Goal: Task Accomplishment & Management: Manage account settings

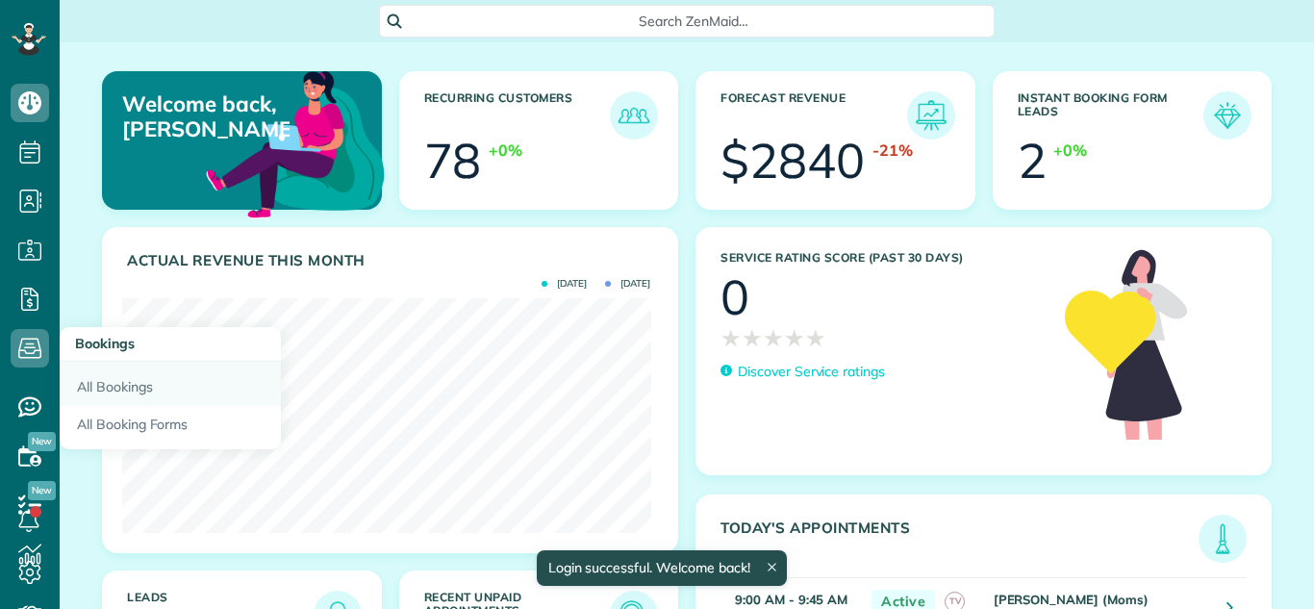
scroll to position [235, 528]
click at [112, 391] on link "All Bookings" at bounding box center [170, 384] width 221 height 44
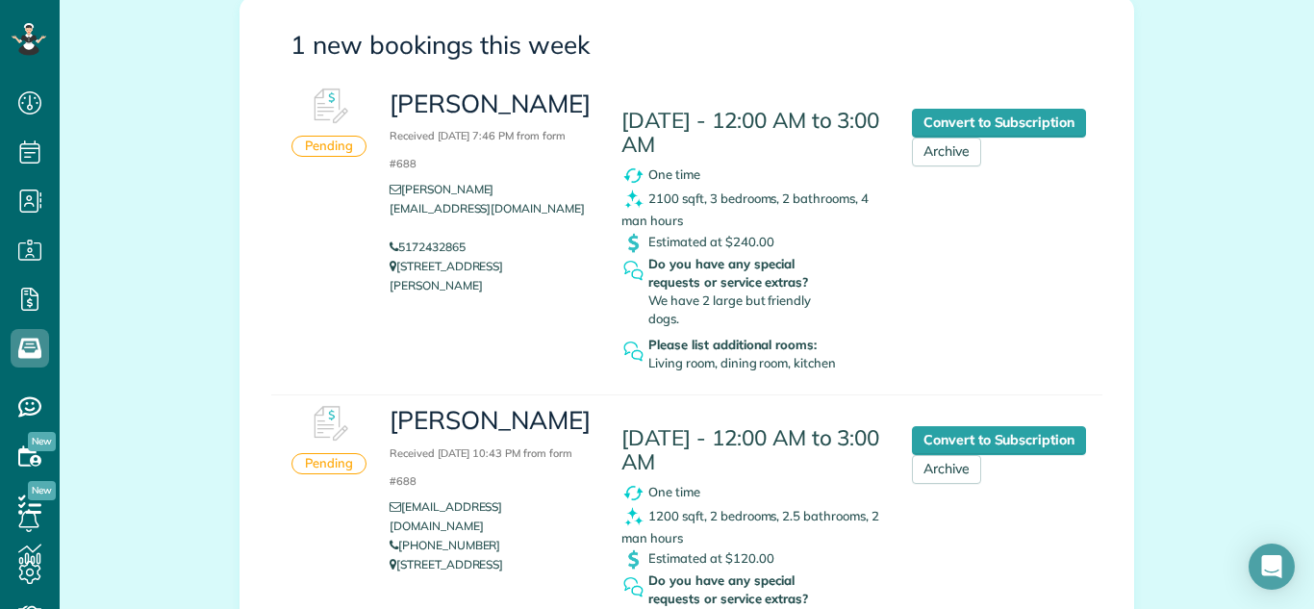
scroll to position [293, 0]
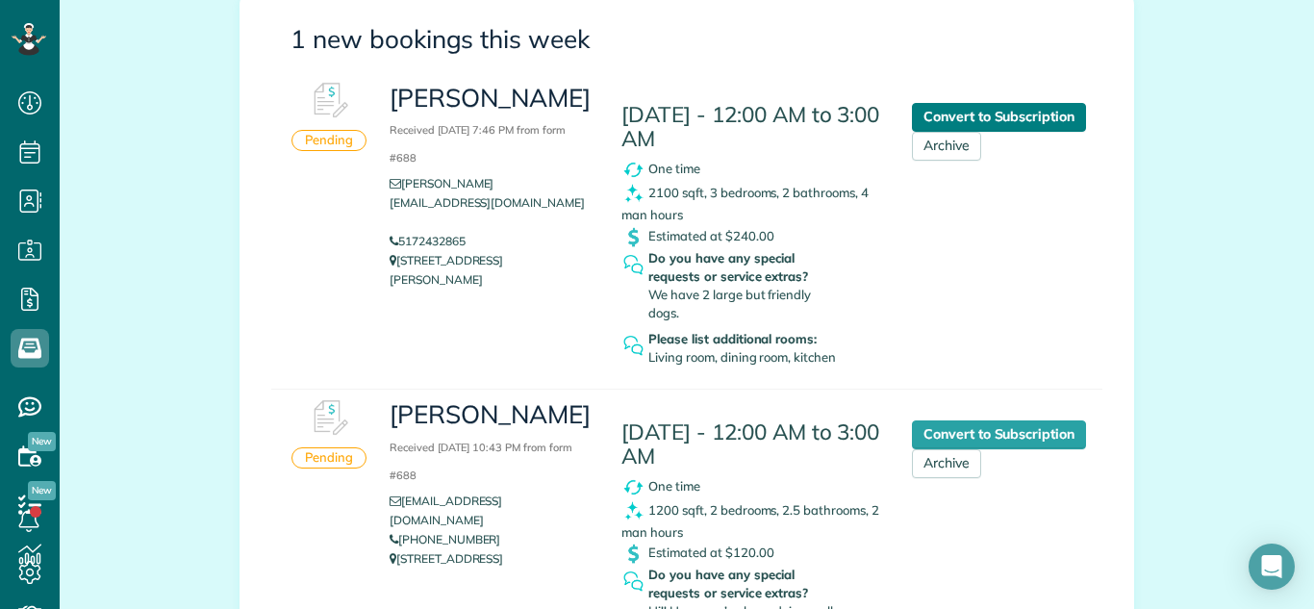
click at [981, 116] on link "Convert to Subscription" at bounding box center [999, 117] width 174 height 29
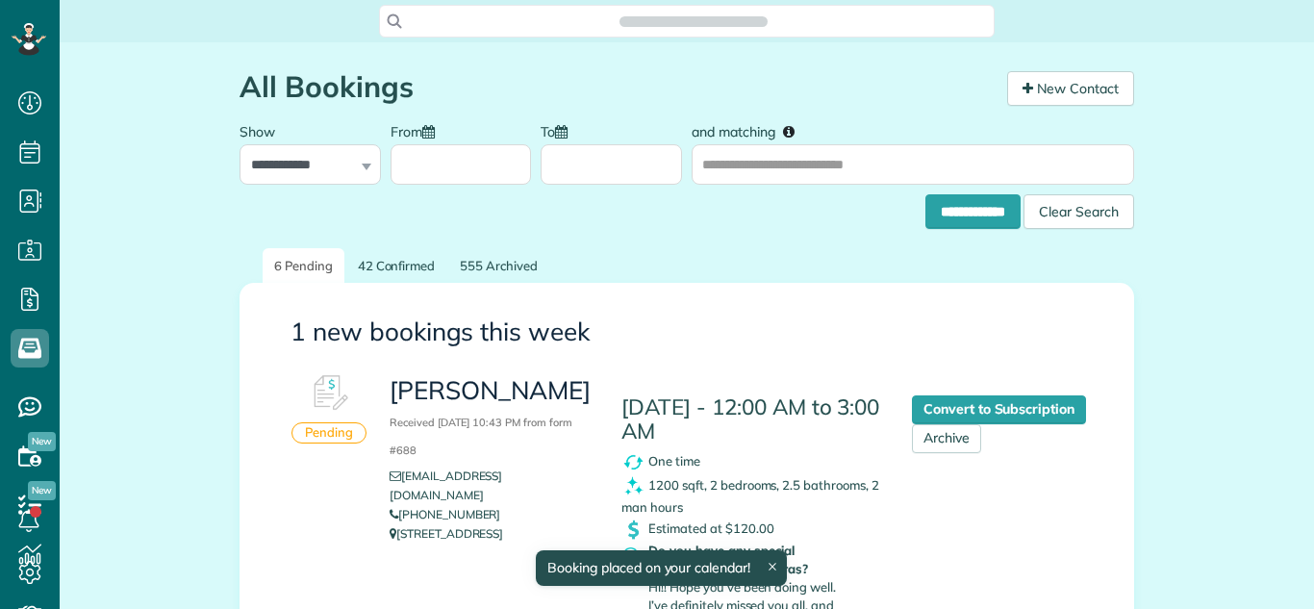
scroll to position [9, 9]
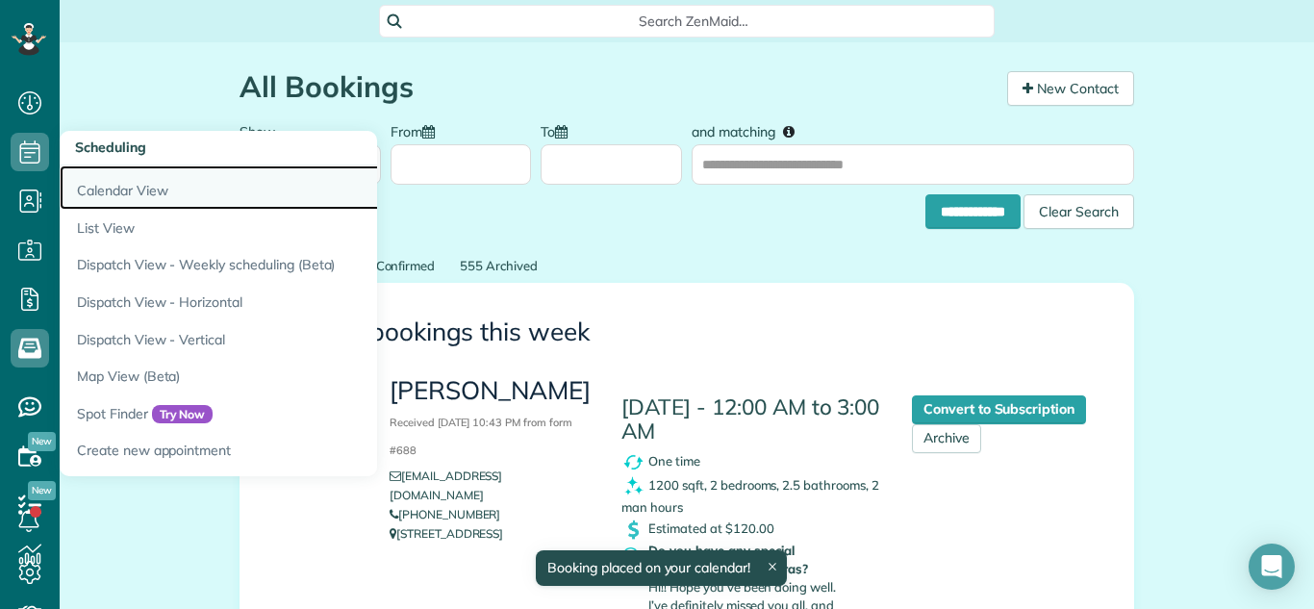
click at [91, 193] on link "Calendar View" at bounding box center [300, 188] width 481 height 44
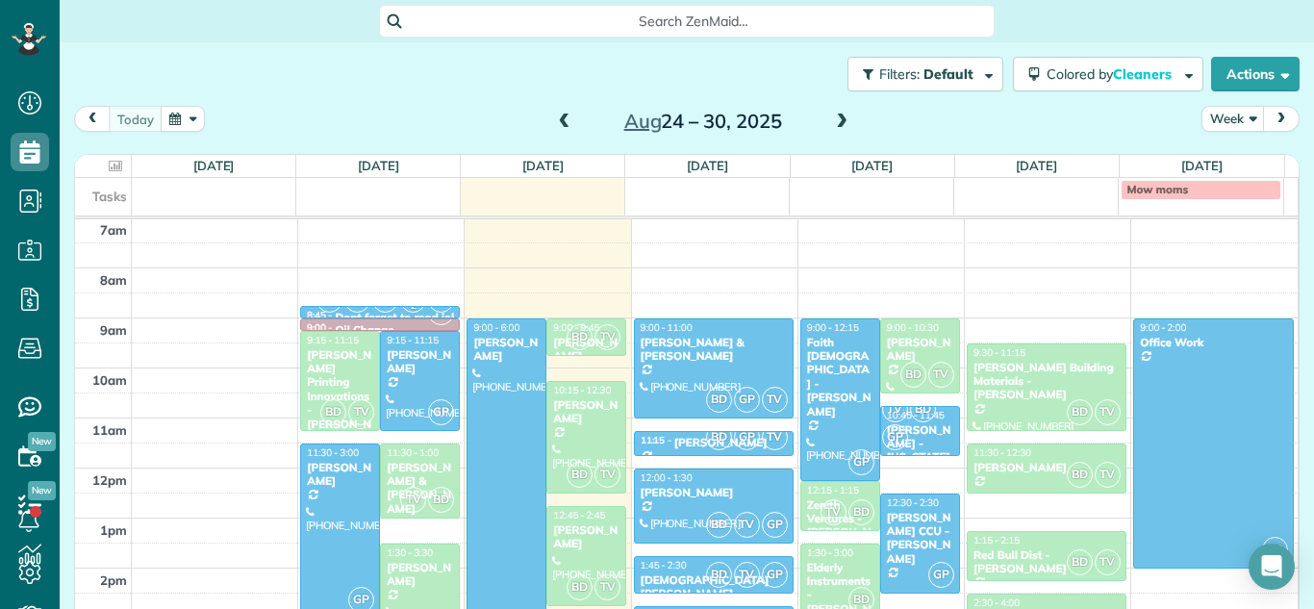
scroll to position [25, 0]
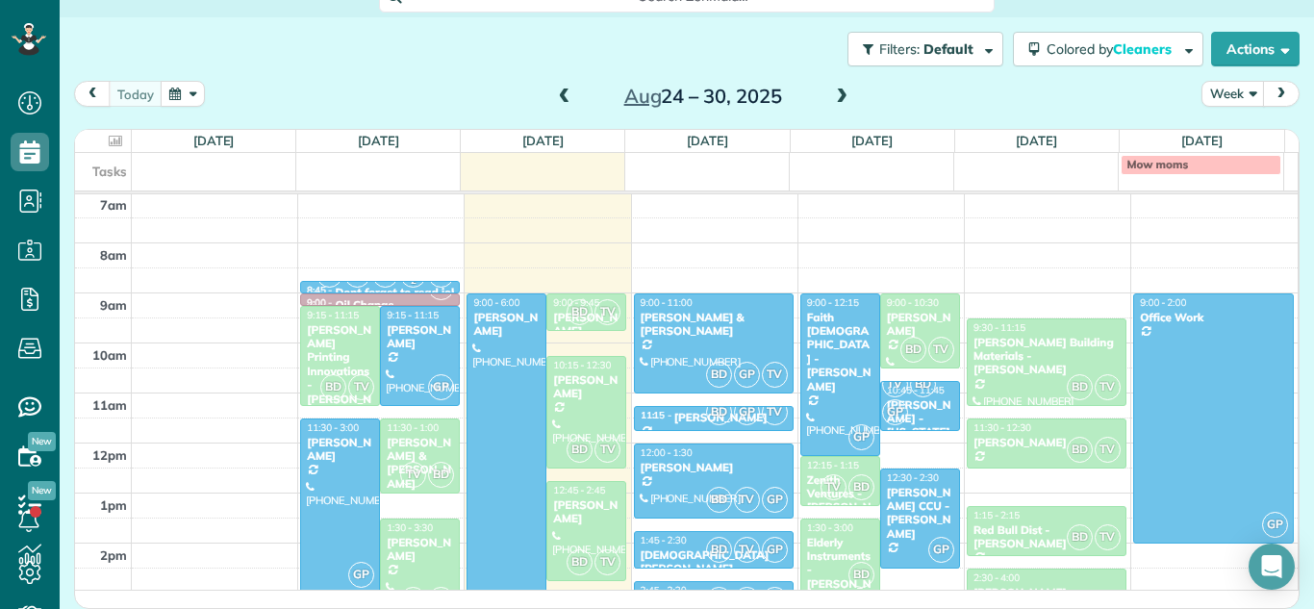
click at [559, 91] on span at bounding box center [564, 97] width 21 height 17
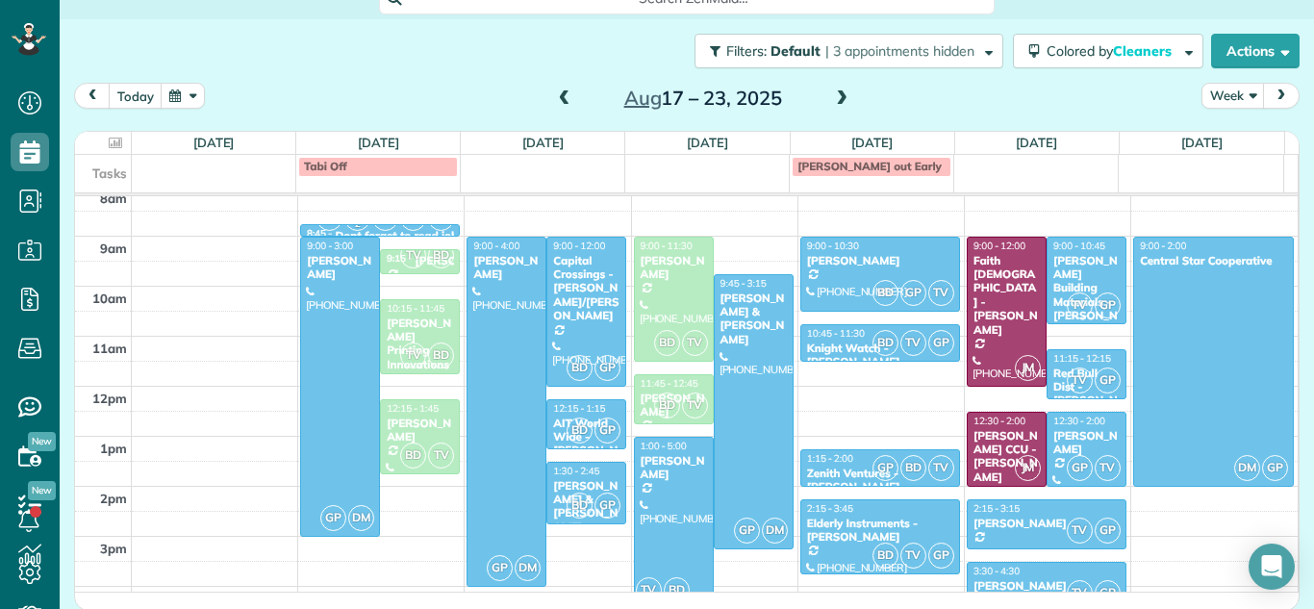
scroll to position [307, 0]
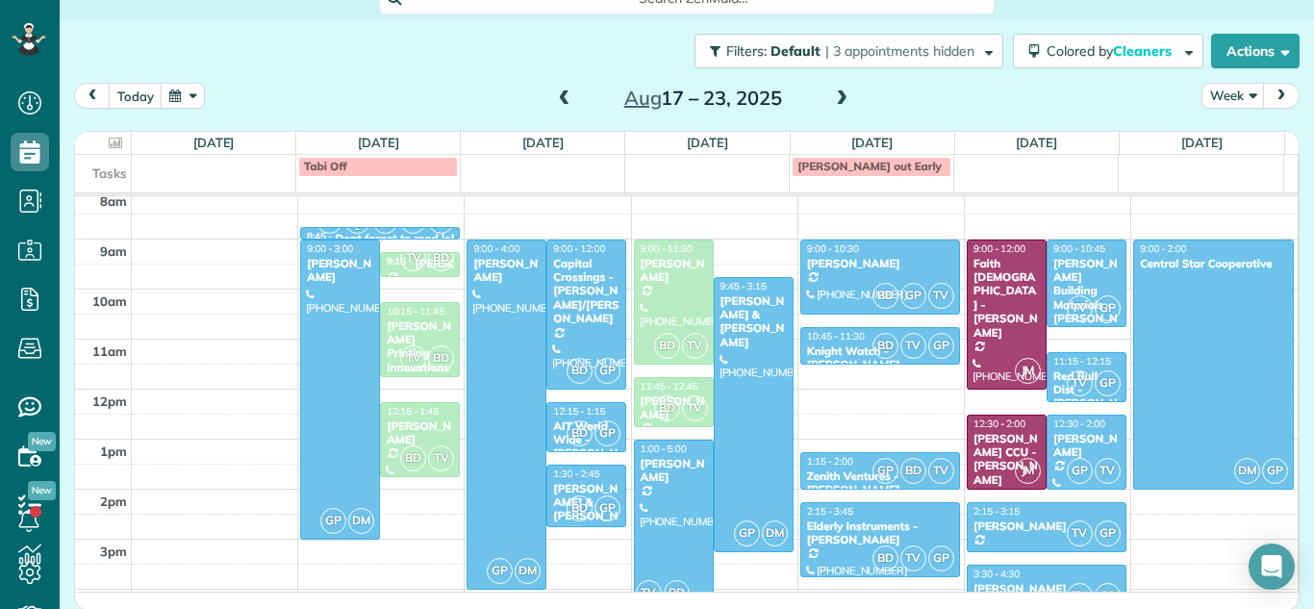
click at [831, 99] on span at bounding box center [841, 98] width 21 height 17
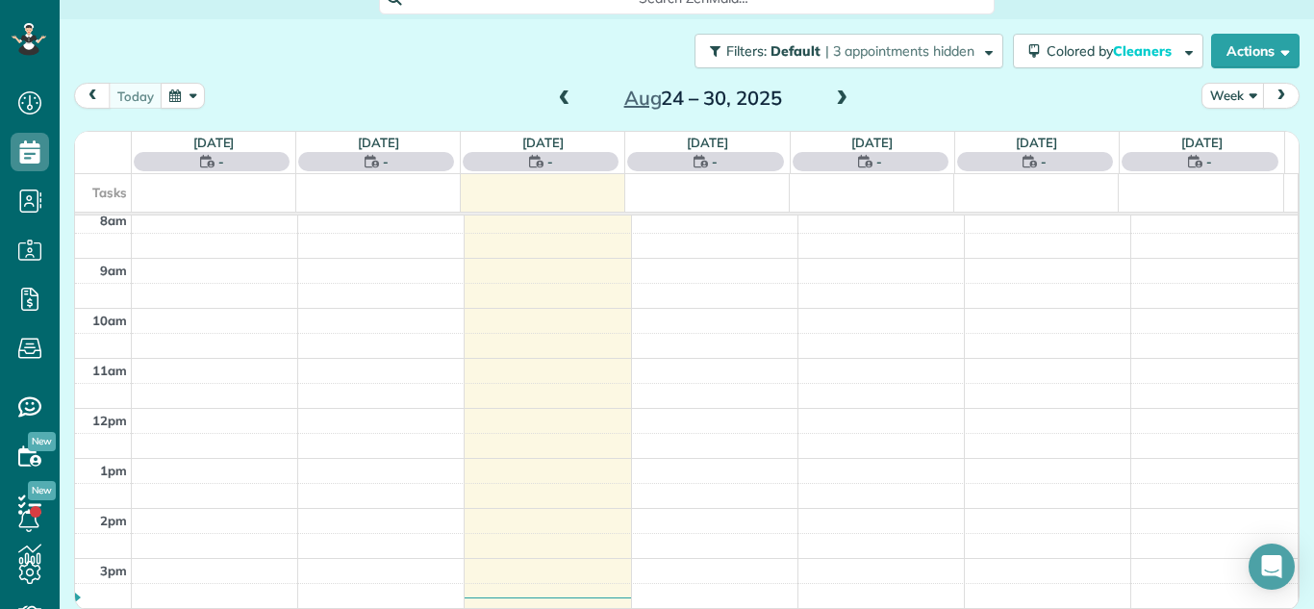
scroll to position [251, 0]
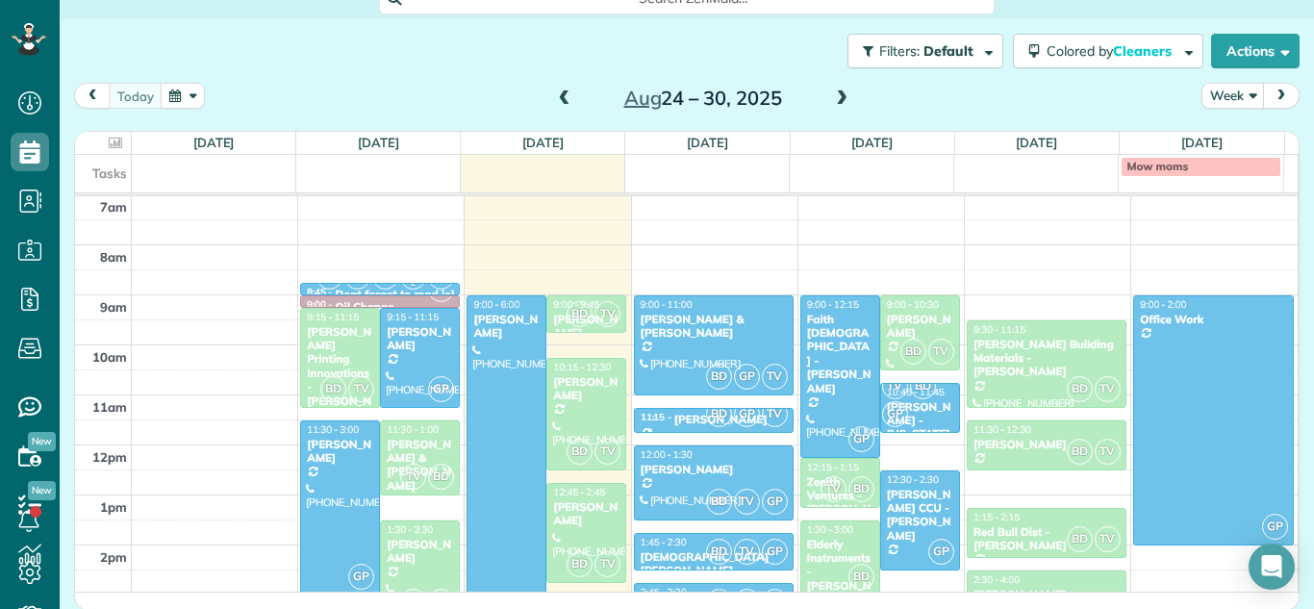
click at [563, 100] on span at bounding box center [564, 98] width 21 height 17
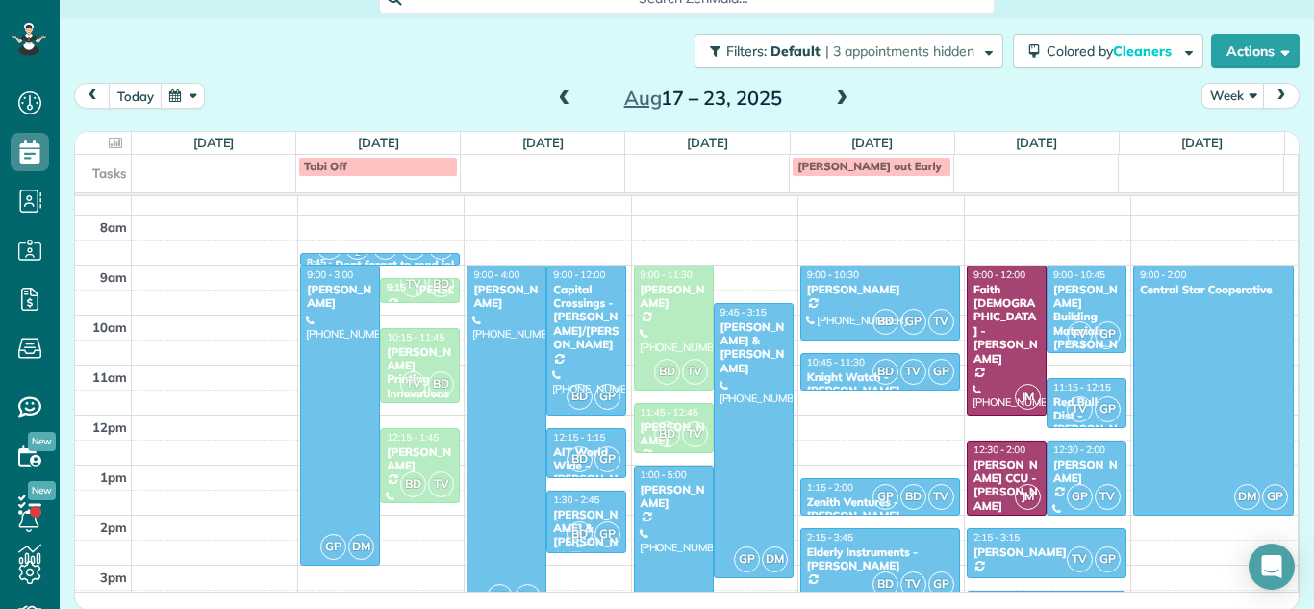
scroll to position [286, 0]
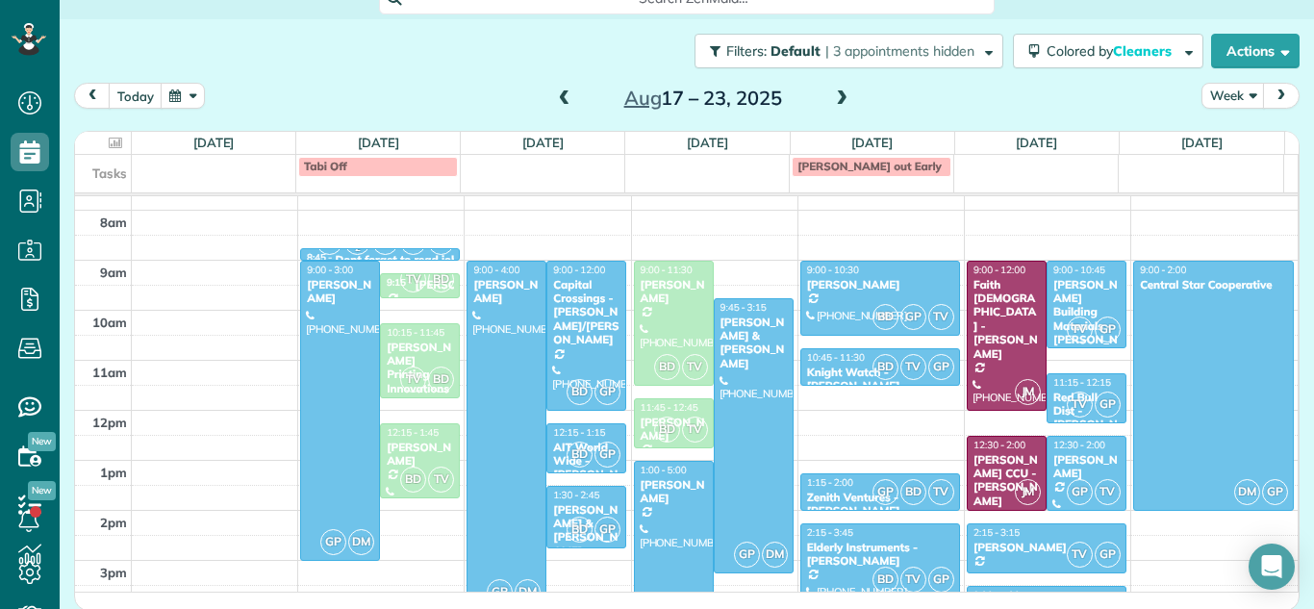
click at [831, 90] on span at bounding box center [841, 98] width 21 height 17
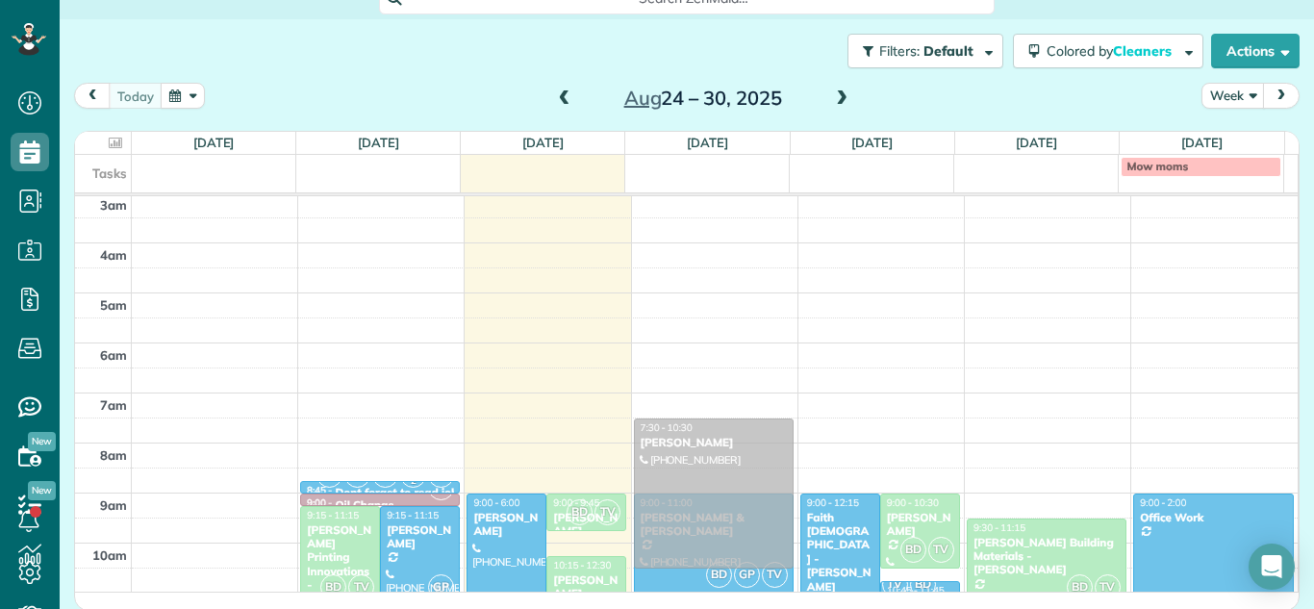
scroll to position [73, 0]
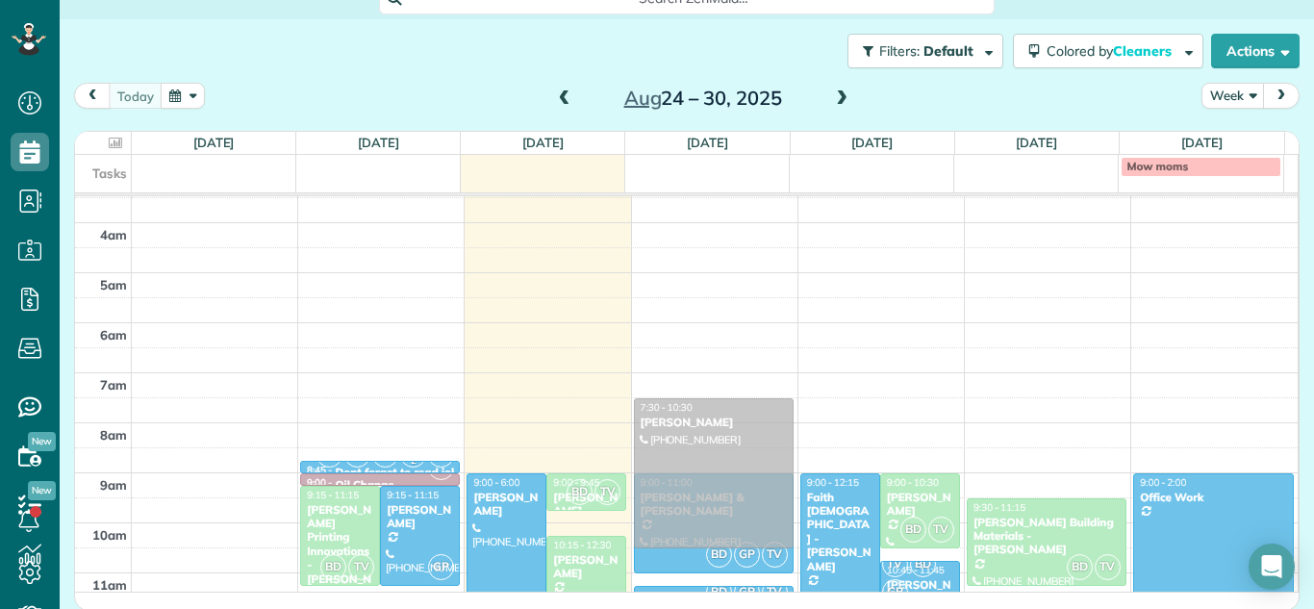
drag, startPoint x: 716, startPoint y: 204, endPoint x: 711, endPoint y: 583, distance: 379.2
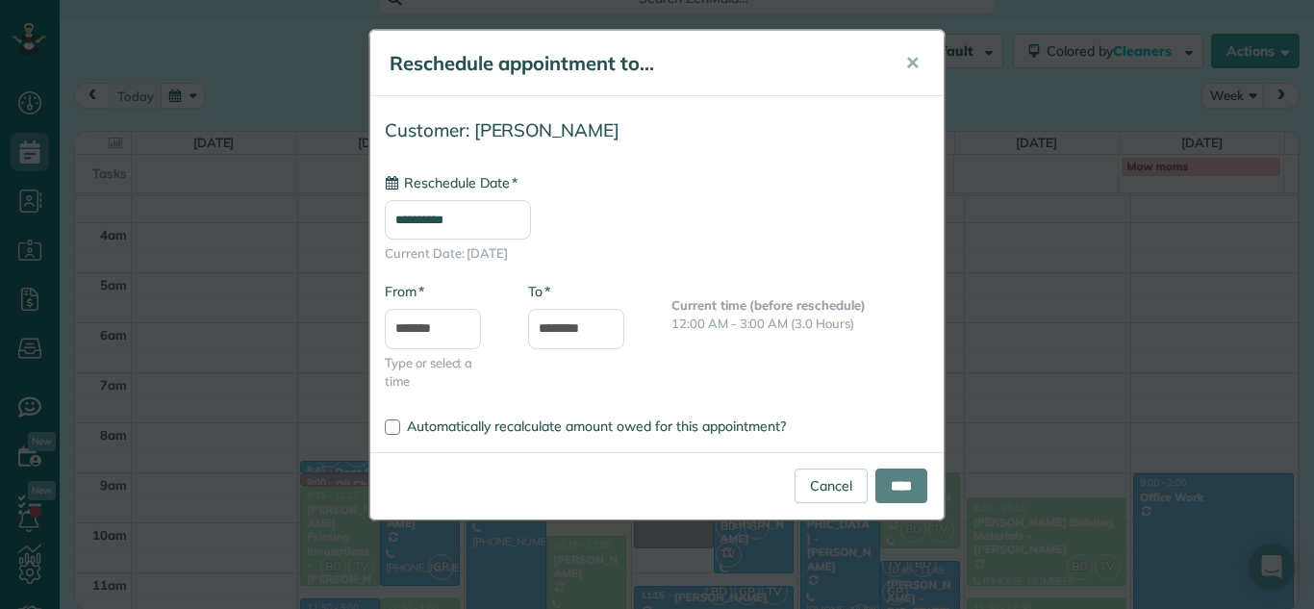
type input "**********"
click at [907, 484] on input "****" at bounding box center [902, 486] width 52 height 35
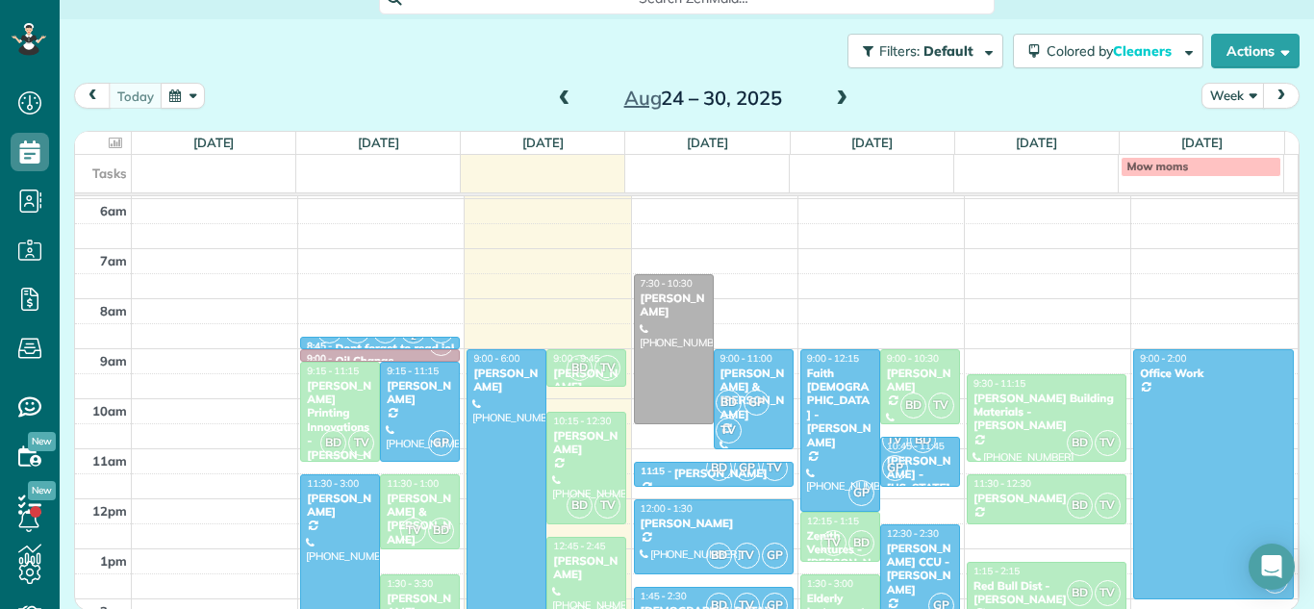
scroll to position [200, 0]
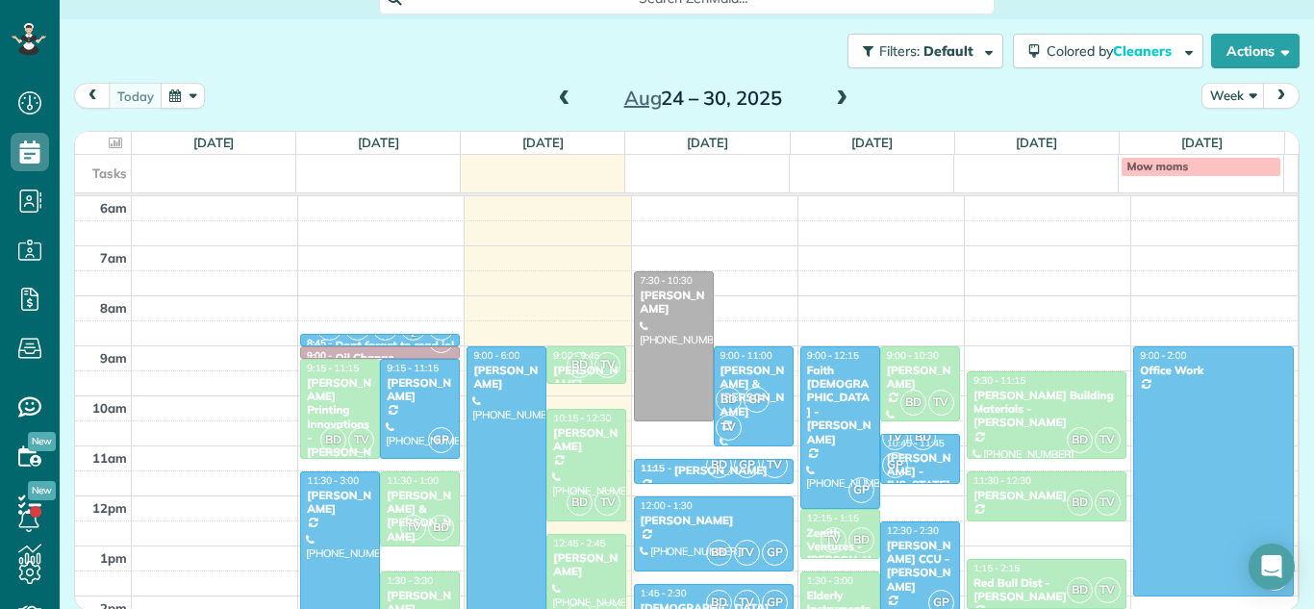
click at [831, 88] on span at bounding box center [841, 99] width 21 height 29
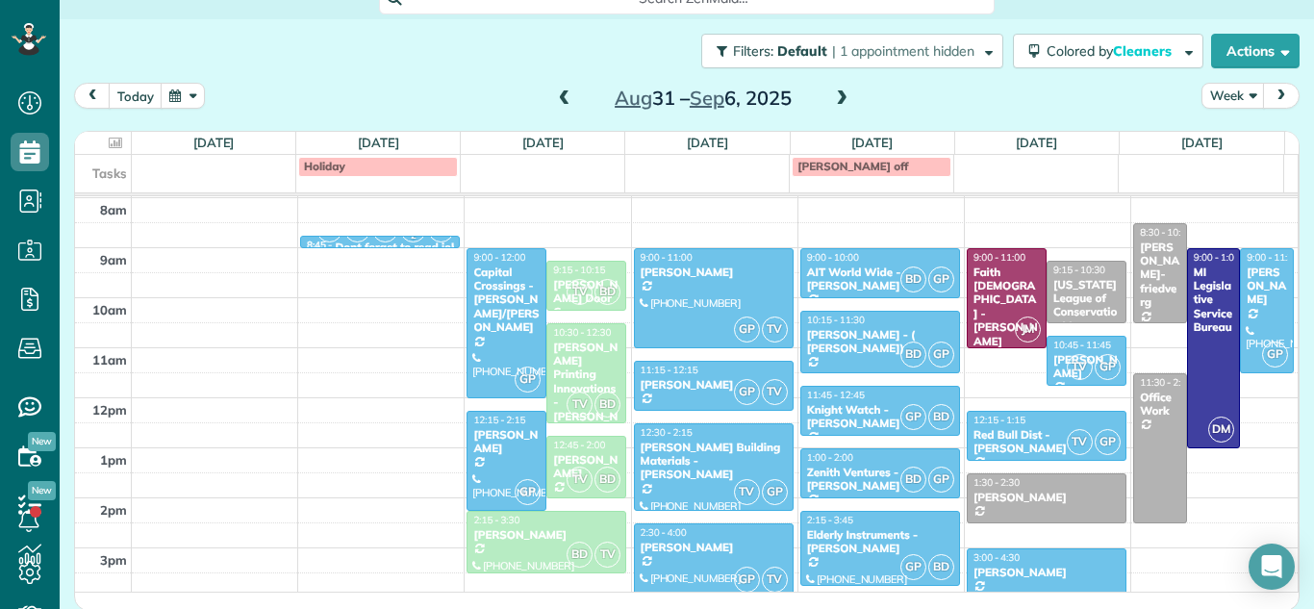
scroll to position [296, 0]
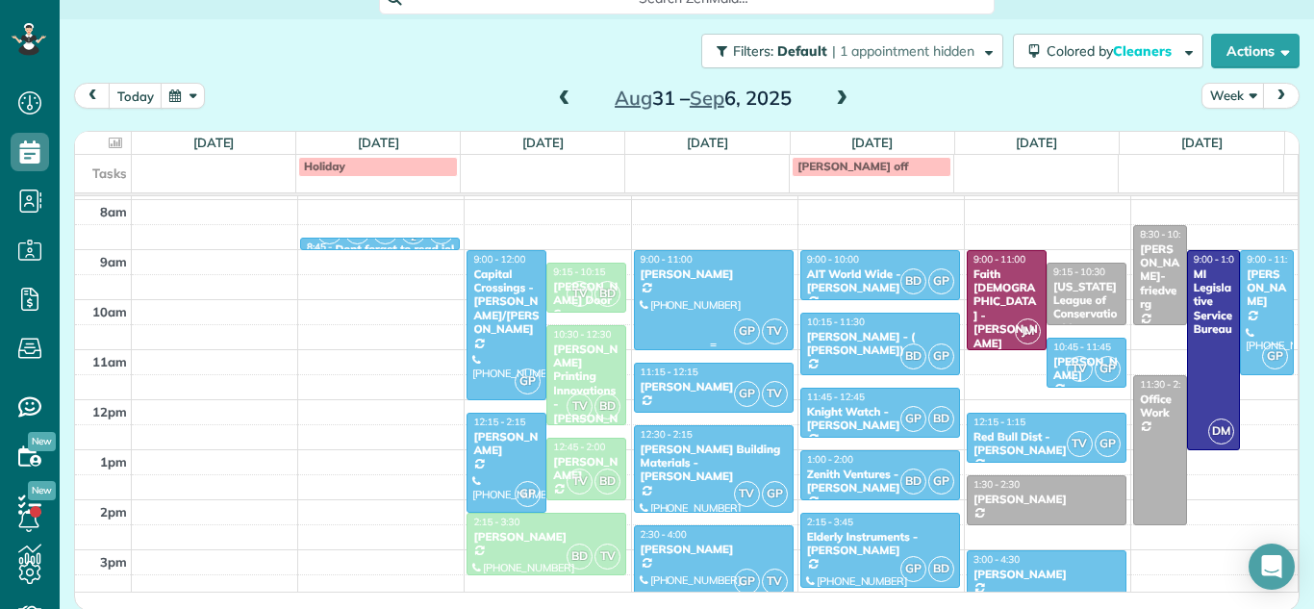
click at [711, 269] on div "[PERSON_NAME]" at bounding box center [714, 274] width 148 height 13
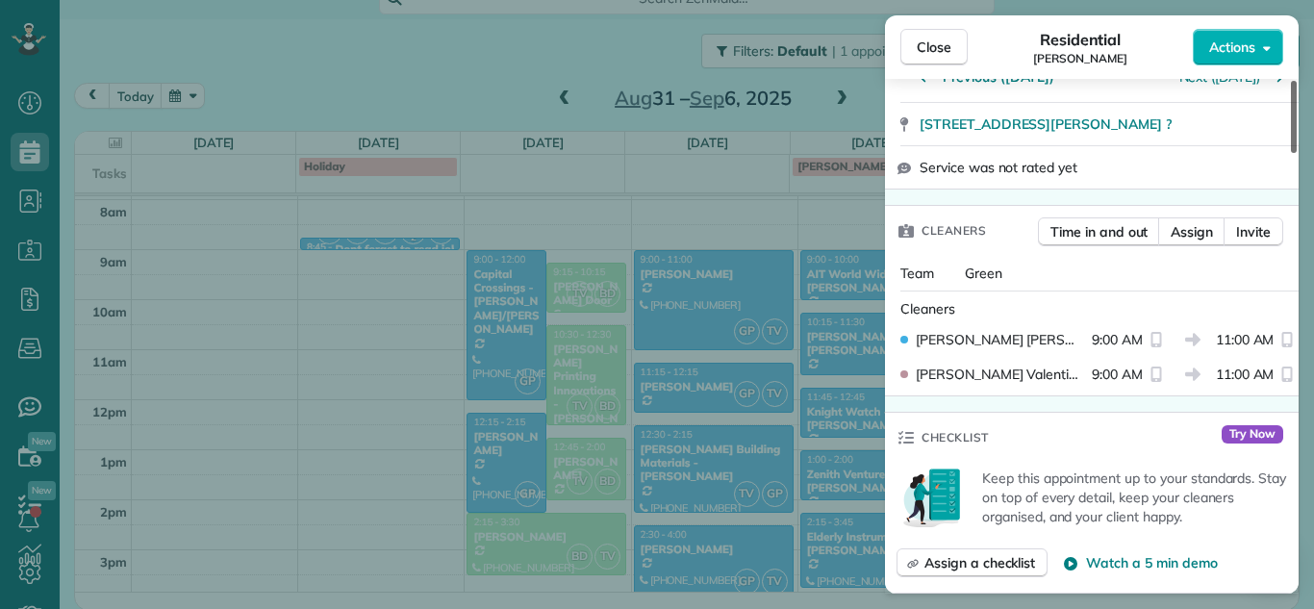
scroll to position [452, 0]
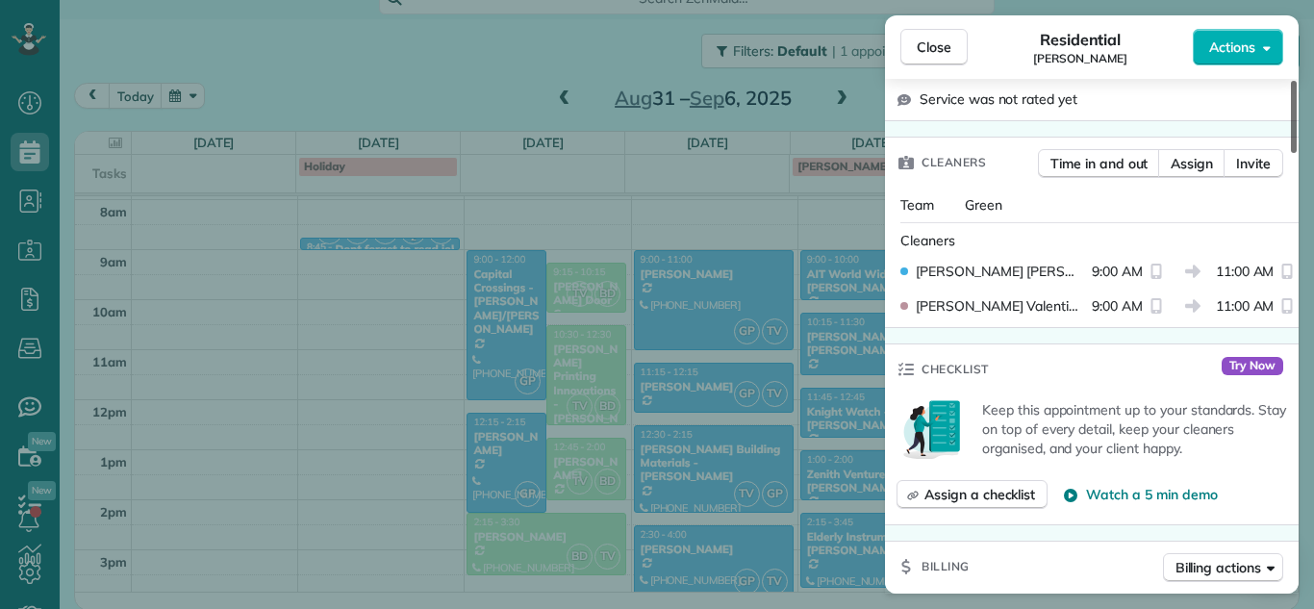
drag, startPoint x: 1293, startPoint y: 140, endPoint x: 1291, endPoint y: 203, distance: 63.5
click at [1291, 153] on div at bounding box center [1294, 117] width 6 height 72
click at [1219, 157] on button "Assign" at bounding box center [1192, 163] width 67 height 29
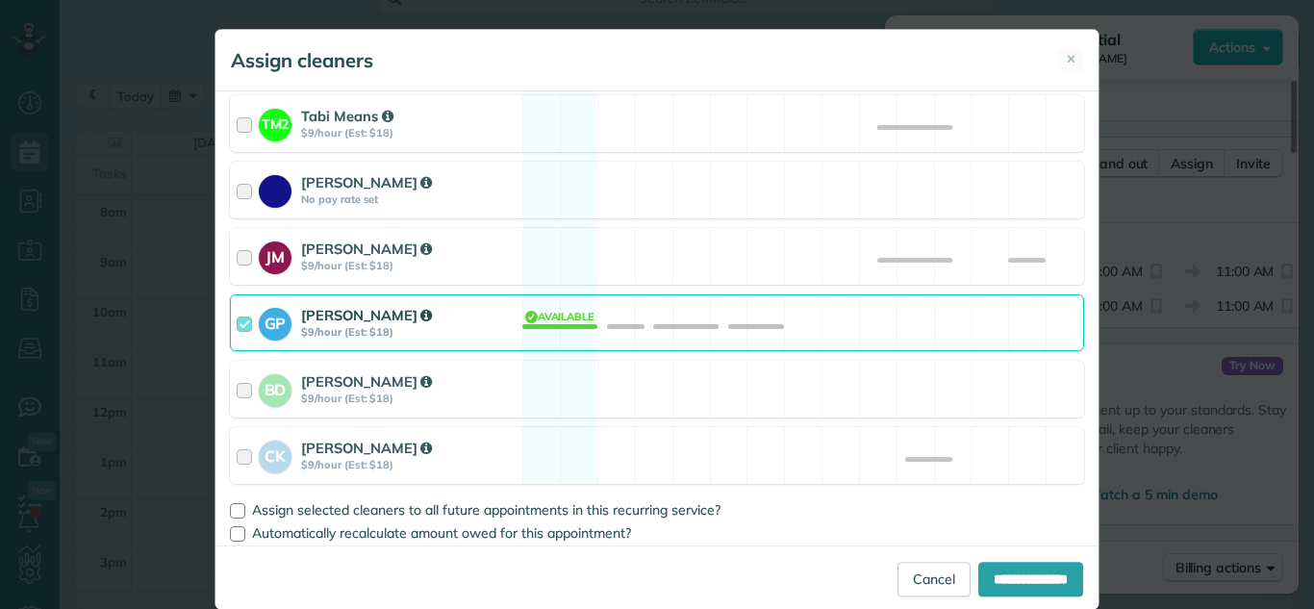
scroll to position [391, 0]
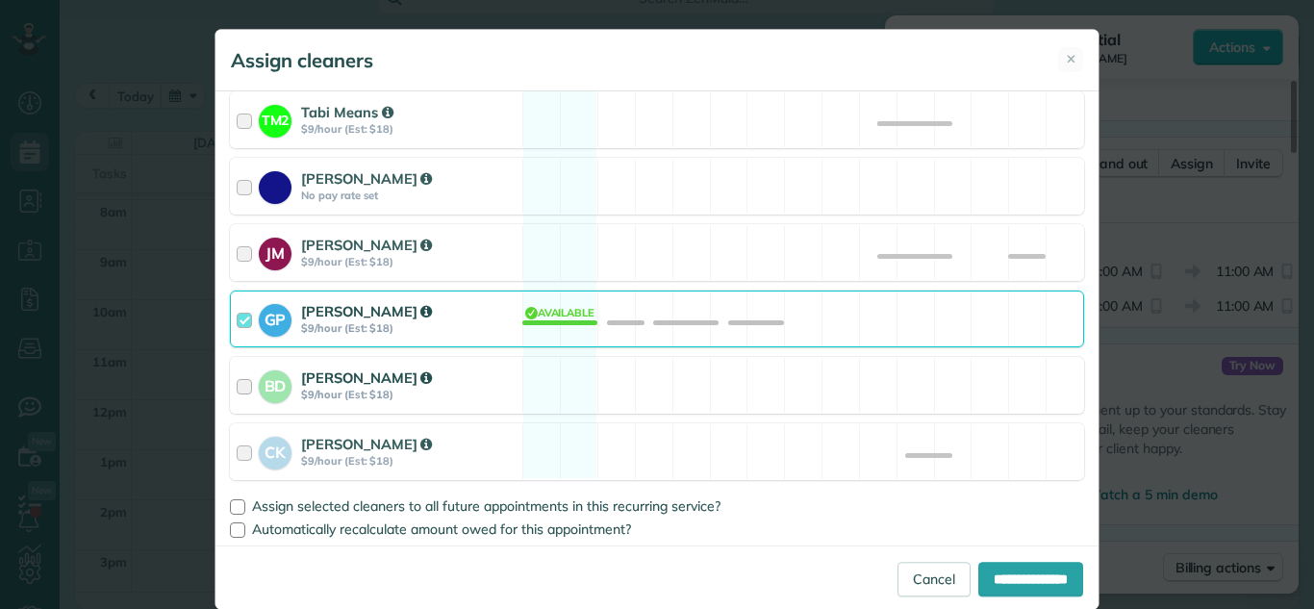
click at [231, 388] on div "BD [PERSON_NAME] $9/hour (Est: $18)" at bounding box center [377, 385] width 292 height 55
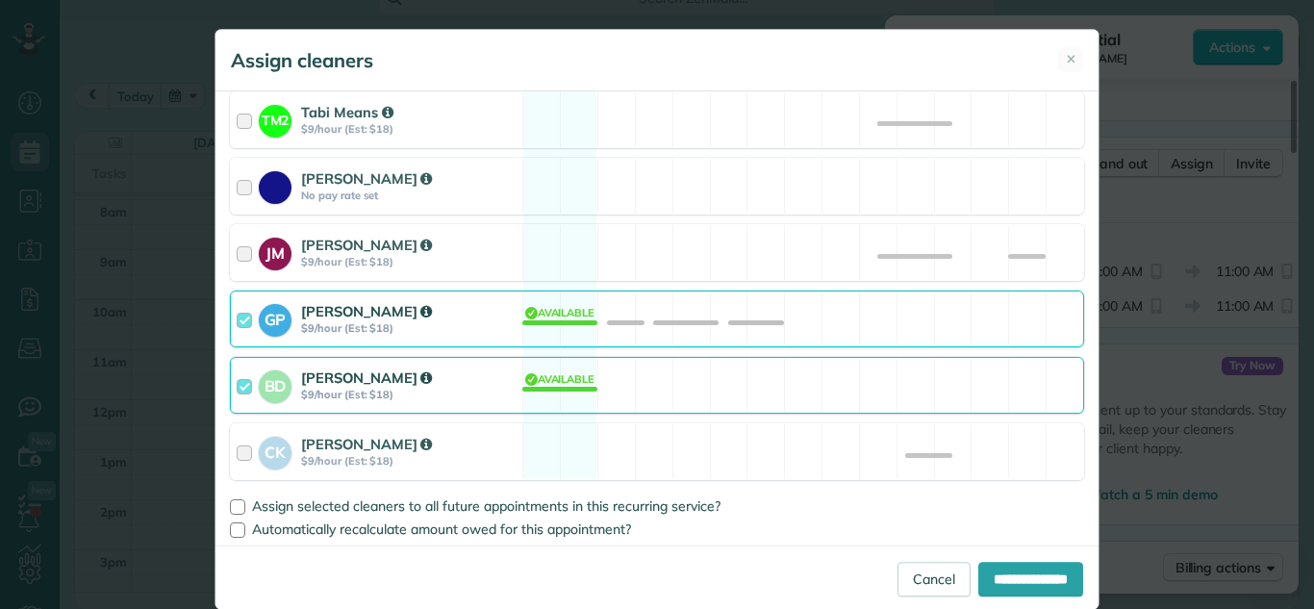
click at [238, 317] on div at bounding box center [248, 319] width 22 height 36
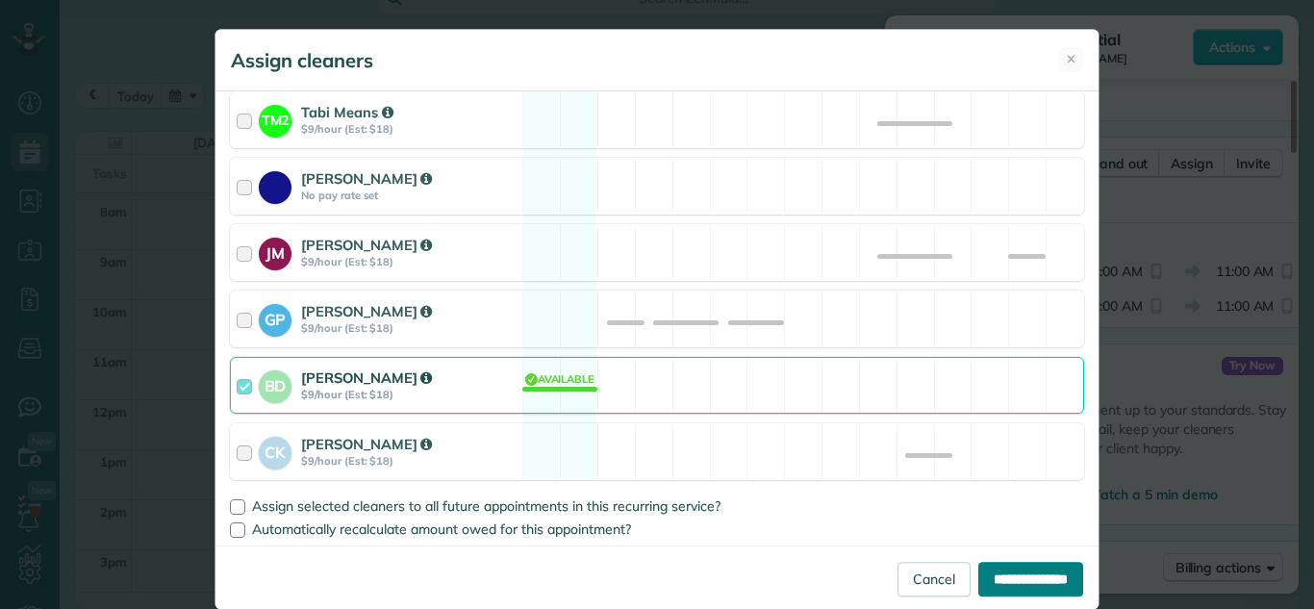
click at [997, 567] on input "**********" at bounding box center [1031, 579] width 105 height 35
type input "**********"
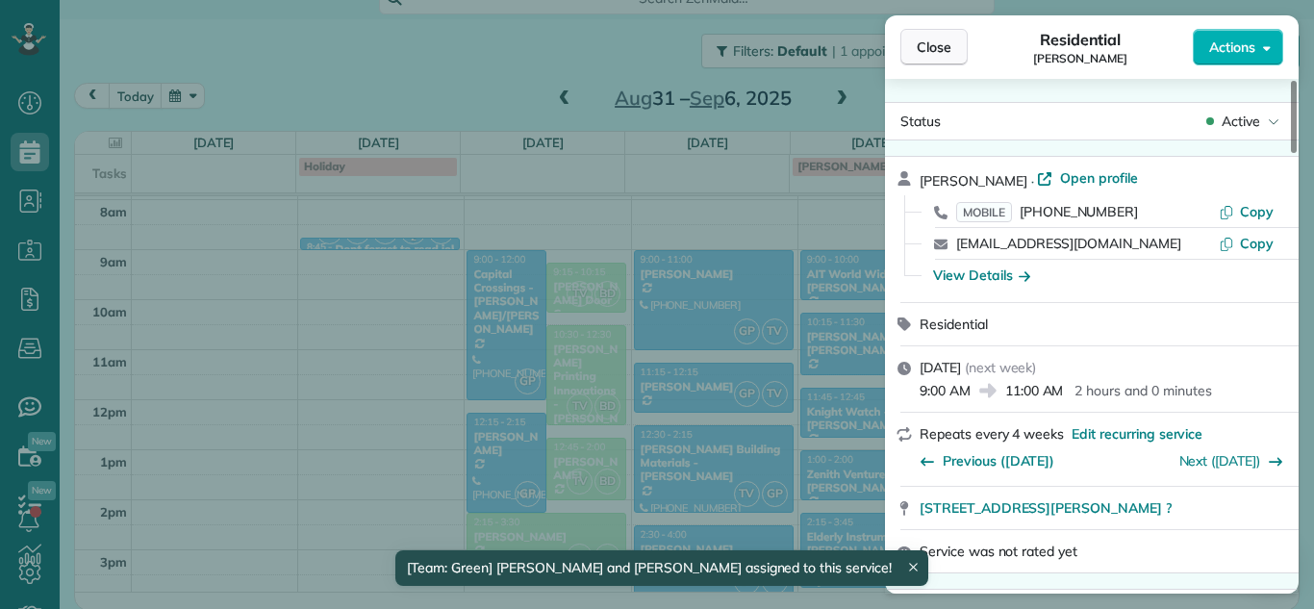
click at [923, 53] on span "Close" at bounding box center [934, 47] width 35 height 19
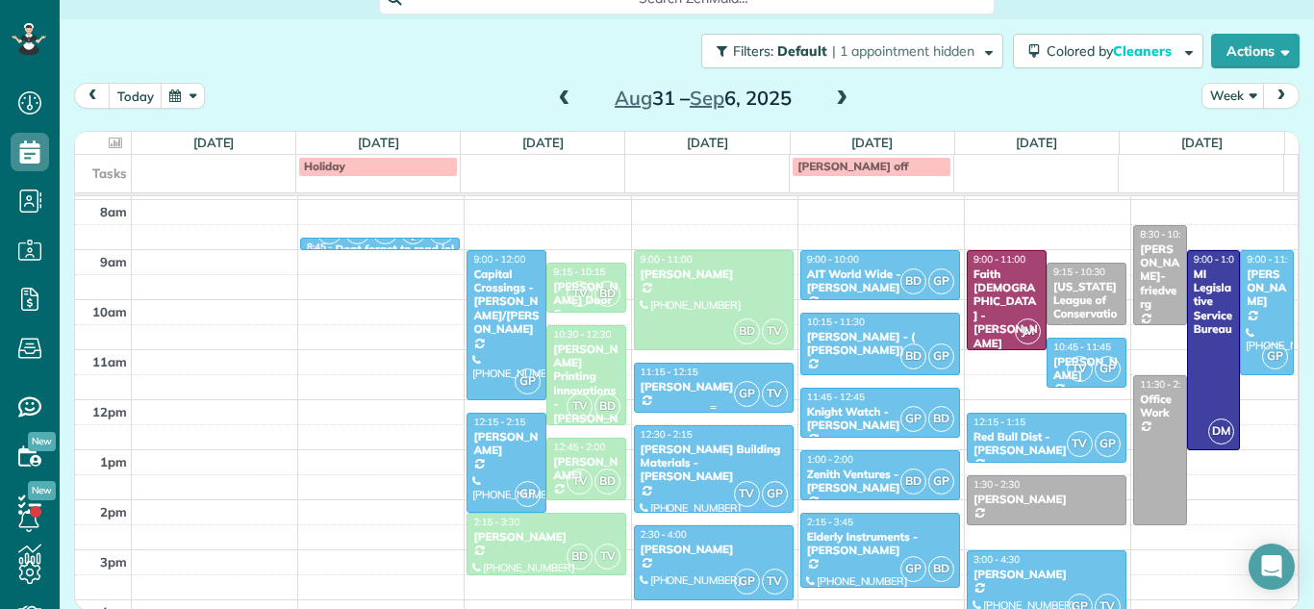
click at [685, 384] on div "[PERSON_NAME]" at bounding box center [714, 386] width 148 height 13
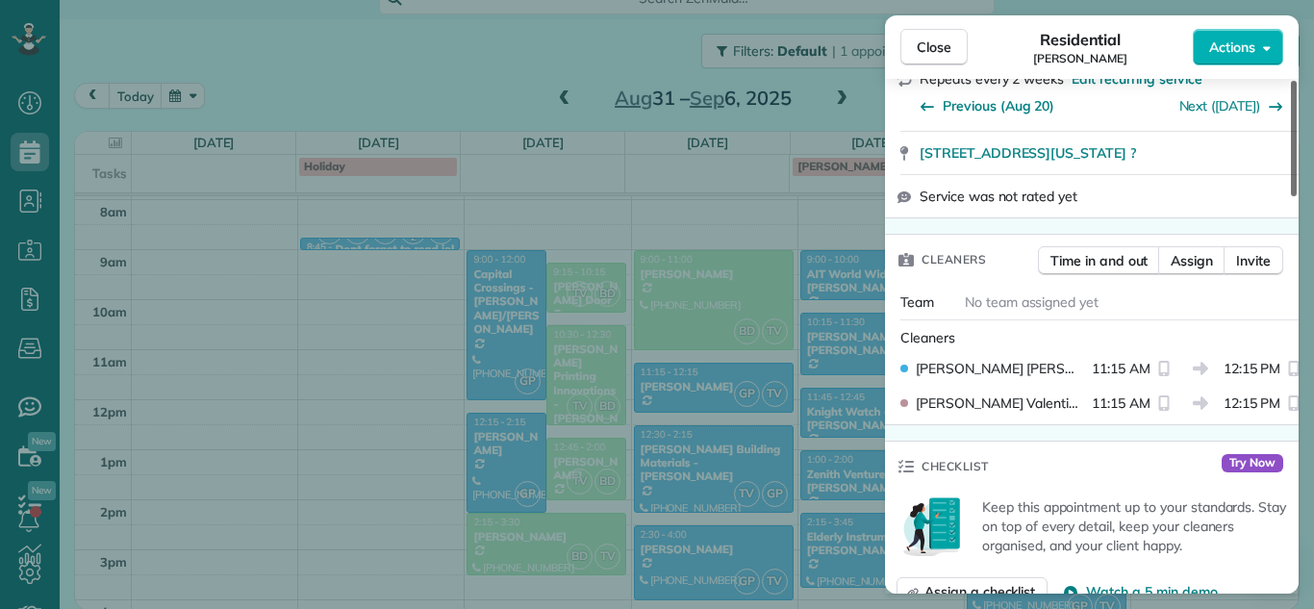
drag, startPoint x: 1298, startPoint y: 187, endPoint x: 1294, endPoint y: 277, distance: 90.5
click at [1294, 196] on div at bounding box center [1294, 138] width 6 height 115
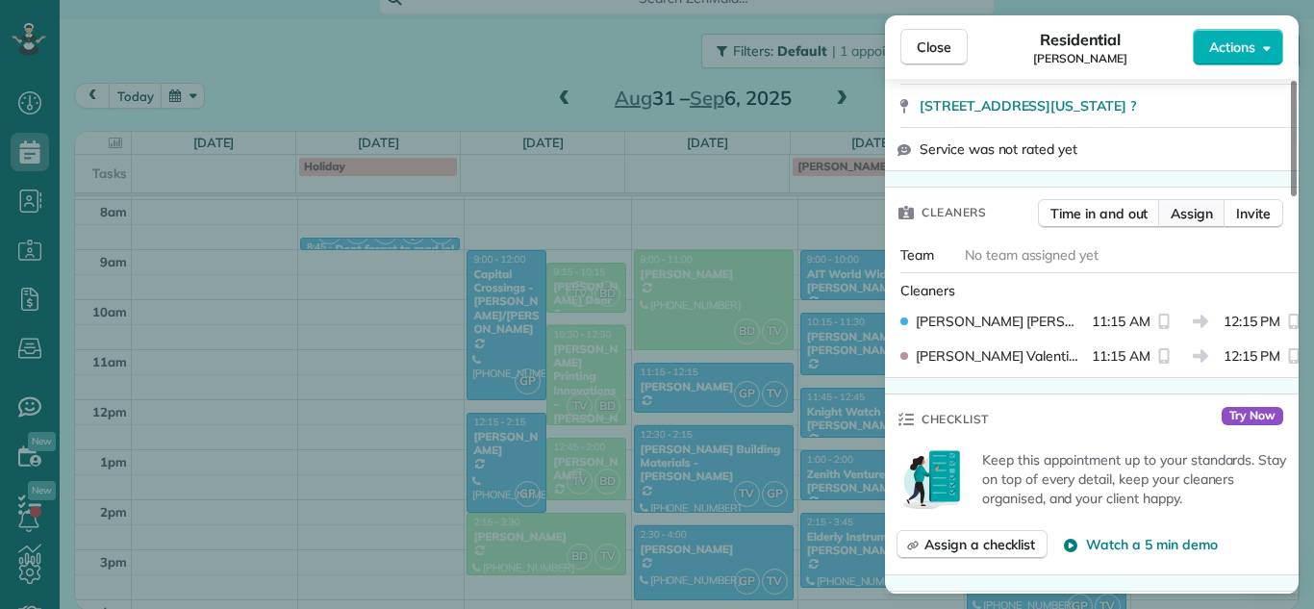
click at [1193, 210] on span "Assign" at bounding box center [1192, 213] width 42 height 19
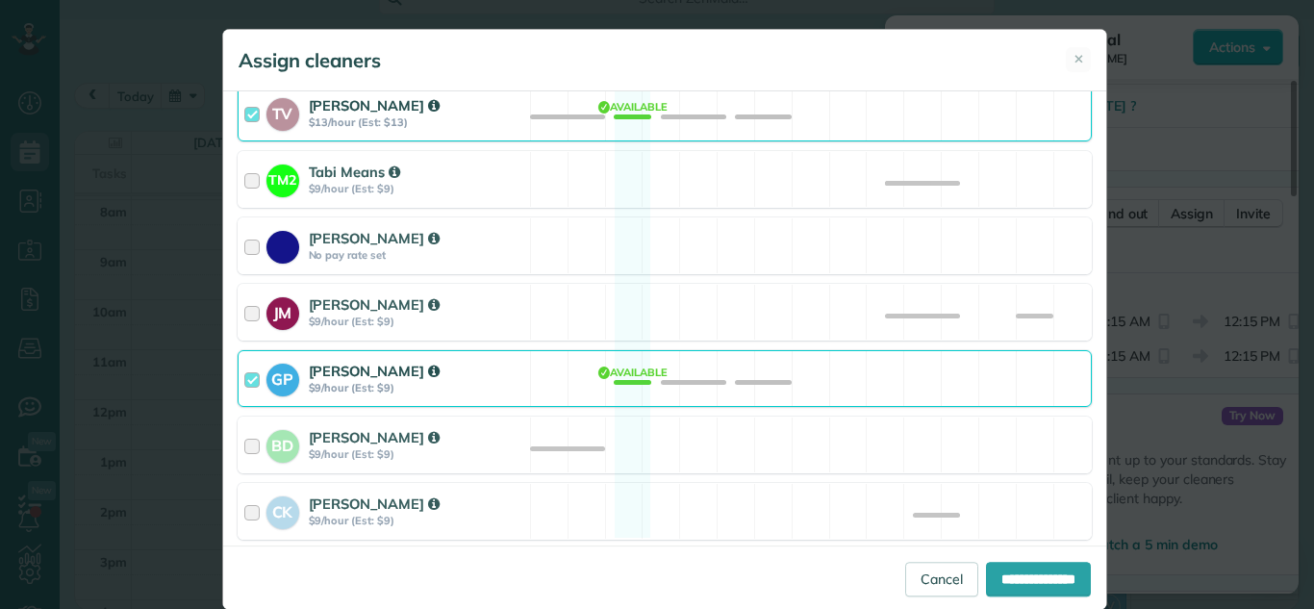
scroll to position [344, 0]
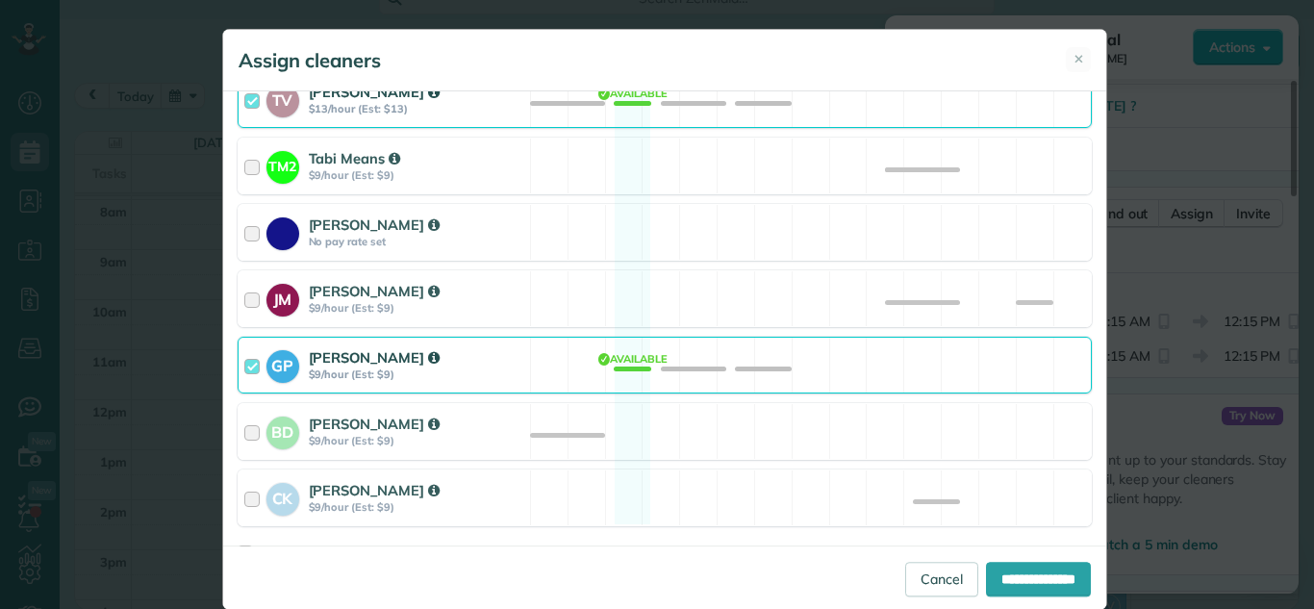
click at [239, 370] on div "GP [PERSON_NAME] $9/hour (Est: $9)" at bounding box center [385, 365] width 292 height 55
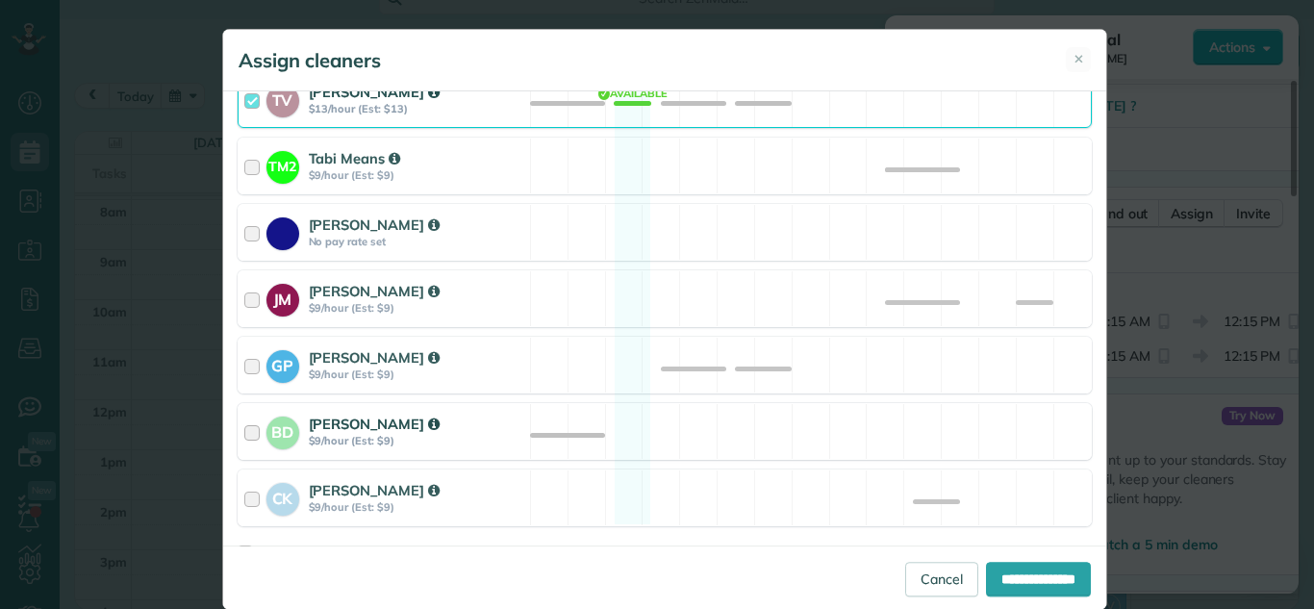
click at [243, 452] on div "BD [PERSON_NAME] $9/hour (Est: $9)" at bounding box center [385, 431] width 292 height 55
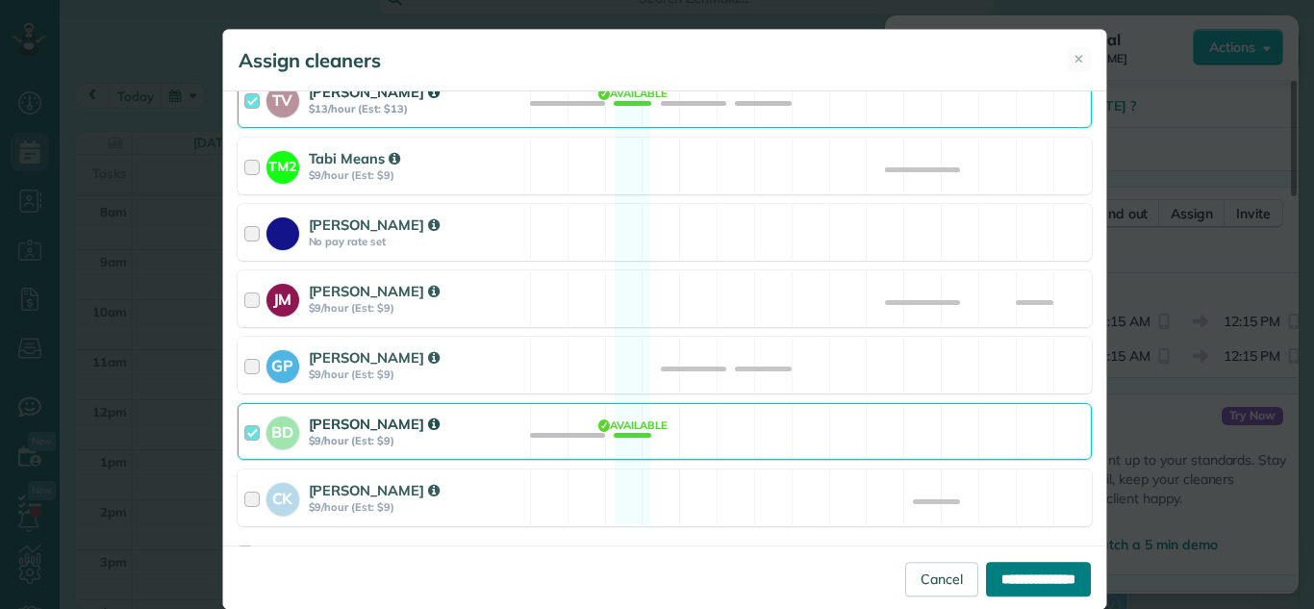
click at [986, 583] on input "**********" at bounding box center [1038, 579] width 105 height 35
type input "**********"
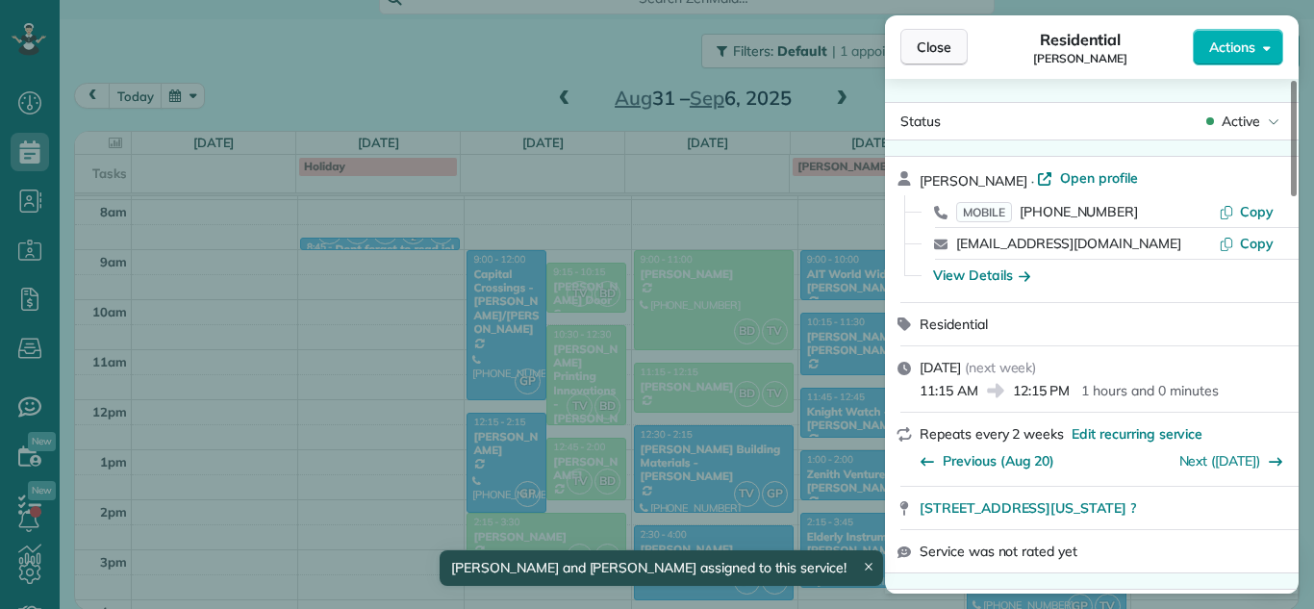
click at [948, 50] on span "Close" at bounding box center [934, 47] width 35 height 19
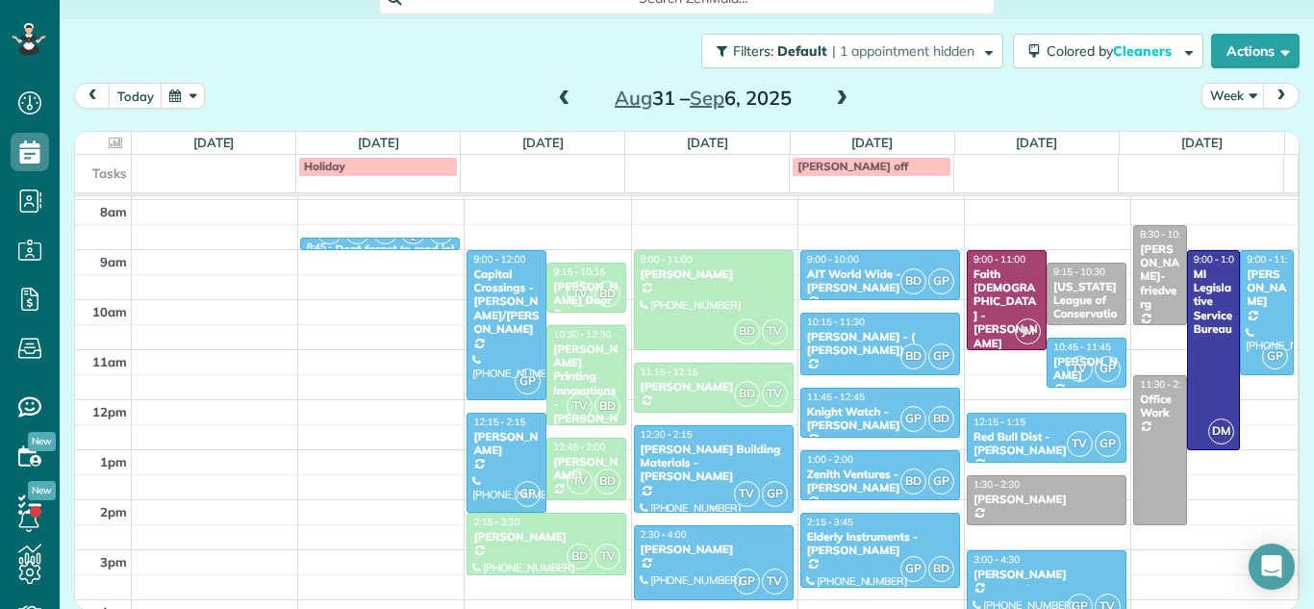
click at [678, 462] on div "[PERSON_NAME] Building Materials - [PERSON_NAME]" at bounding box center [714, 463] width 148 height 41
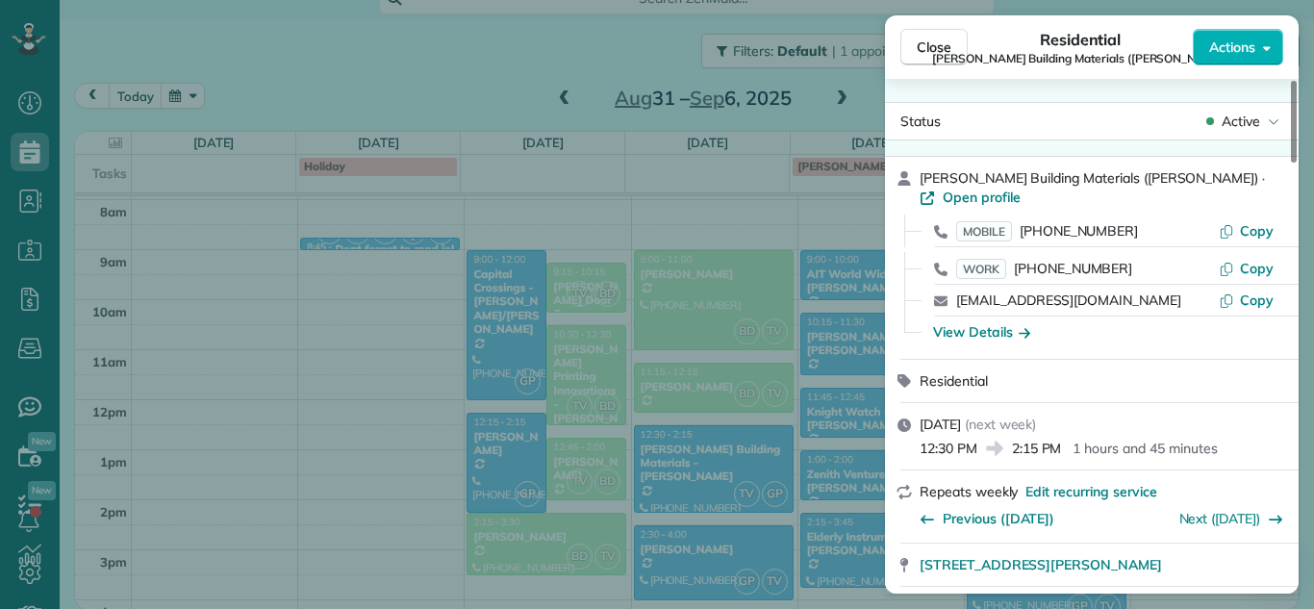
drag, startPoint x: 1299, startPoint y: 155, endPoint x: 1295, endPoint y: 179, distance: 24.4
click at [1295, 191] on div "Close Residential [PERSON_NAME] Building Materials ([PERSON_NAME]) Actions Stat…" at bounding box center [657, 304] width 1314 height 609
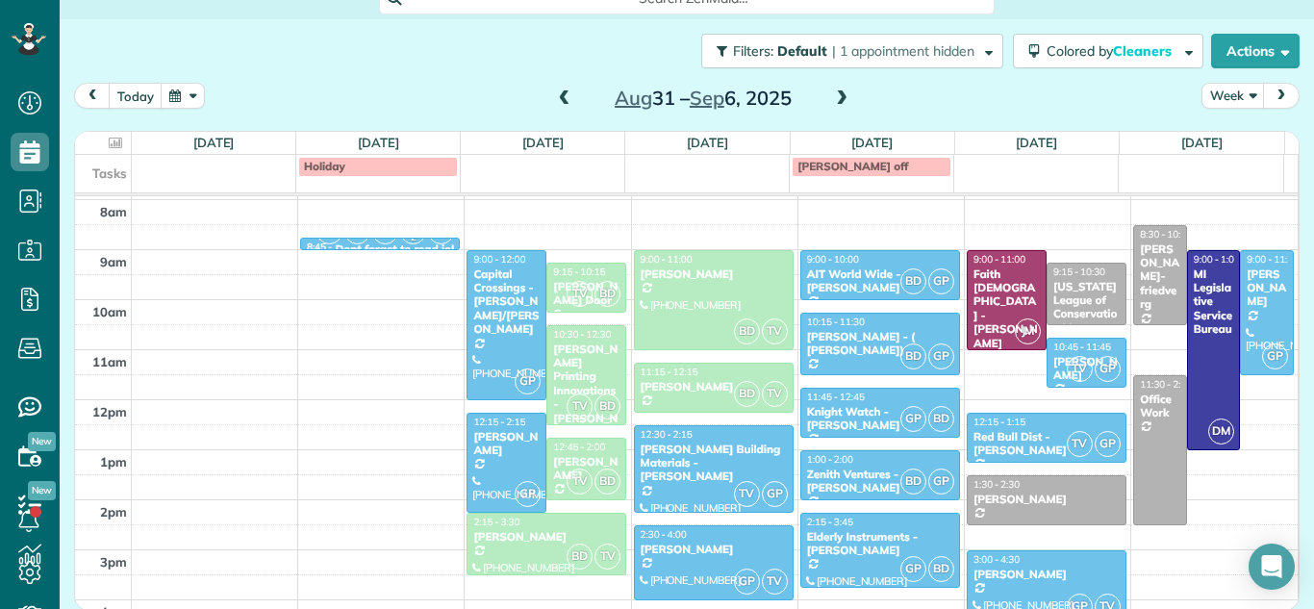
scroll to position [9, 0]
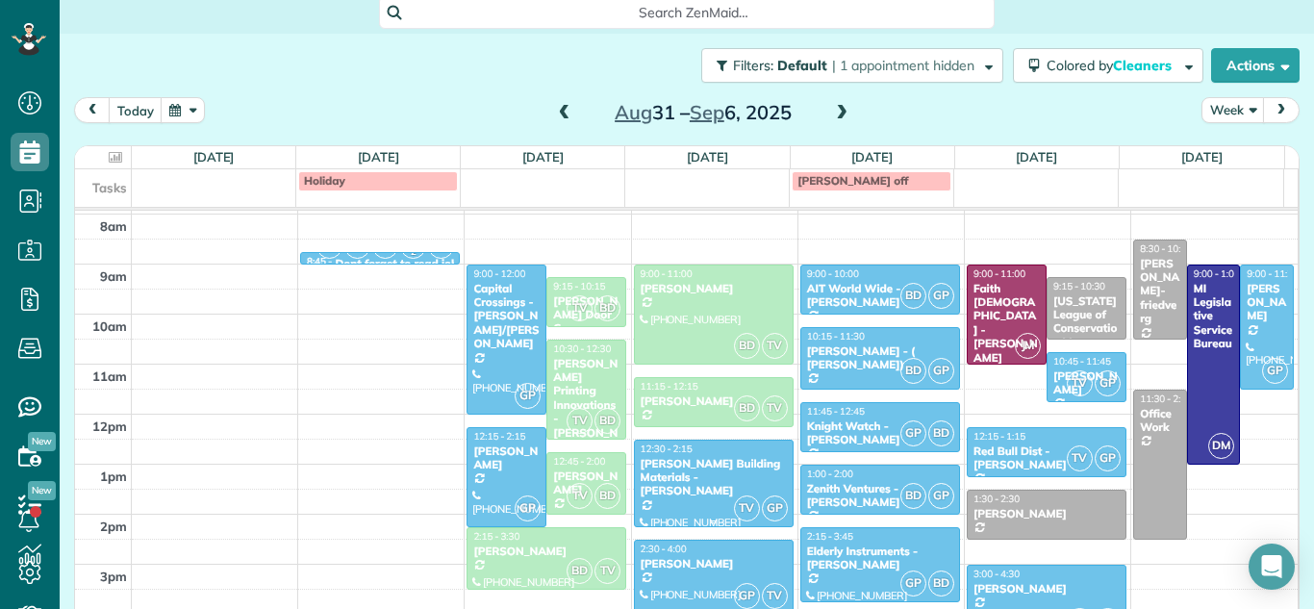
click at [712, 469] on div "[PERSON_NAME] Building Materials - [PERSON_NAME]" at bounding box center [714, 477] width 148 height 41
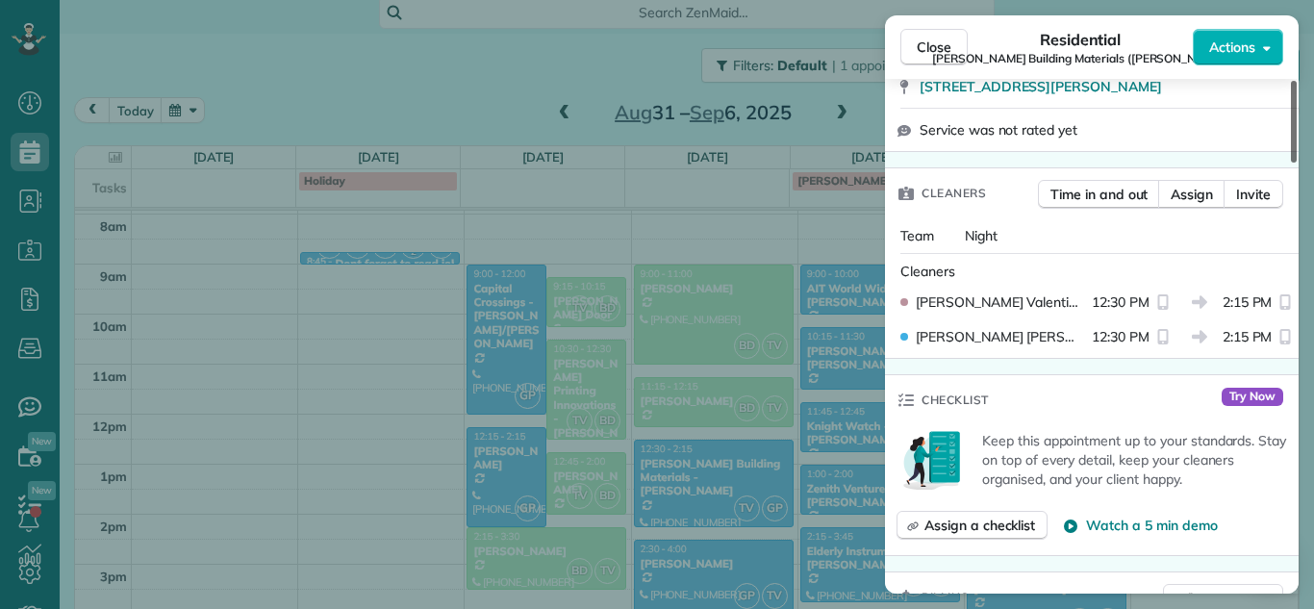
drag, startPoint x: 1292, startPoint y: 150, endPoint x: 1292, endPoint y: 227, distance: 77.0
click at [1292, 163] on div at bounding box center [1294, 122] width 6 height 82
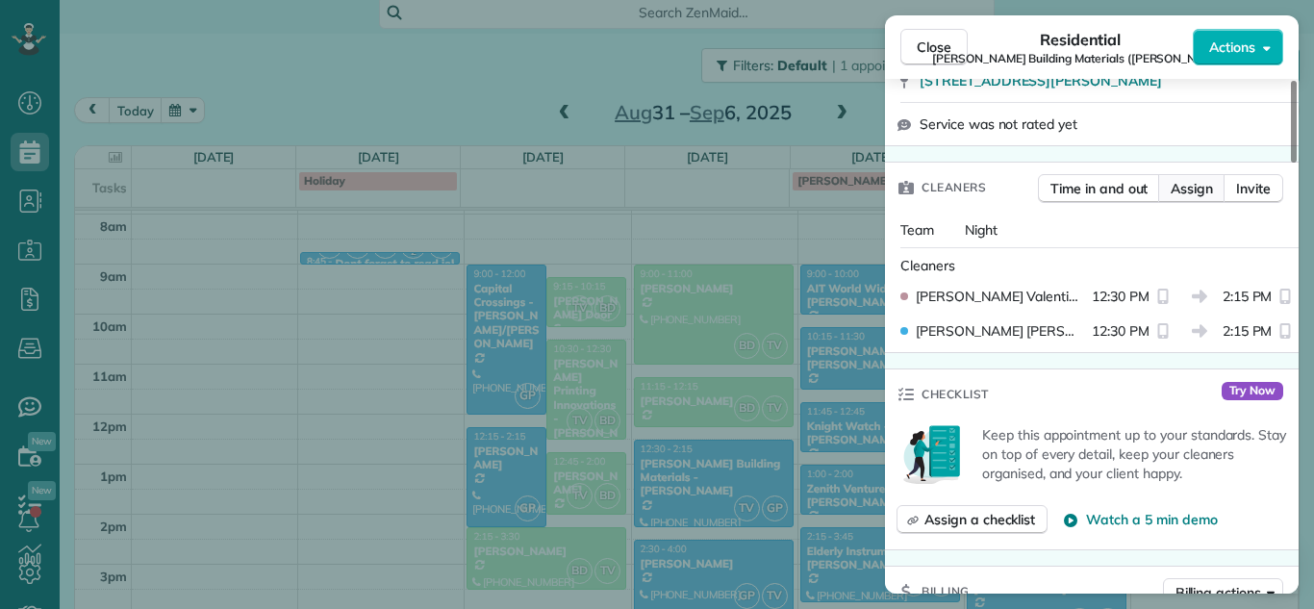
click at [1196, 192] on span "Assign" at bounding box center [1192, 188] width 42 height 19
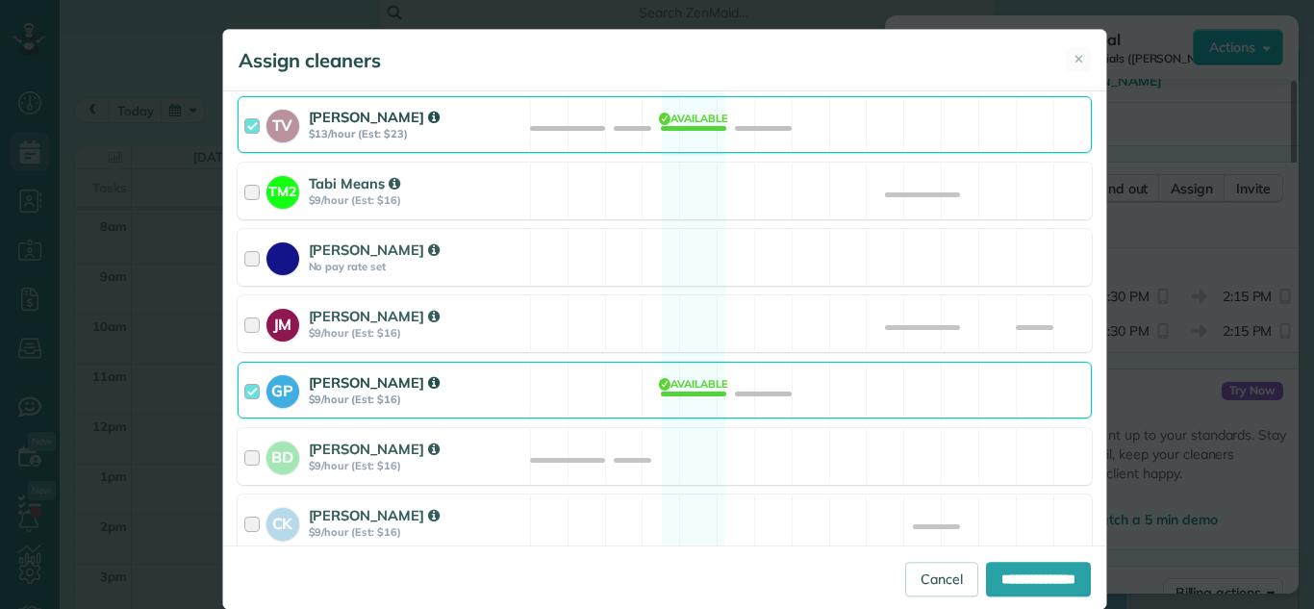
scroll to position [337, 0]
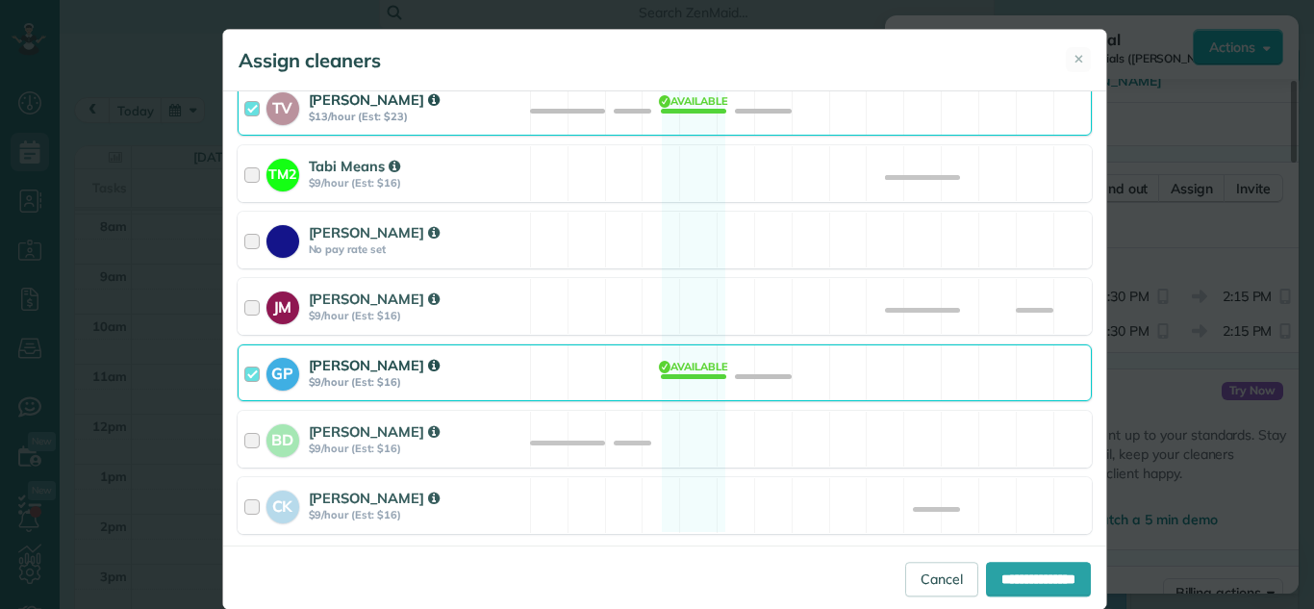
click at [244, 370] on div at bounding box center [255, 373] width 22 height 36
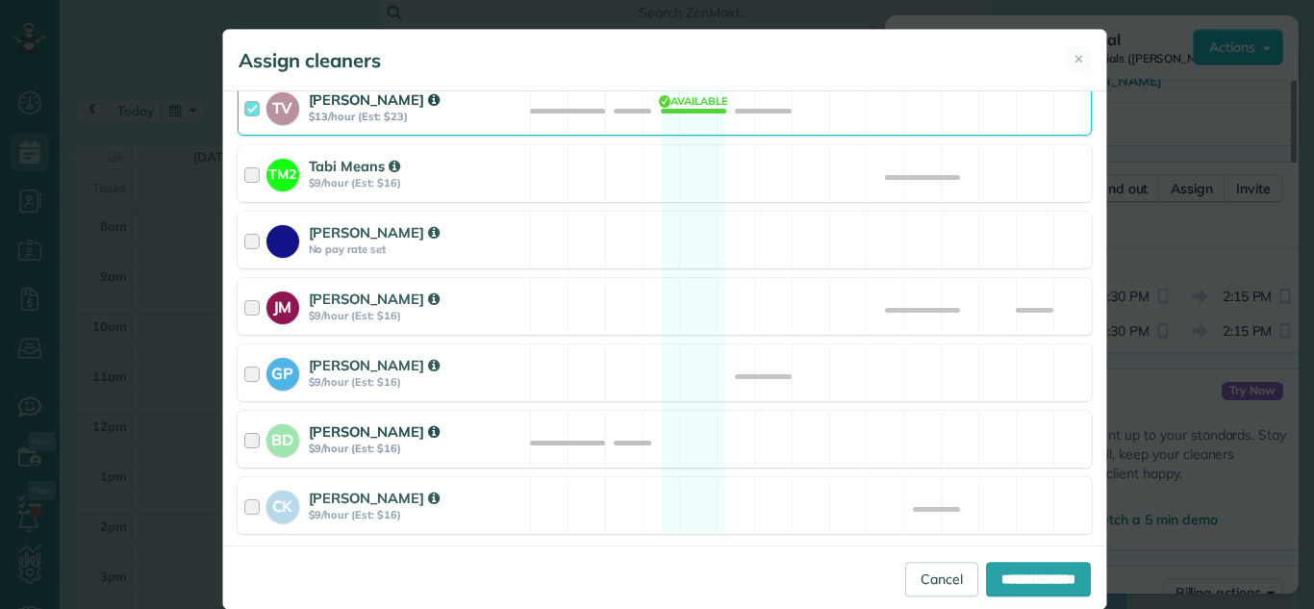
click at [244, 442] on div at bounding box center [255, 439] width 22 height 36
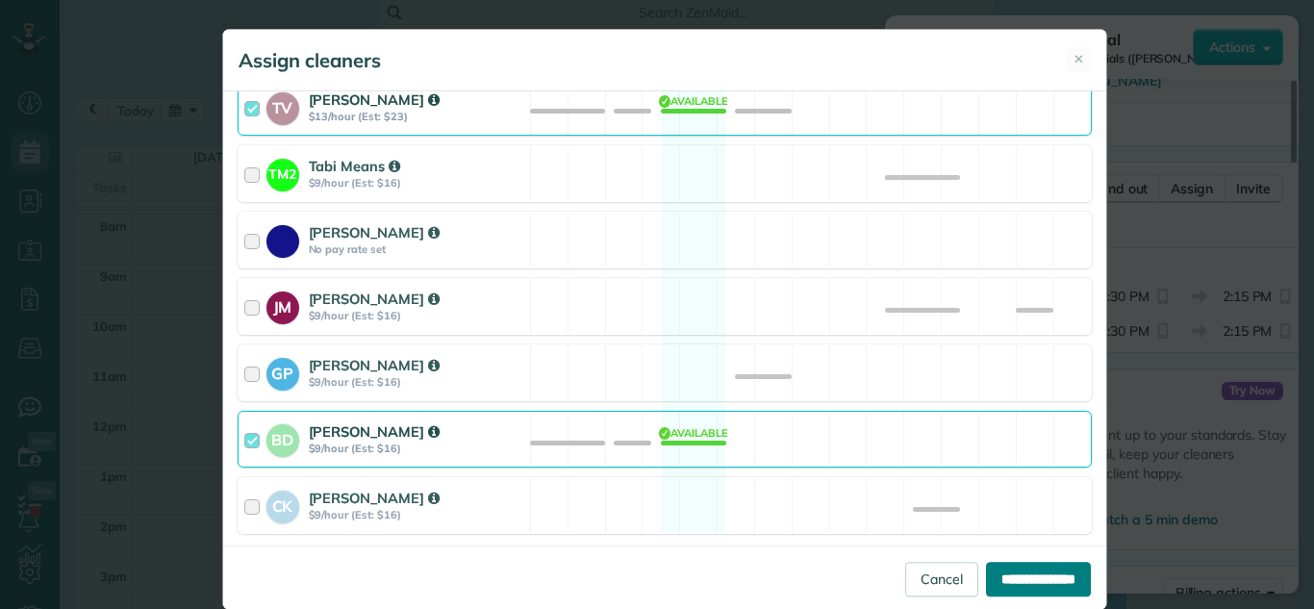
click at [986, 581] on input "**********" at bounding box center [1038, 579] width 105 height 35
type input "**********"
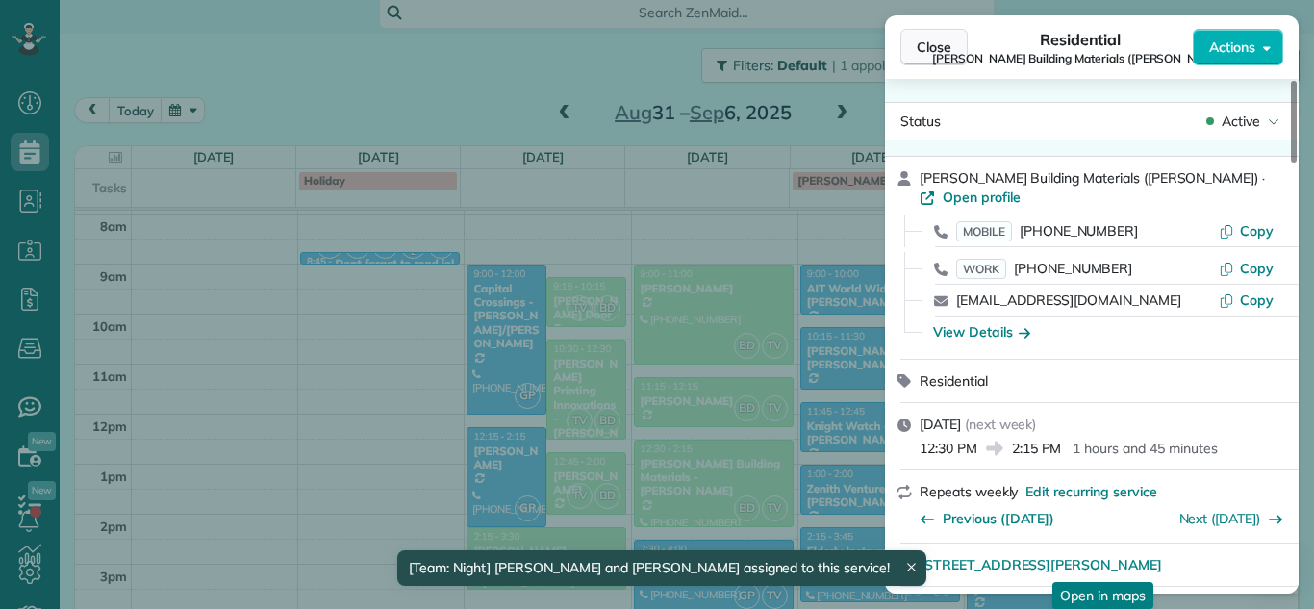
click at [923, 55] on span "Close" at bounding box center [934, 47] width 35 height 19
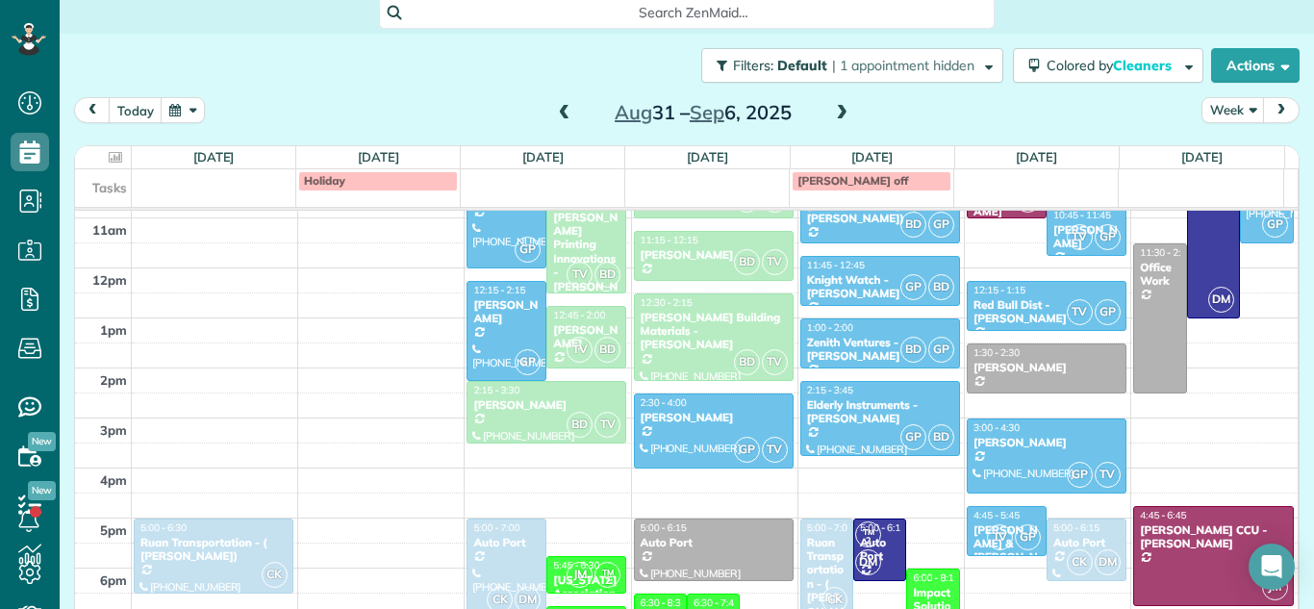
scroll to position [453, 0]
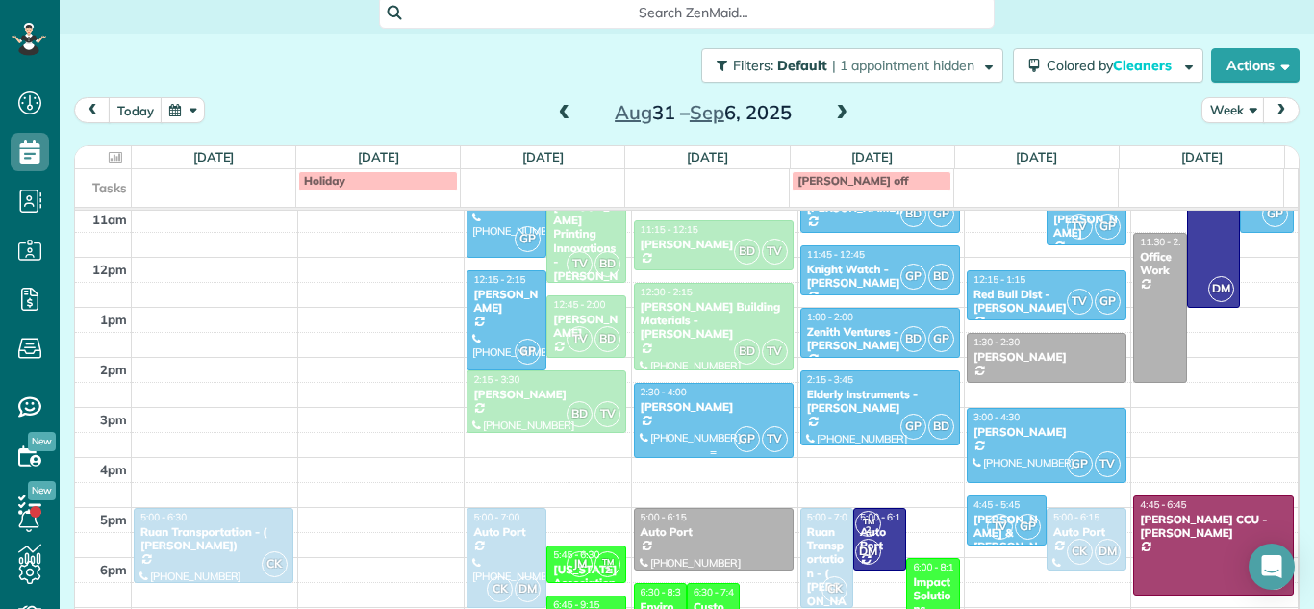
click at [701, 410] on div "[PERSON_NAME]" at bounding box center [714, 406] width 148 height 13
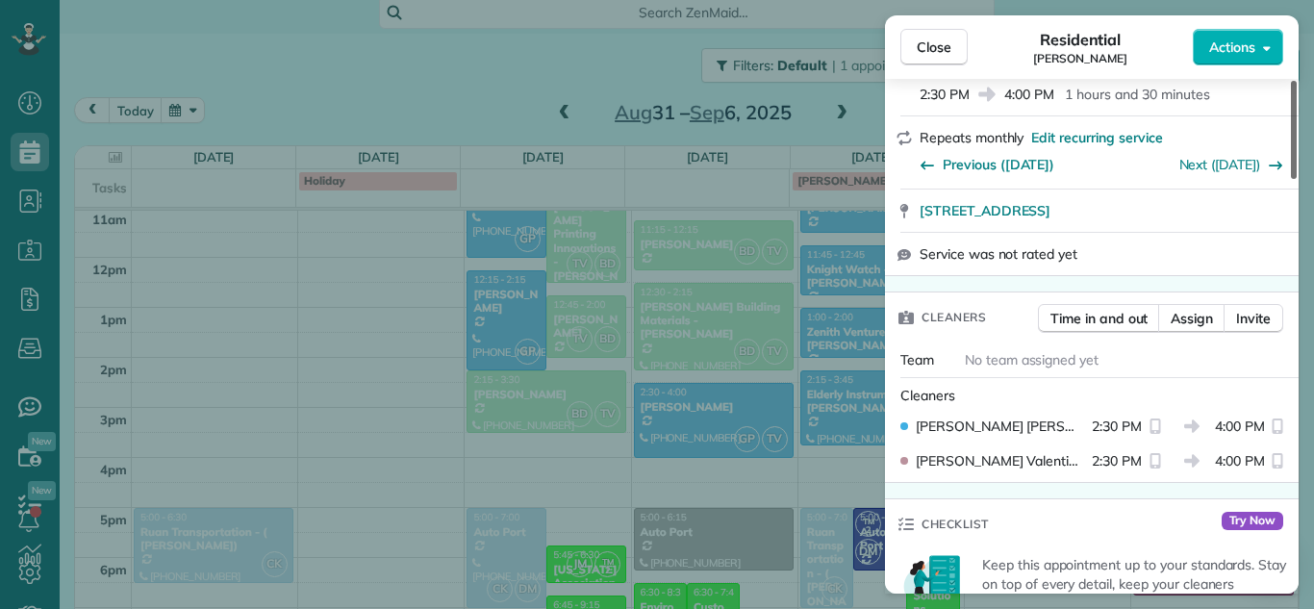
scroll to position [397, 0]
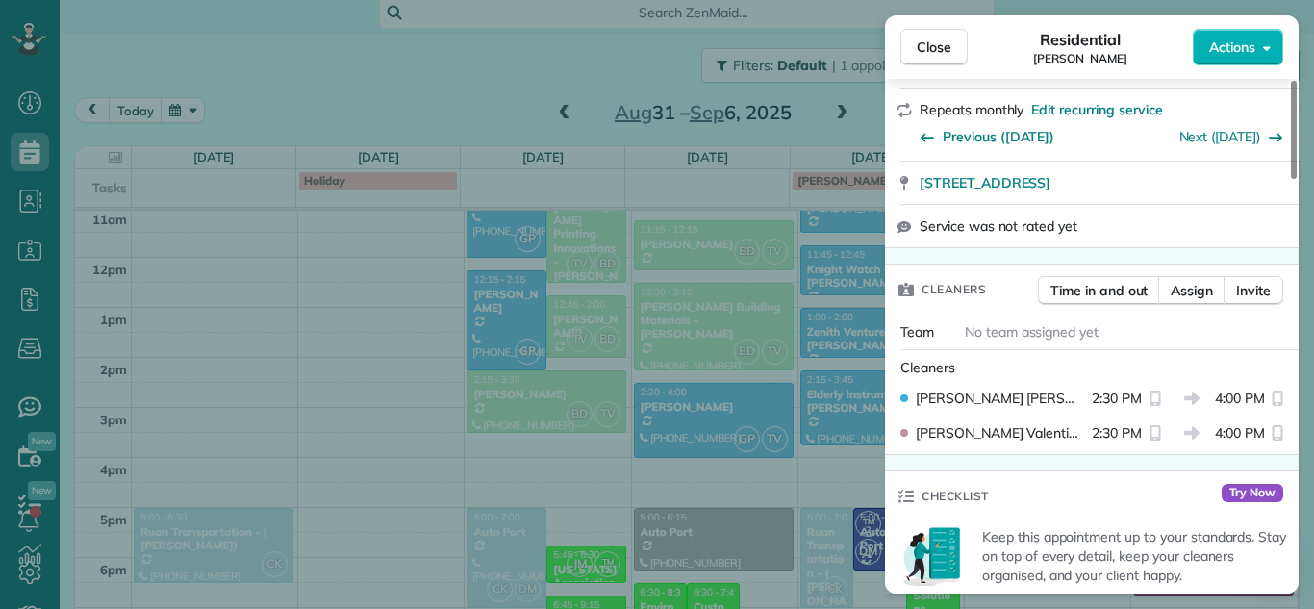
drag, startPoint x: 1293, startPoint y: 141, endPoint x: 1284, endPoint y: 217, distance: 76.6
click at [1291, 179] on div at bounding box center [1294, 130] width 6 height 98
click at [1201, 296] on span "Assign" at bounding box center [1192, 288] width 42 height 19
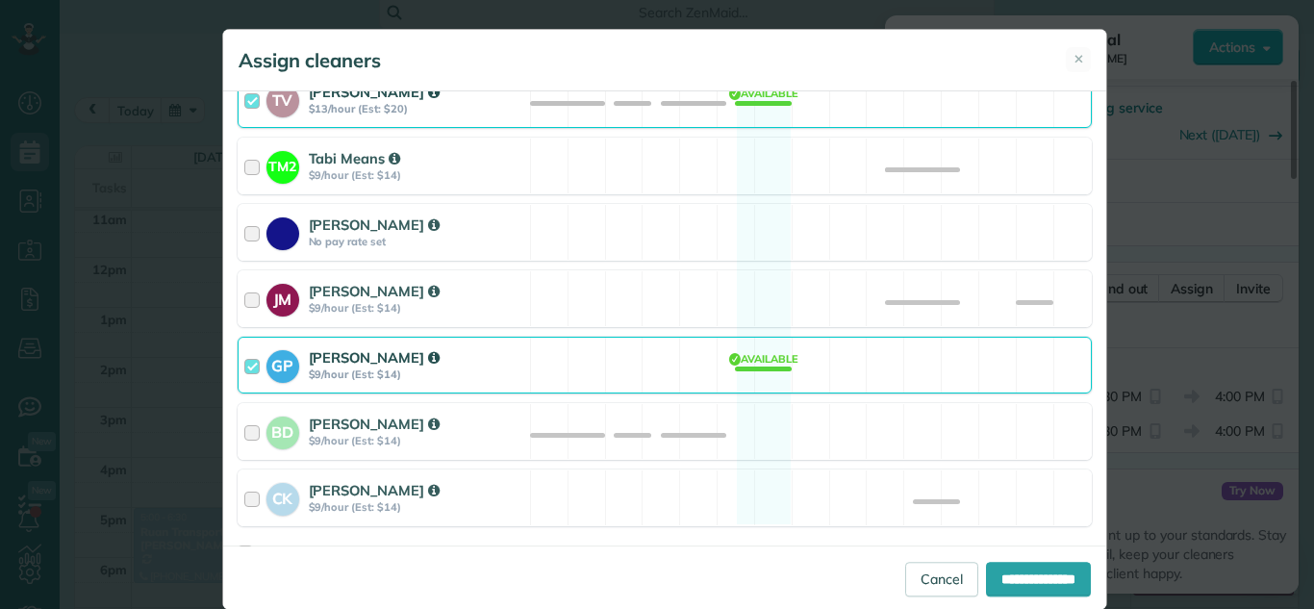
scroll to position [350, 0]
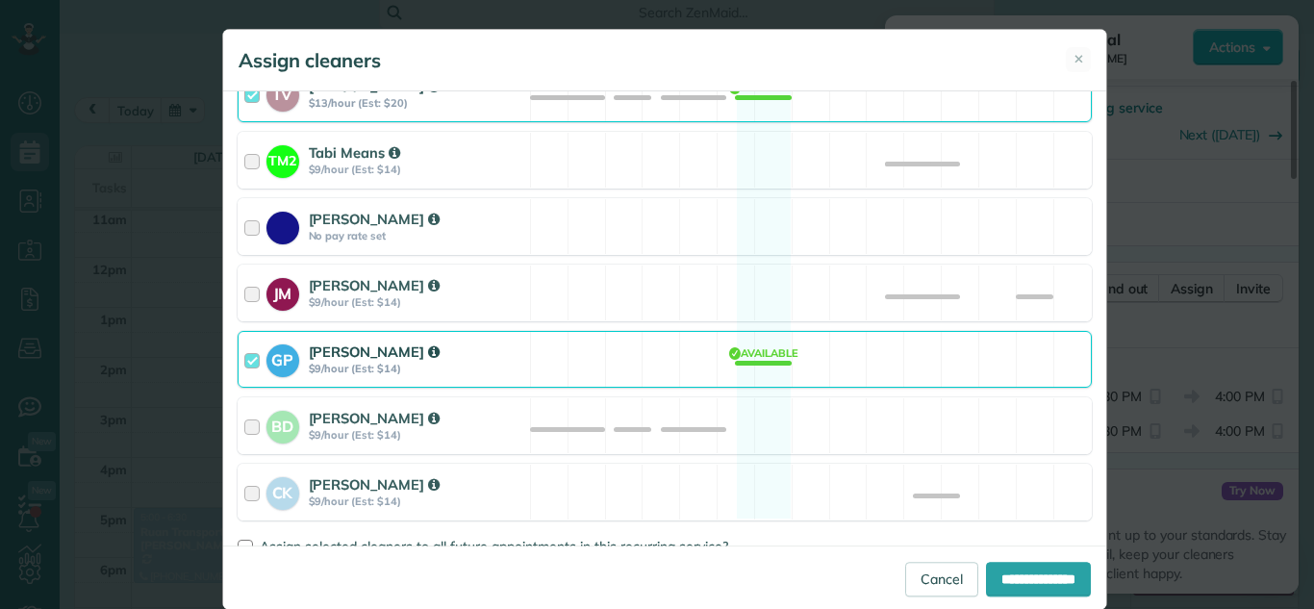
click at [244, 362] on div at bounding box center [255, 360] width 22 height 36
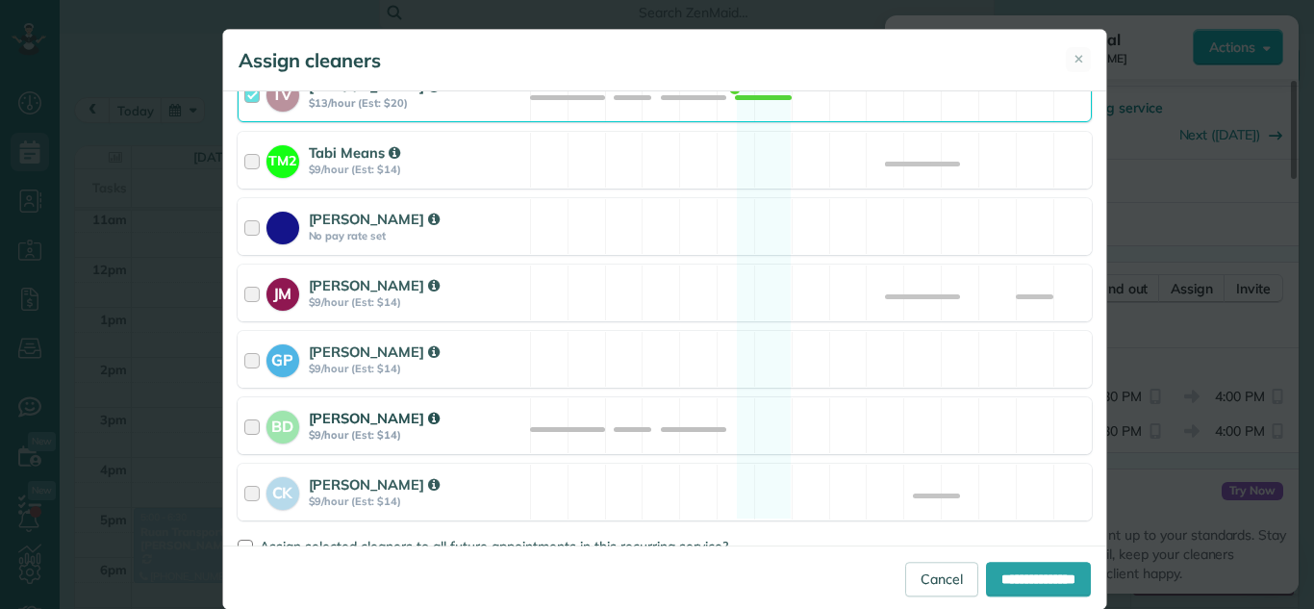
click at [244, 422] on div at bounding box center [255, 426] width 22 height 36
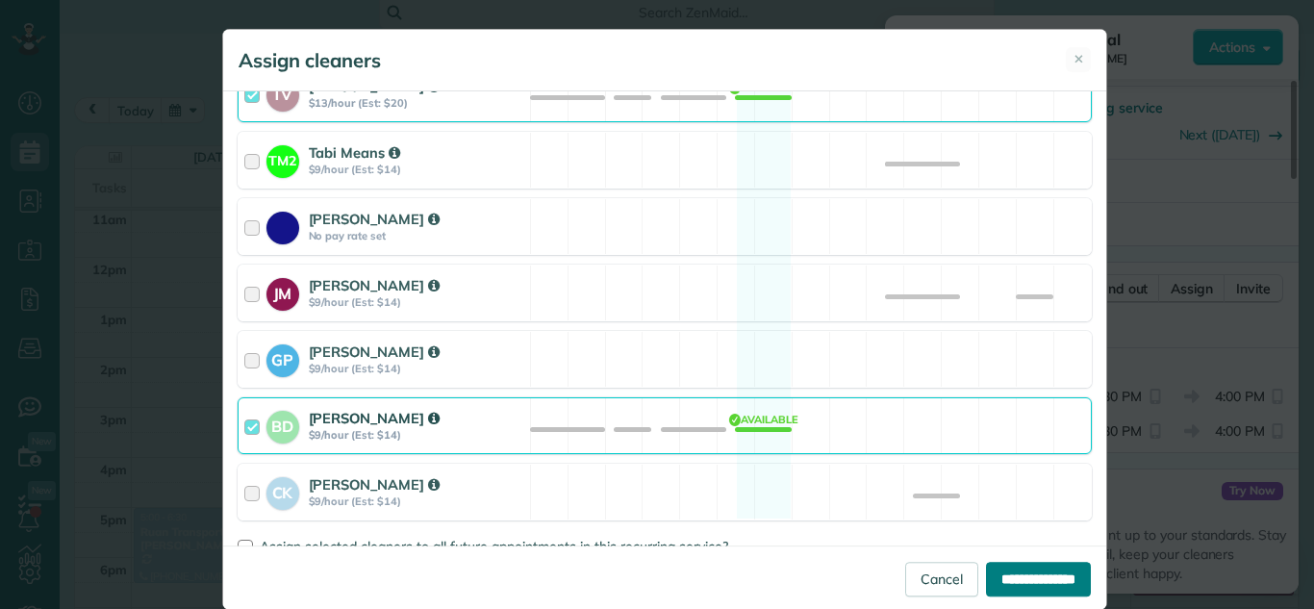
click at [986, 583] on input "**********" at bounding box center [1038, 579] width 105 height 35
type input "**********"
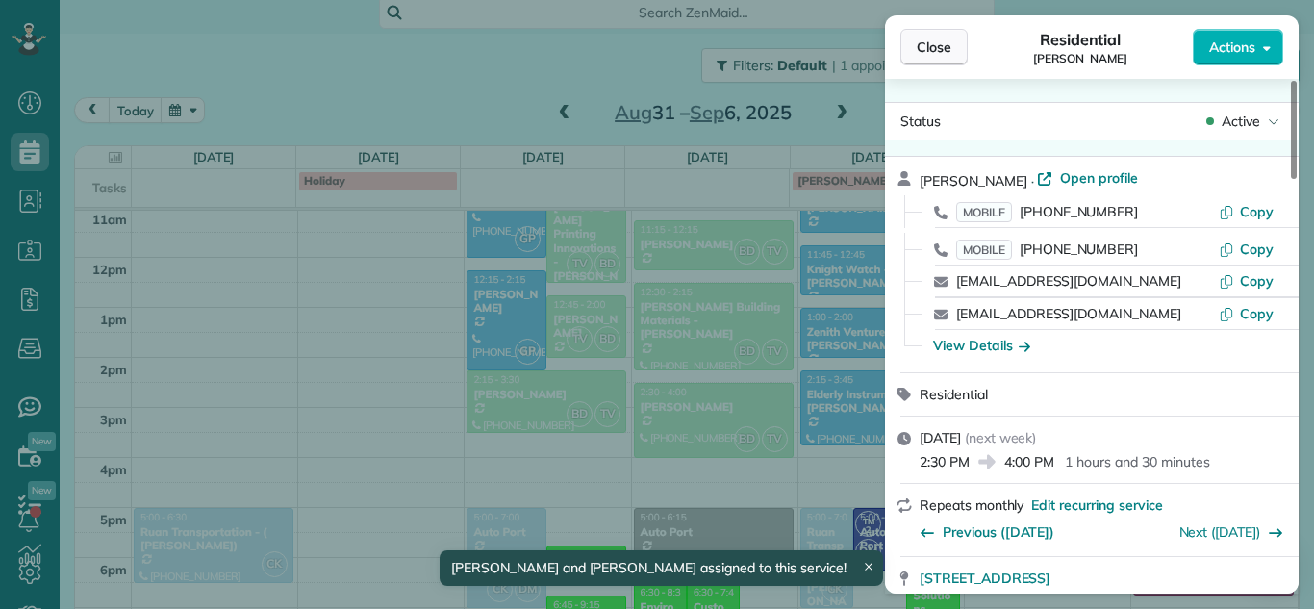
click at [946, 54] on span "Close" at bounding box center [934, 47] width 35 height 19
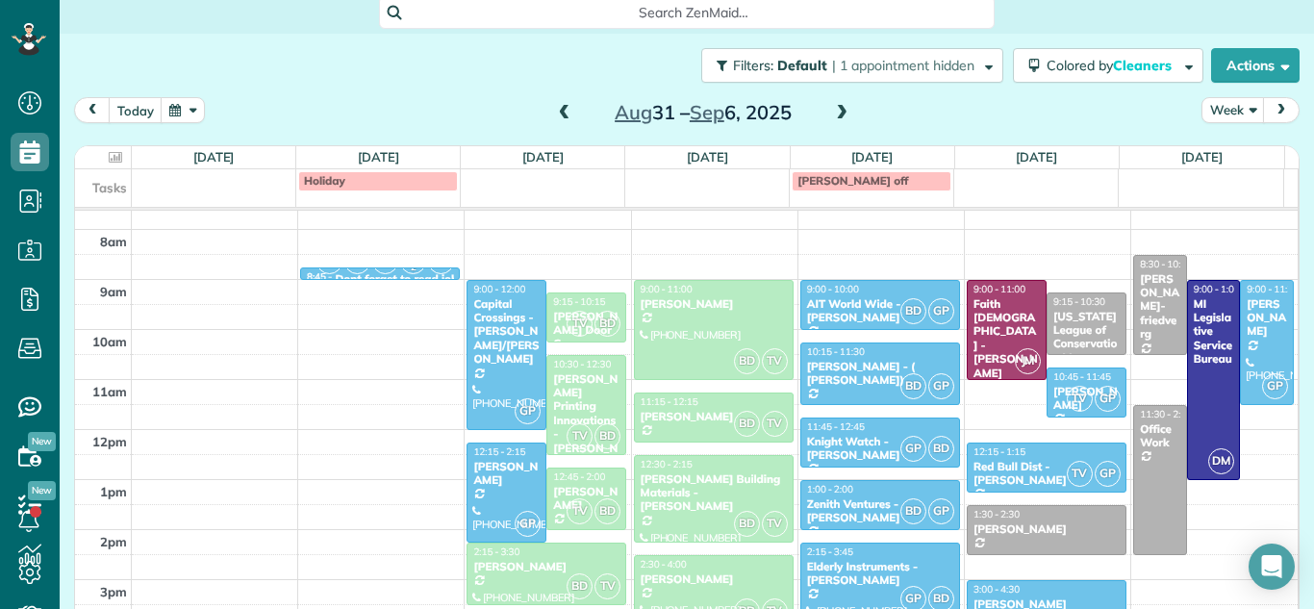
scroll to position [304, 0]
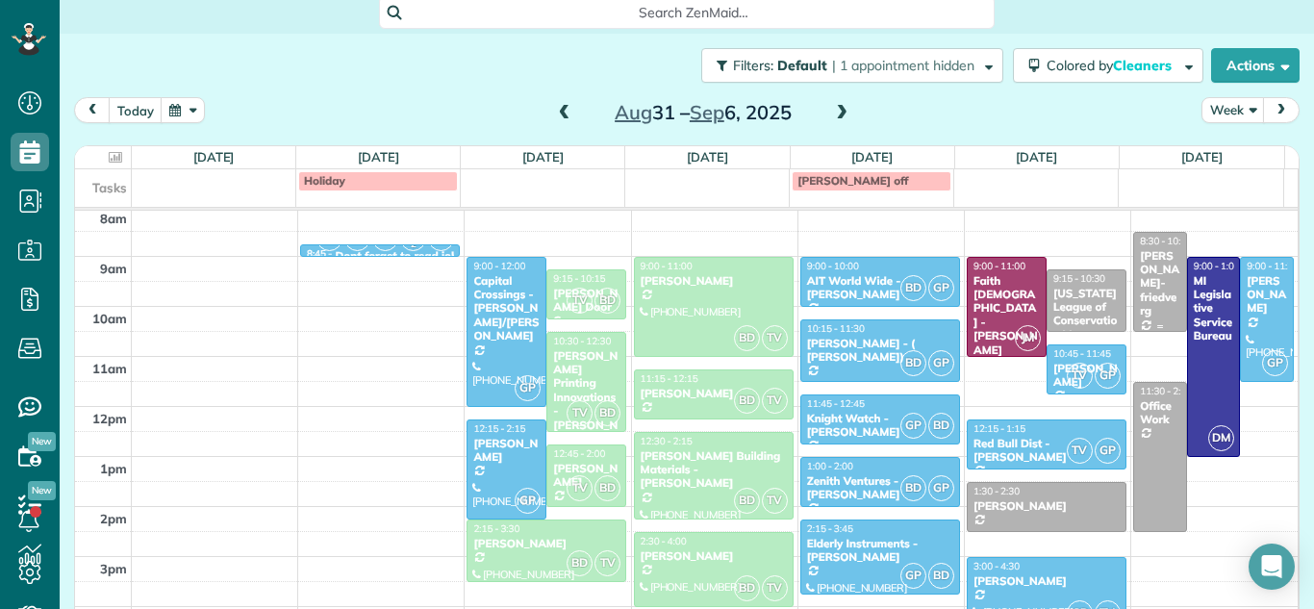
click at [1139, 261] on div "[PERSON_NAME]-friedverg" at bounding box center [1160, 283] width 42 height 69
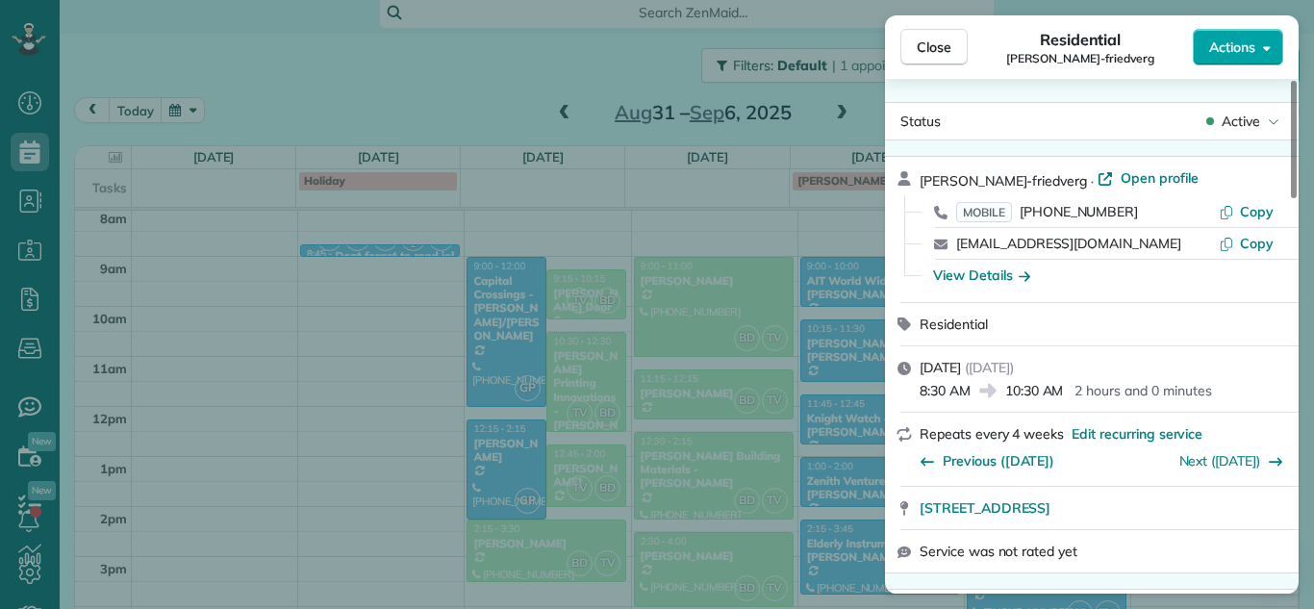
click at [1257, 51] on button "Actions" at bounding box center [1238, 47] width 90 height 37
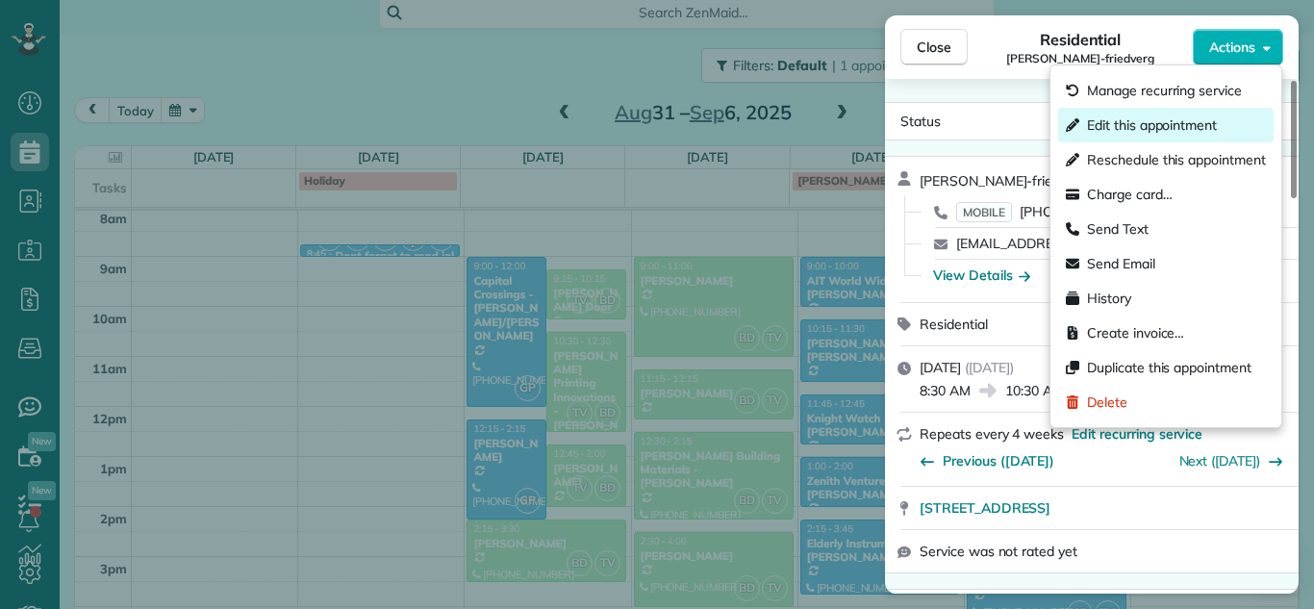
click at [1179, 115] on span "Edit this appointment" at bounding box center [1152, 124] width 130 height 19
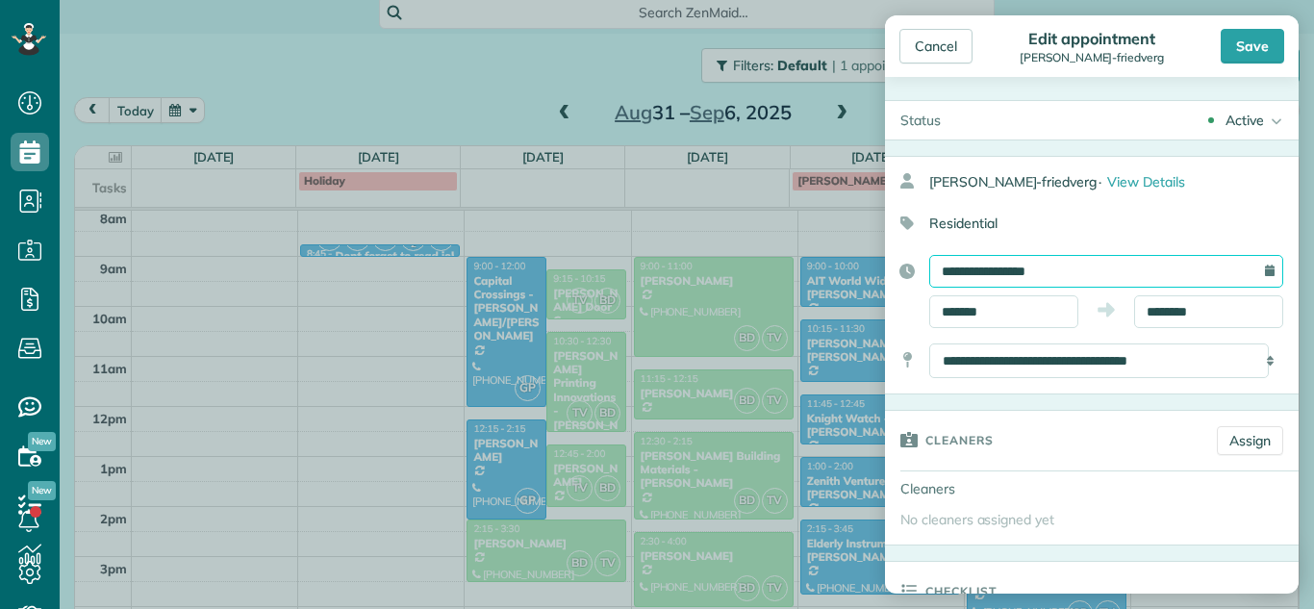
click at [1058, 268] on input "**********" at bounding box center [1107, 271] width 354 height 33
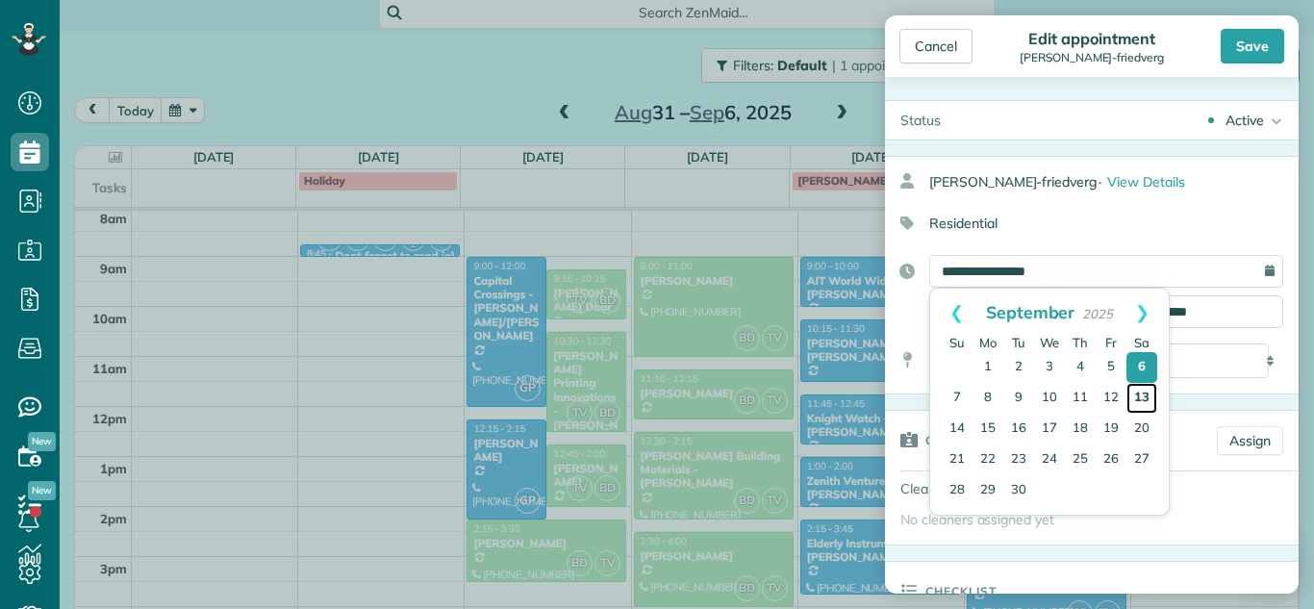
click at [1135, 397] on link "13" at bounding box center [1142, 398] width 31 height 31
type input "**********"
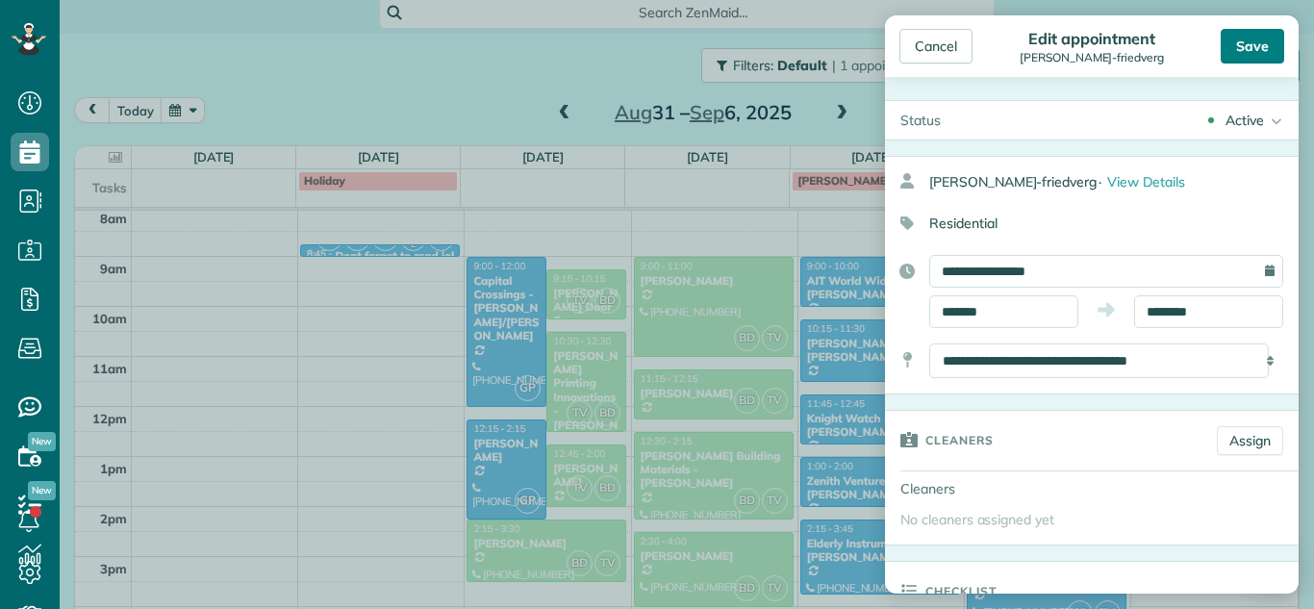
click at [1247, 51] on div "Save" at bounding box center [1253, 46] width 64 height 35
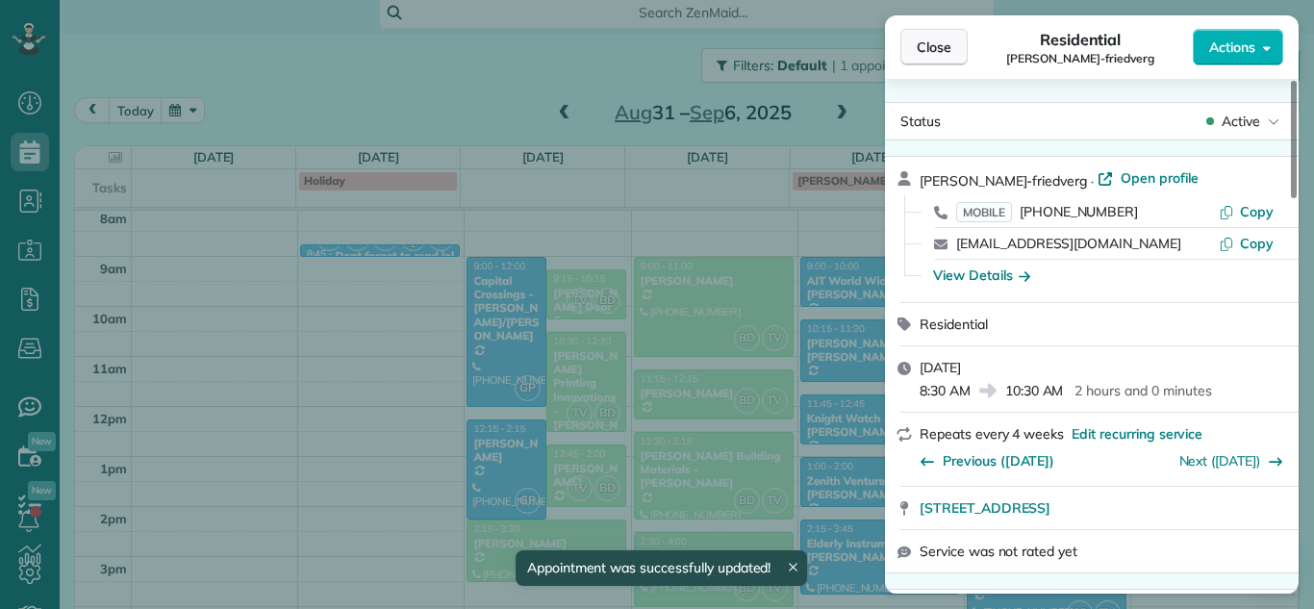
click at [930, 43] on span "Close" at bounding box center [934, 47] width 35 height 19
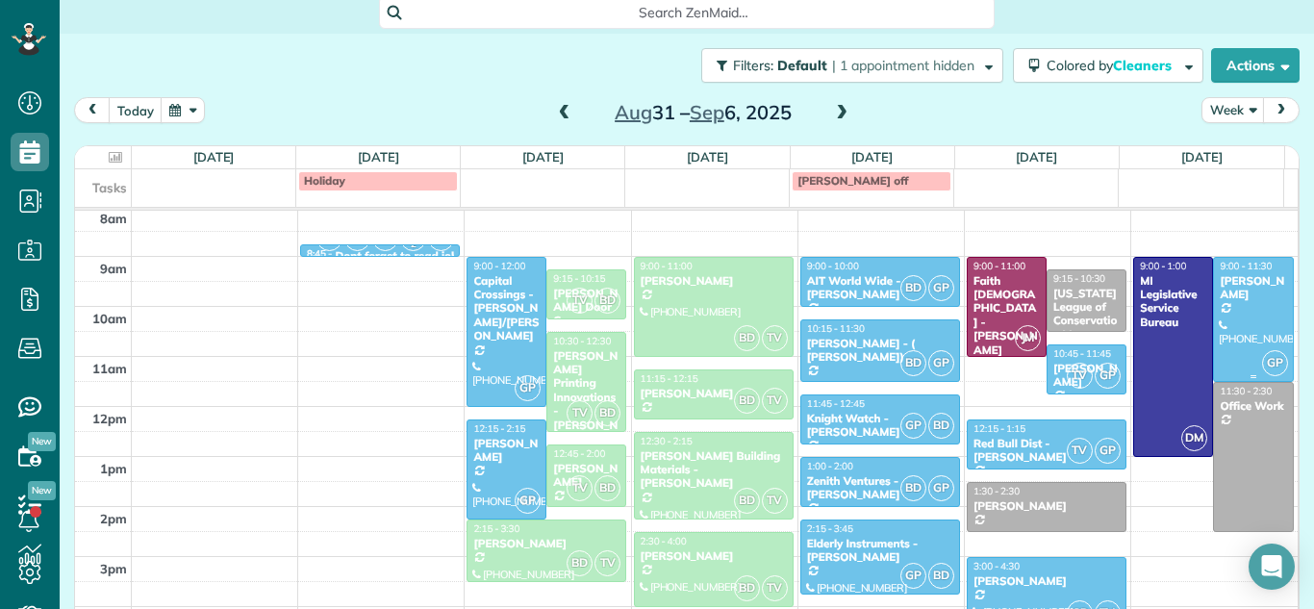
click at [1227, 297] on div at bounding box center [1253, 319] width 78 height 123
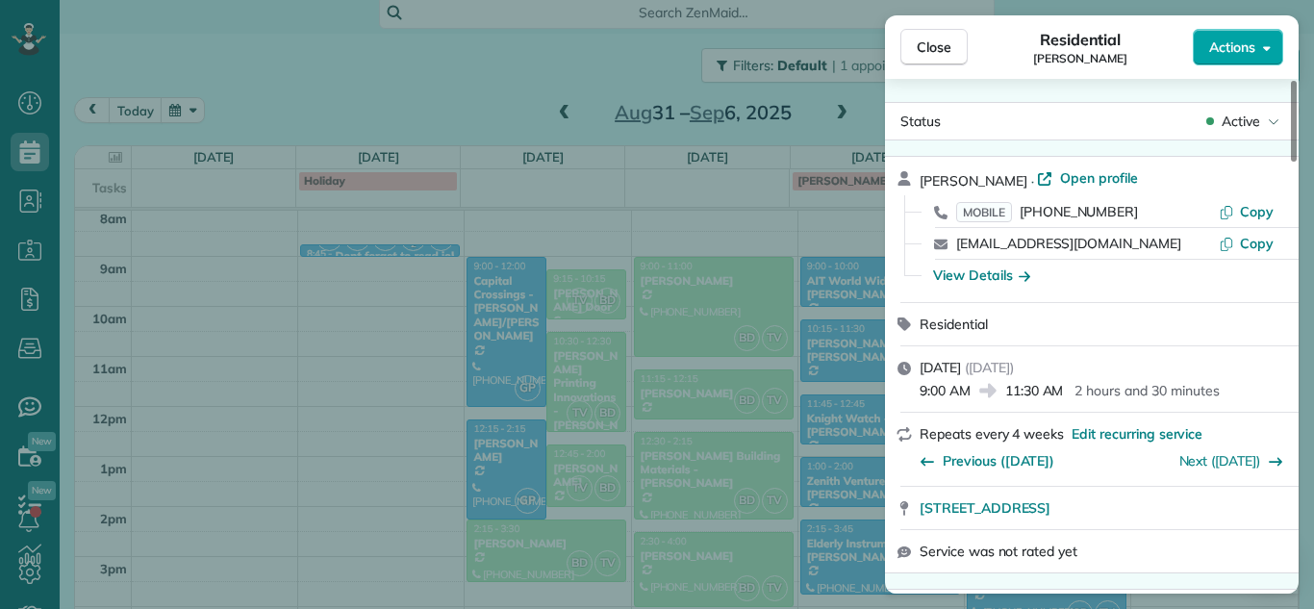
click at [1266, 48] on icon "button" at bounding box center [1267, 48] width 8 height 5
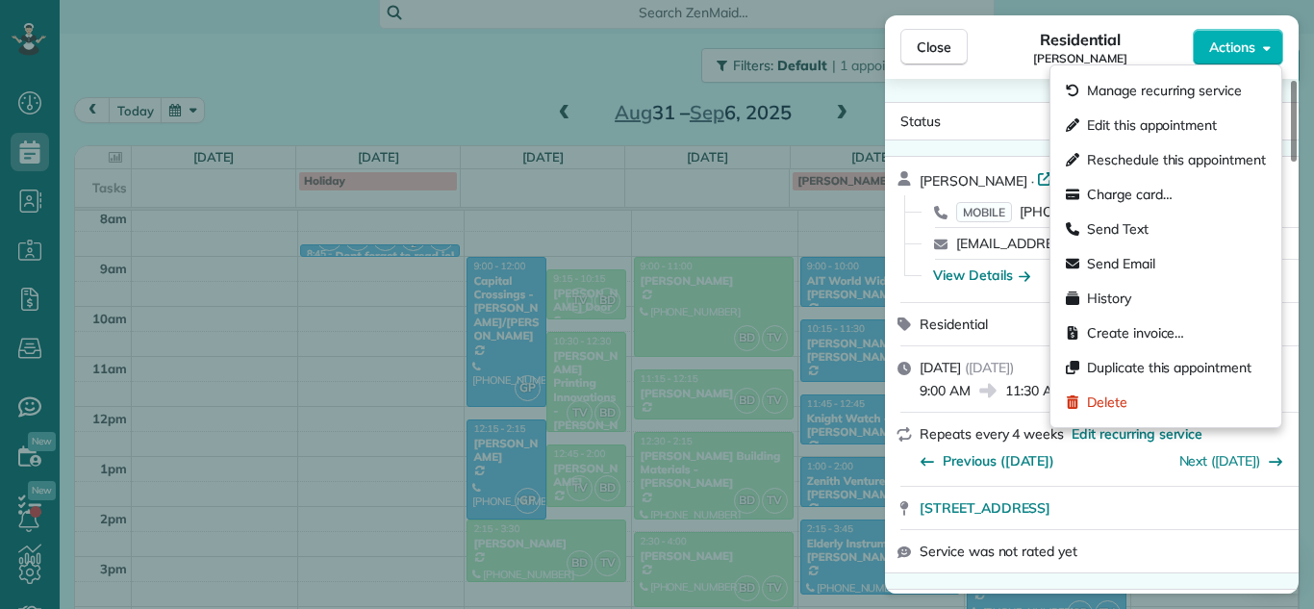
click at [1109, 40] on span "Residential" at bounding box center [1081, 39] width 82 height 23
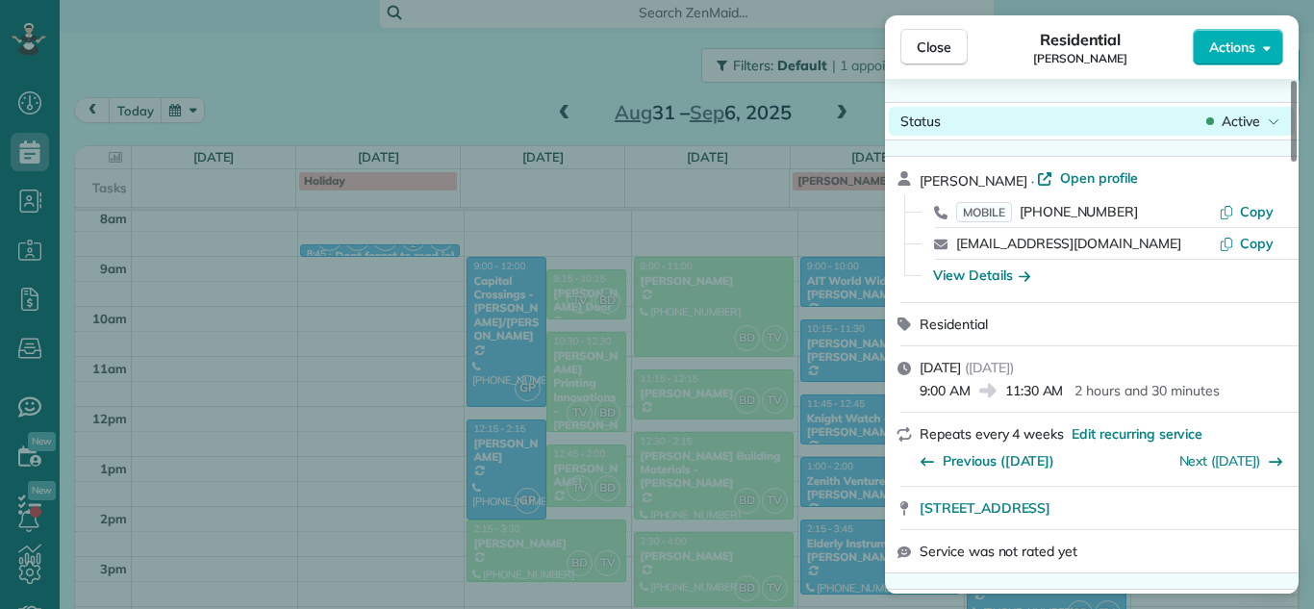
click at [1251, 126] on span "Active" at bounding box center [1241, 121] width 38 height 19
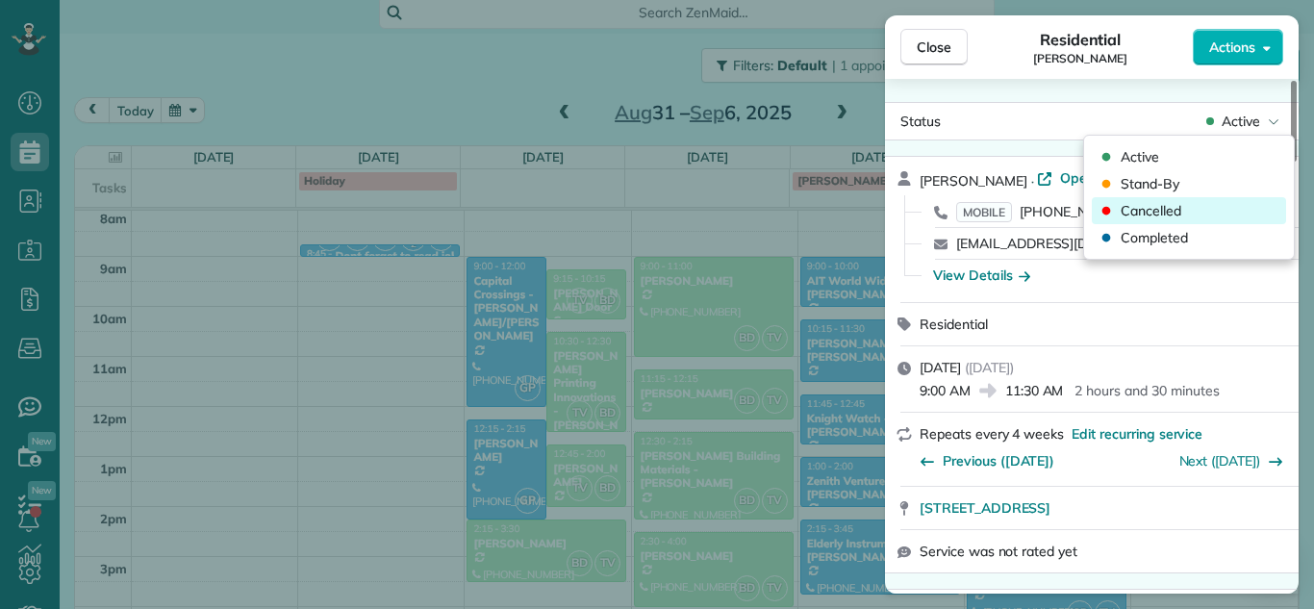
click at [1186, 220] on div "Cancelled" at bounding box center [1189, 210] width 194 height 27
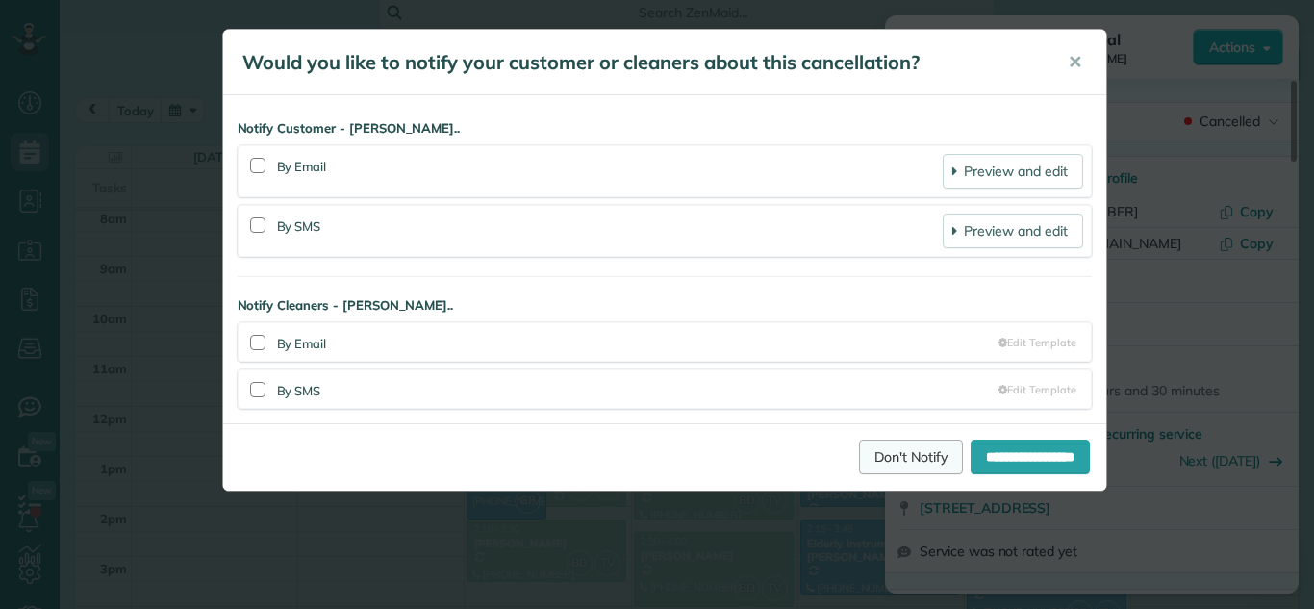
click at [889, 445] on link "Don't Notify" at bounding box center [911, 457] width 104 height 35
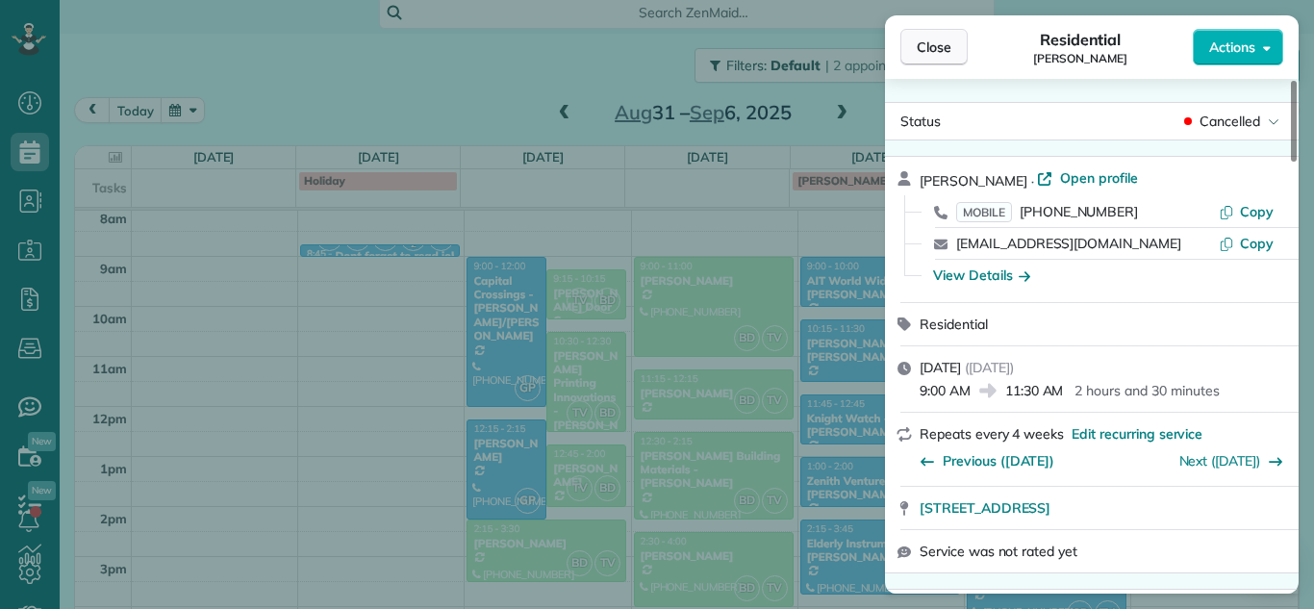
click at [940, 36] on button "Close" at bounding box center [934, 47] width 67 height 37
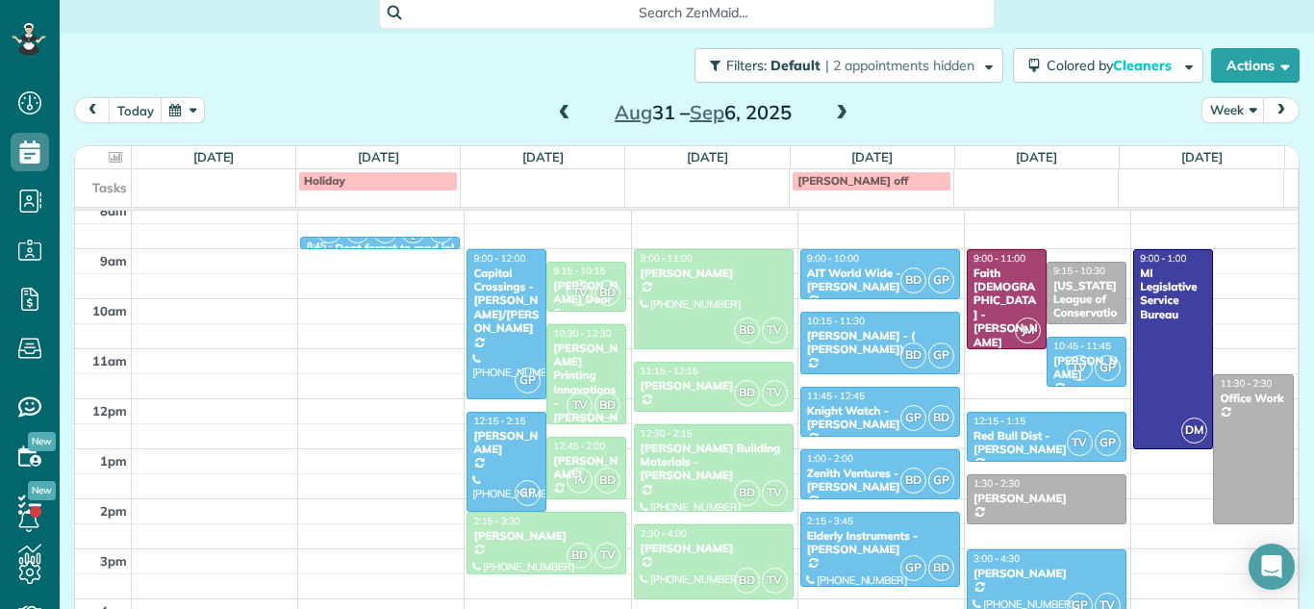
scroll to position [307, 0]
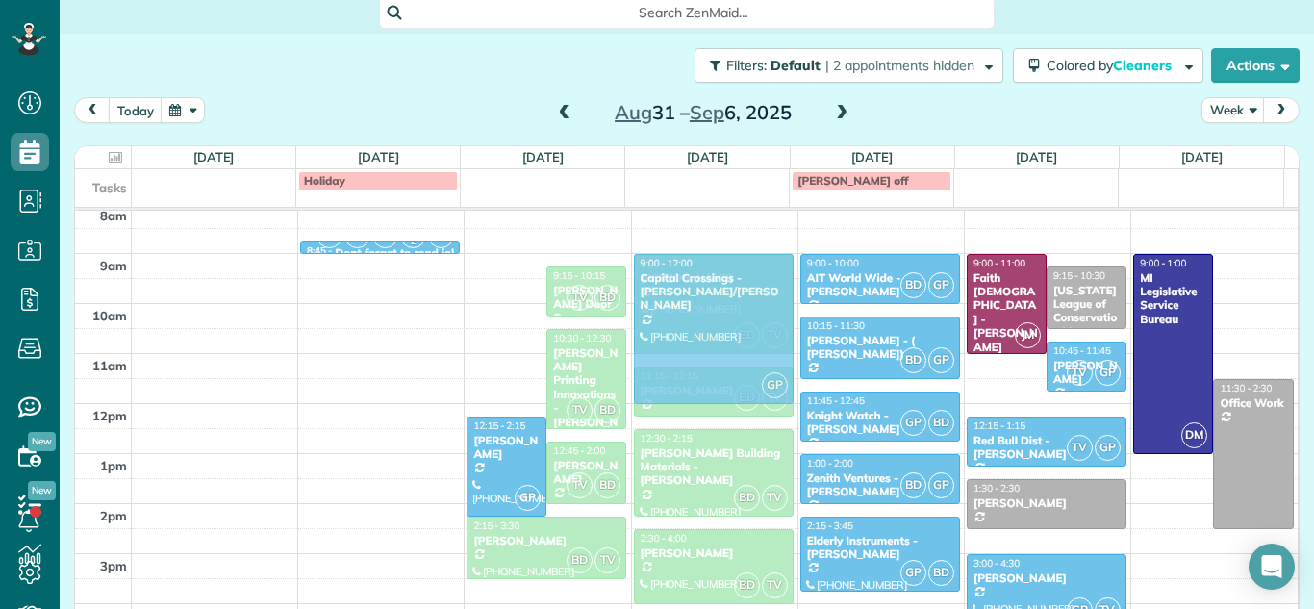
drag, startPoint x: 513, startPoint y: 298, endPoint x: 670, endPoint y: 295, distance: 156.9
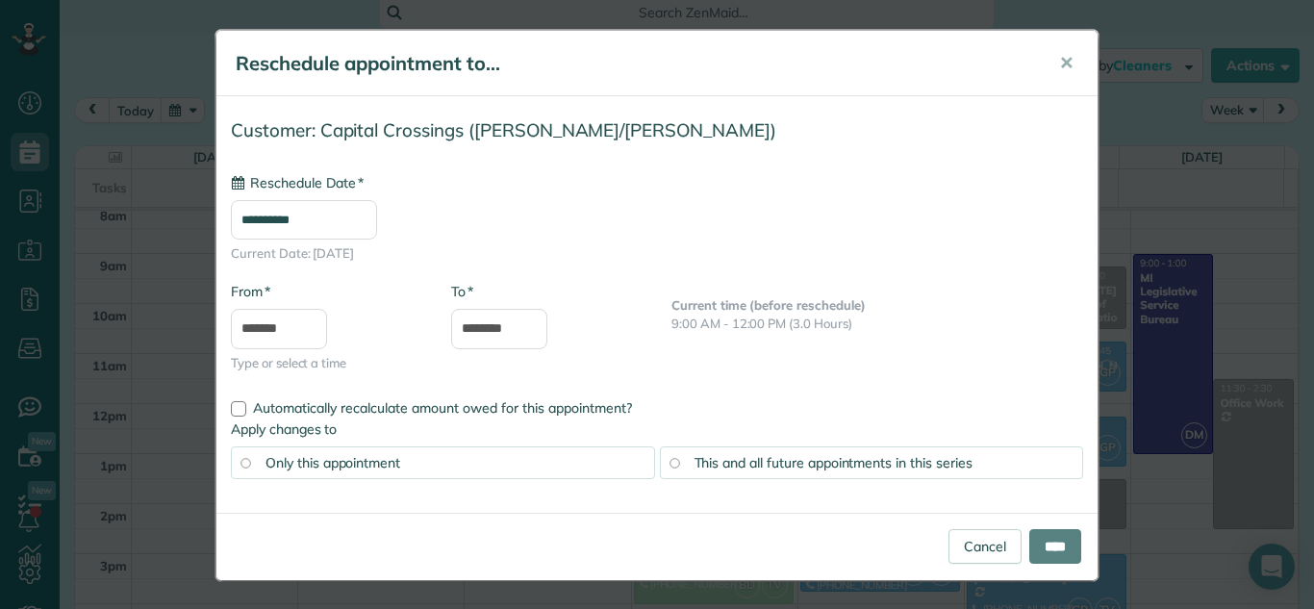
type input "**********"
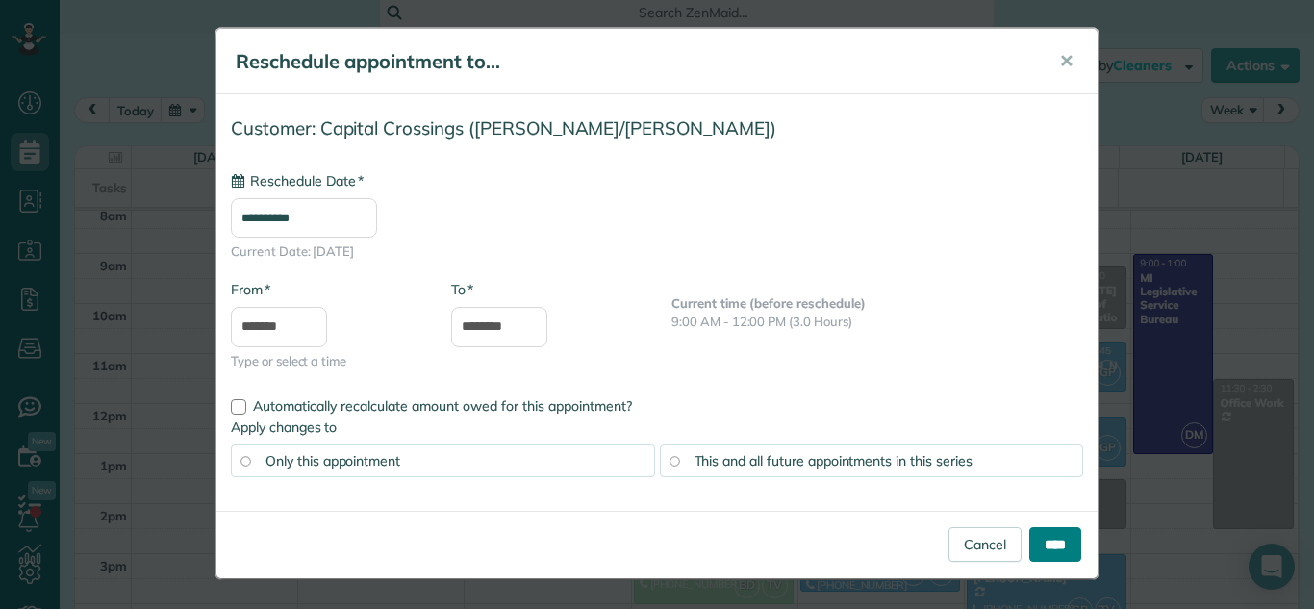
click at [1062, 534] on input "****" at bounding box center [1056, 544] width 52 height 35
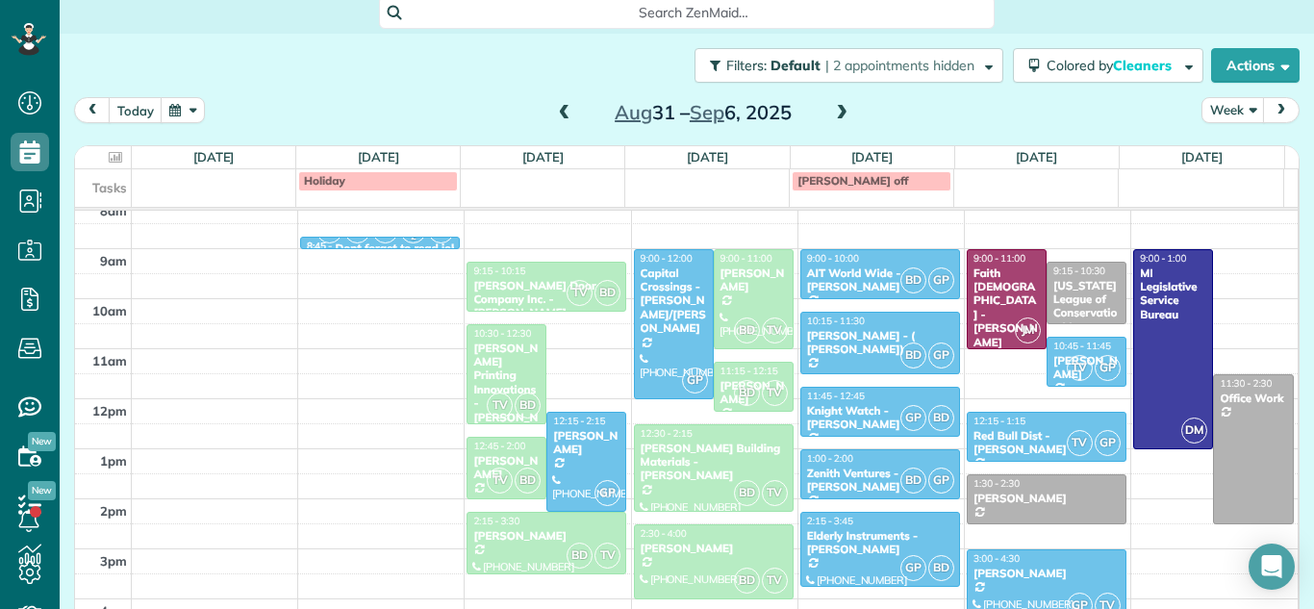
scroll to position [319, 0]
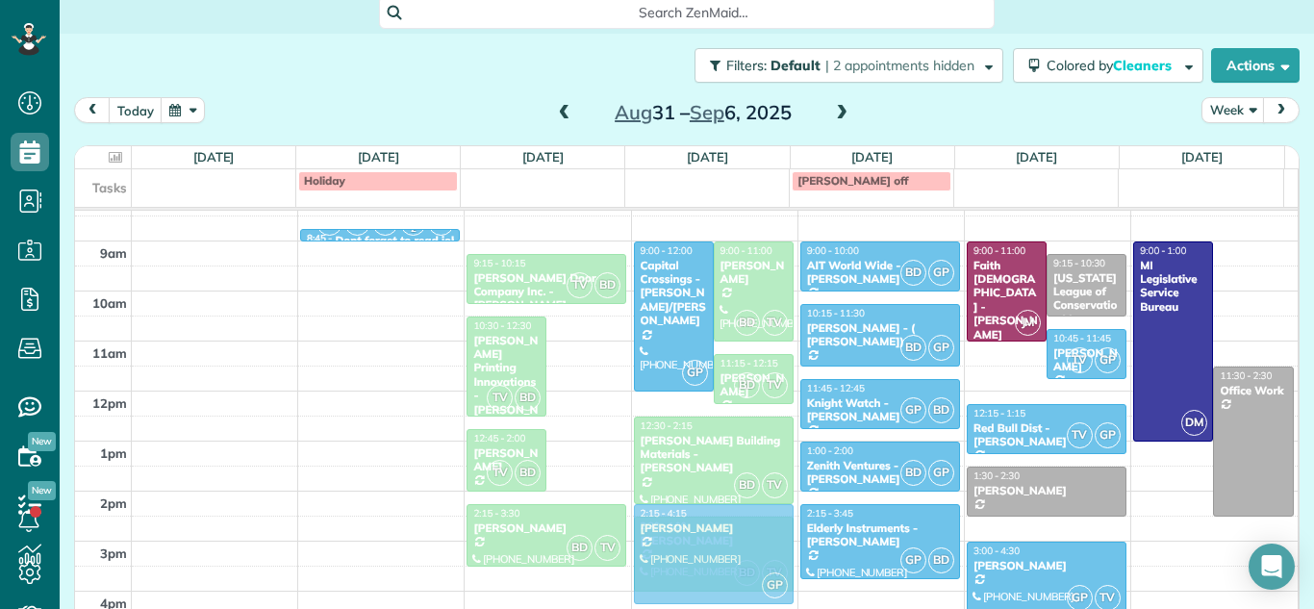
drag, startPoint x: 567, startPoint y: 438, endPoint x: 654, endPoint y: 532, distance: 128.7
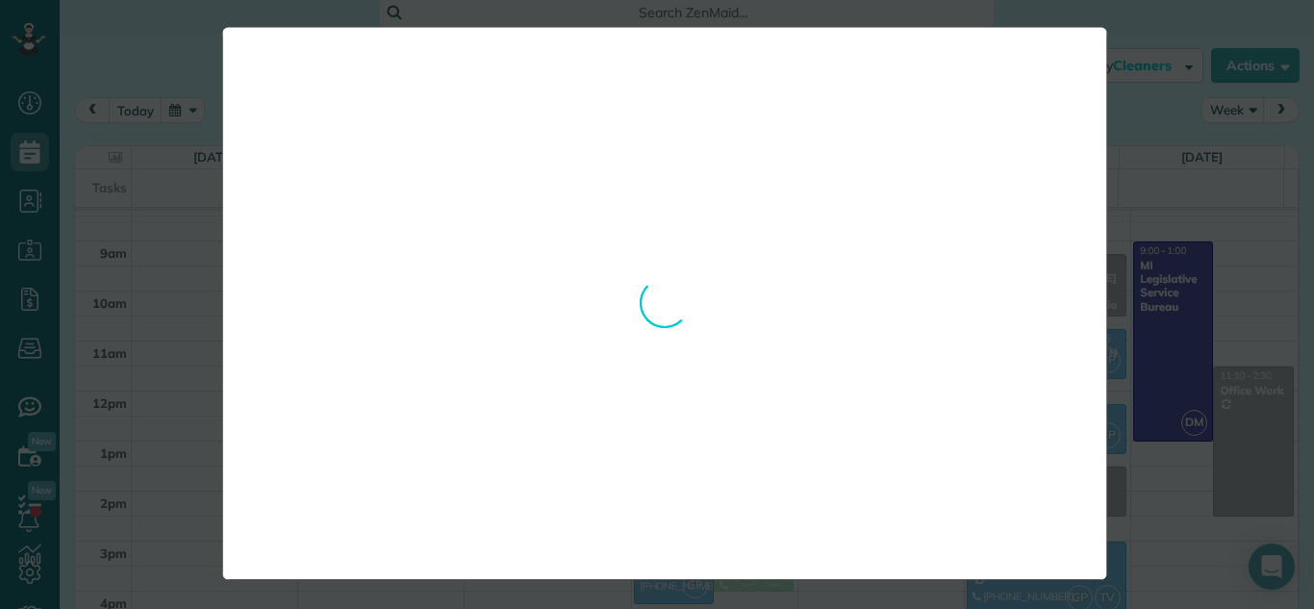
scroll to position [0, 0]
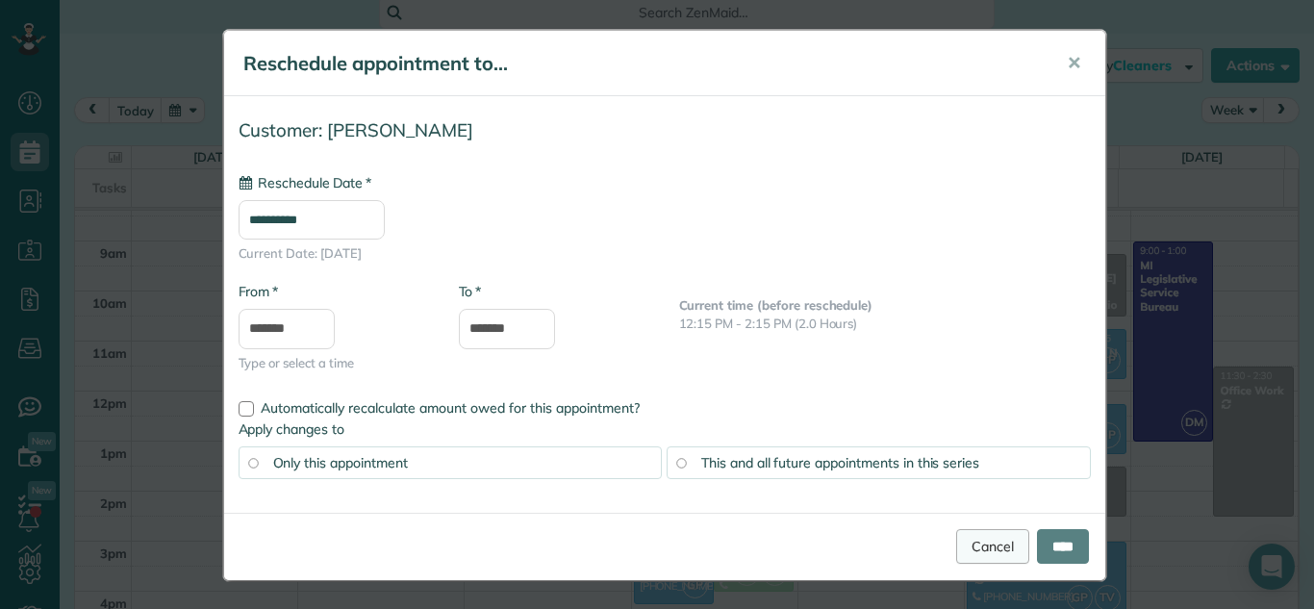
type input "**********"
click at [1048, 548] on input "****" at bounding box center [1063, 546] width 52 height 35
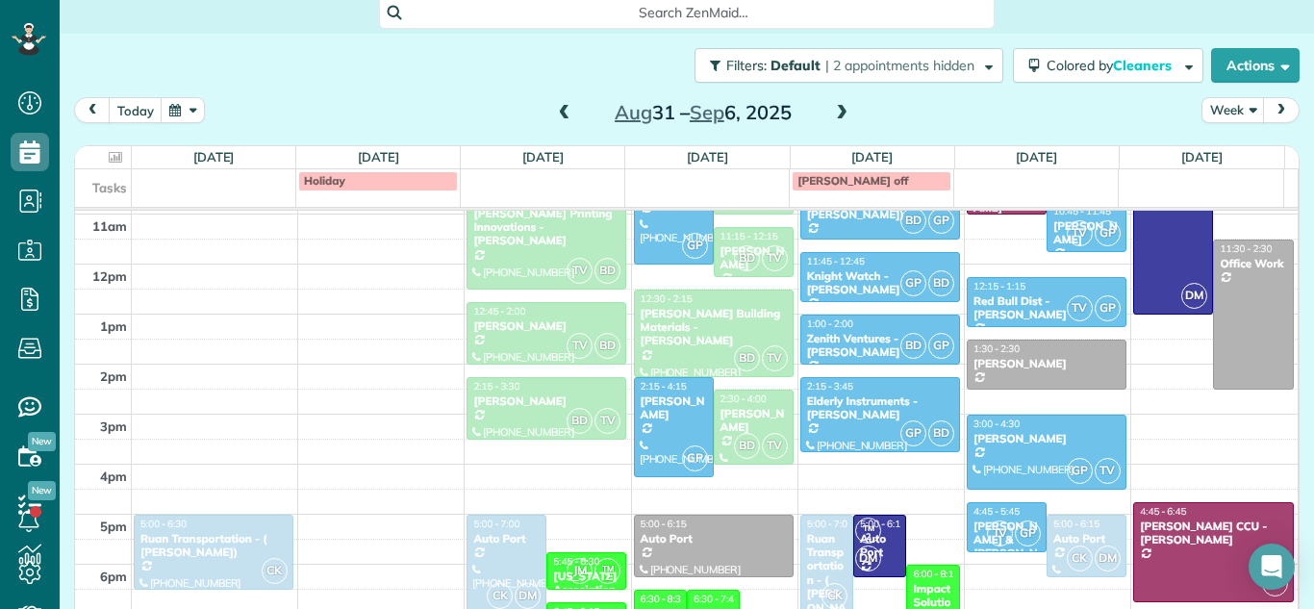
scroll to position [444, 0]
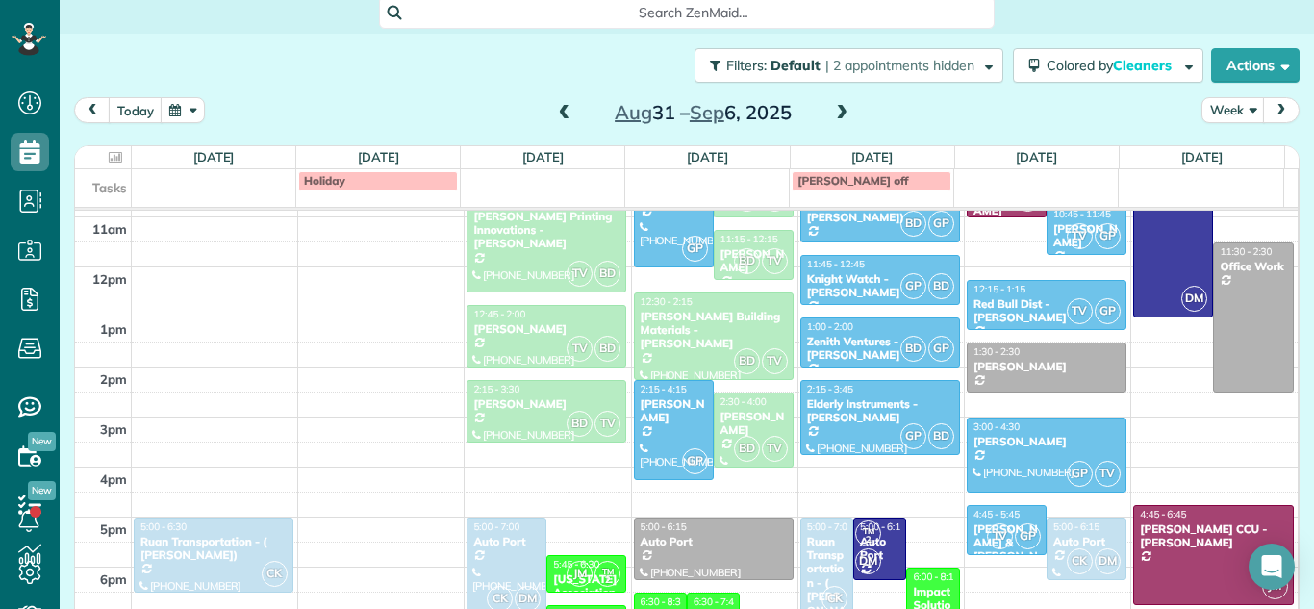
click at [554, 112] on span at bounding box center [564, 113] width 21 height 17
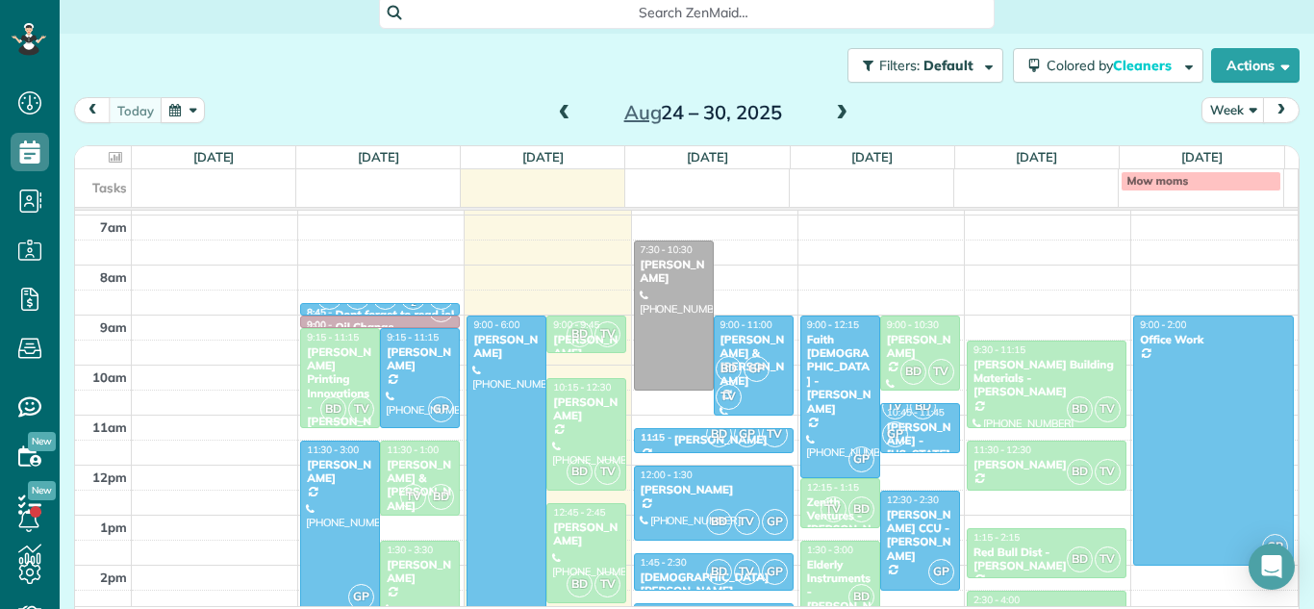
scroll to position [278, 0]
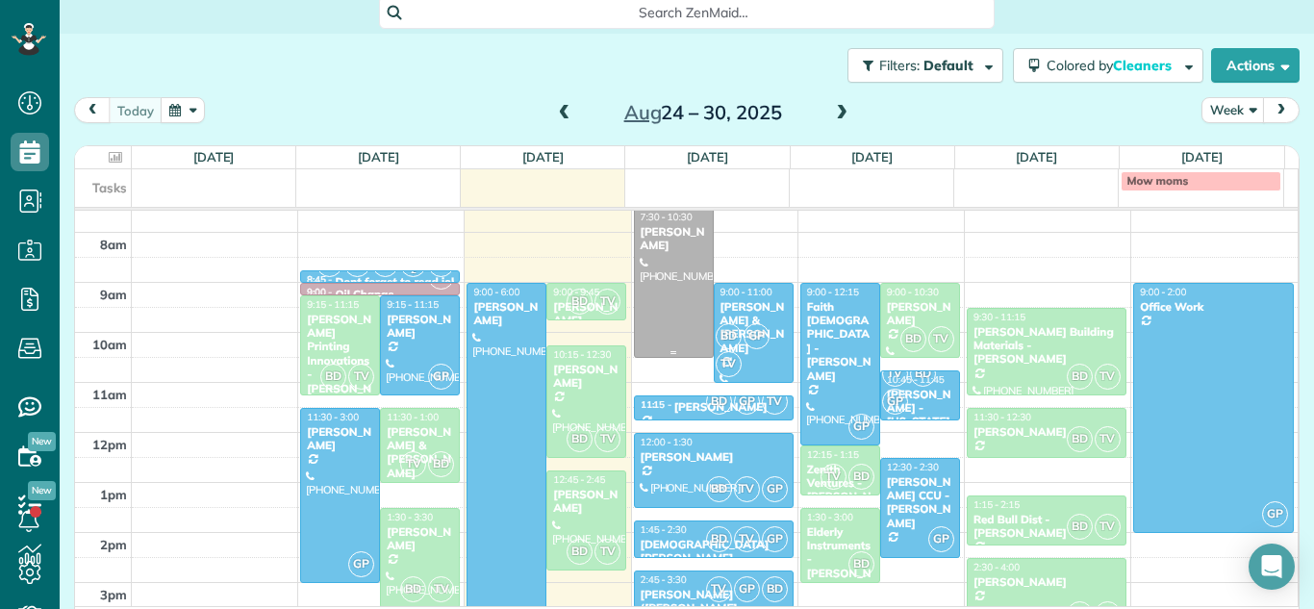
click at [656, 243] on div "[PERSON_NAME]" at bounding box center [674, 239] width 68 height 28
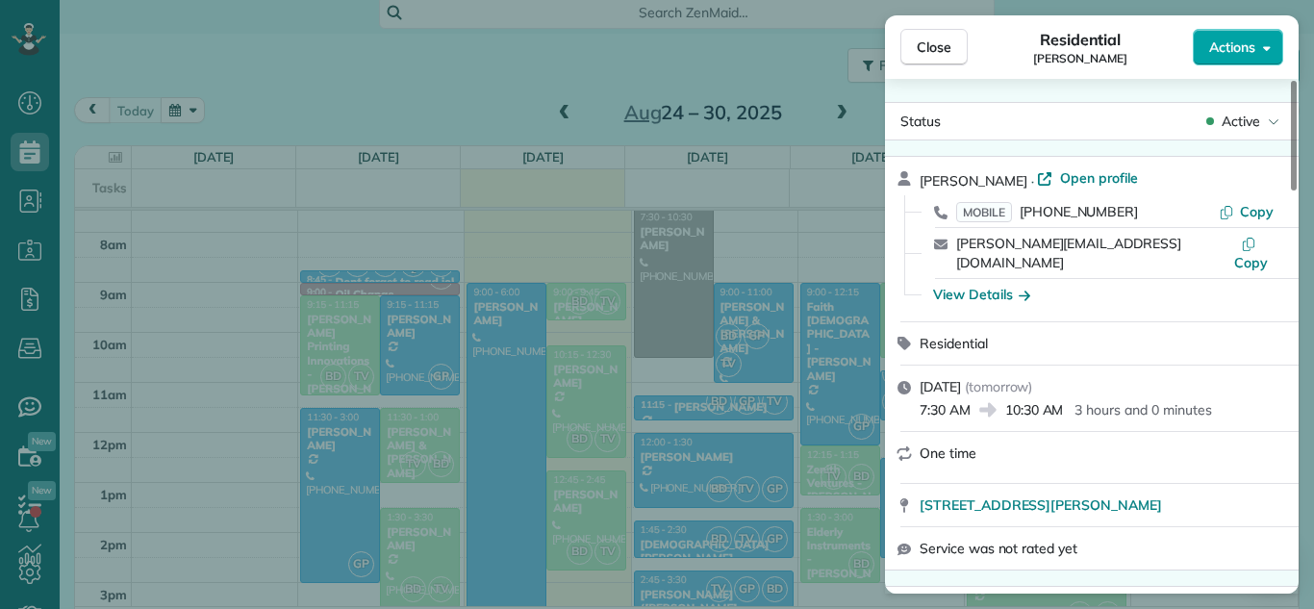
click at [1265, 58] on button "Actions" at bounding box center [1238, 47] width 90 height 37
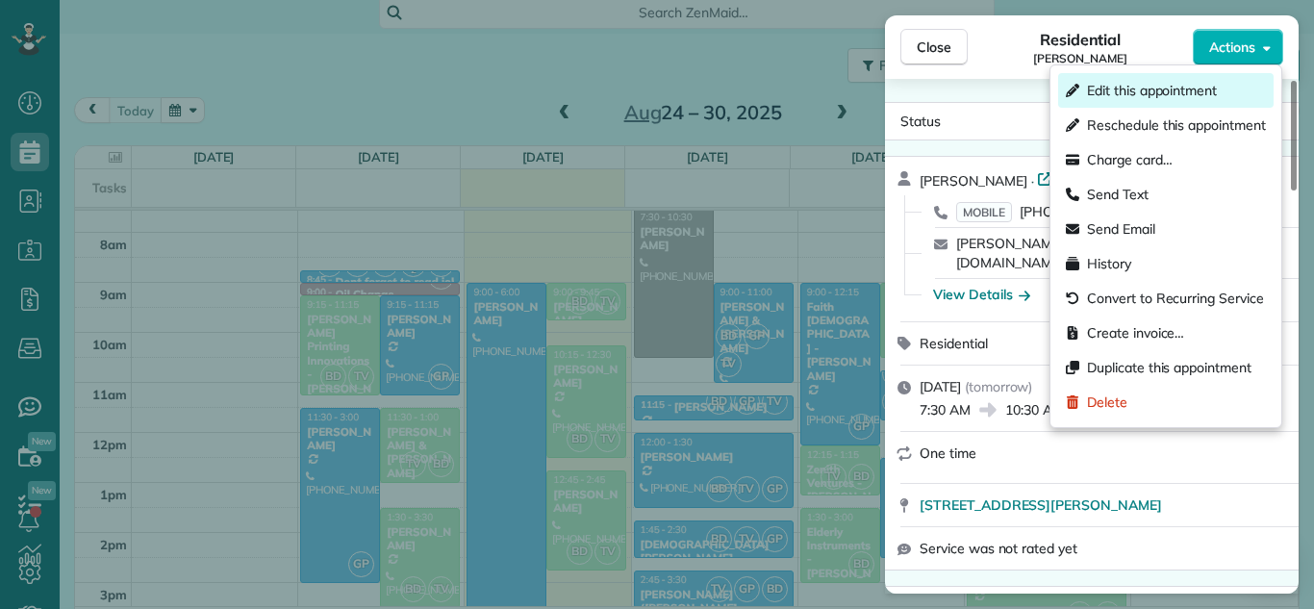
click at [1242, 91] on div "Edit this appointment" at bounding box center [1166, 90] width 216 height 35
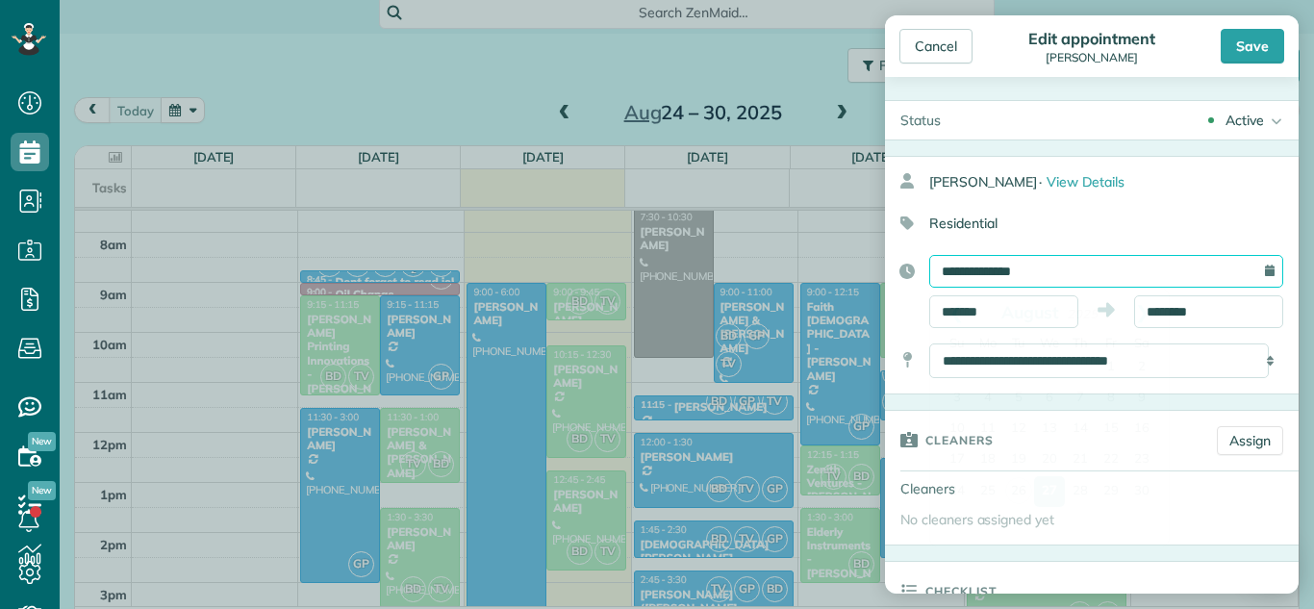
click at [1088, 270] on input "**********" at bounding box center [1107, 271] width 354 height 33
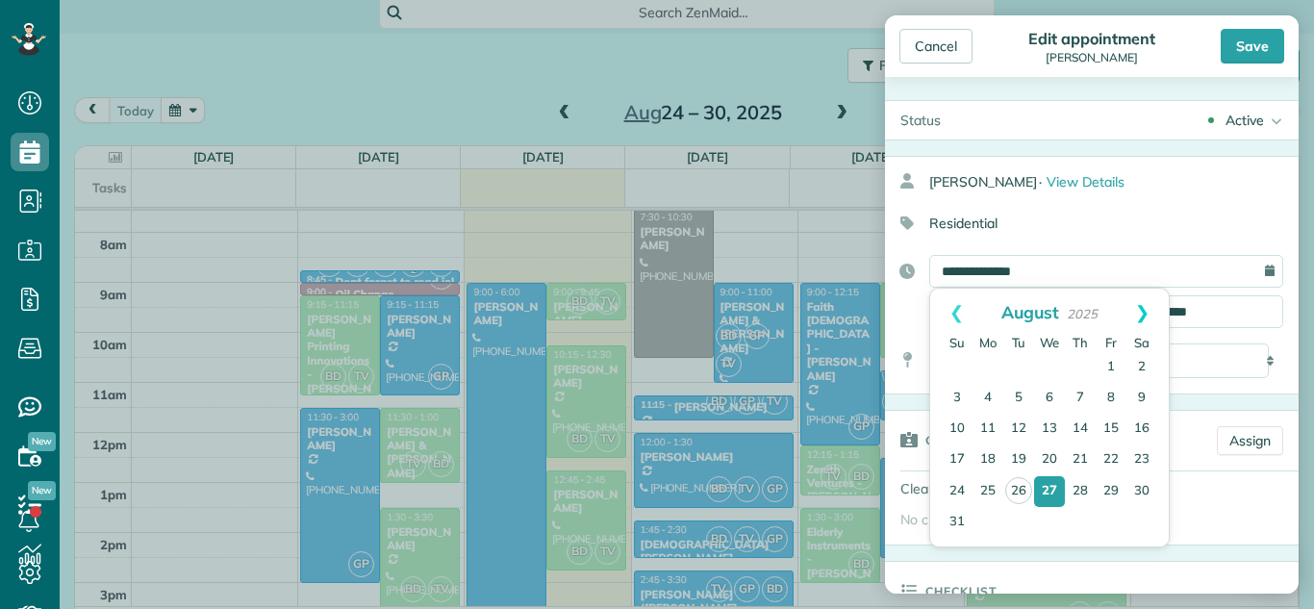
click at [1152, 316] on link "Next" at bounding box center [1142, 313] width 53 height 48
click at [1050, 366] on link "3" at bounding box center [1049, 367] width 31 height 31
type input "**********"
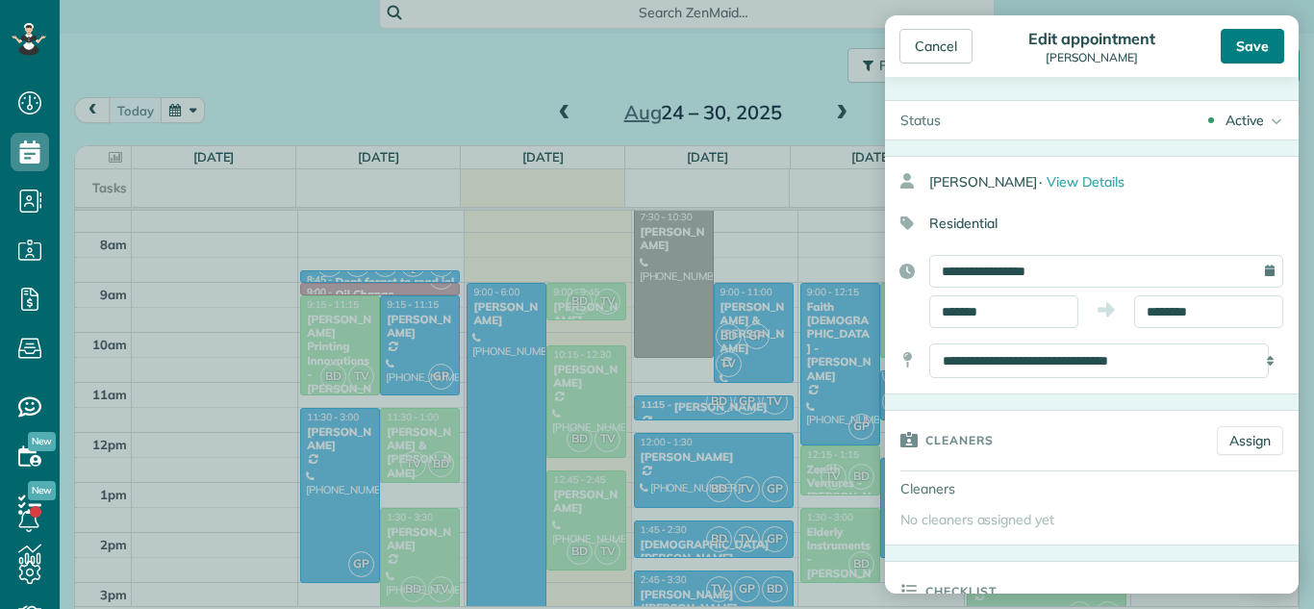
click at [1250, 46] on div "Save" at bounding box center [1253, 46] width 64 height 35
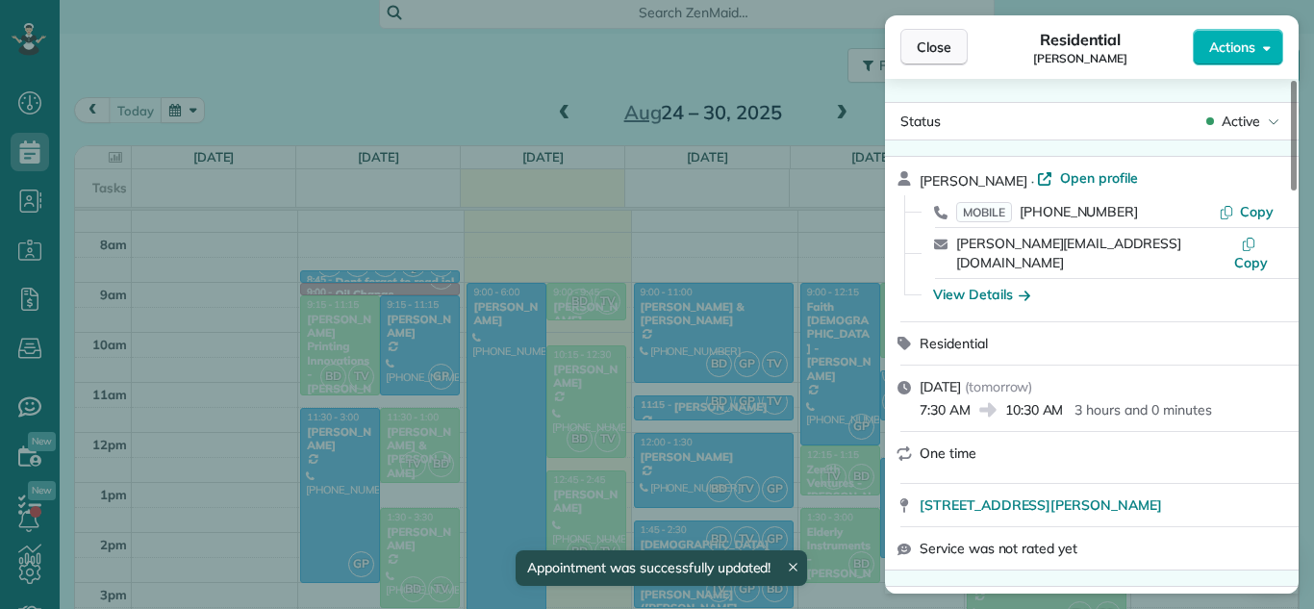
click at [918, 43] on span "Close" at bounding box center [934, 47] width 35 height 19
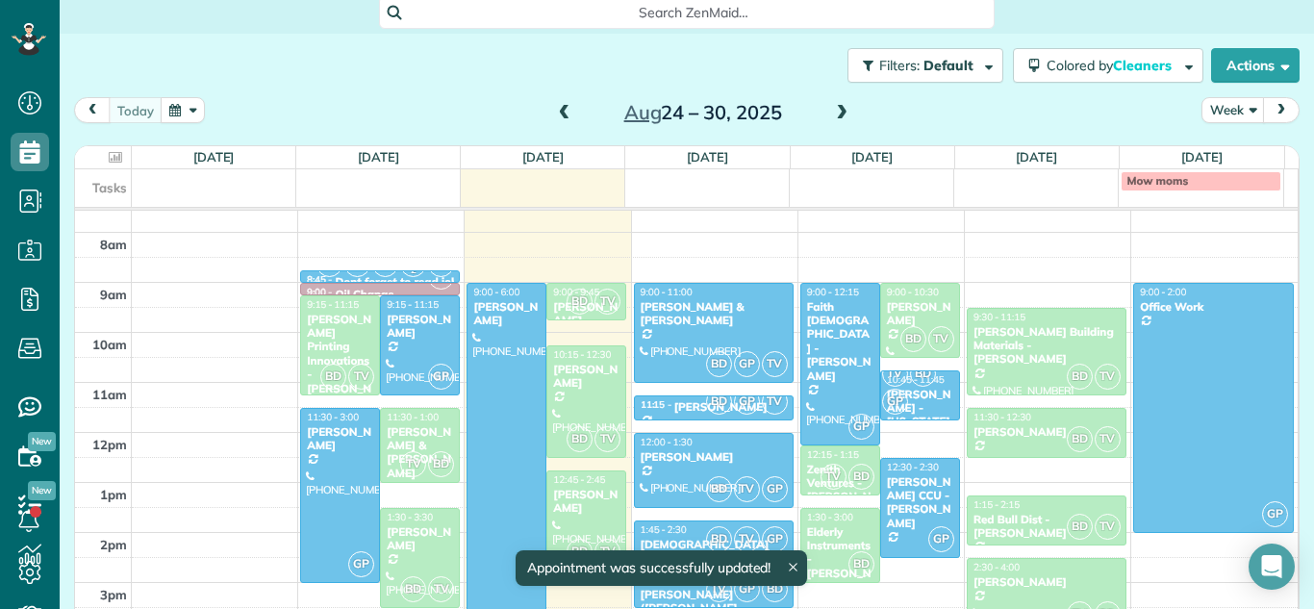
click at [831, 106] on span at bounding box center [841, 113] width 21 height 17
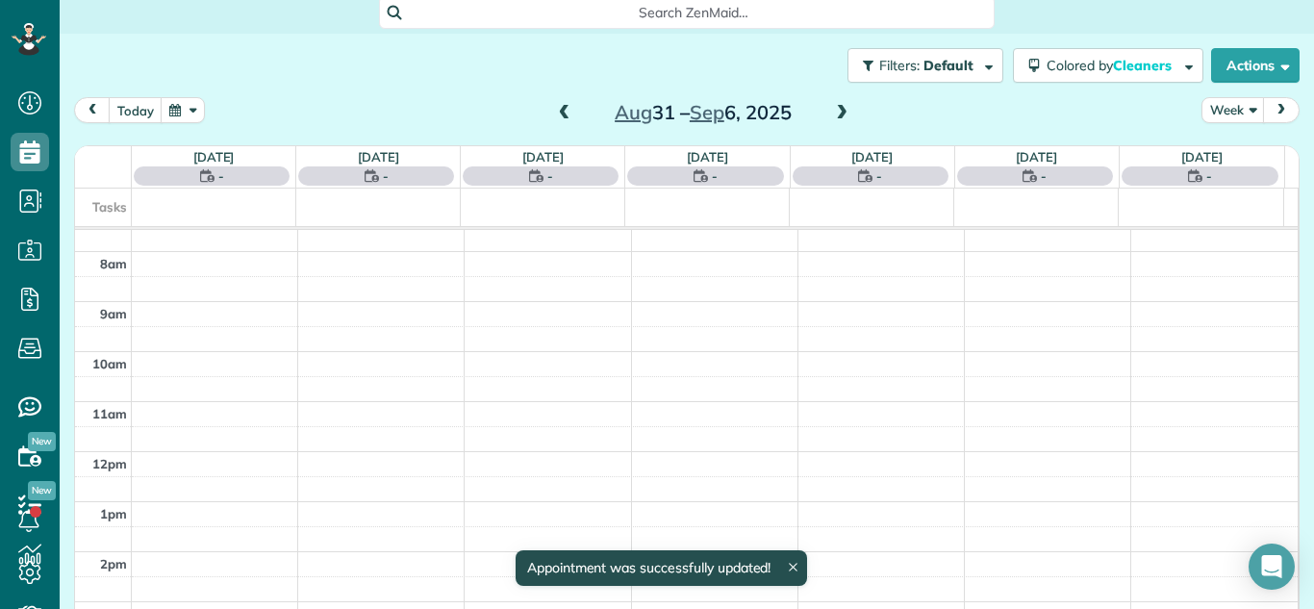
scroll to position [251, 0]
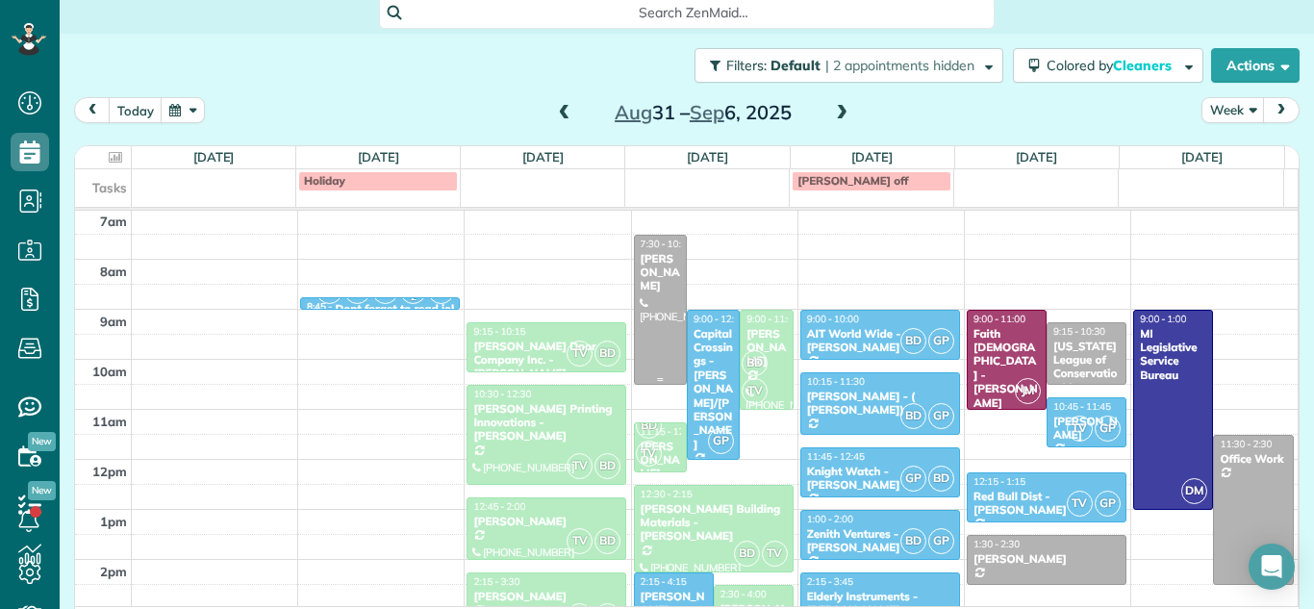
click at [640, 284] on div "[PERSON_NAME]" at bounding box center [660, 272] width 41 height 41
click at [0, 0] on div at bounding box center [0, 0] width 0 height 0
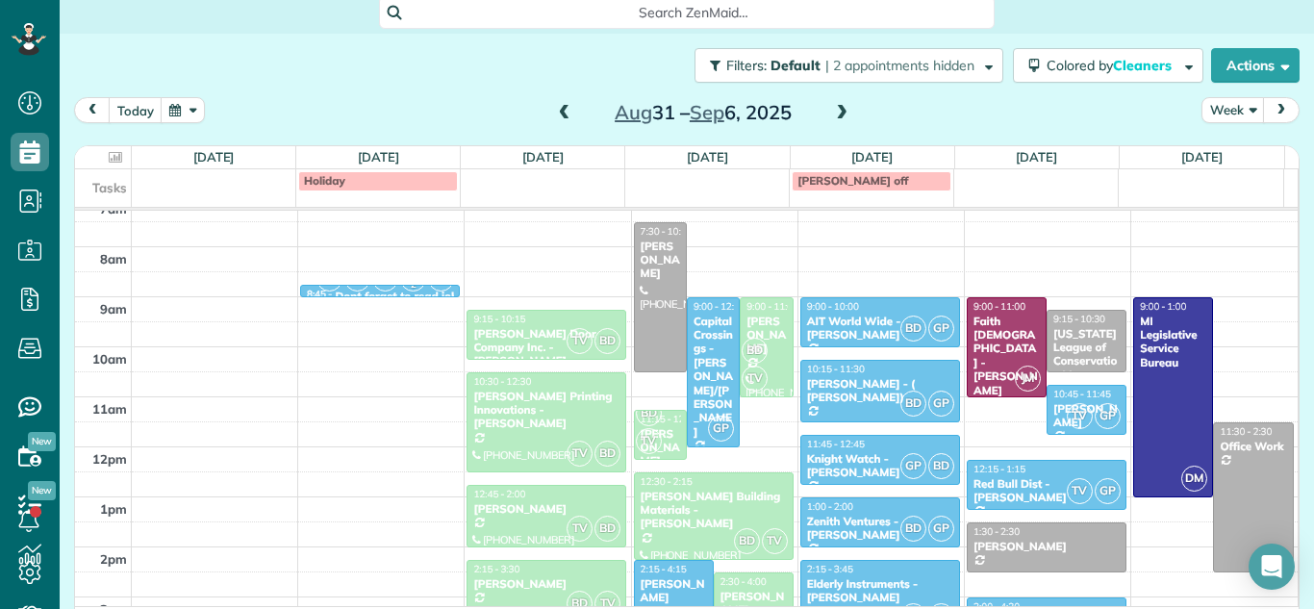
scroll to position [267, 0]
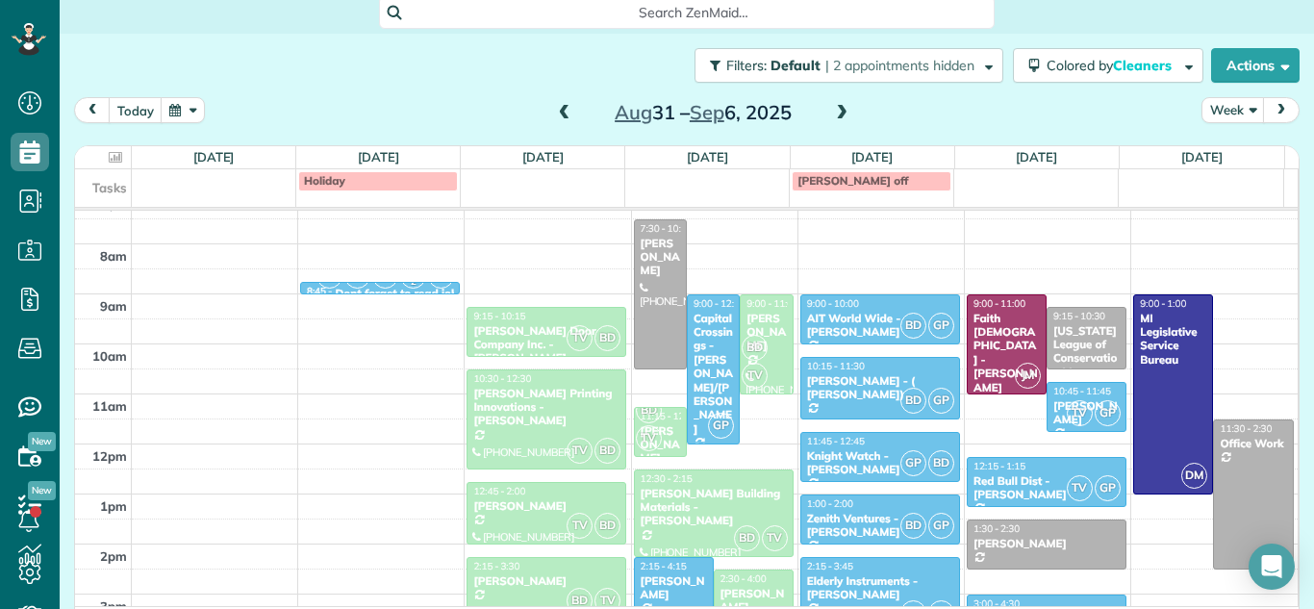
click at [556, 114] on span at bounding box center [564, 113] width 21 height 17
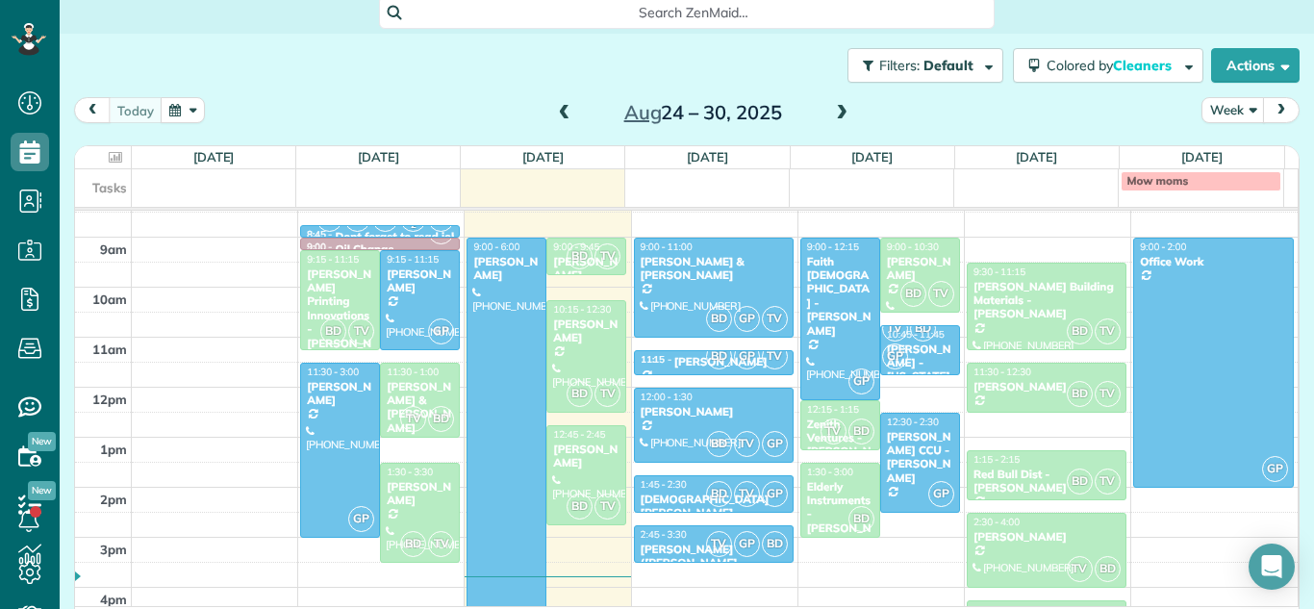
scroll to position [328, 0]
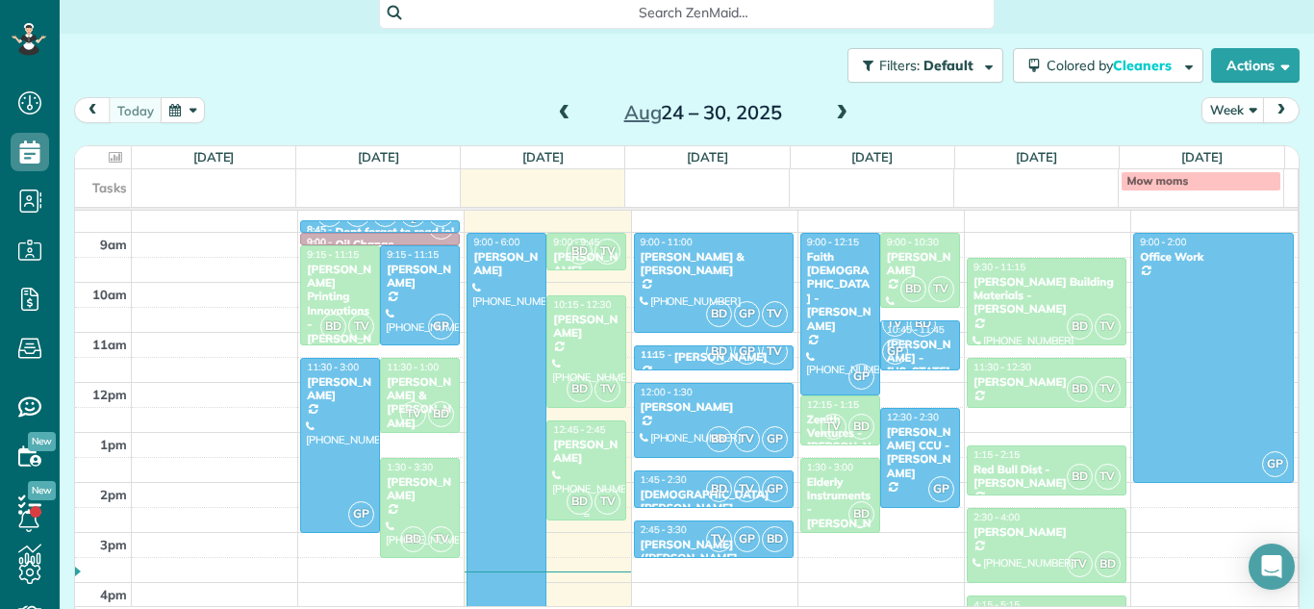
click at [556, 456] on div "[PERSON_NAME]" at bounding box center [586, 452] width 68 height 28
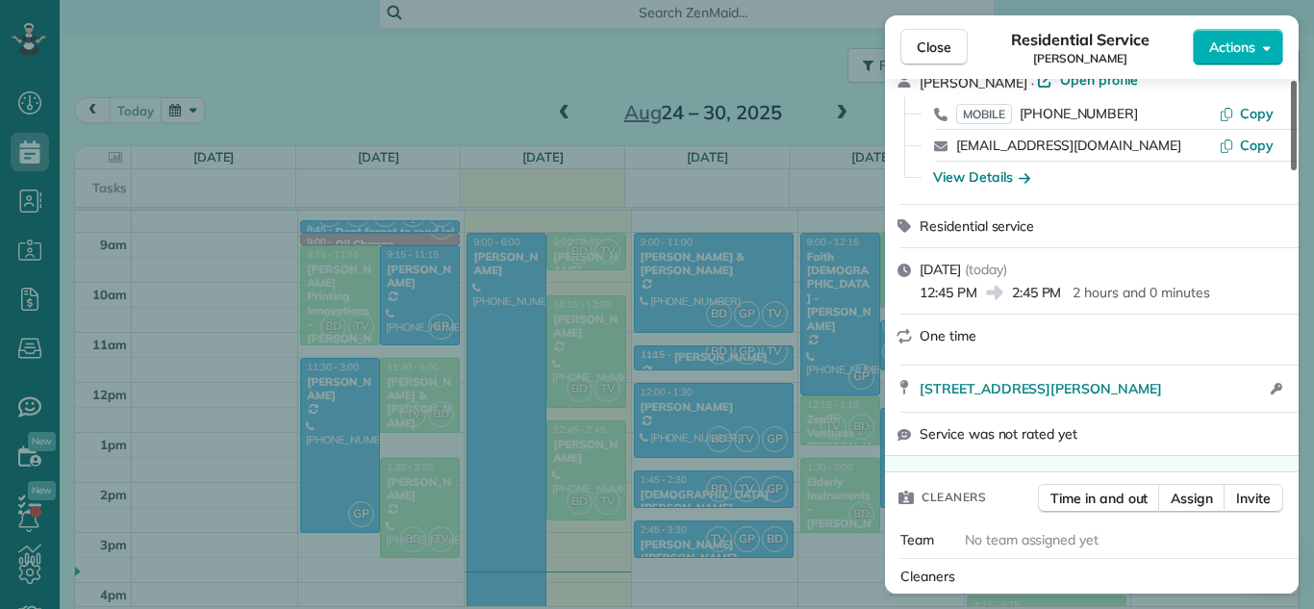
scroll to position [137, 0]
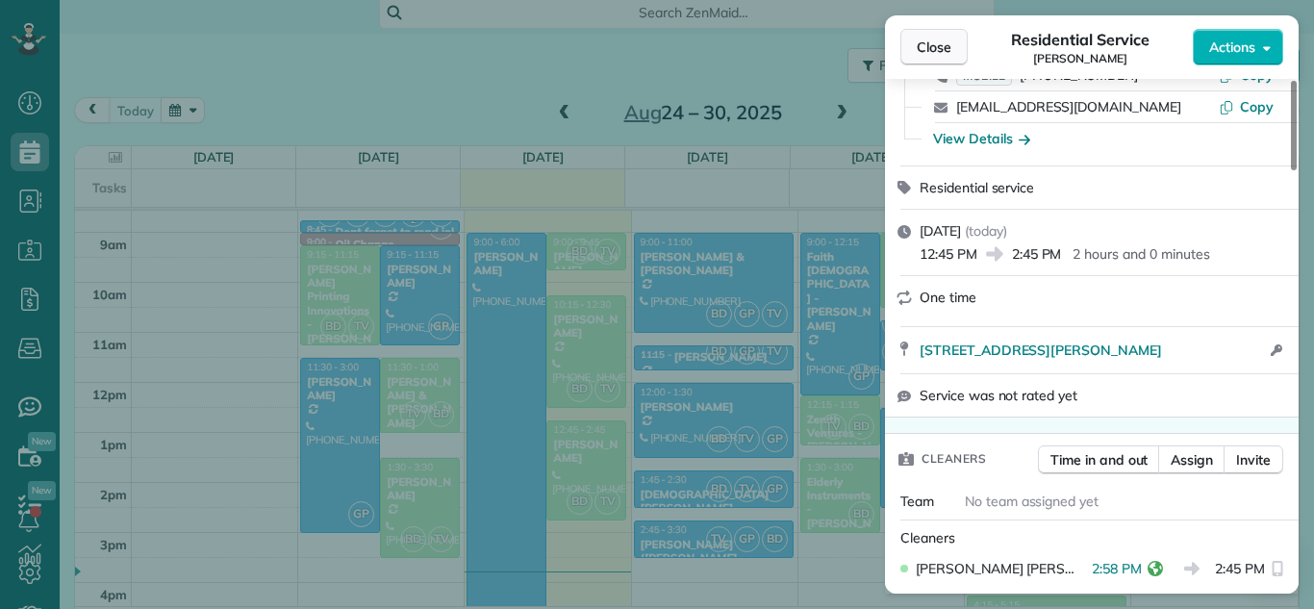
click at [934, 58] on button "Close" at bounding box center [934, 47] width 67 height 37
click at [940, 54] on span "Close" at bounding box center [934, 47] width 35 height 19
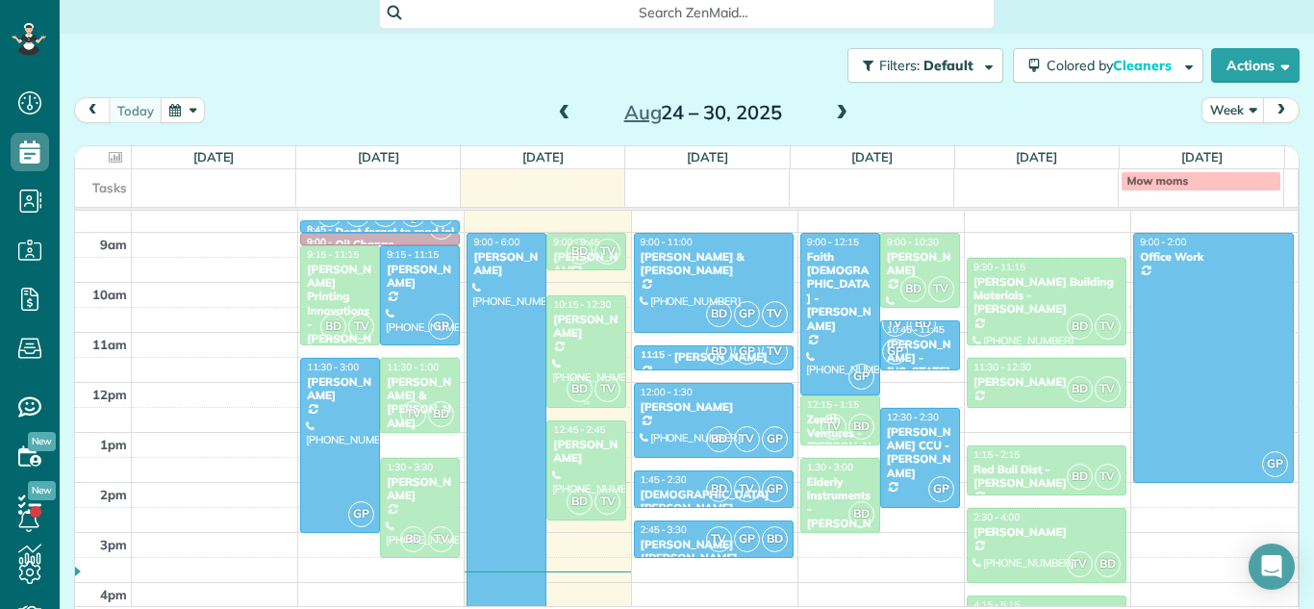
click at [562, 348] on div at bounding box center [587, 351] width 78 height 111
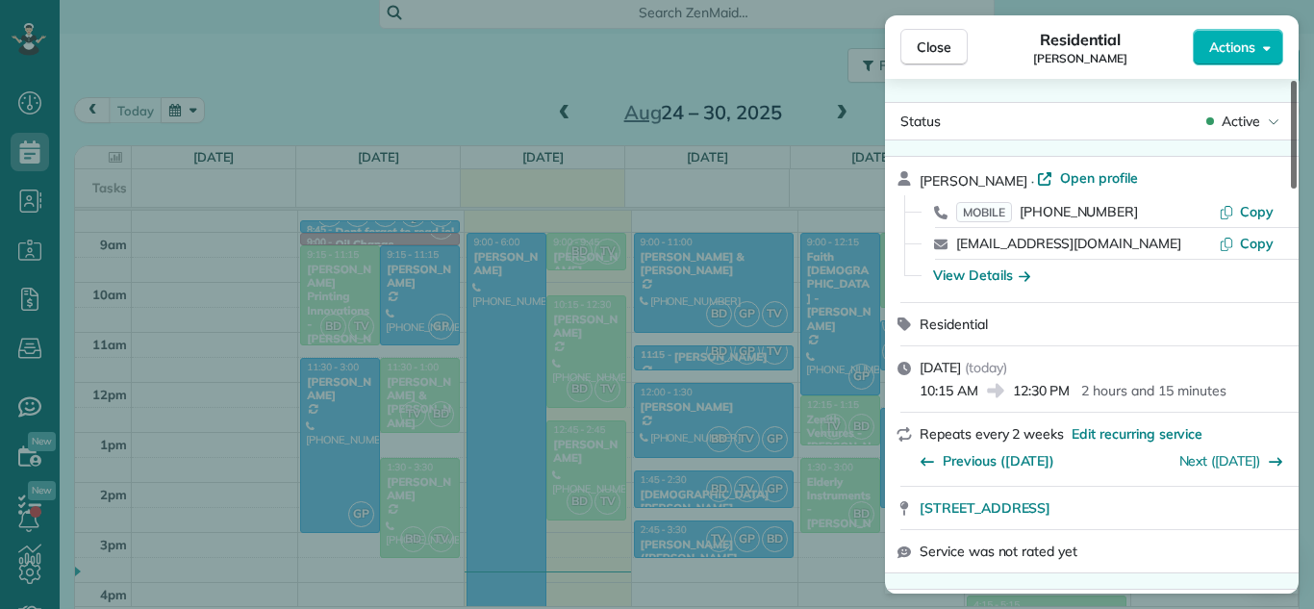
scroll to position [41, 0]
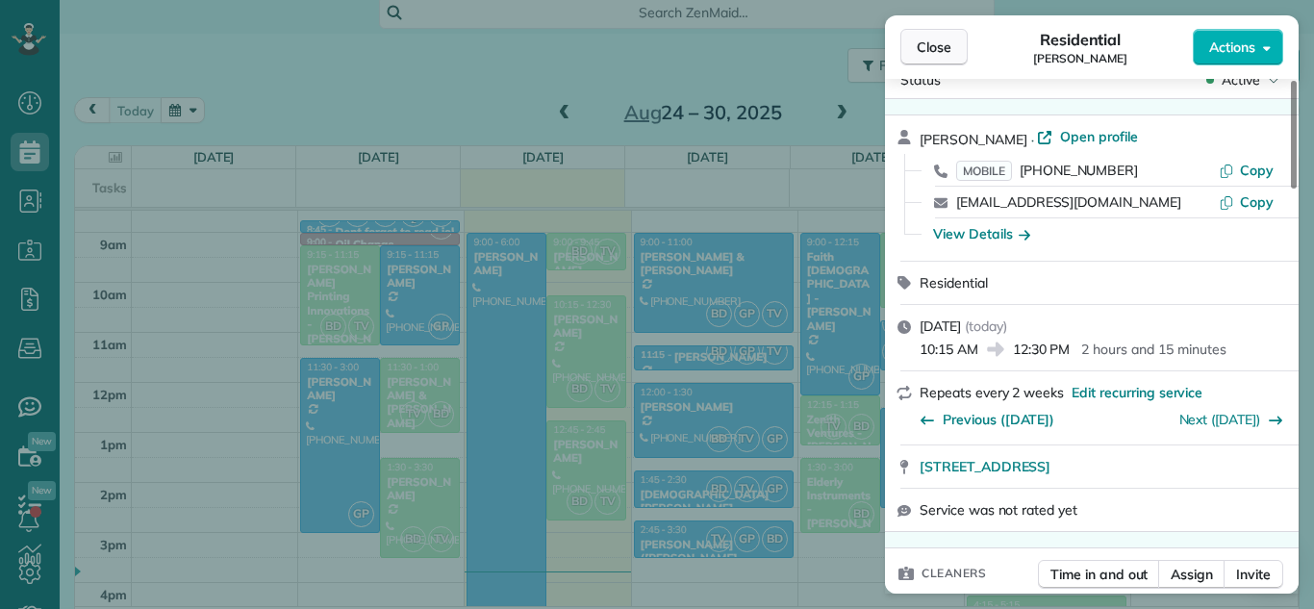
click at [924, 62] on button "Close" at bounding box center [934, 47] width 67 height 37
click at [976, 38] on div "Residential [PERSON_NAME]" at bounding box center [1080, 47] width 225 height 38
click at [940, 60] on button "Close" at bounding box center [934, 47] width 67 height 37
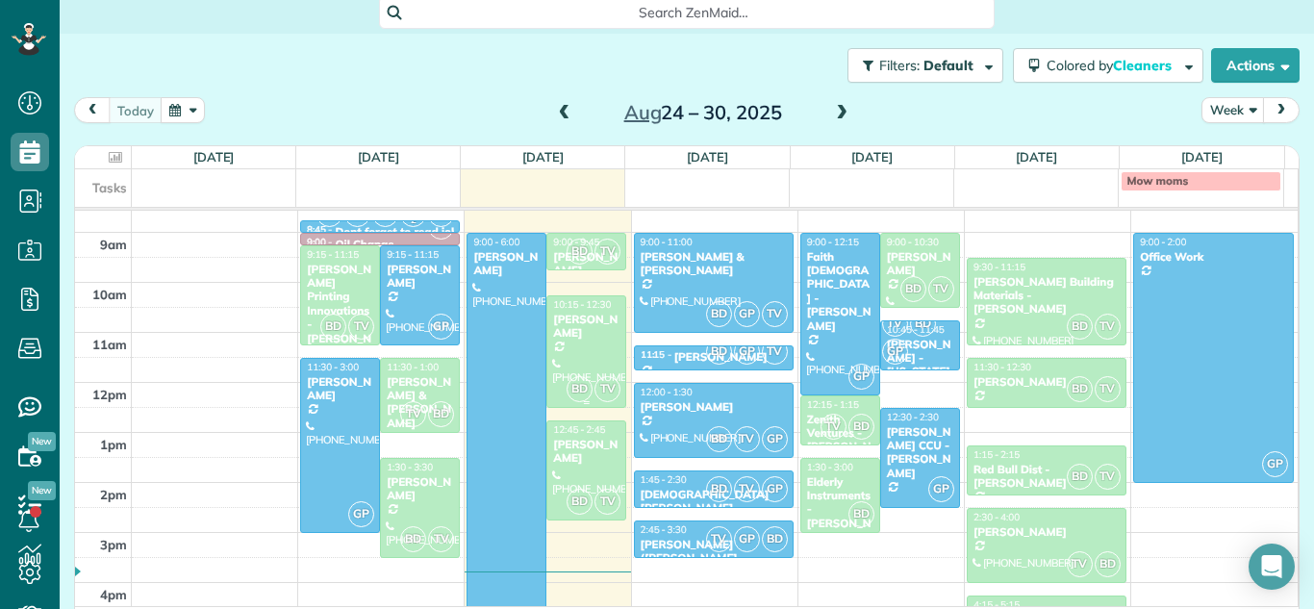
click at [599, 351] on div at bounding box center [587, 351] width 78 height 111
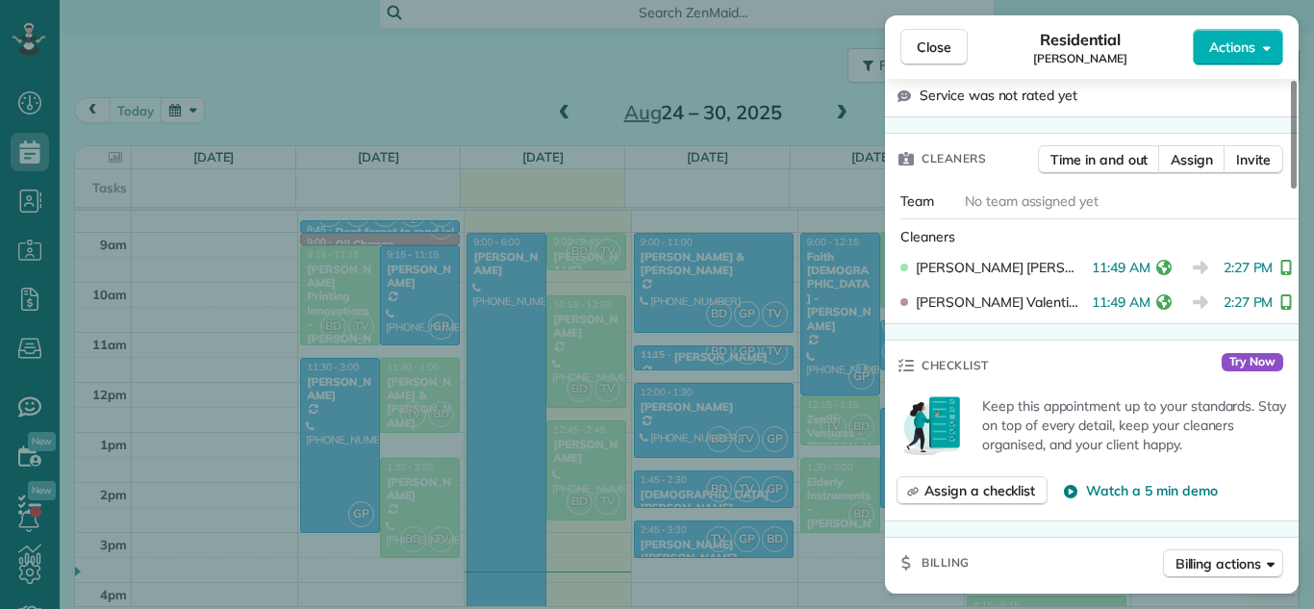
scroll to position [525, 0]
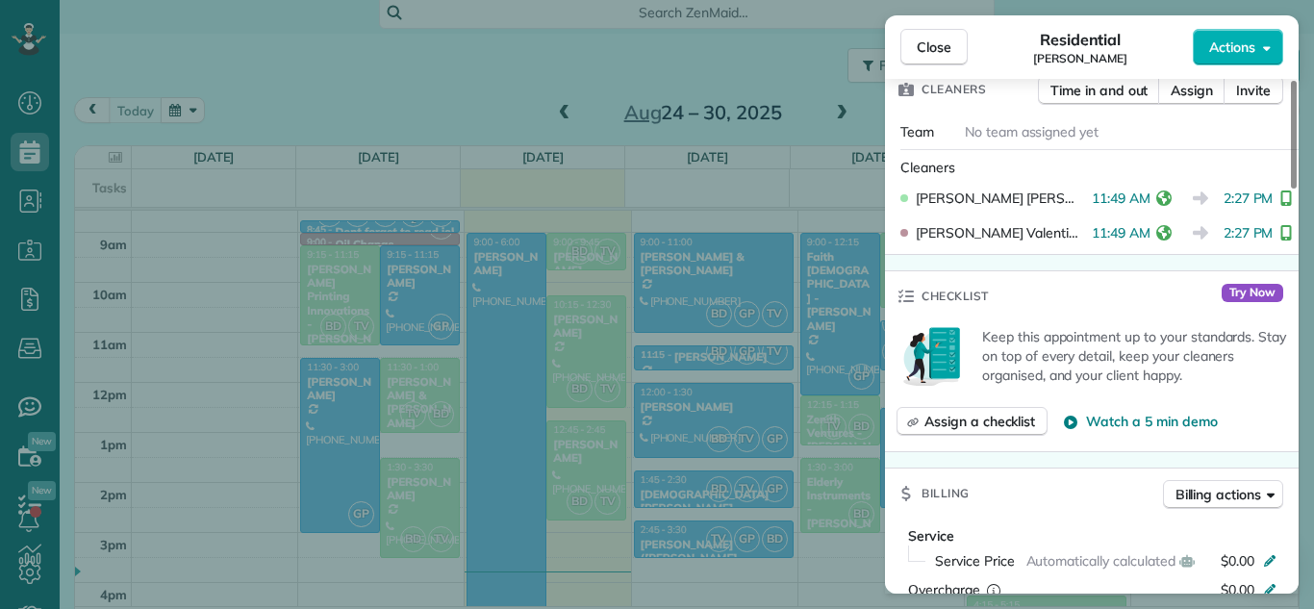
drag, startPoint x: 1295, startPoint y: 178, endPoint x: 1300, endPoint y: 288, distance: 109.8
click at [1297, 189] on div at bounding box center [1294, 135] width 6 height 108
click at [1300, 288] on div "Close Residential [PERSON_NAME] Actions Status Active [PERSON_NAME] · Open prof…" at bounding box center [657, 304] width 1314 height 609
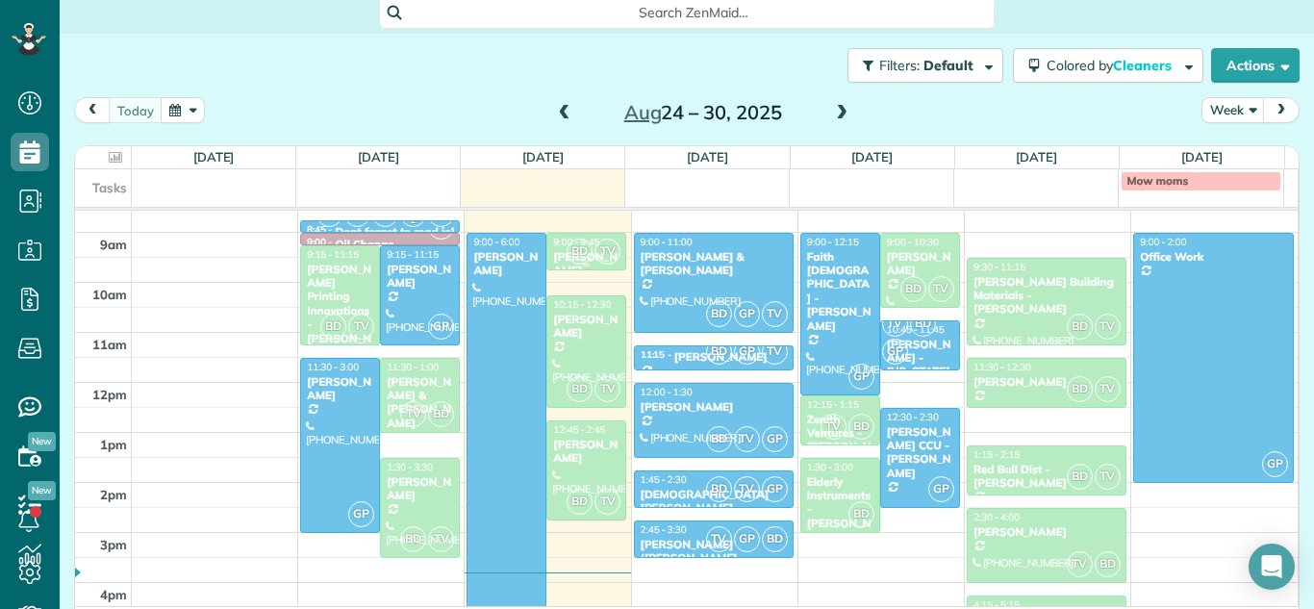
click at [595, 258] on span "TV" at bounding box center [608, 252] width 26 height 26
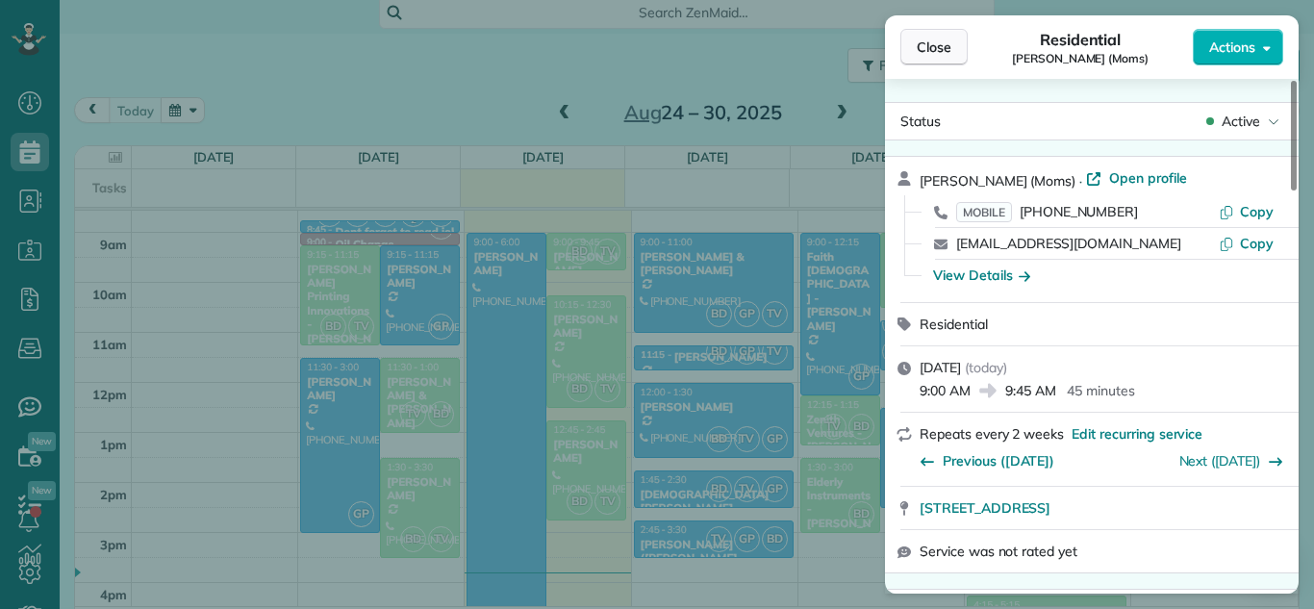
click at [935, 43] on span "Close" at bounding box center [934, 47] width 35 height 19
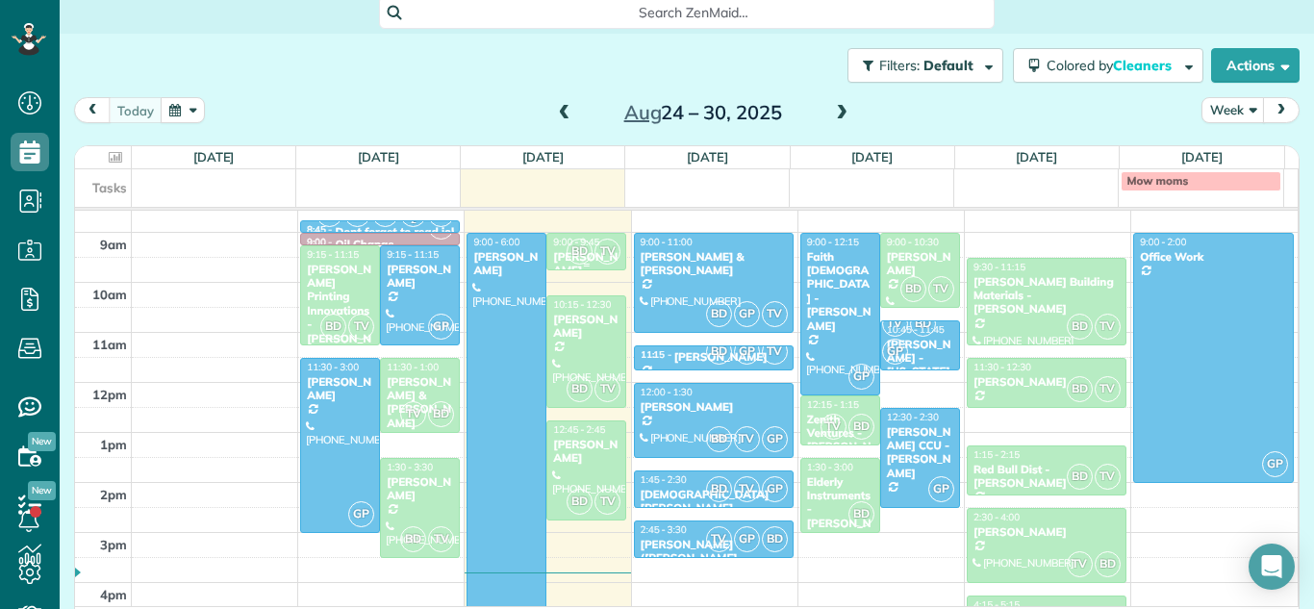
click at [595, 249] on span "TV" at bounding box center [608, 252] width 26 height 26
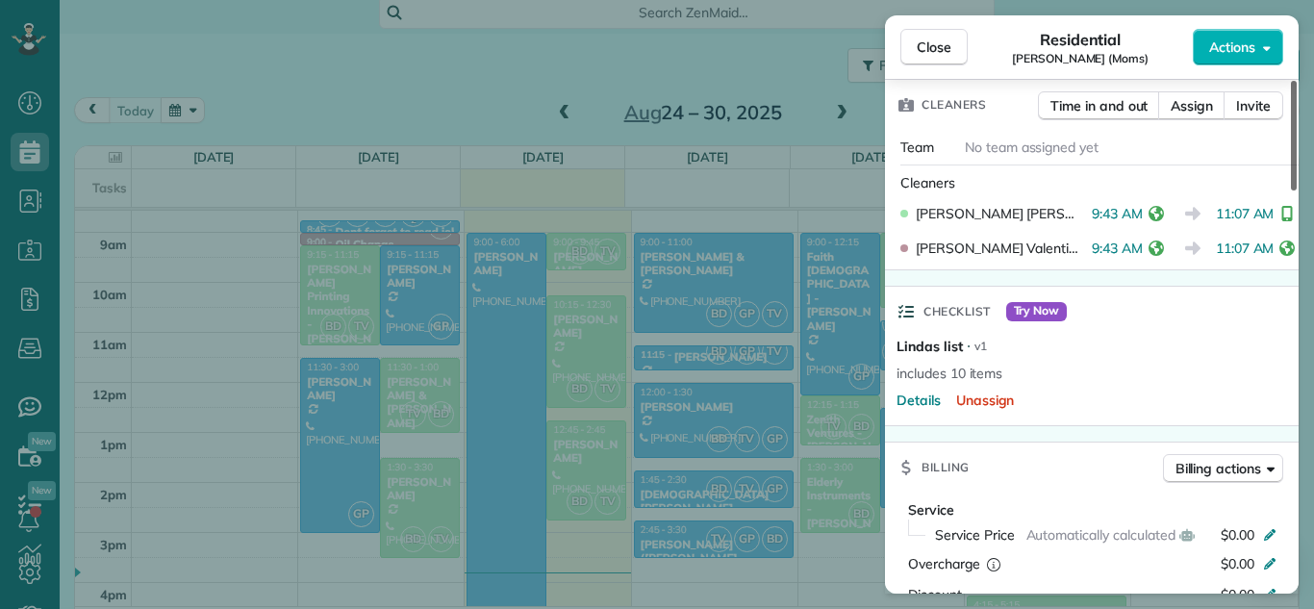
scroll to position [528, 0]
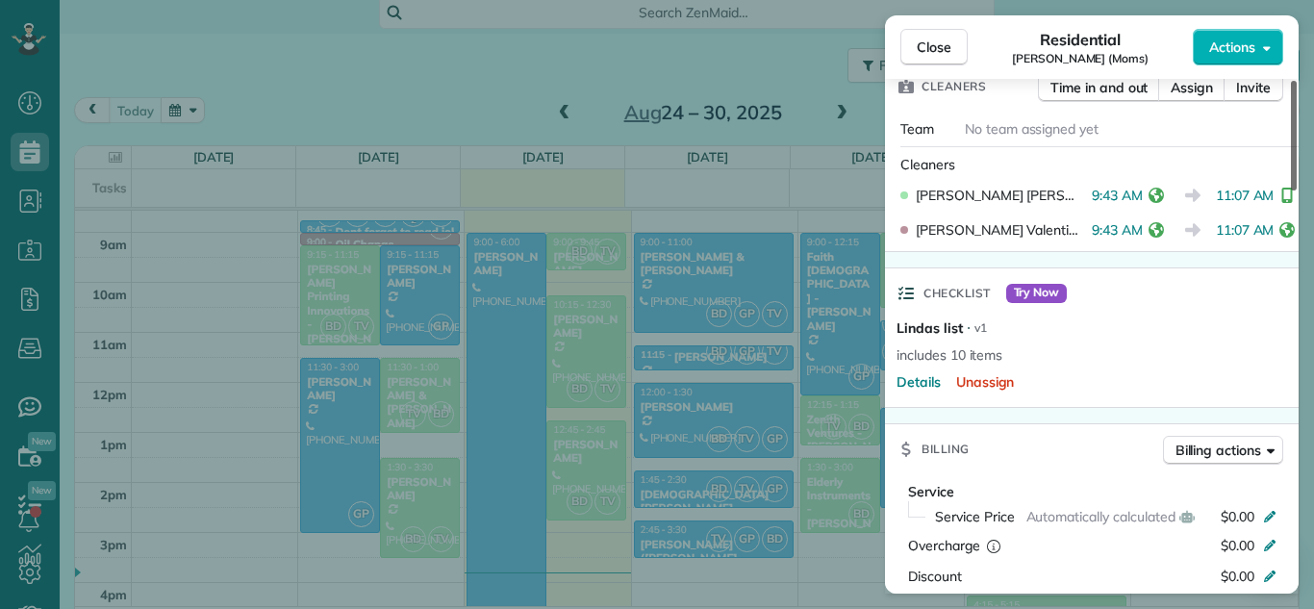
drag, startPoint x: 1295, startPoint y: 176, endPoint x: 1279, endPoint y: 289, distance: 113.8
click at [1291, 191] on div at bounding box center [1294, 136] width 6 height 110
click at [1279, 289] on div "Checklist Try Now" at bounding box center [1092, 285] width 414 height 35
click at [940, 52] on span "Close" at bounding box center [934, 47] width 35 height 19
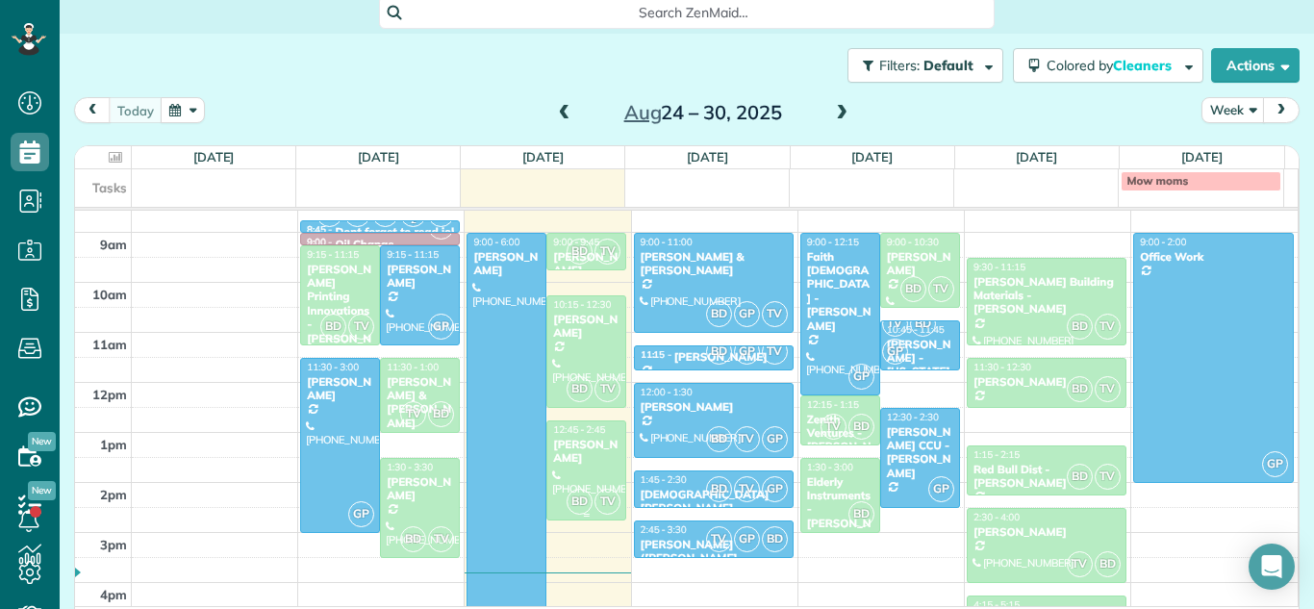
click at [590, 447] on div "[PERSON_NAME]" at bounding box center [586, 452] width 68 height 28
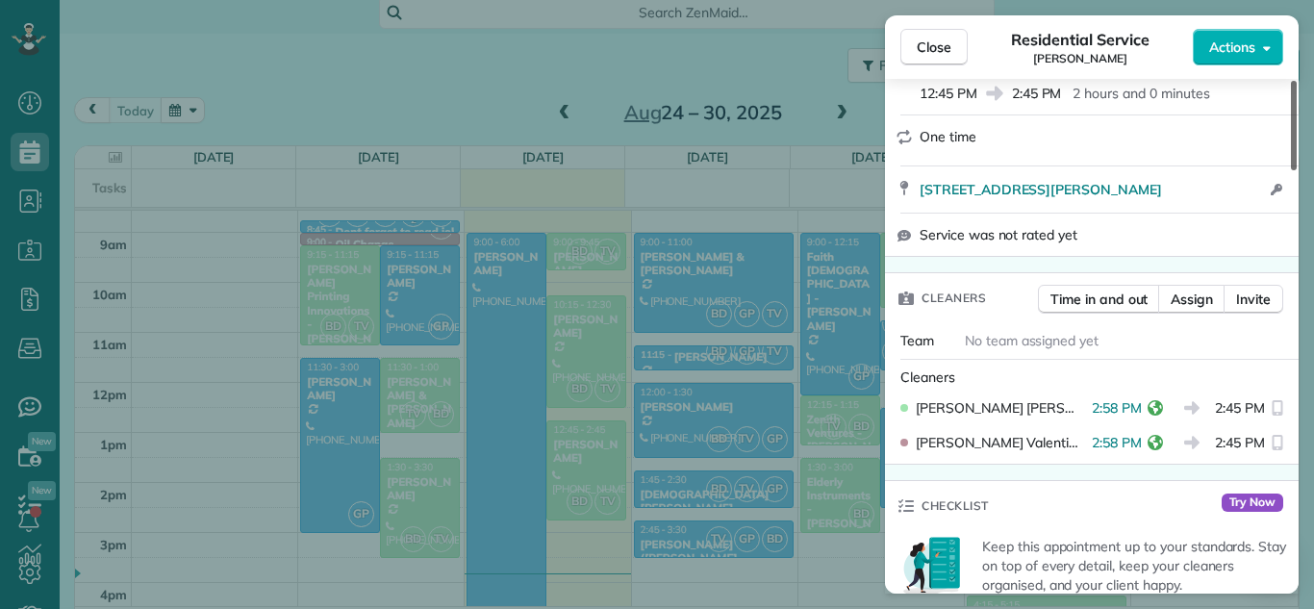
scroll to position [308, 0]
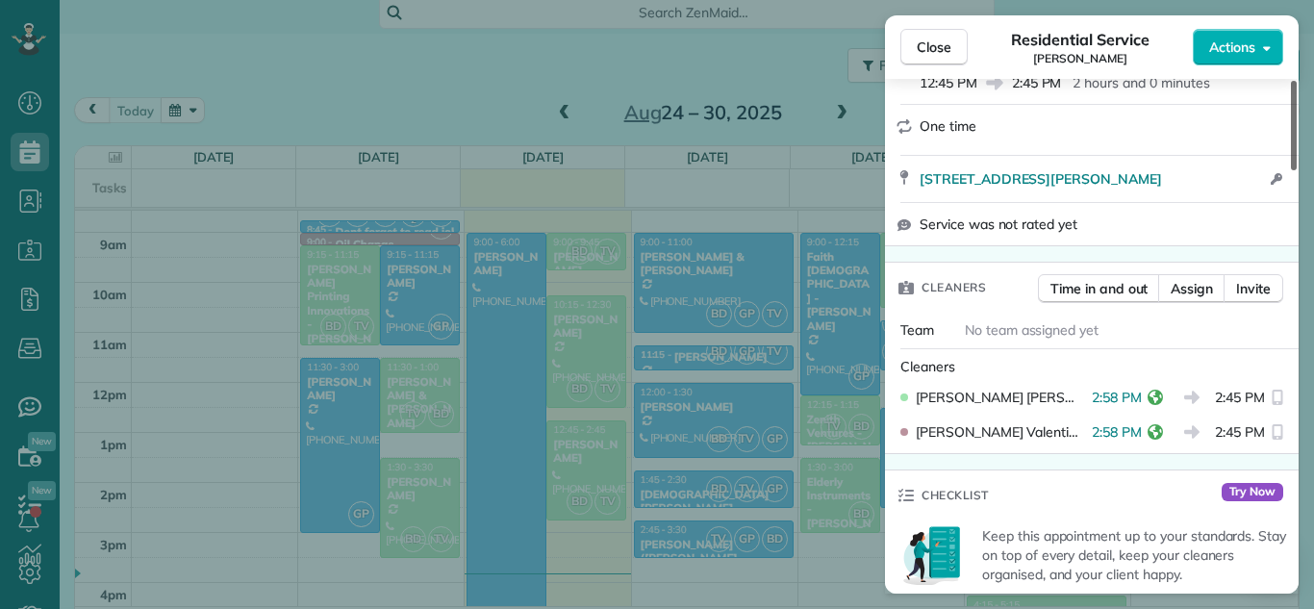
drag, startPoint x: 1295, startPoint y: 158, endPoint x: 1295, endPoint y: 212, distance: 53.9
click at [1295, 170] on div at bounding box center [1294, 125] width 6 height 89
click at [965, 40] on button "Close" at bounding box center [934, 47] width 67 height 37
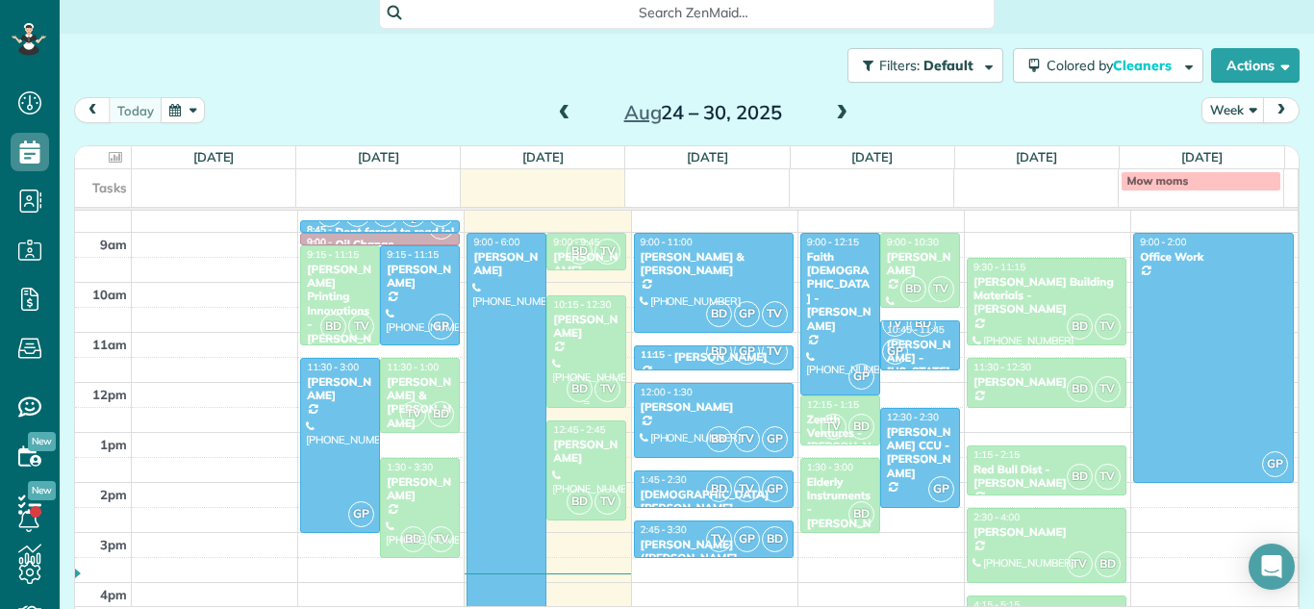
click at [576, 321] on div "[PERSON_NAME]" at bounding box center [586, 327] width 68 height 28
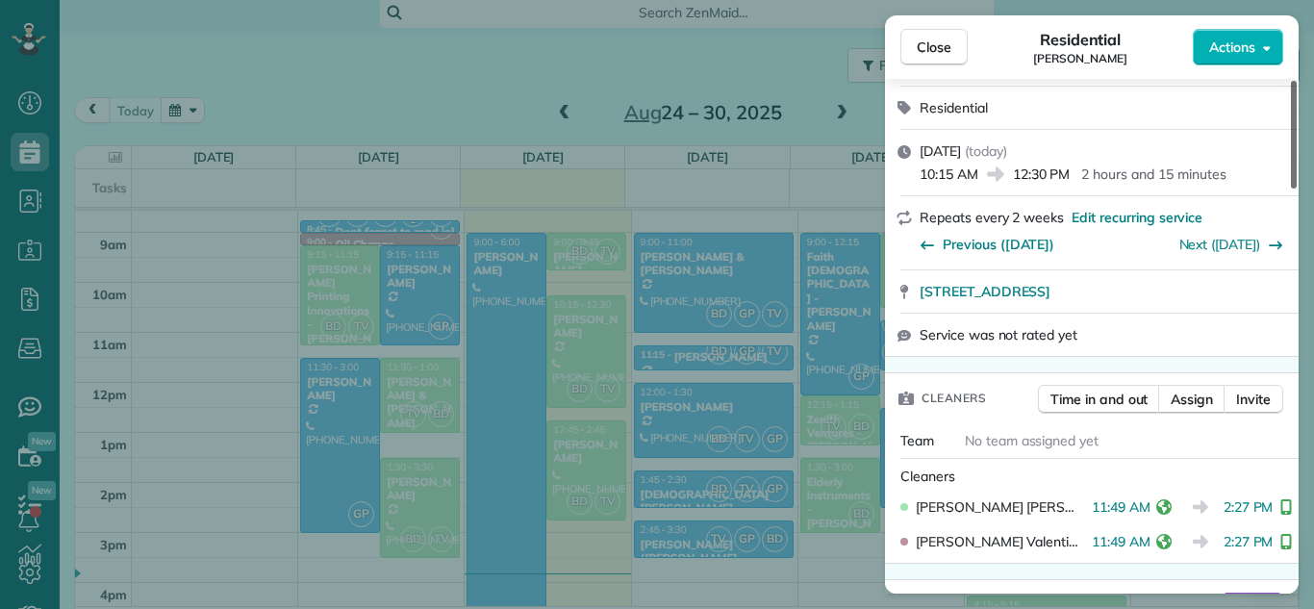
scroll to position [230, 0]
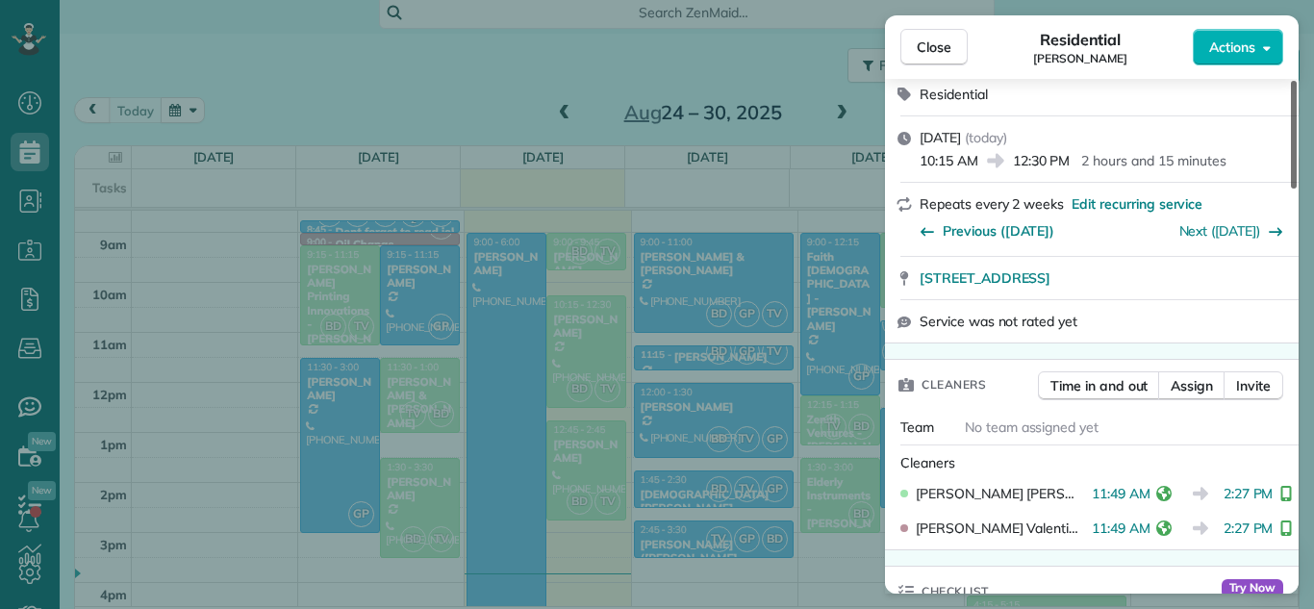
drag, startPoint x: 1294, startPoint y: 177, endPoint x: 1294, endPoint y: 225, distance: 48.1
click at [1294, 189] on div at bounding box center [1294, 135] width 6 height 108
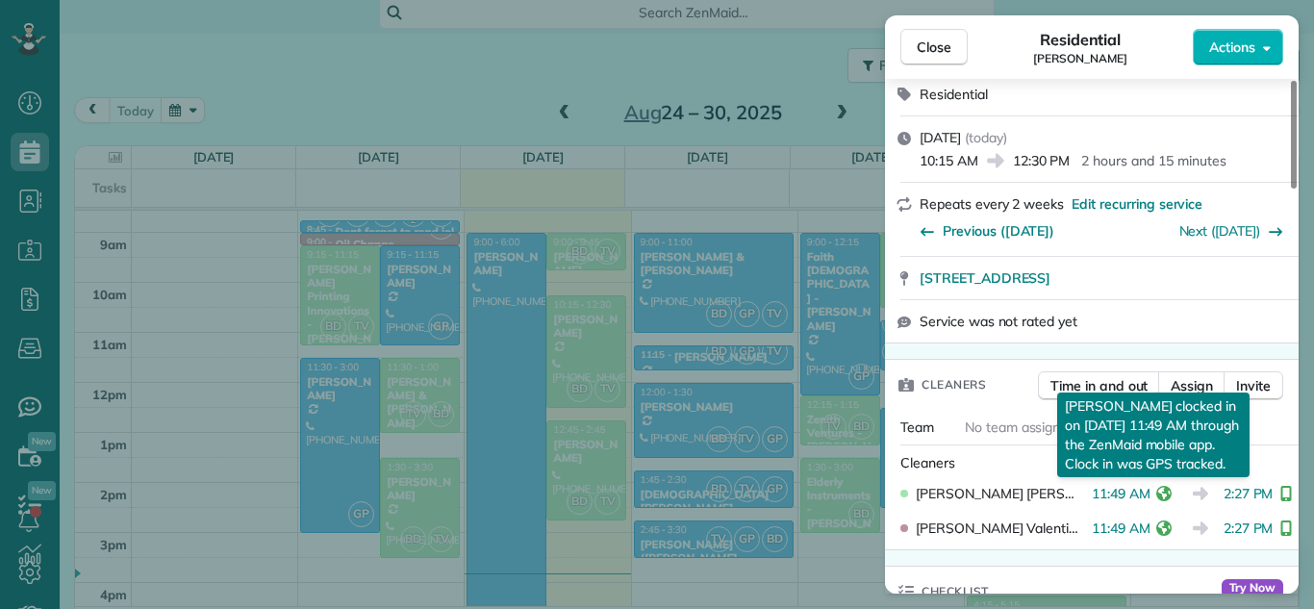
click at [1157, 496] on icon "reset" at bounding box center [1164, 493] width 15 height 15
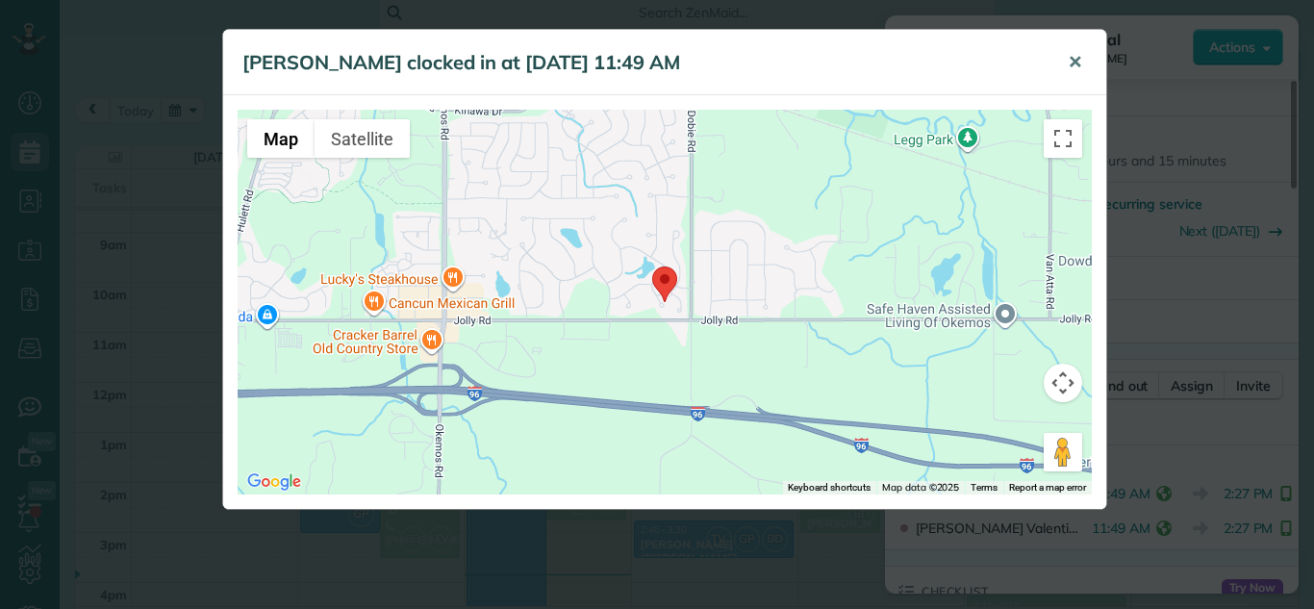
click at [1083, 64] on button "✕" at bounding box center [1075, 62] width 43 height 46
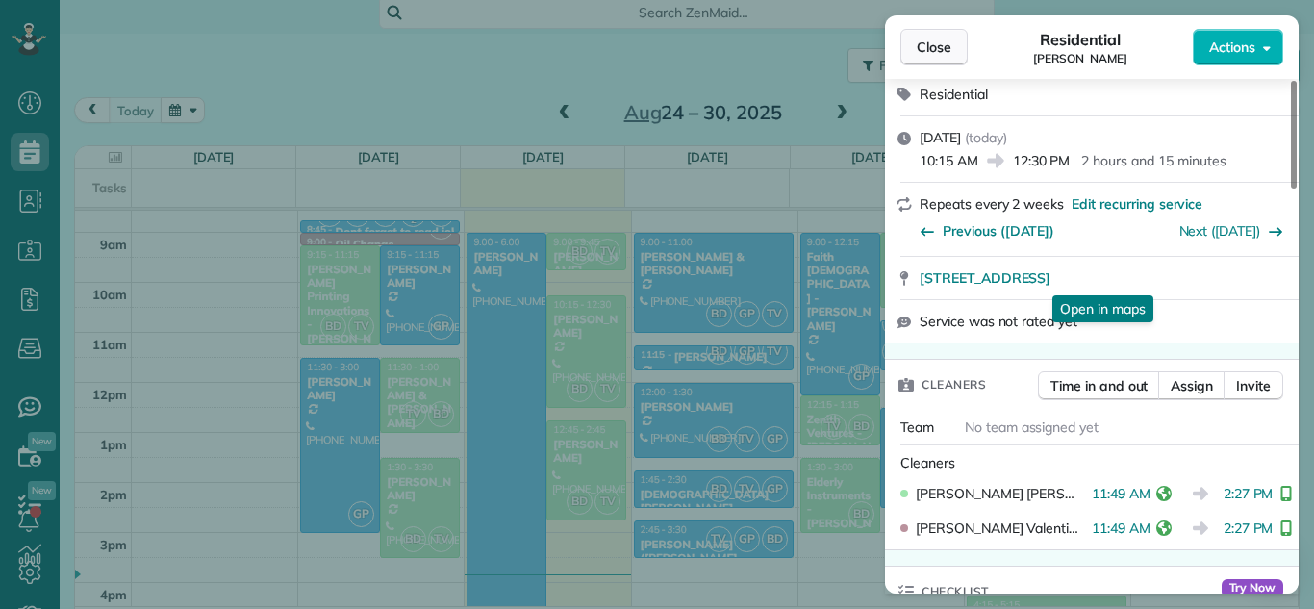
click at [964, 50] on button "Close" at bounding box center [934, 47] width 67 height 37
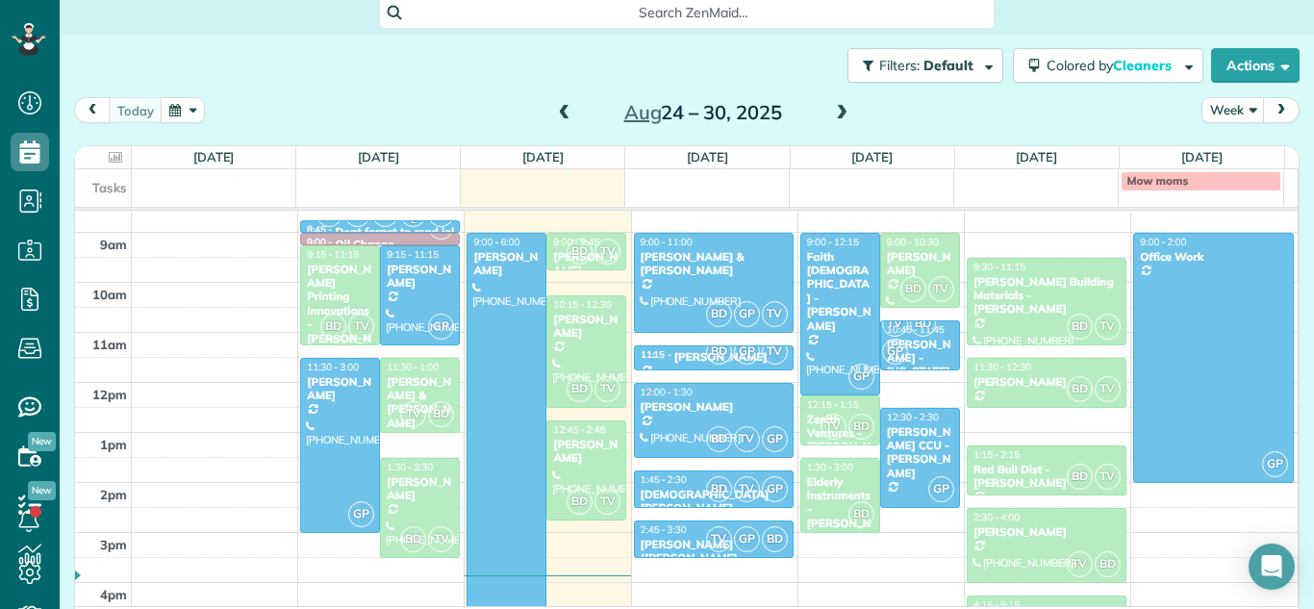
click at [834, 113] on span at bounding box center [841, 113] width 21 height 17
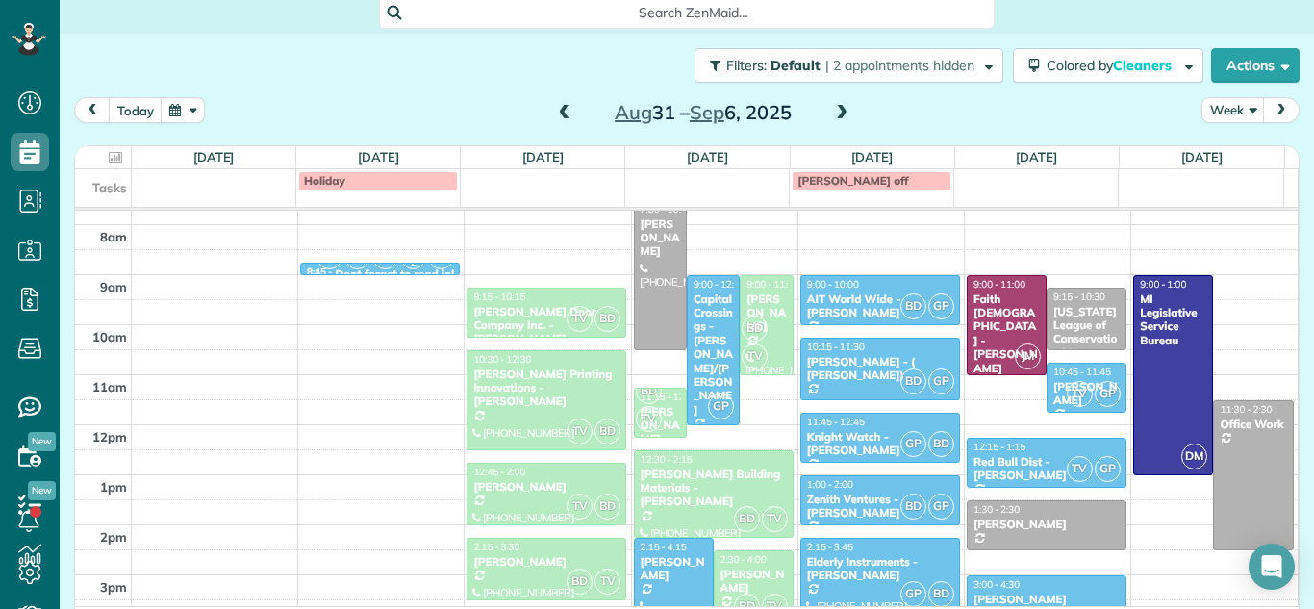
scroll to position [294, 0]
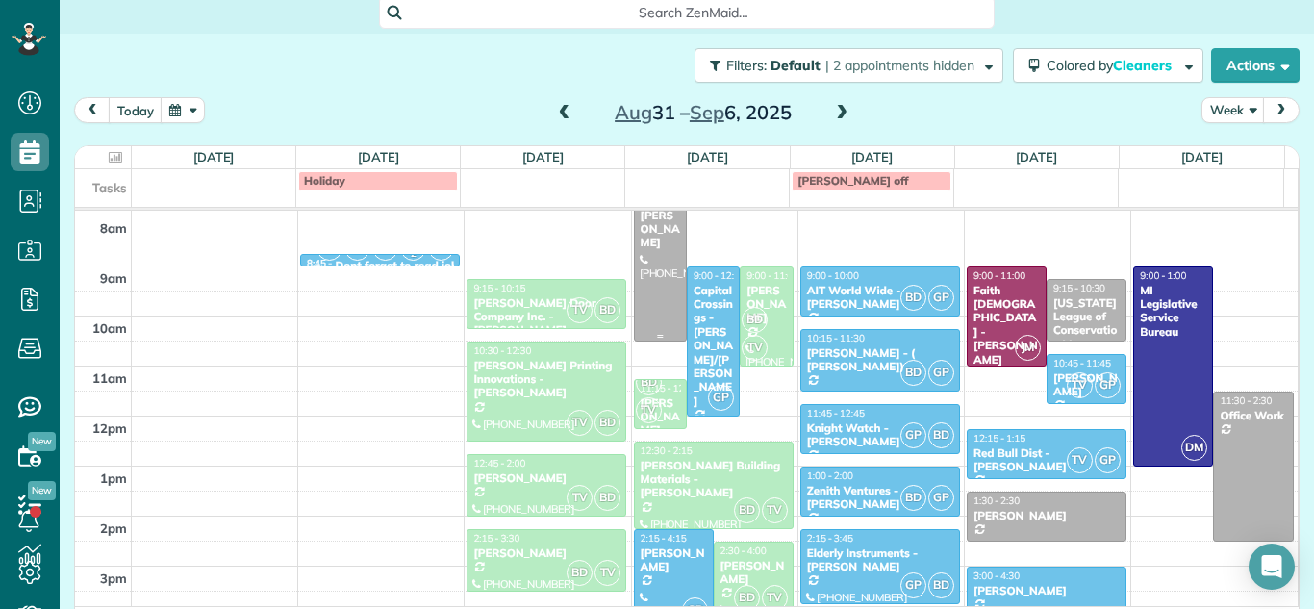
click at [636, 257] on div at bounding box center [660, 266] width 51 height 148
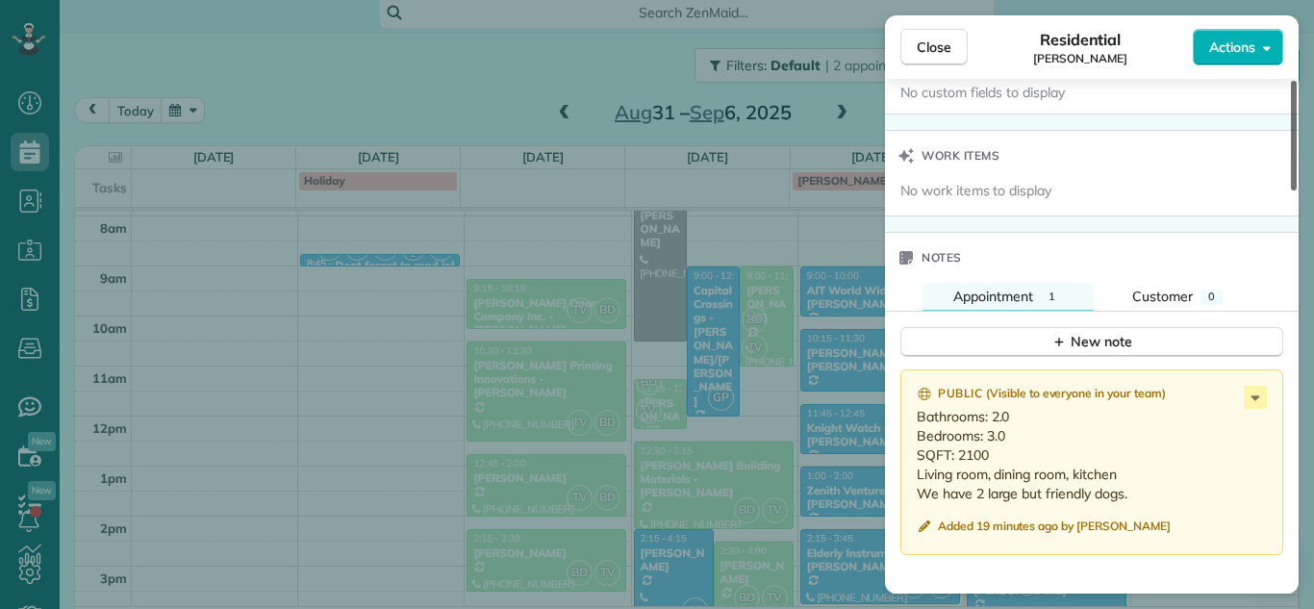
scroll to position [1534, 0]
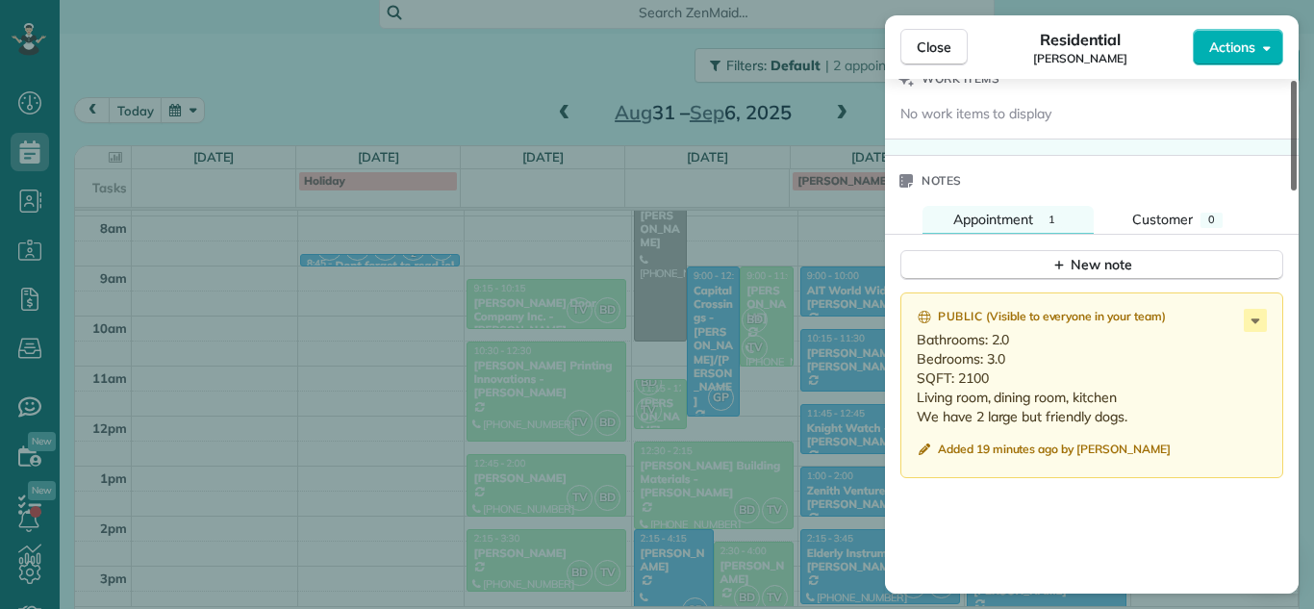
drag, startPoint x: 1295, startPoint y: 172, endPoint x: 1294, endPoint y: 497, distance: 325.2
click at [1294, 191] on div at bounding box center [1294, 136] width 6 height 110
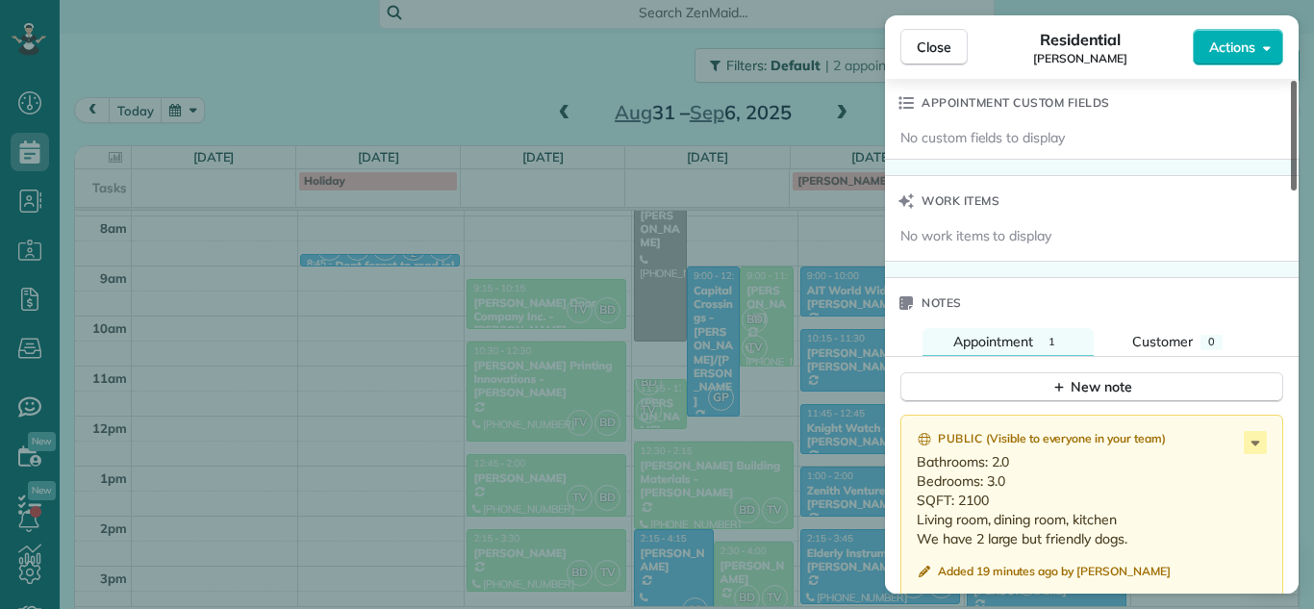
scroll to position [1415, 0]
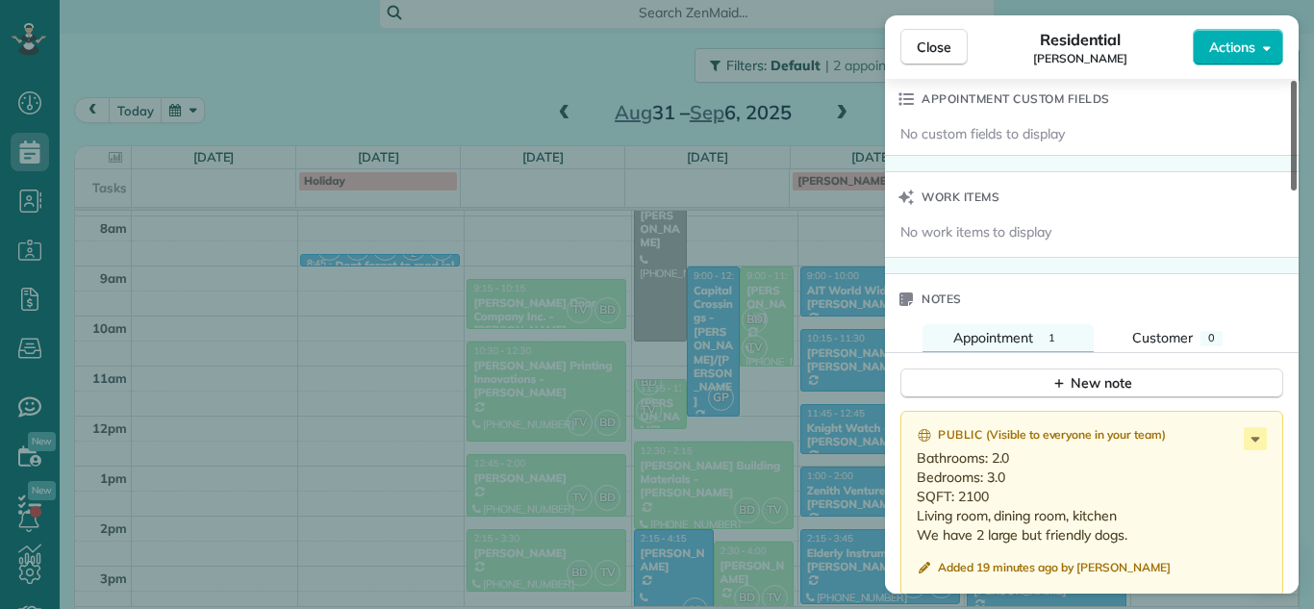
drag, startPoint x: 1294, startPoint y: 497, endPoint x: 1291, endPoint y: 472, distance: 25.2
click at [1291, 191] on div at bounding box center [1294, 136] width 6 height 110
click at [935, 58] on button "Close" at bounding box center [934, 47] width 67 height 37
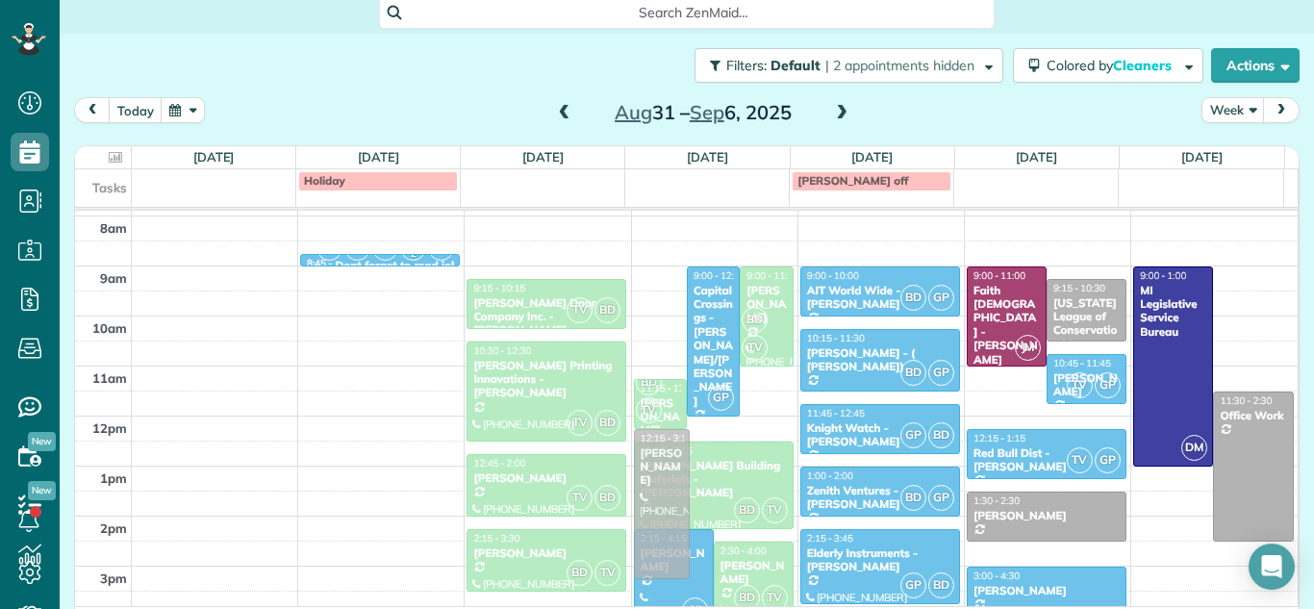
drag, startPoint x: 638, startPoint y: 267, endPoint x: 638, endPoint y: 498, distance: 231.9
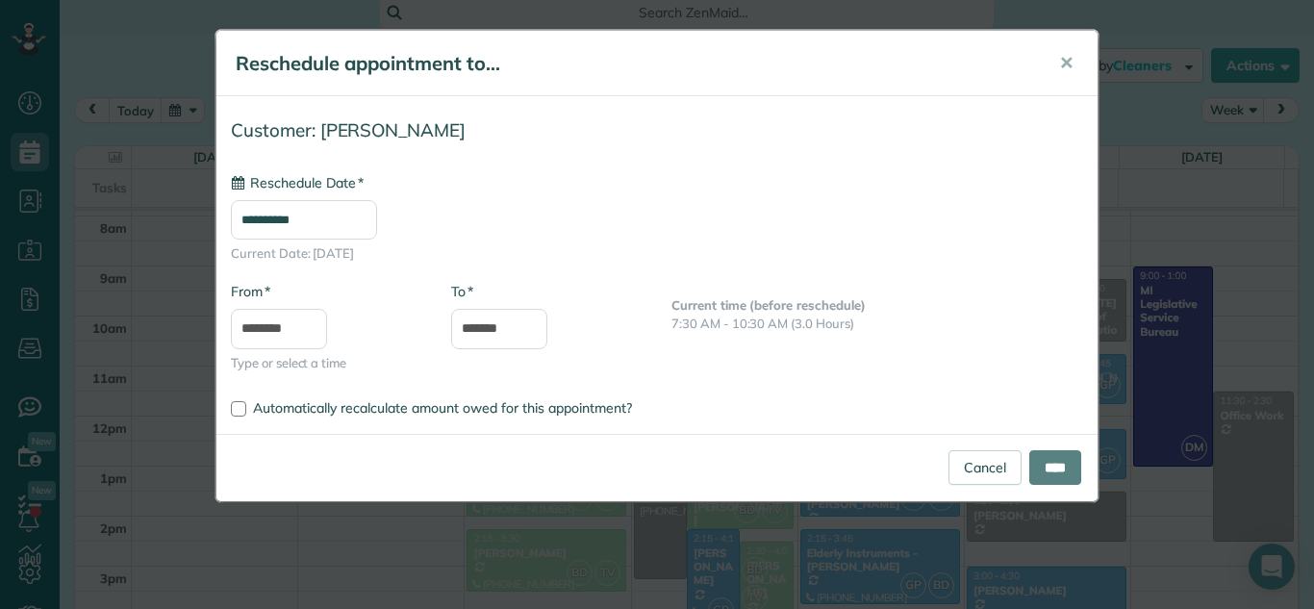
type input "**********"
click at [1053, 477] on input "****" at bounding box center [1056, 467] width 52 height 35
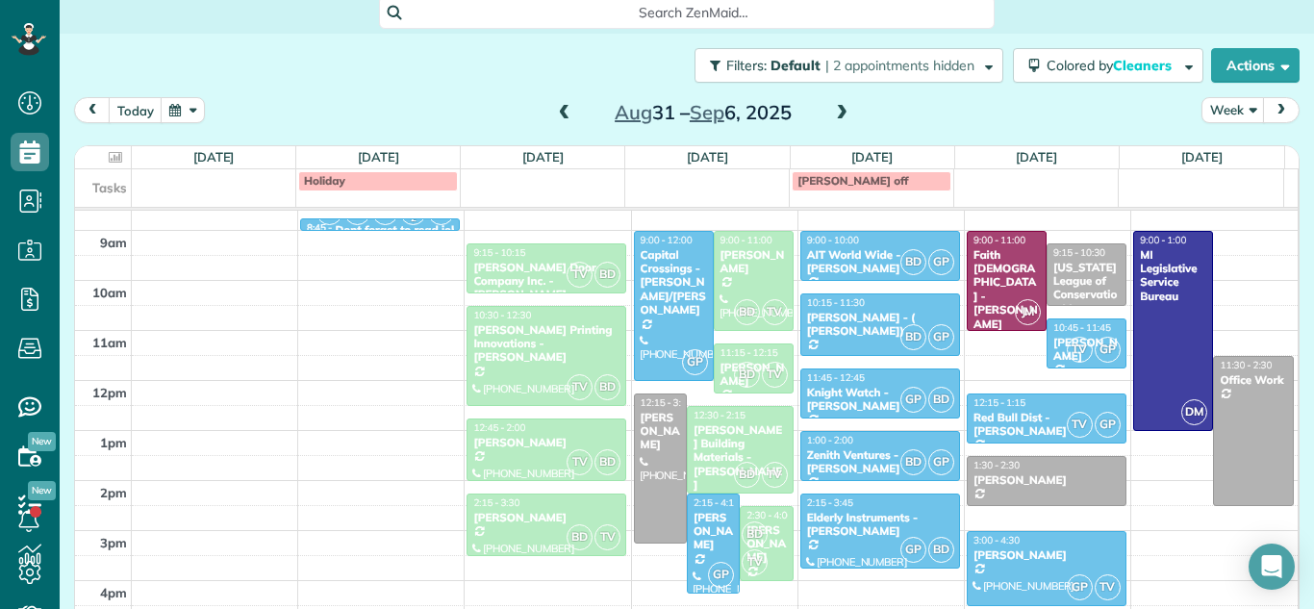
scroll to position [324, 0]
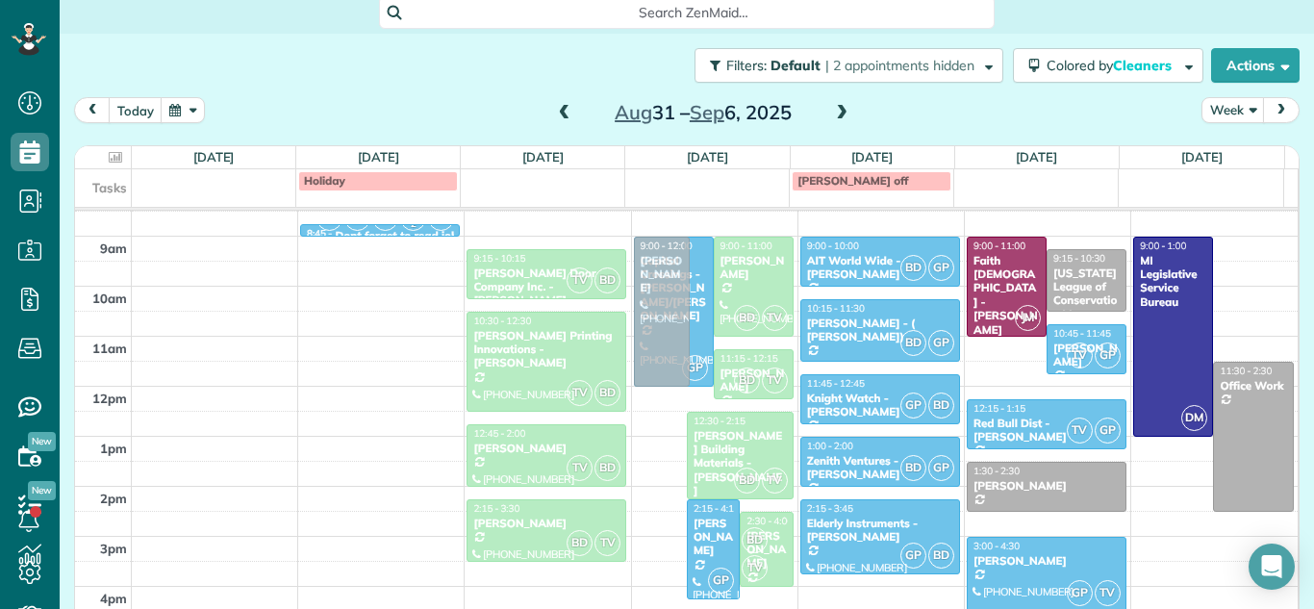
drag, startPoint x: 655, startPoint y: 451, endPoint x: 661, endPoint y: 293, distance: 158.9
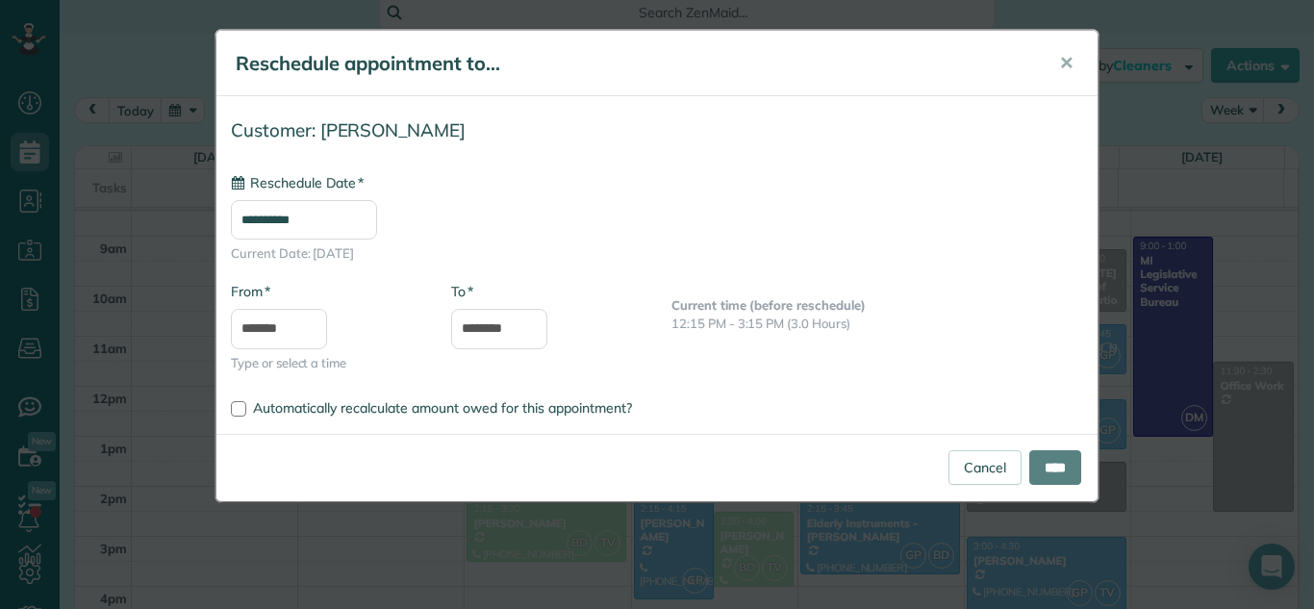
type input "**********"
click at [1056, 479] on input "****" at bounding box center [1056, 467] width 52 height 35
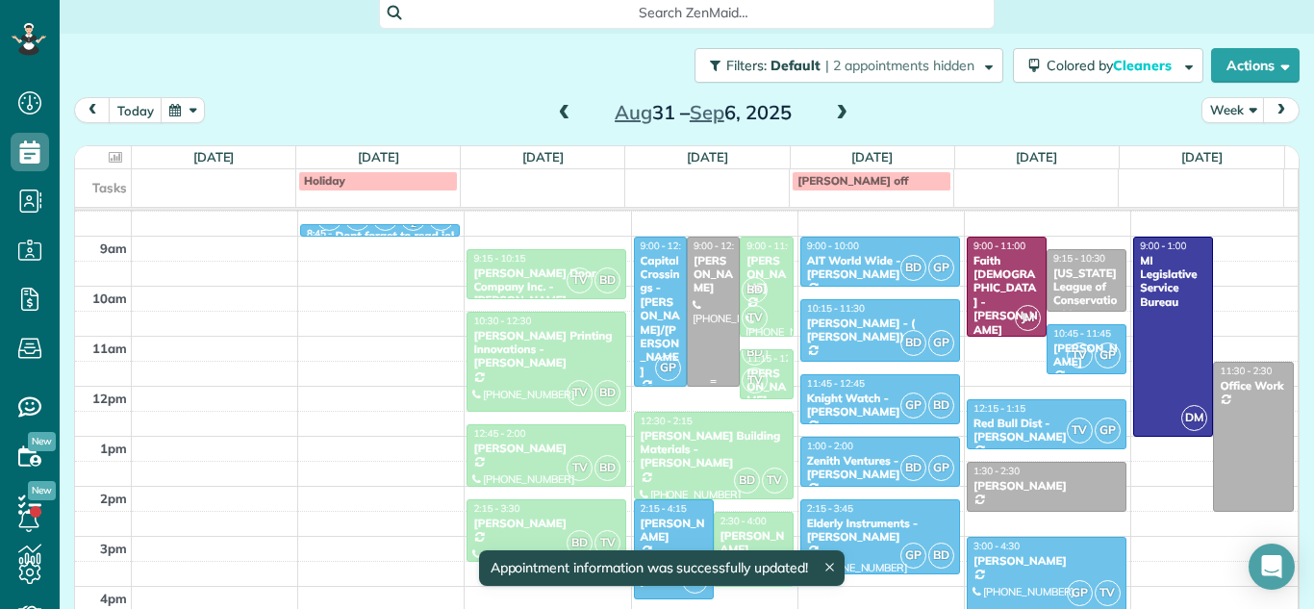
click at [693, 293] on div "[PERSON_NAME]" at bounding box center [713, 274] width 41 height 41
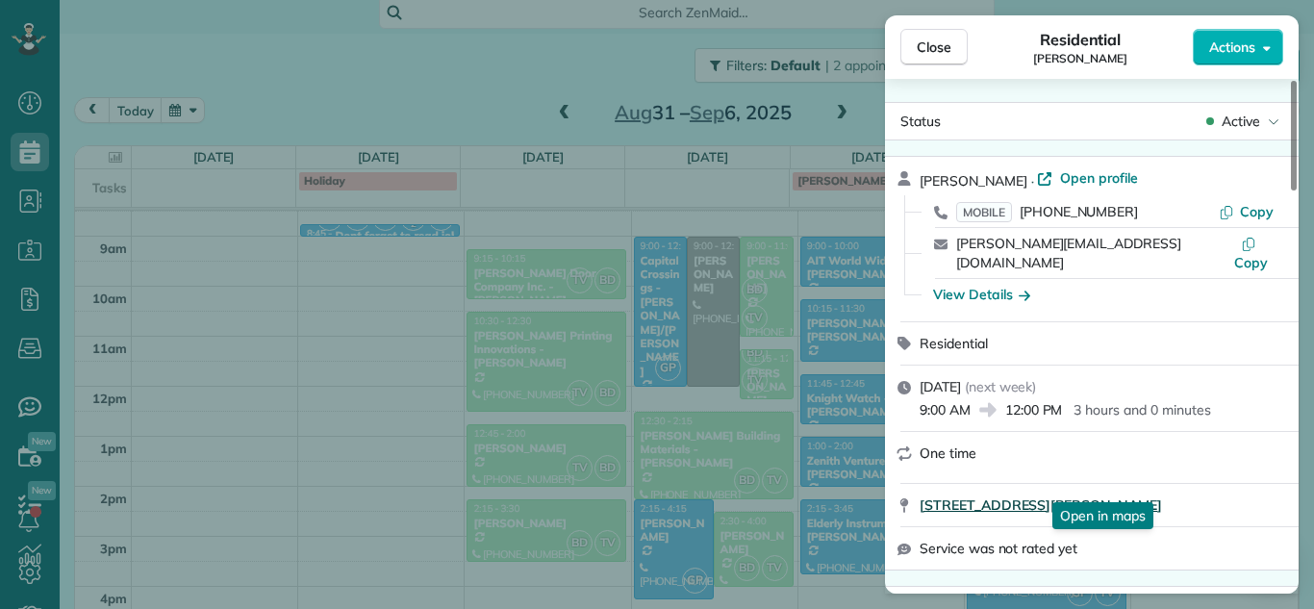
click at [1032, 496] on span "[STREET_ADDRESS][PERSON_NAME]" at bounding box center [1041, 505] width 242 height 19
click at [965, 52] on button "Close" at bounding box center [934, 47] width 67 height 37
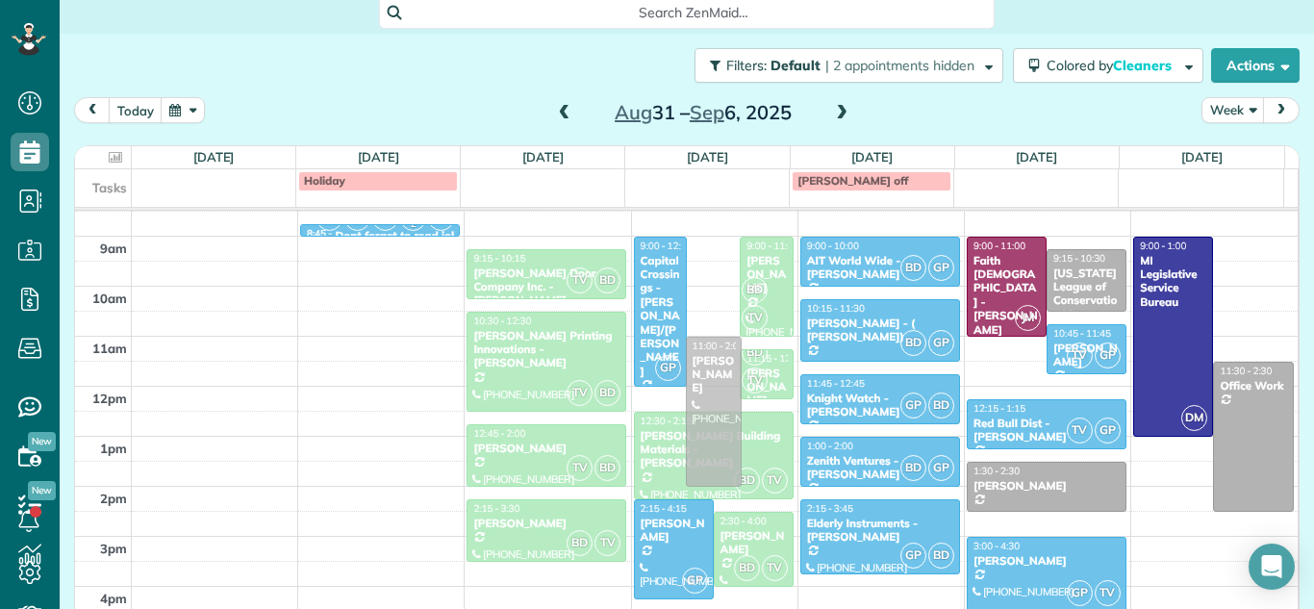
drag, startPoint x: 711, startPoint y: 324, endPoint x: 715, endPoint y: 427, distance: 103.0
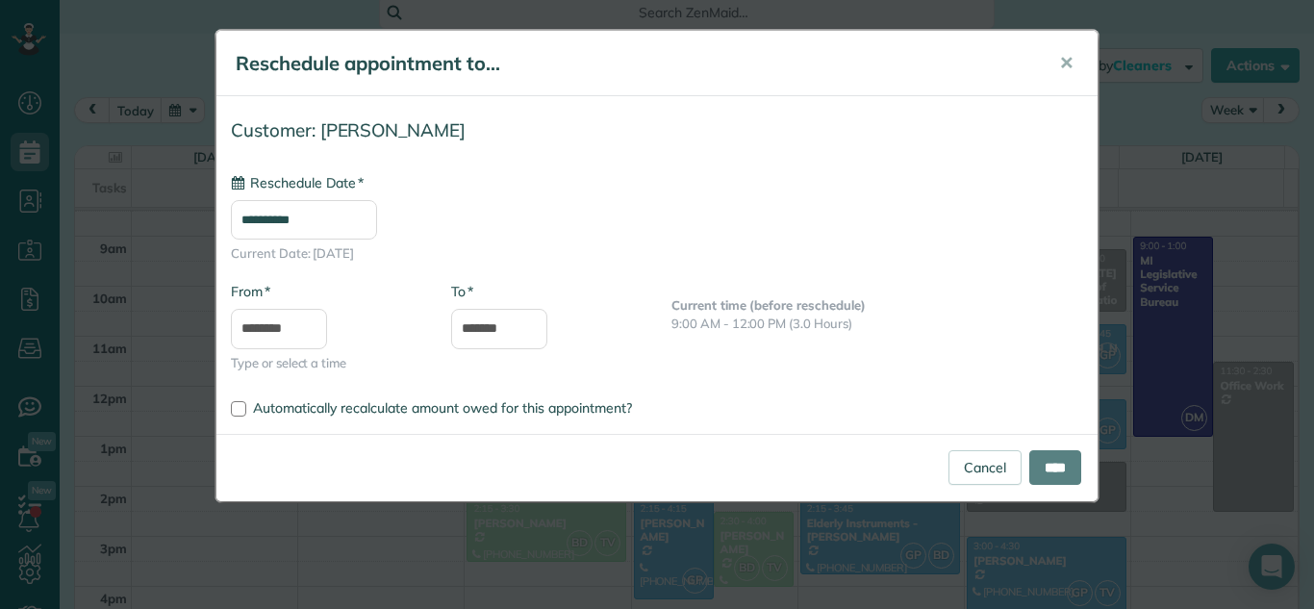
click at [715, 427] on body "Dashboard Scheduling Calendar View List View Dispatch View - Weekly scheduling …" at bounding box center [657, 304] width 1314 height 609
type input "**********"
click at [1047, 482] on input "****" at bounding box center [1056, 467] width 52 height 35
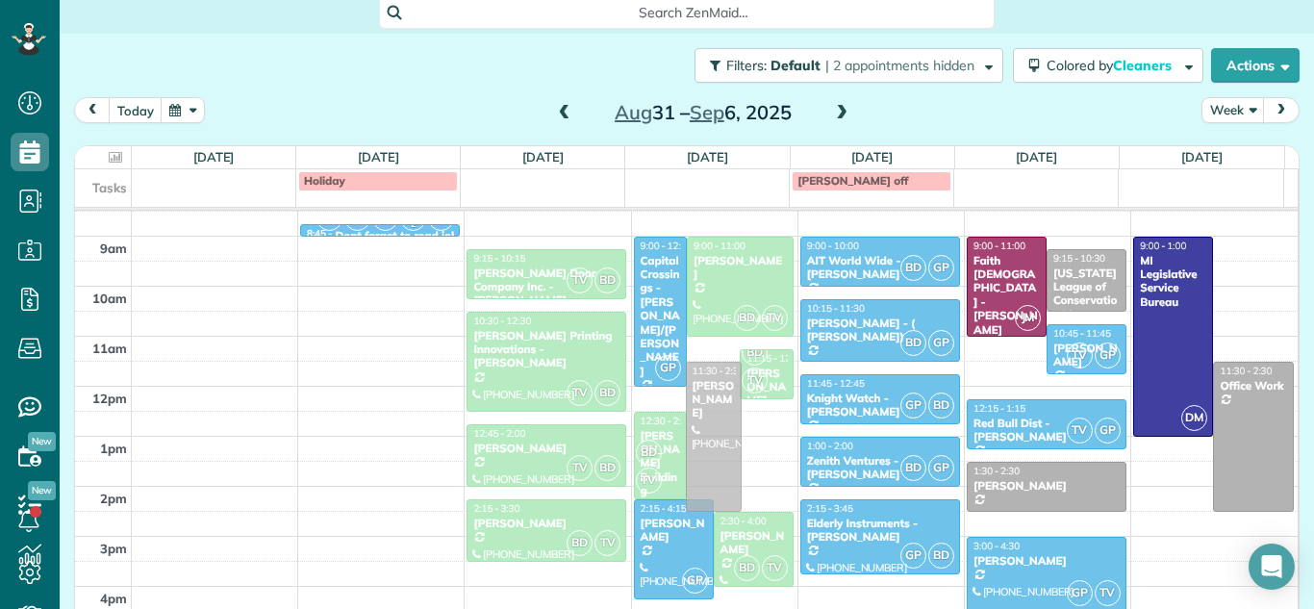
drag, startPoint x: 702, startPoint y: 407, endPoint x: 699, endPoint y: 436, distance: 29.1
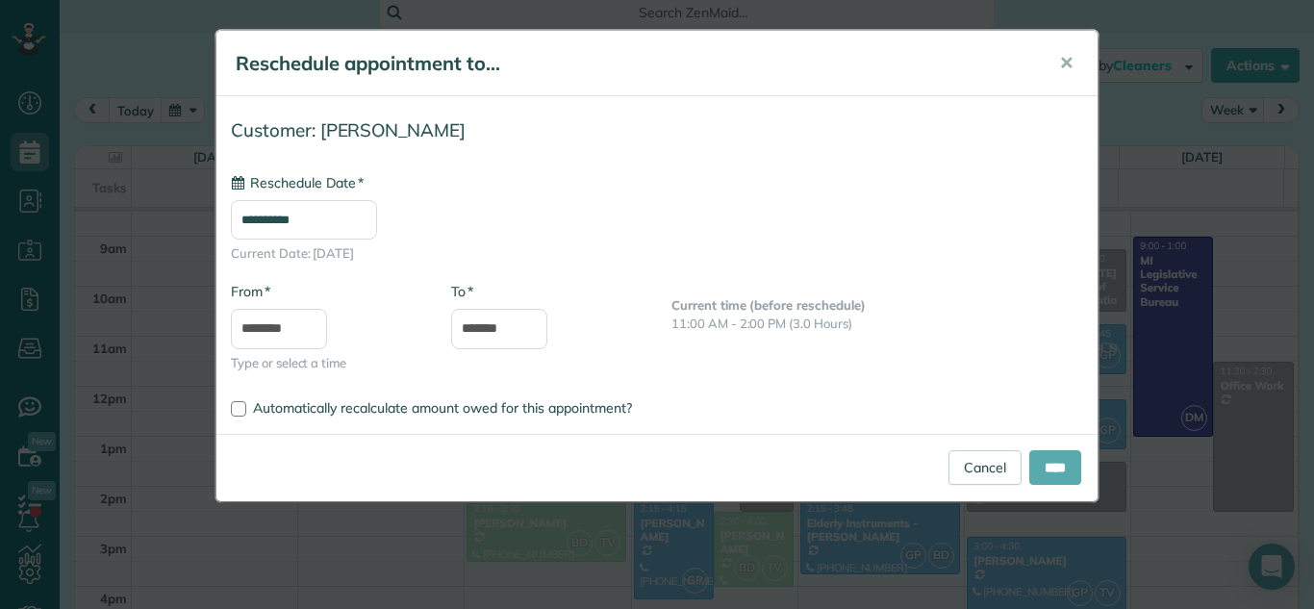
type input "**********"
click at [1030, 457] on input "****" at bounding box center [1056, 467] width 52 height 35
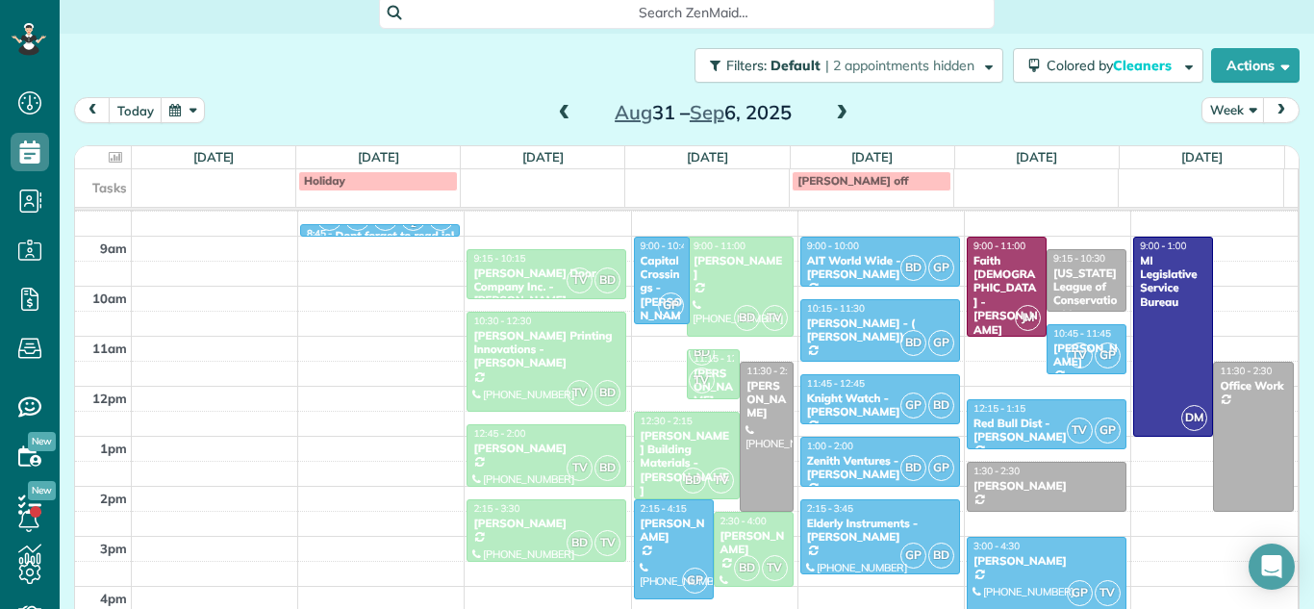
drag, startPoint x: 646, startPoint y: 382, endPoint x: 666, endPoint y: 319, distance: 66.6
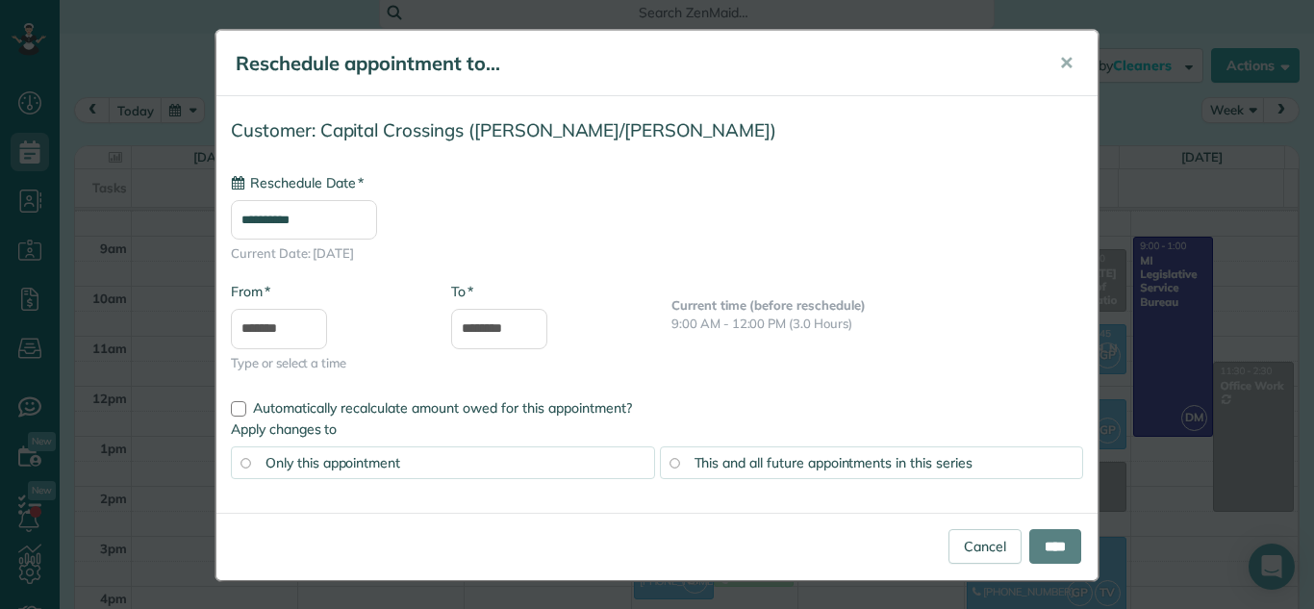
type input "**********"
click at [1052, 539] on input "****" at bounding box center [1056, 546] width 52 height 35
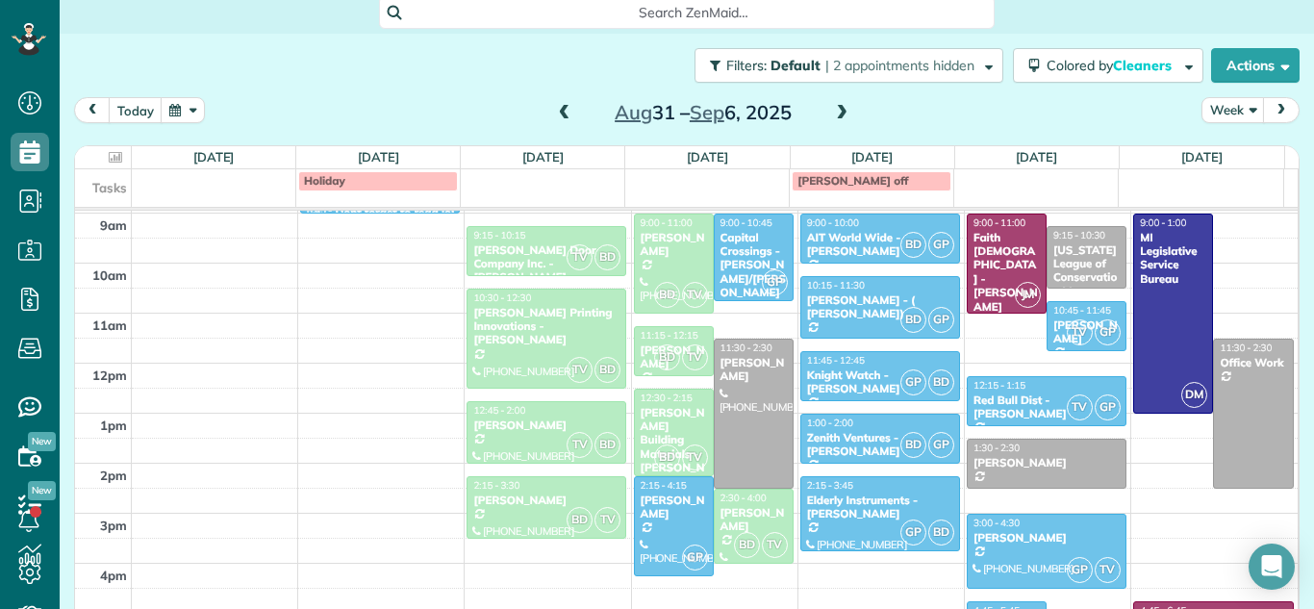
scroll to position [363, 0]
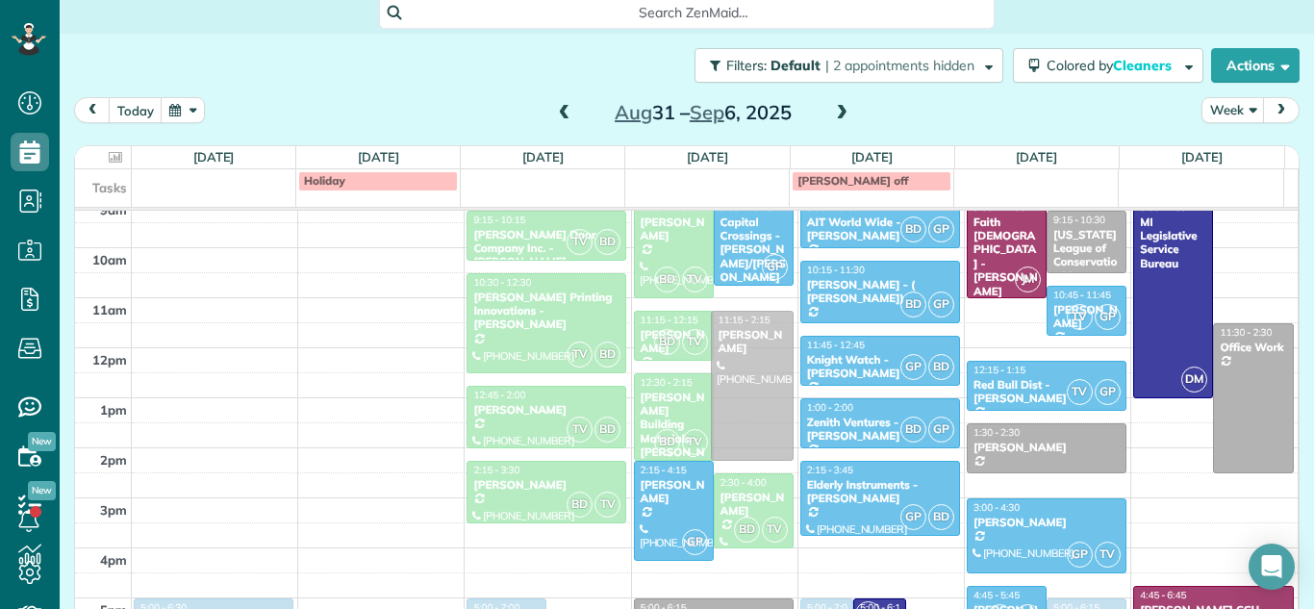
drag, startPoint x: 717, startPoint y: 377, endPoint x: 722, endPoint y: 368, distance: 10.8
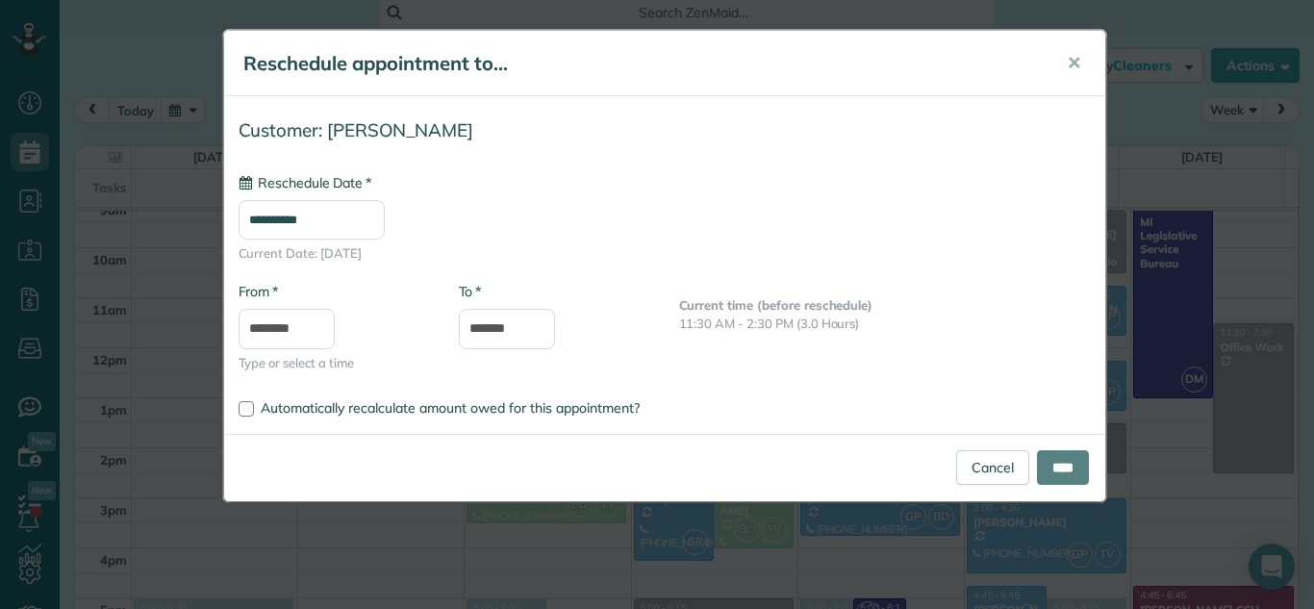
type input "**********"
click at [1058, 470] on input "****" at bounding box center [1063, 467] width 52 height 35
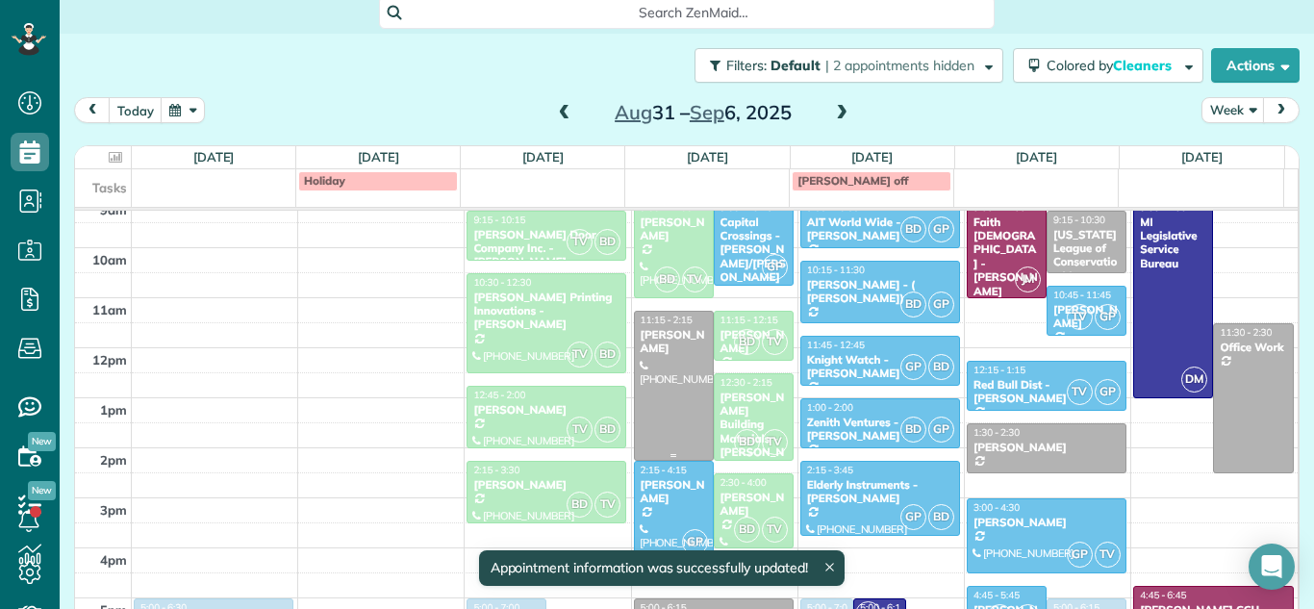
click at [658, 373] on div at bounding box center [674, 386] width 78 height 148
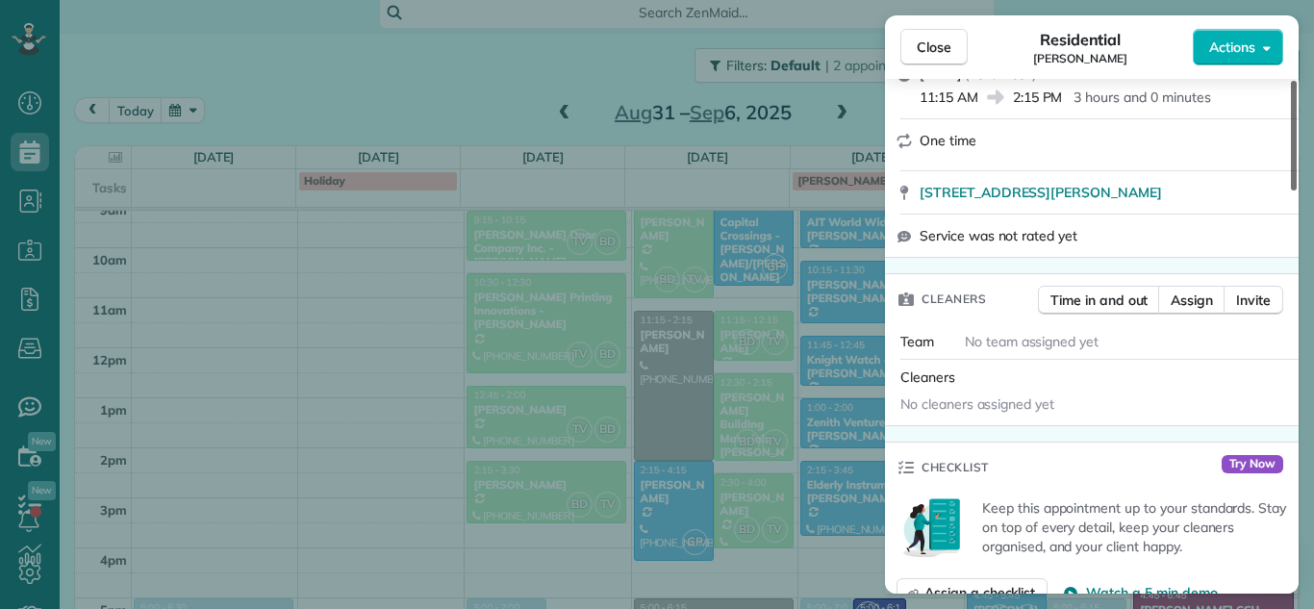
scroll to position [327, 0]
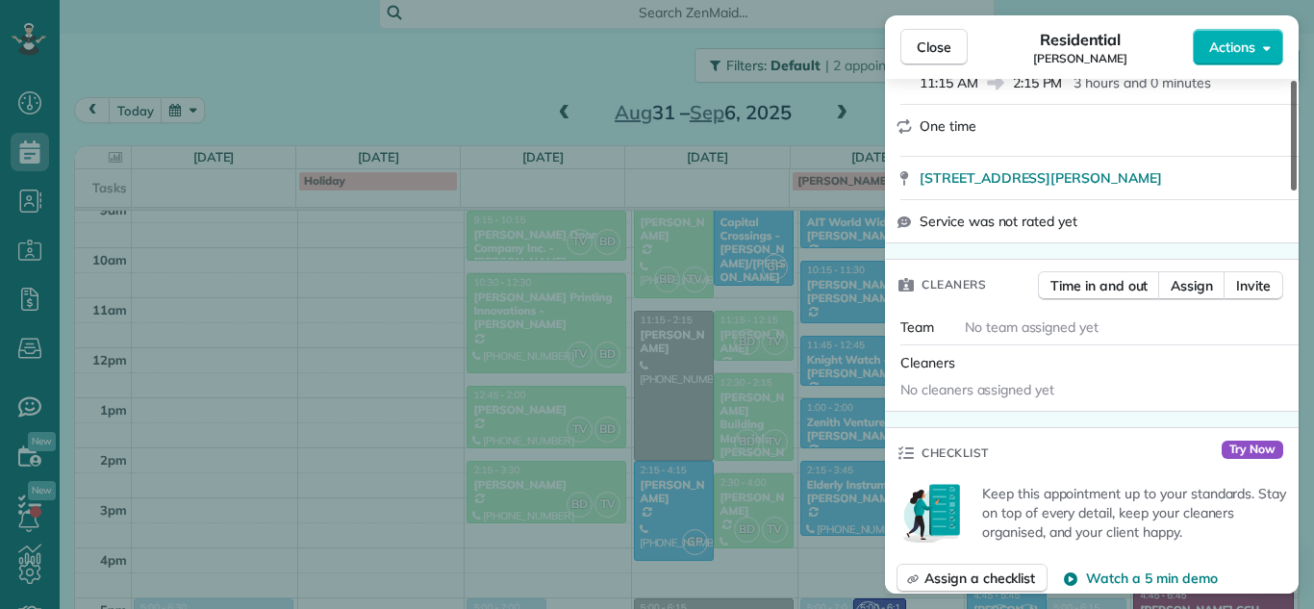
drag, startPoint x: 1292, startPoint y: 157, endPoint x: 1293, endPoint y: 226, distance: 69.3
click at [1293, 191] on div at bounding box center [1294, 136] width 6 height 110
click at [1201, 276] on span "Assign" at bounding box center [1192, 285] width 42 height 19
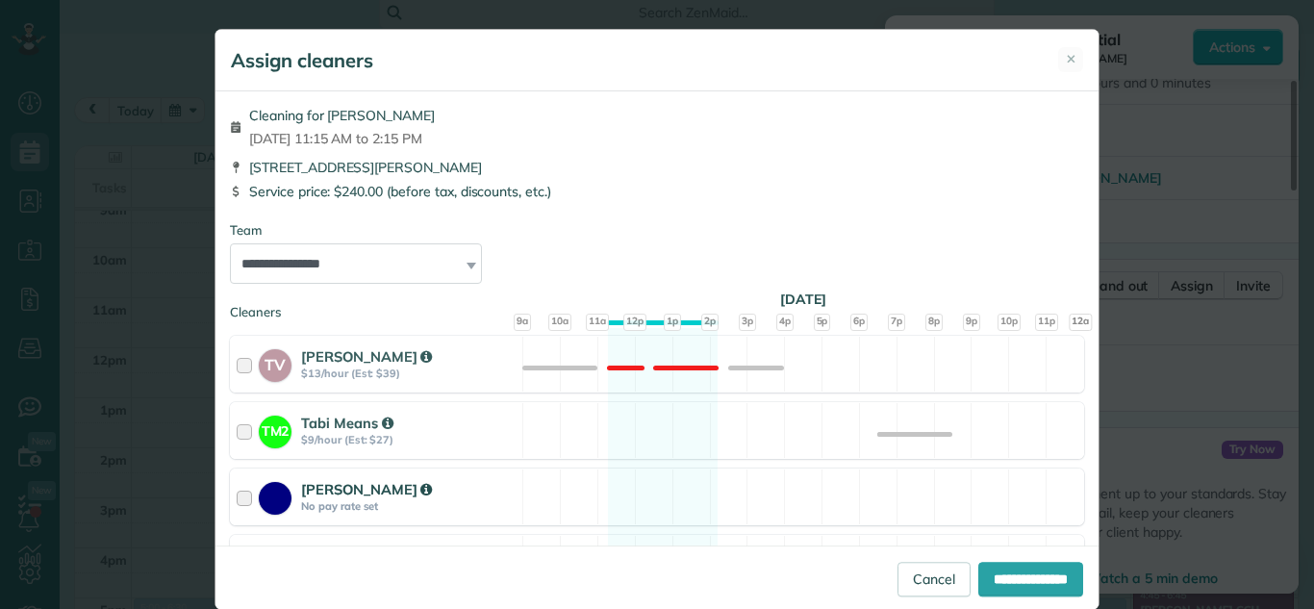
click at [241, 504] on div at bounding box center [248, 497] width 22 height 36
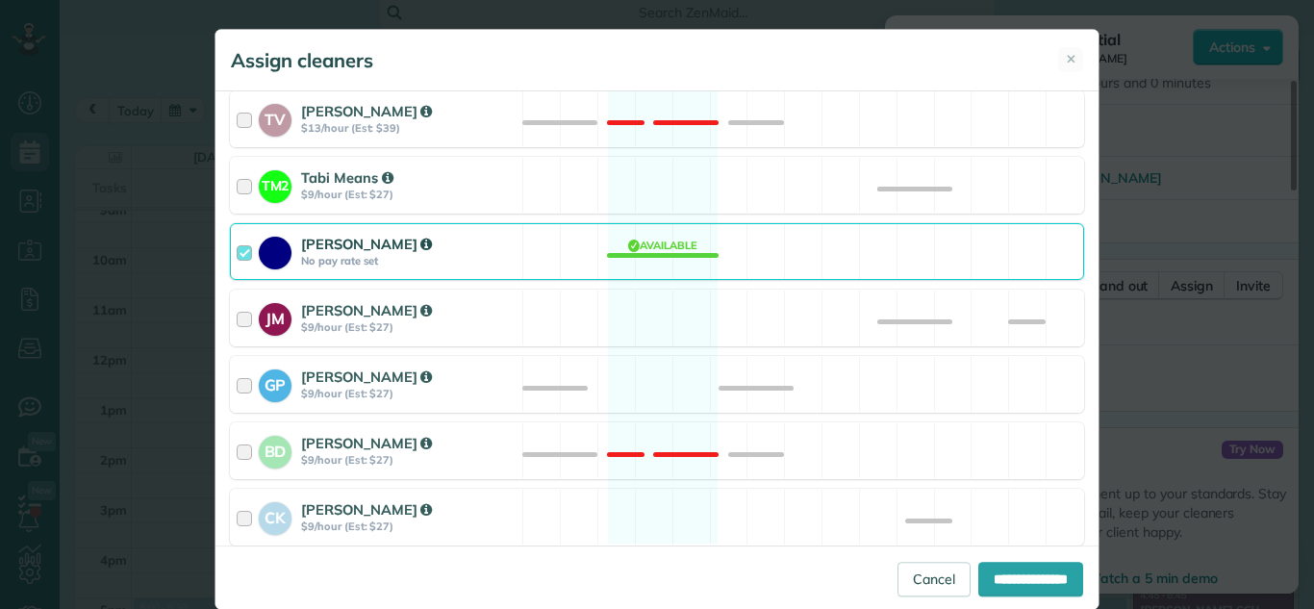
scroll to position [266, 0]
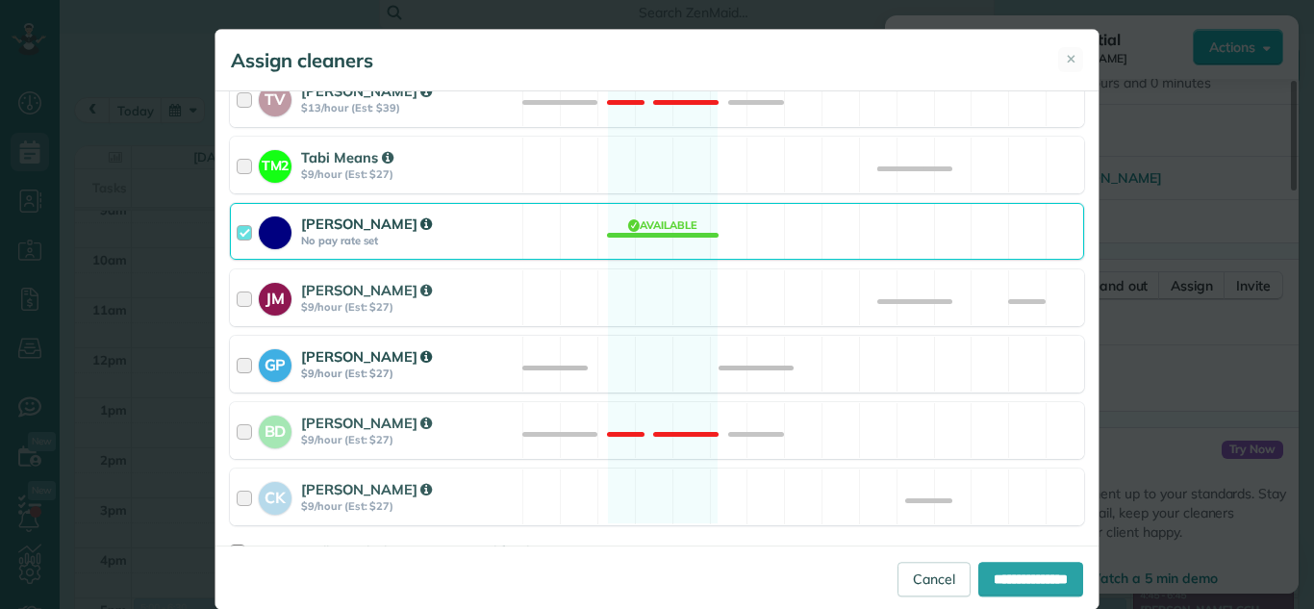
click at [237, 361] on div at bounding box center [248, 364] width 22 height 36
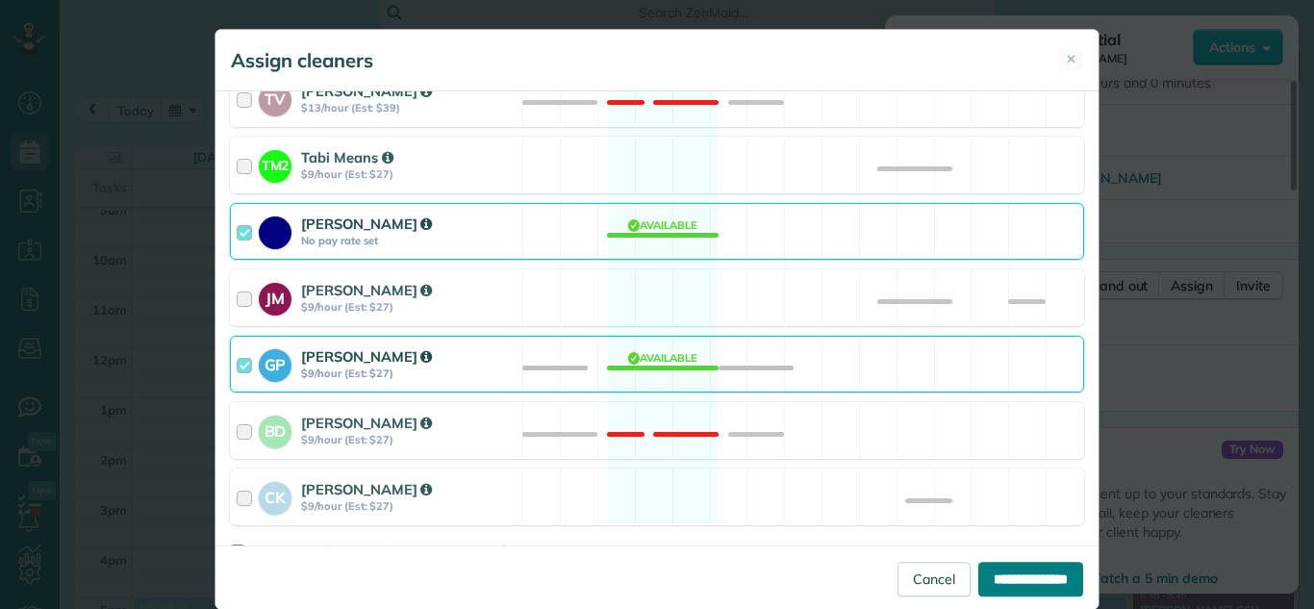
click at [981, 577] on input "**********" at bounding box center [1031, 579] width 105 height 35
type input "**********"
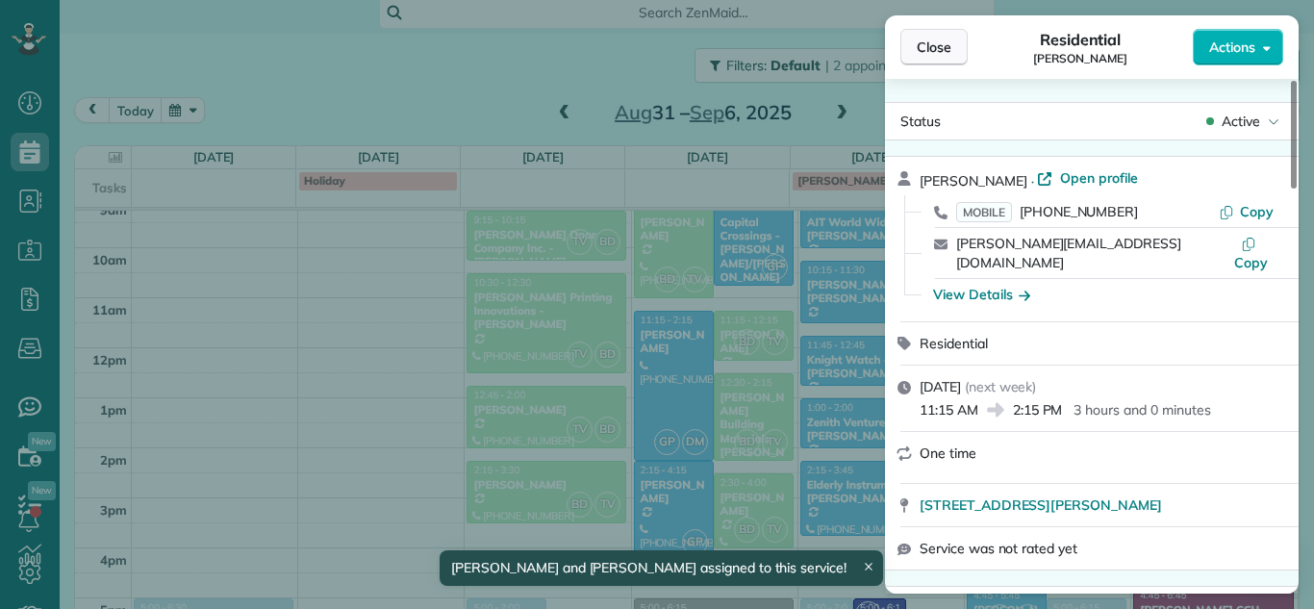
click at [922, 42] on span "Close" at bounding box center [934, 47] width 35 height 19
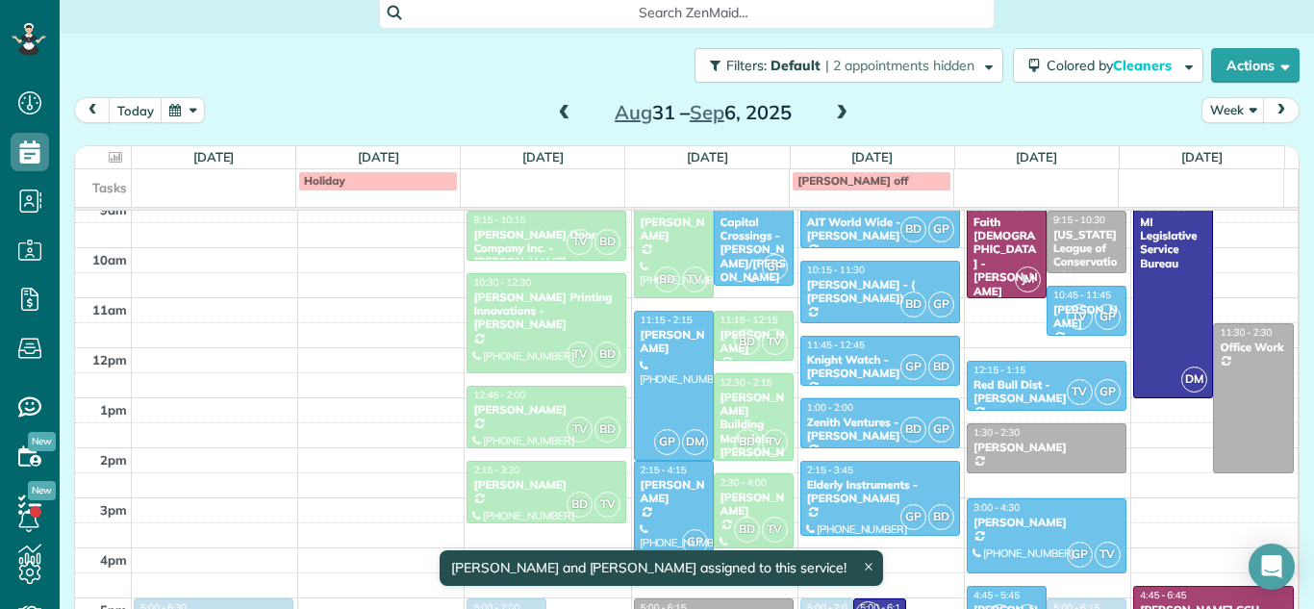
click at [754, 222] on div "Capital Crossings - [PERSON_NAME]/[PERSON_NAME]" at bounding box center [754, 250] width 68 height 69
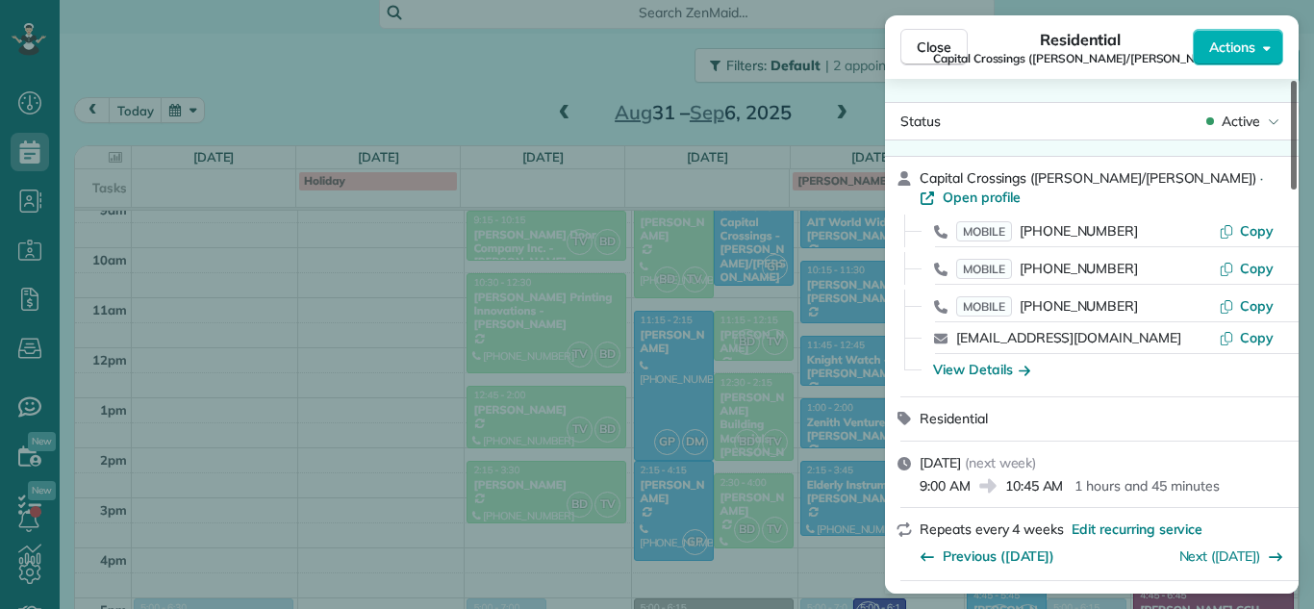
click at [1291, 121] on div at bounding box center [1294, 135] width 6 height 109
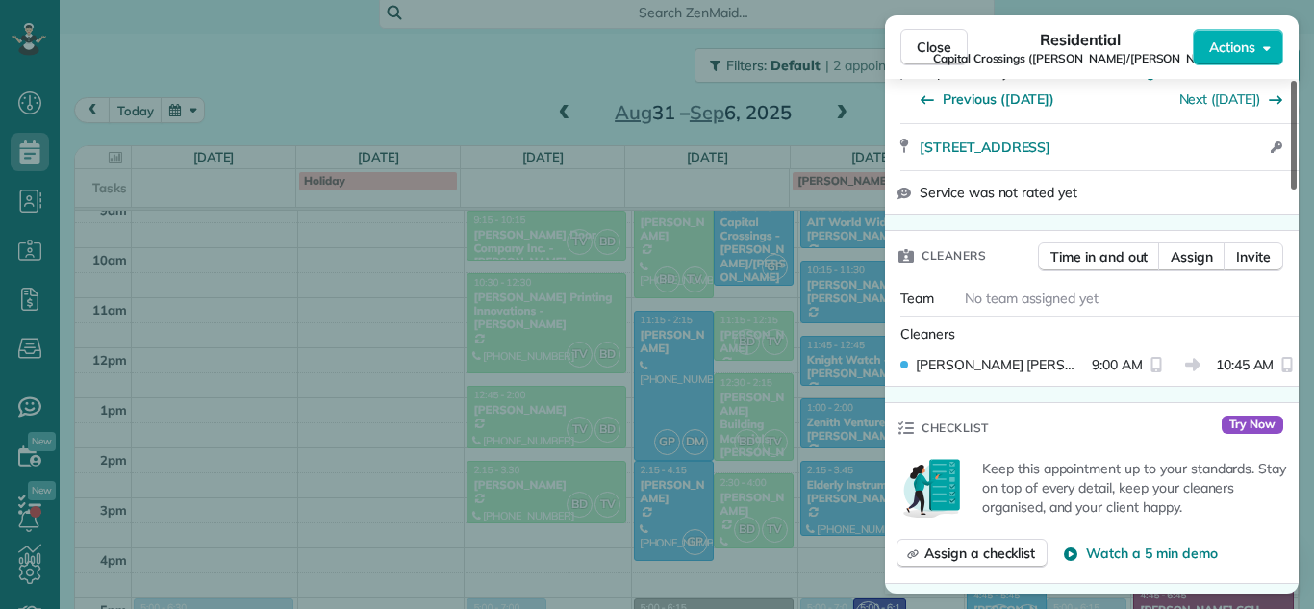
drag, startPoint x: 1294, startPoint y: 130, endPoint x: 1295, endPoint y: 227, distance: 97.2
click at [1295, 190] on div at bounding box center [1294, 135] width 6 height 109
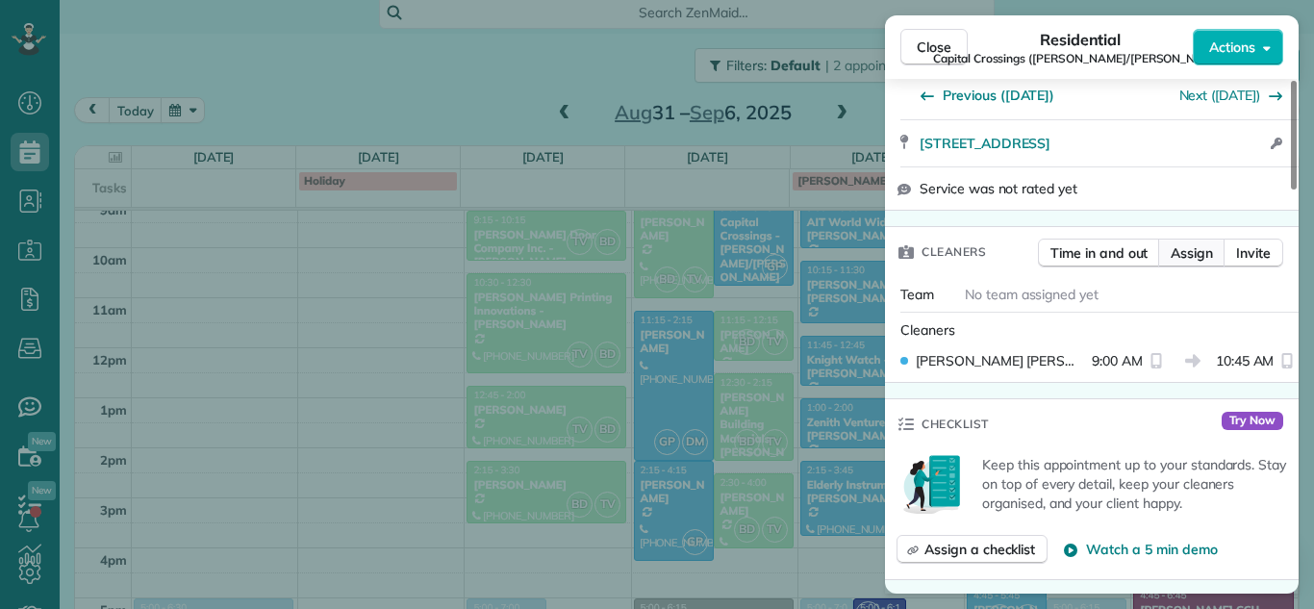
click at [1203, 243] on span "Assign" at bounding box center [1192, 252] width 42 height 19
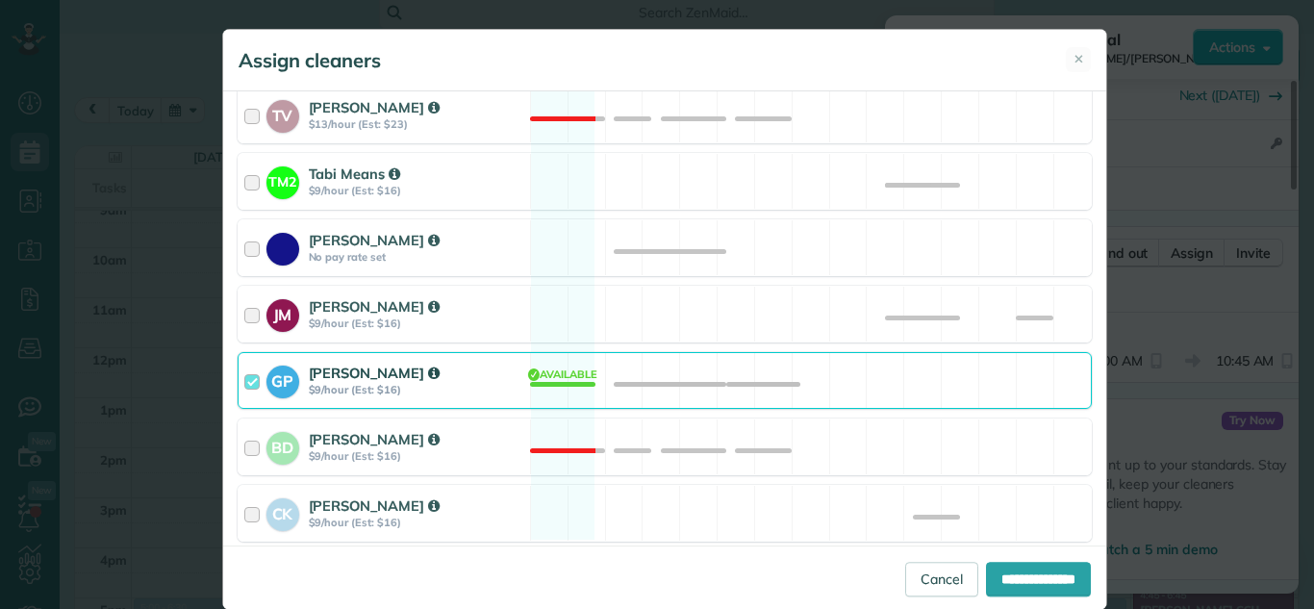
scroll to position [375, 0]
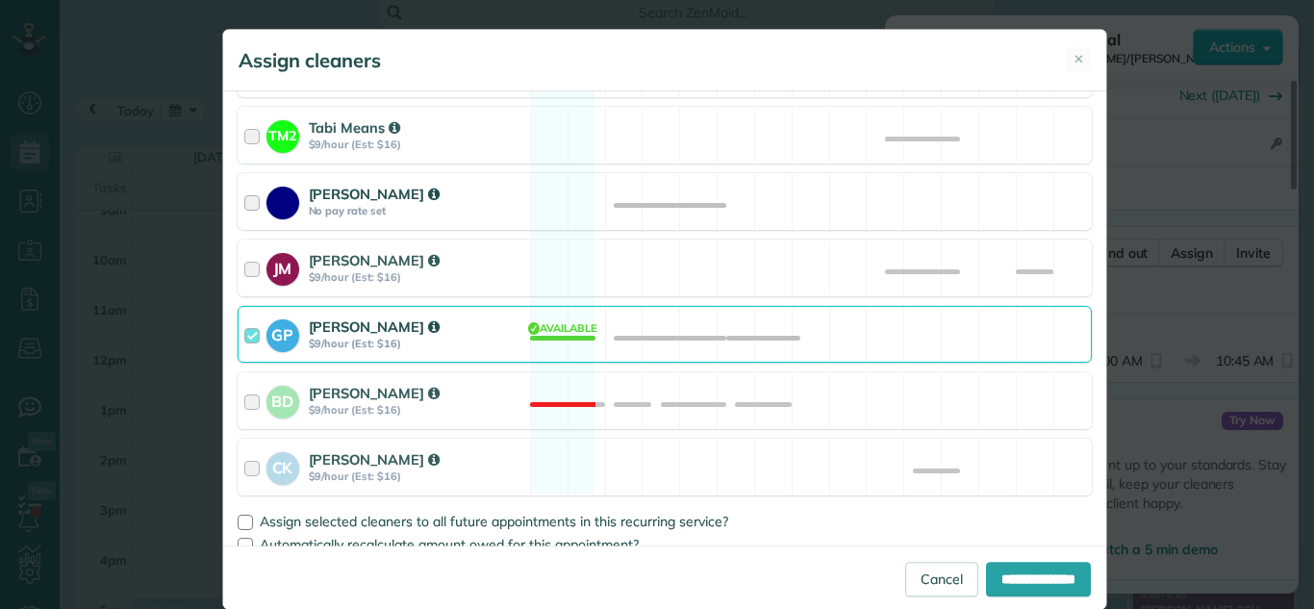
click at [239, 217] on div "[PERSON_NAME] No pay rate set" at bounding box center [385, 201] width 292 height 55
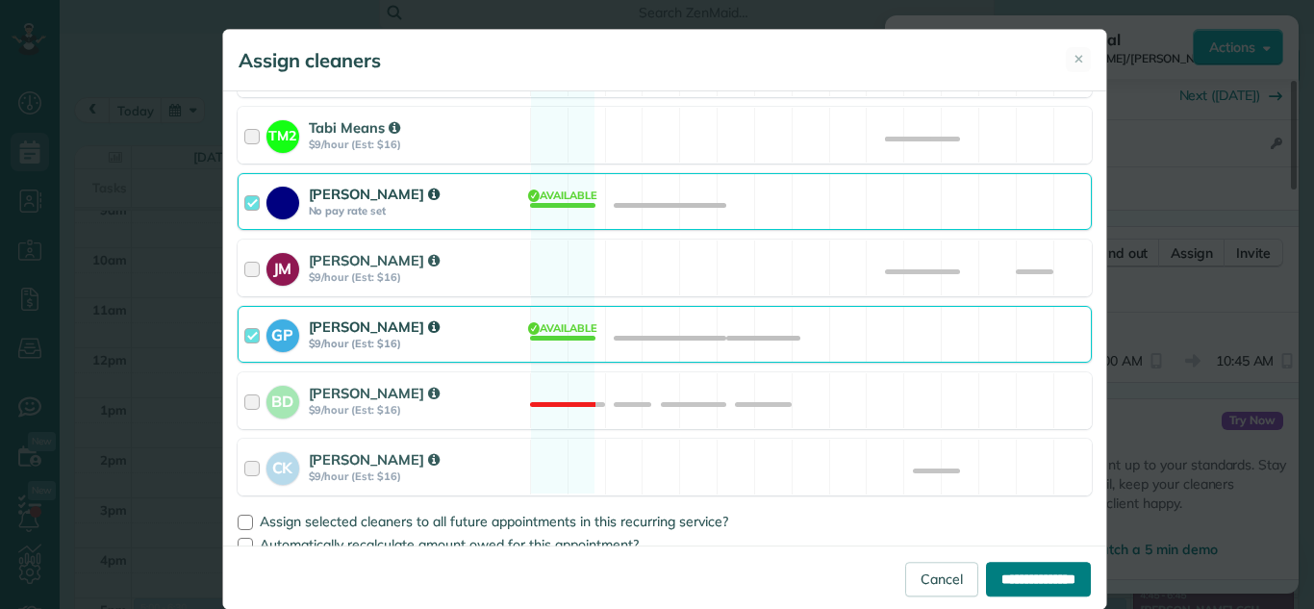
click at [988, 567] on input "**********" at bounding box center [1038, 579] width 105 height 35
type input "**********"
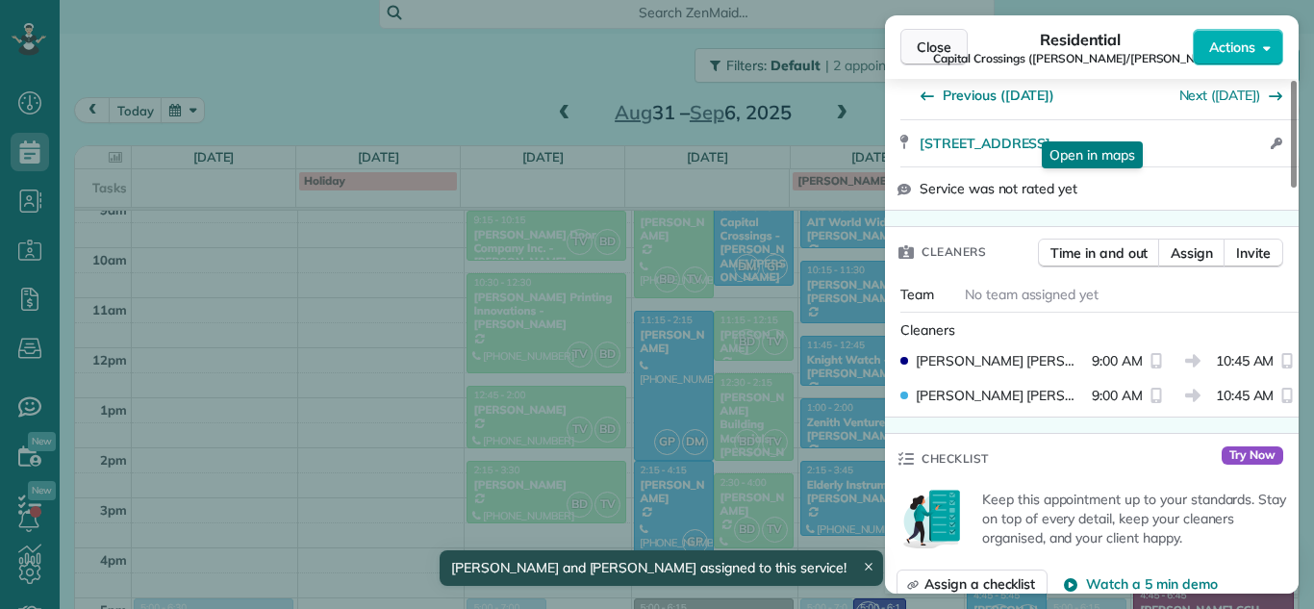
click at [930, 54] on span "Close" at bounding box center [934, 47] width 35 height 19
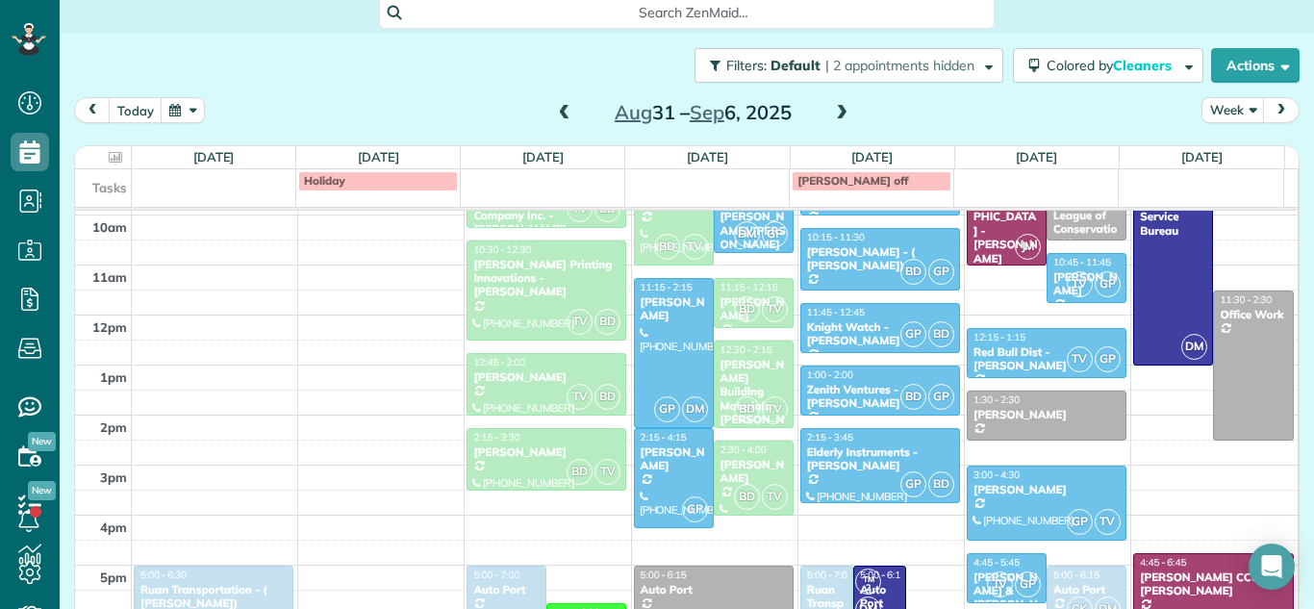
scroll to position [391, 0]
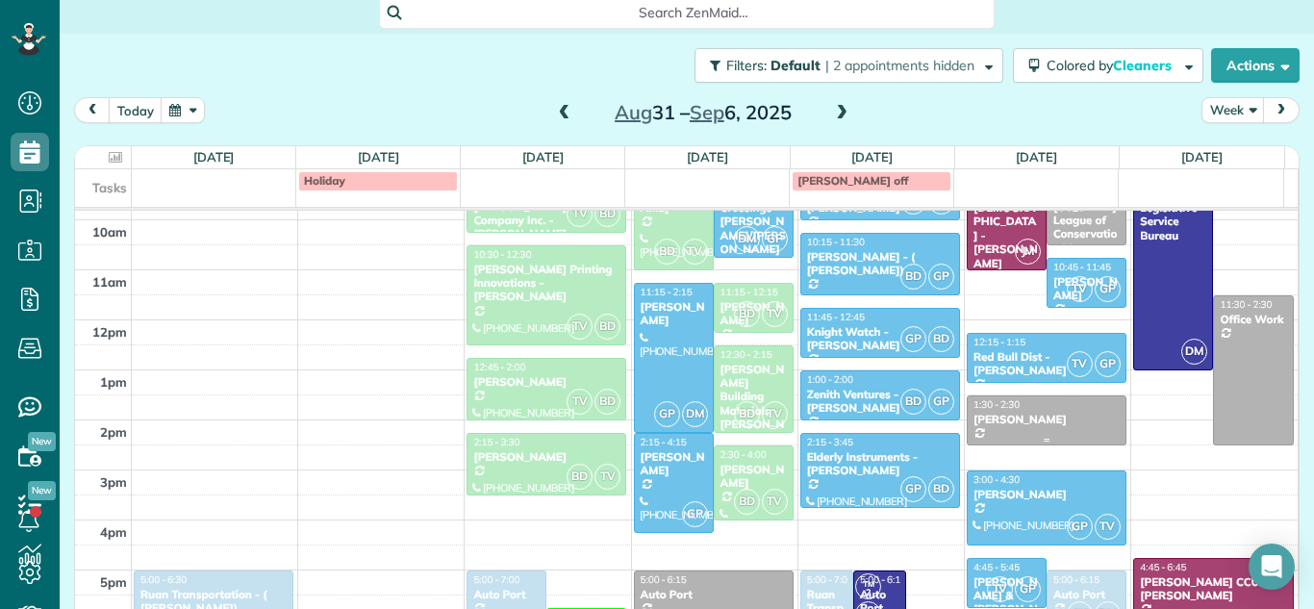
click at [993, 422] on div "[PERSON_NAME]" at bounding box center [1047, 419] width 148 height 13
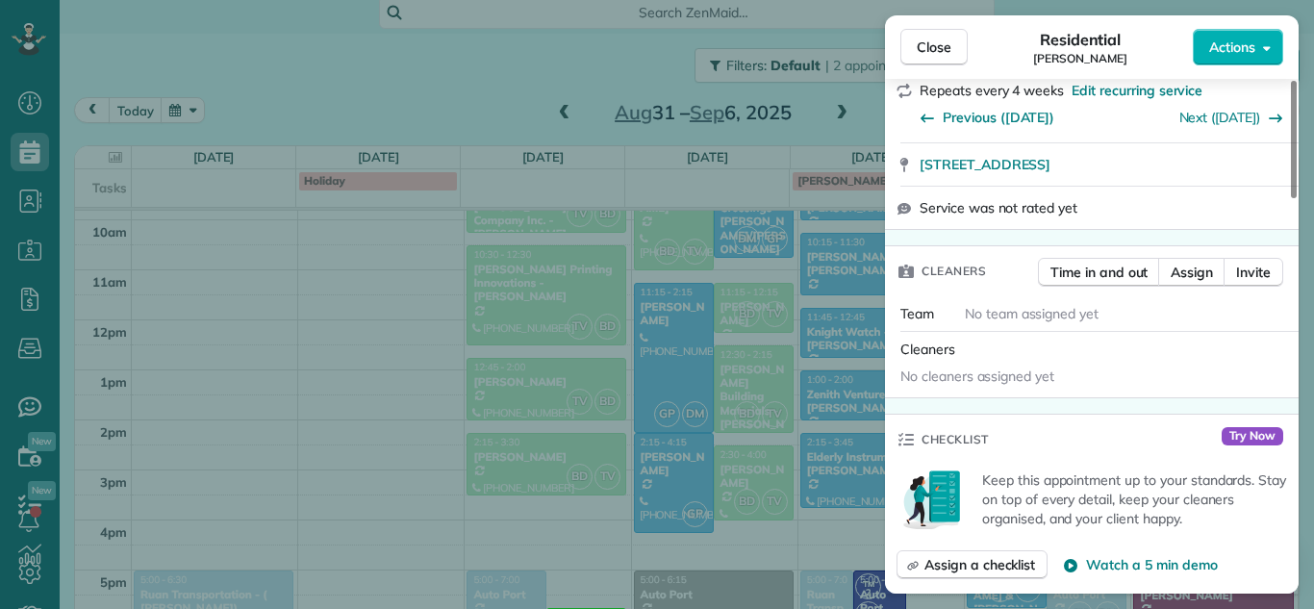
drag, startPoint x: 1296, startPoint y: 155, endPoint x: 1304, endPoint y: 234, distance: 79.3
click at [1297, 198] on div at bounding box center [1294, 139] width 6 height 117
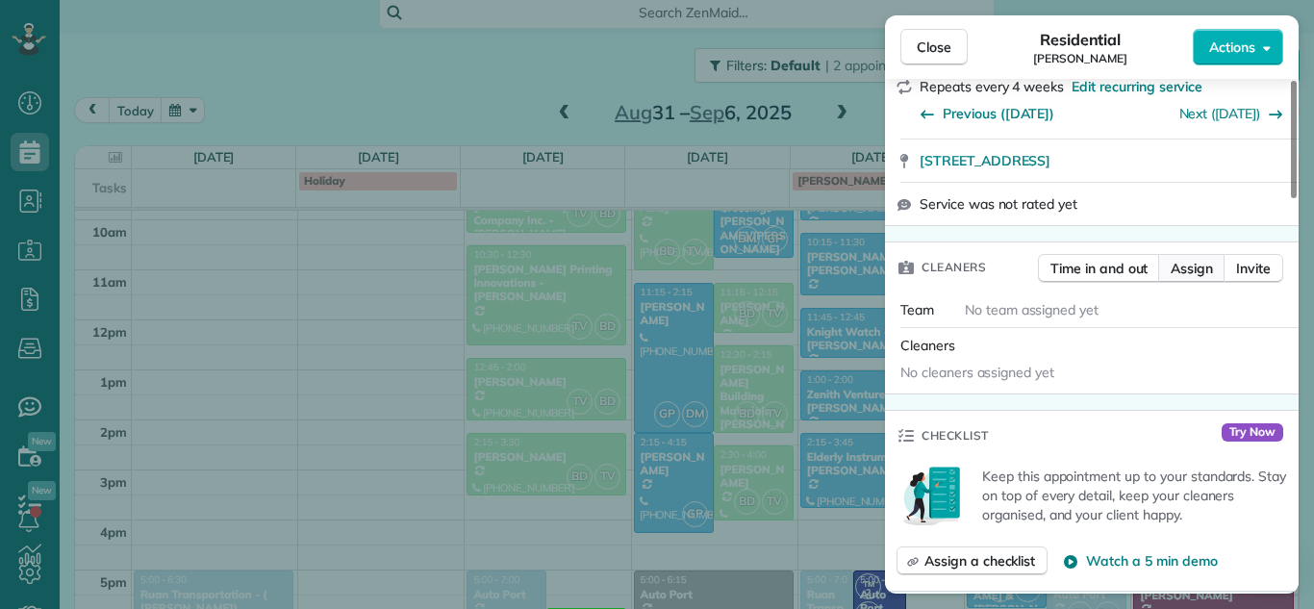
click at [1197, 268] on span "Assign" at bounding box center [1192, 268] width 42 height 19
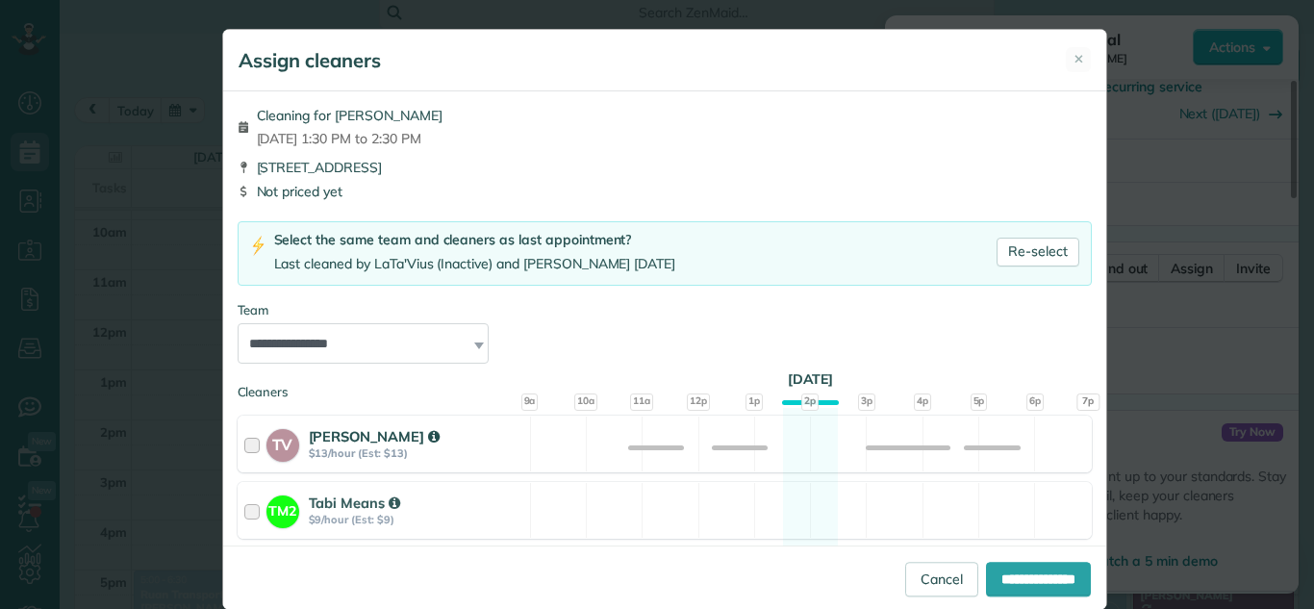
click at [244, 448] on div at bounding box center [255, 444] width 22 height 36
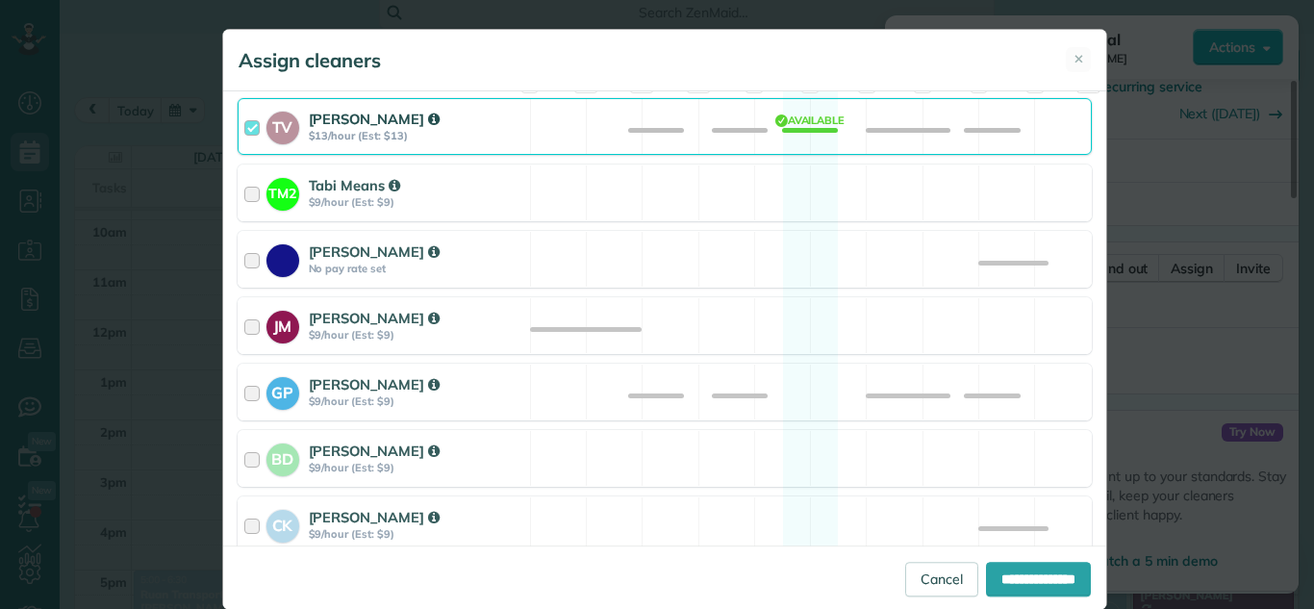
scroll to position [331, 0]
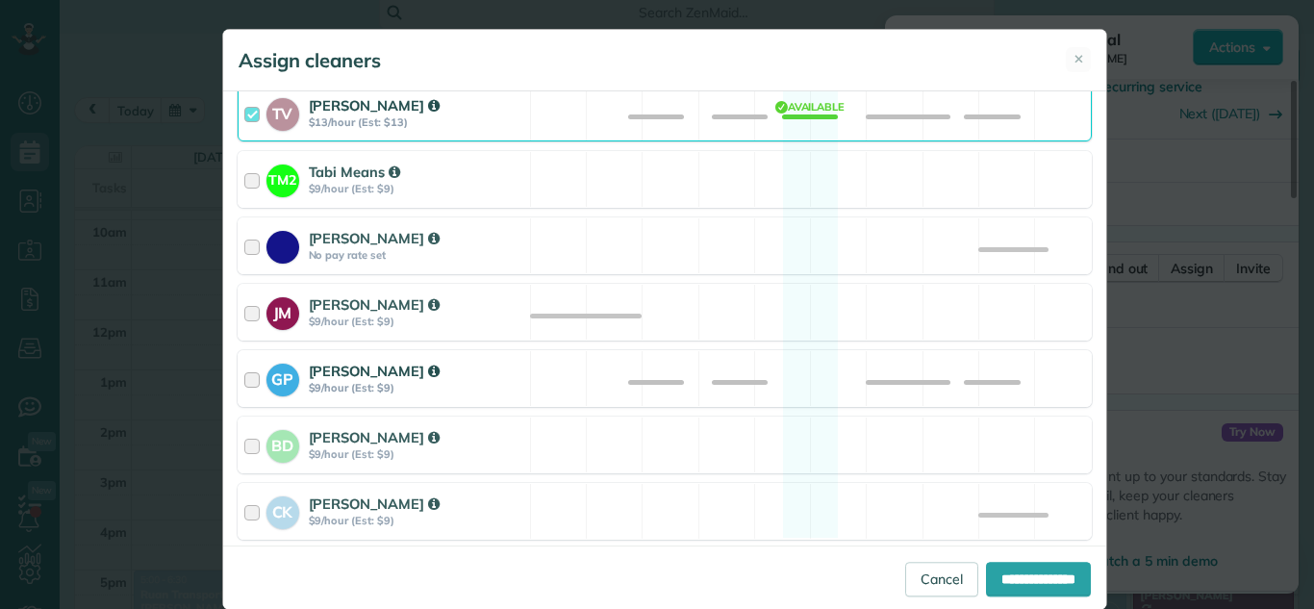
click at [249, 378] on div at bounding box center [255, 379] width 22 height 36
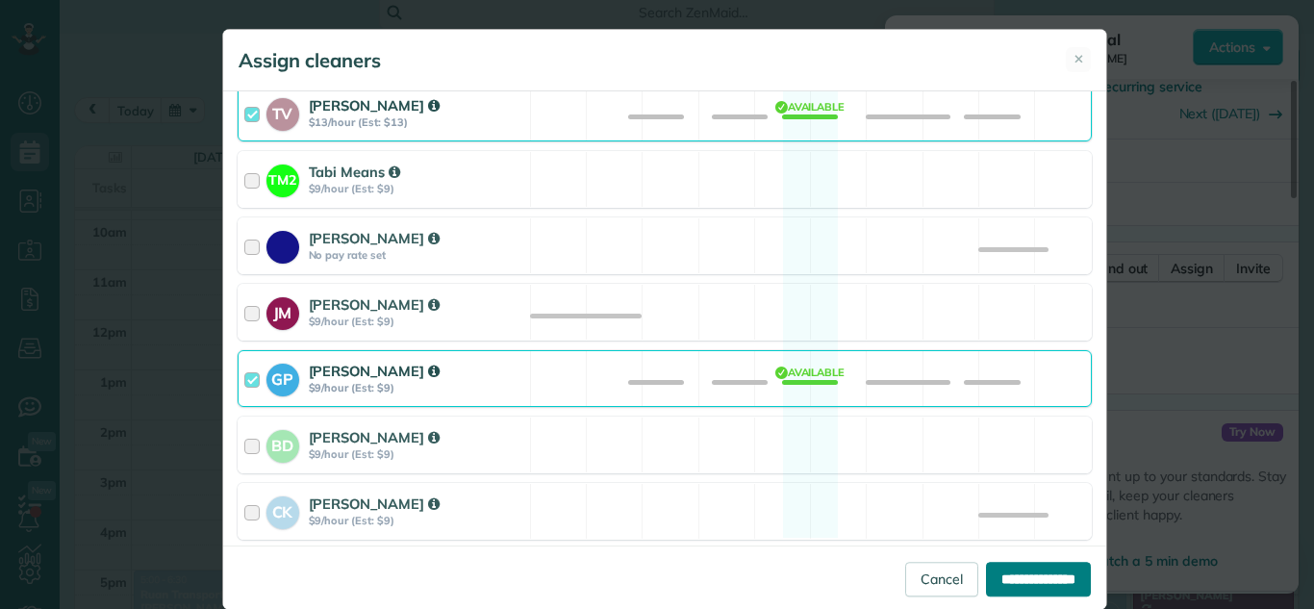
click at [1001, 583] on input "**********" at bounding box center [1038, 579] width 105 height 35
type input "**********"
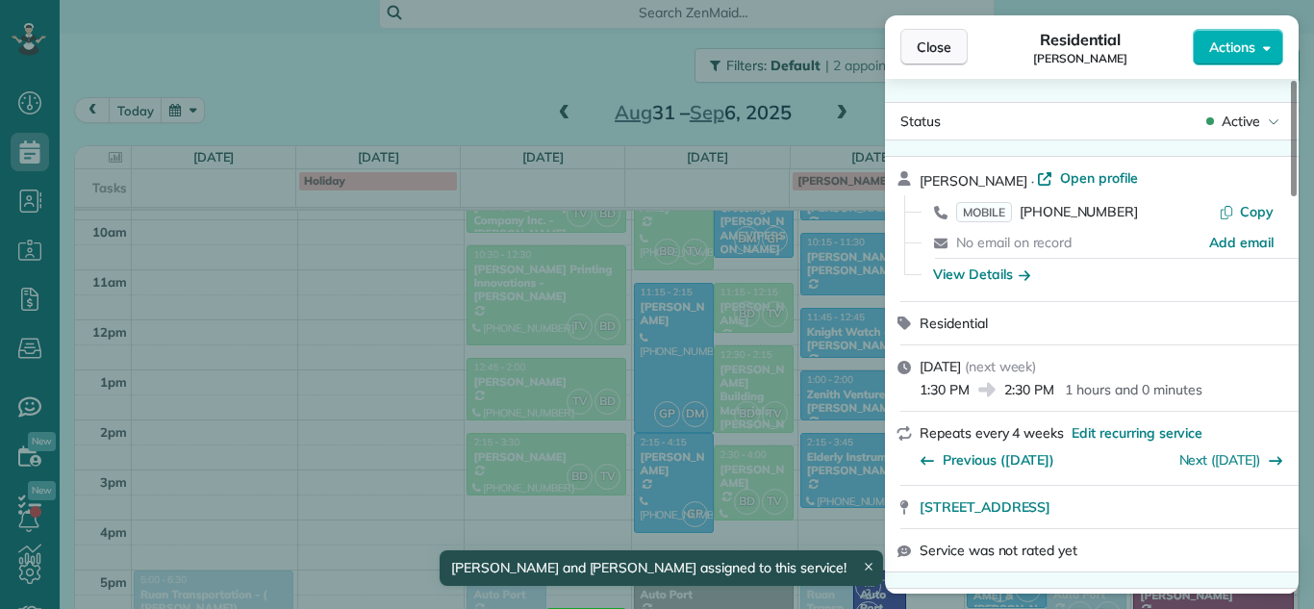
click at [928, 51] on span "Close" at bounding box center [934, 47] width 35 height 19
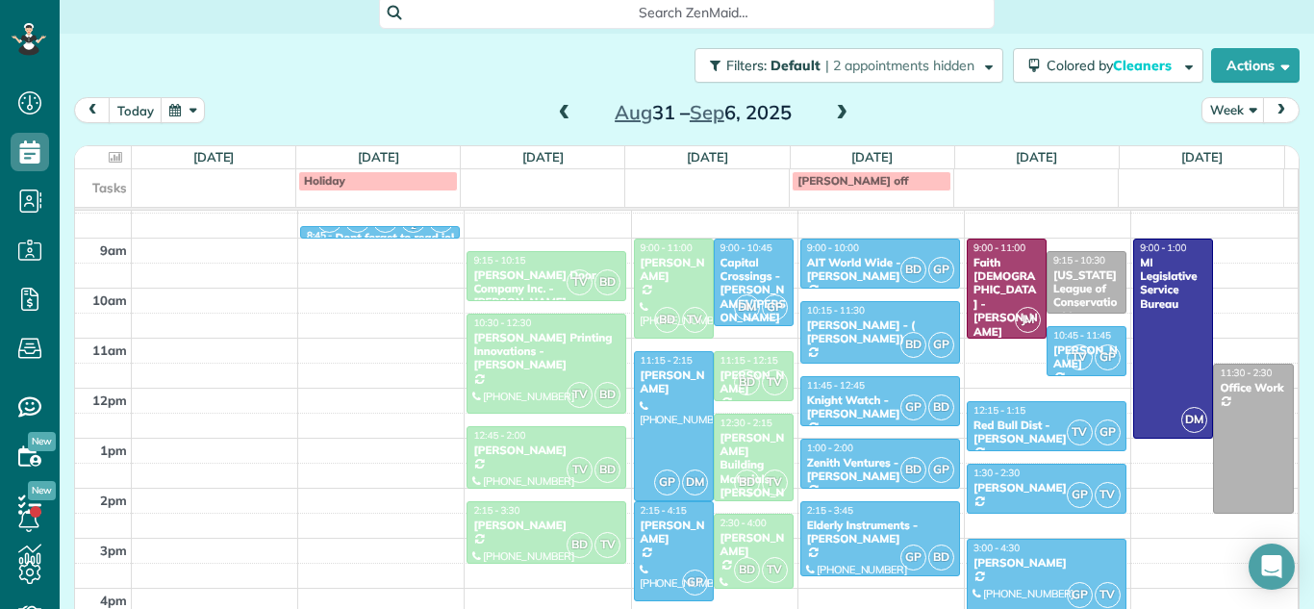
scroll to position [317, 0]
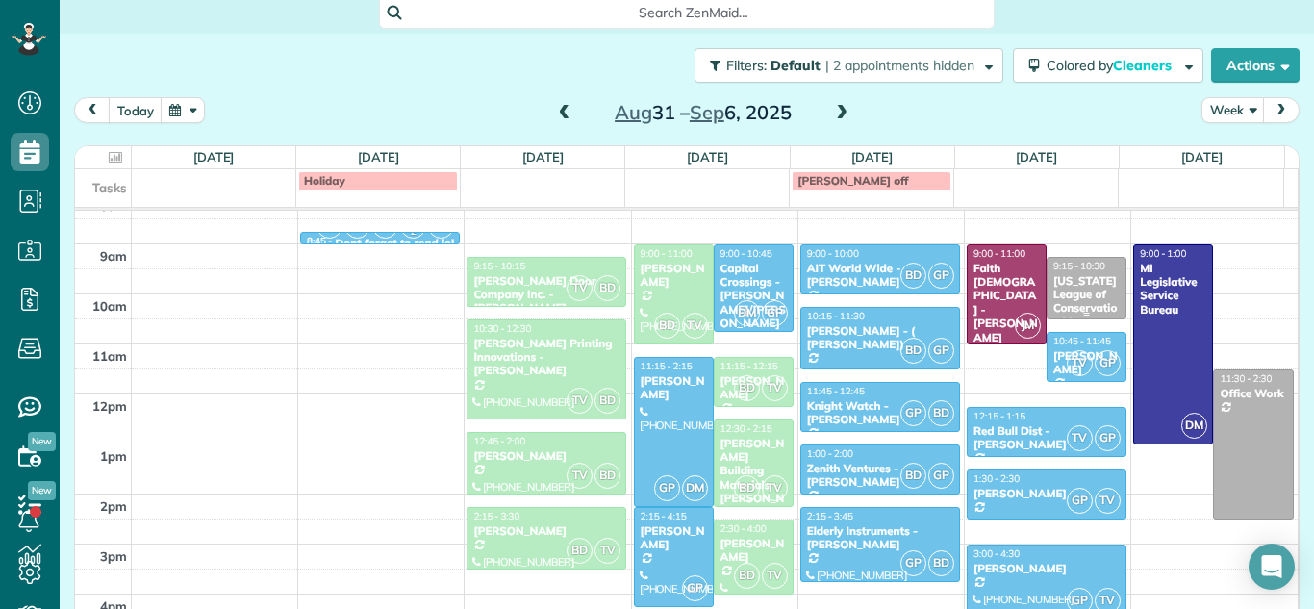
click at [1063, 290] on div "[US_STATE] League of Conservation Voters" at bounding box center [1087, 302] width 68 height 56
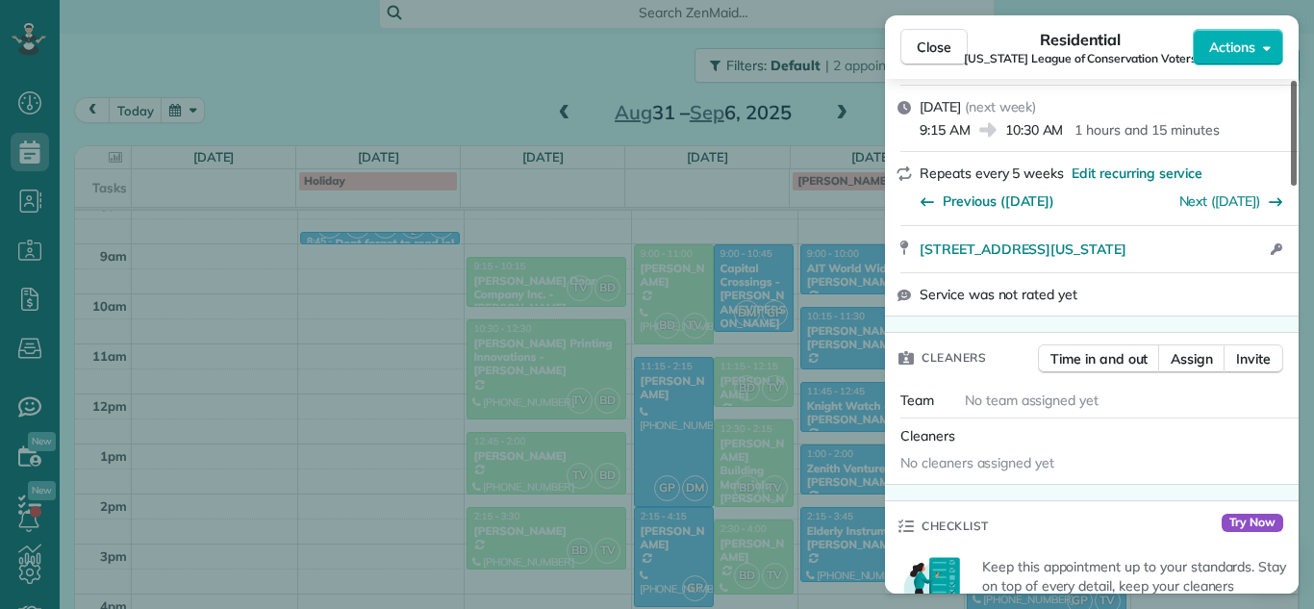
scroll to position [394, 0]
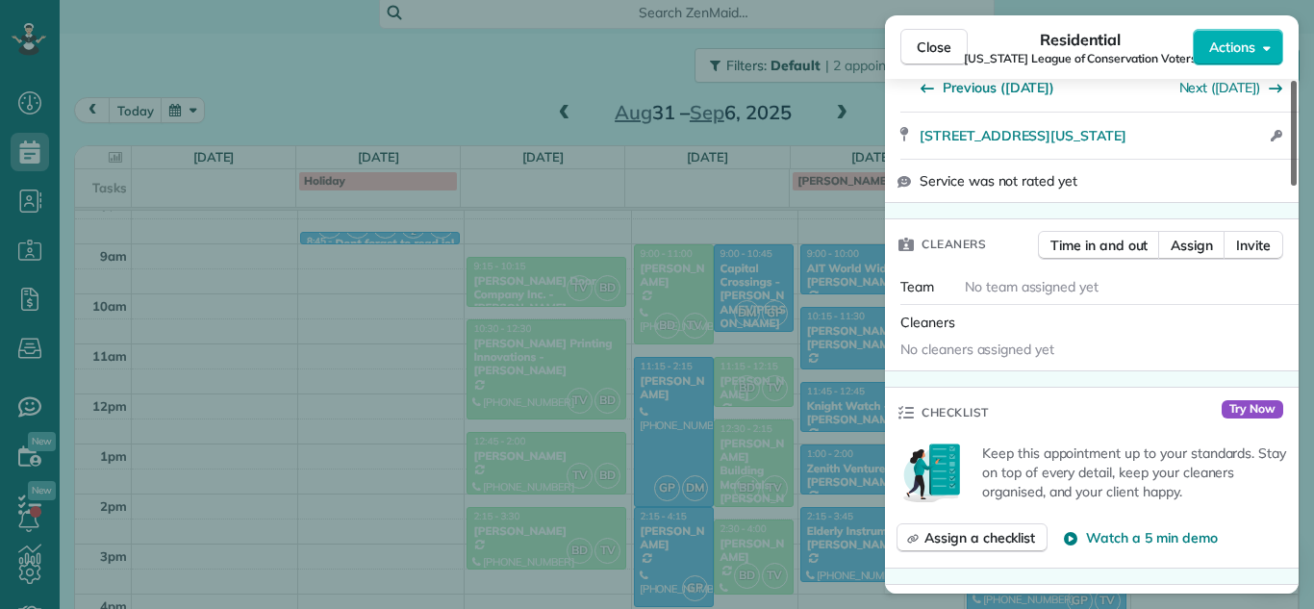
drag, startPoint x: 1293, startPoint y: 164, endPoint x: 1297, endPoint y: 243, distance: 80.0
click at [1297, 186] on div at bounding box center [1294, 133] width 6 height 105
click at [1199, 236] on span "Assign" at bounding box center [1192, 245] width 42 height 19
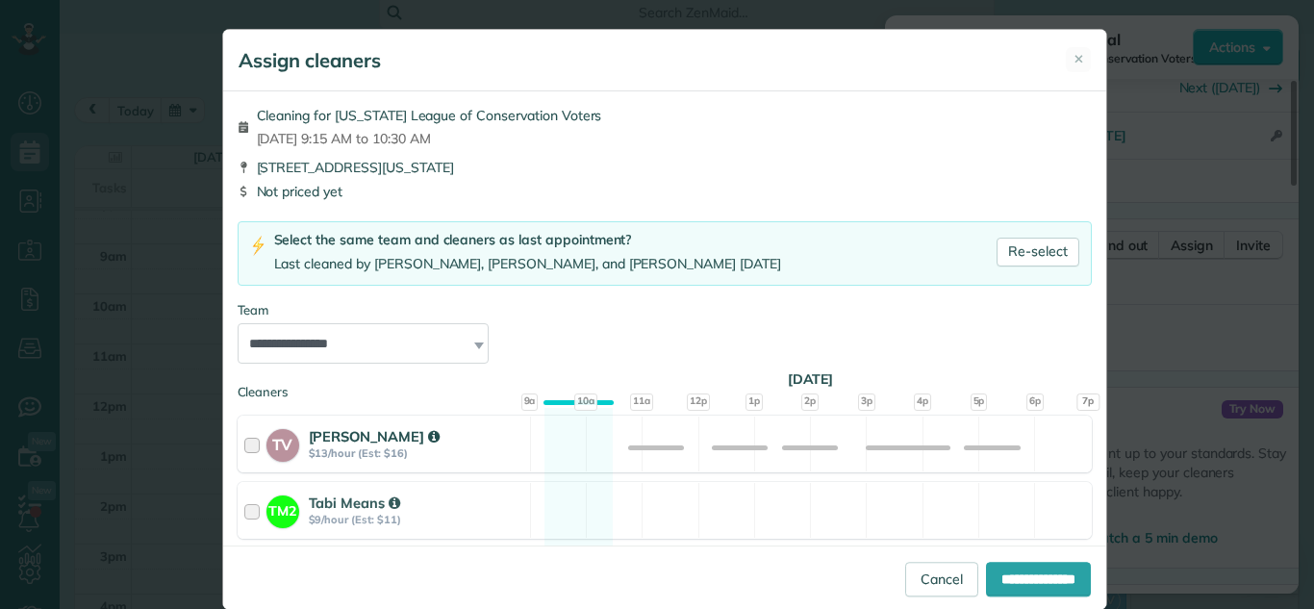
click at [251, 450] on div at bounding box center [255, 444] width 22 height 36
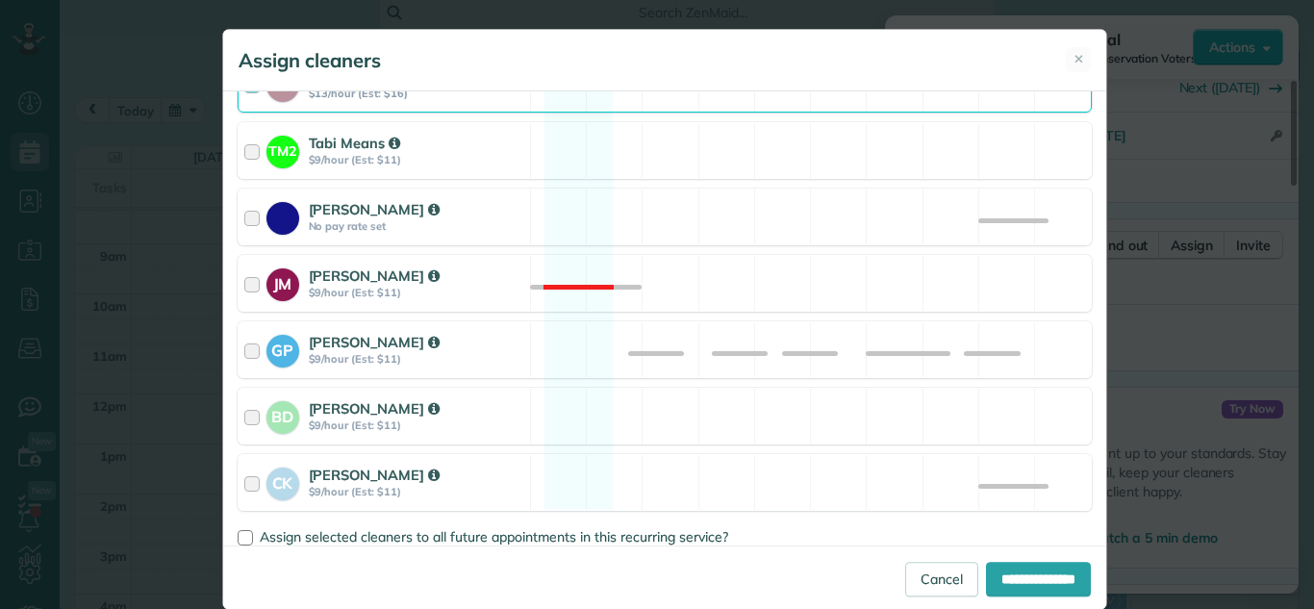
scroll to position [393, 0]
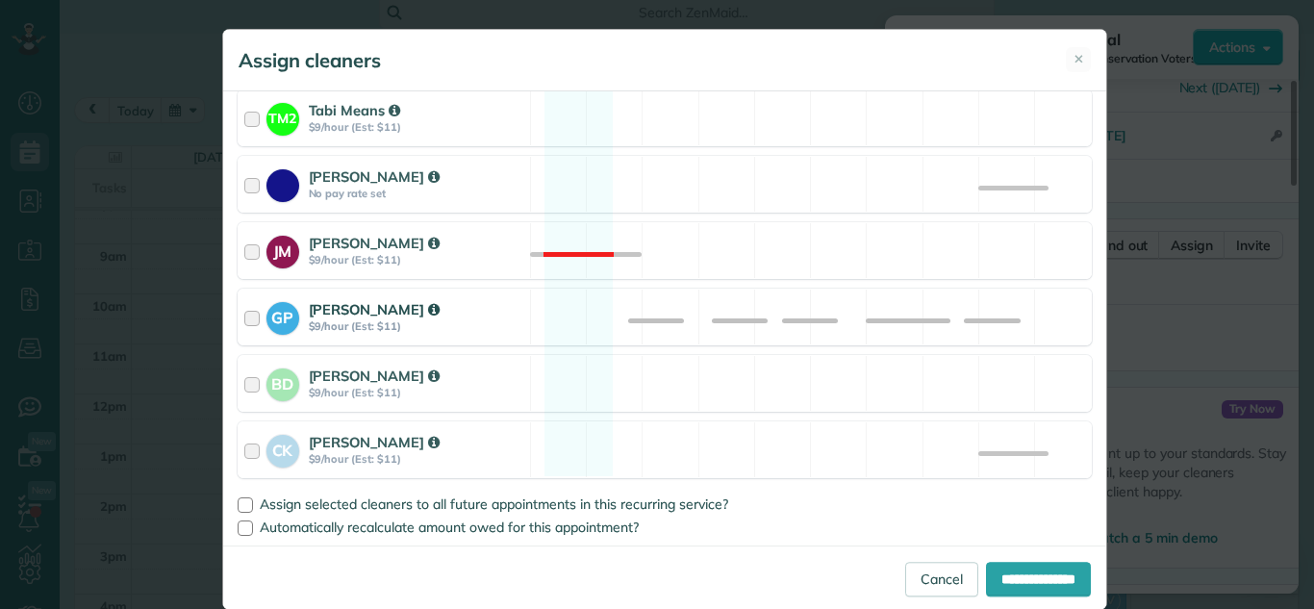
click at [239, 315] on div "GP [PERSON_NAME] $9/hour (Est: $11)" at bounding box center [385, 317] width 292 height 55
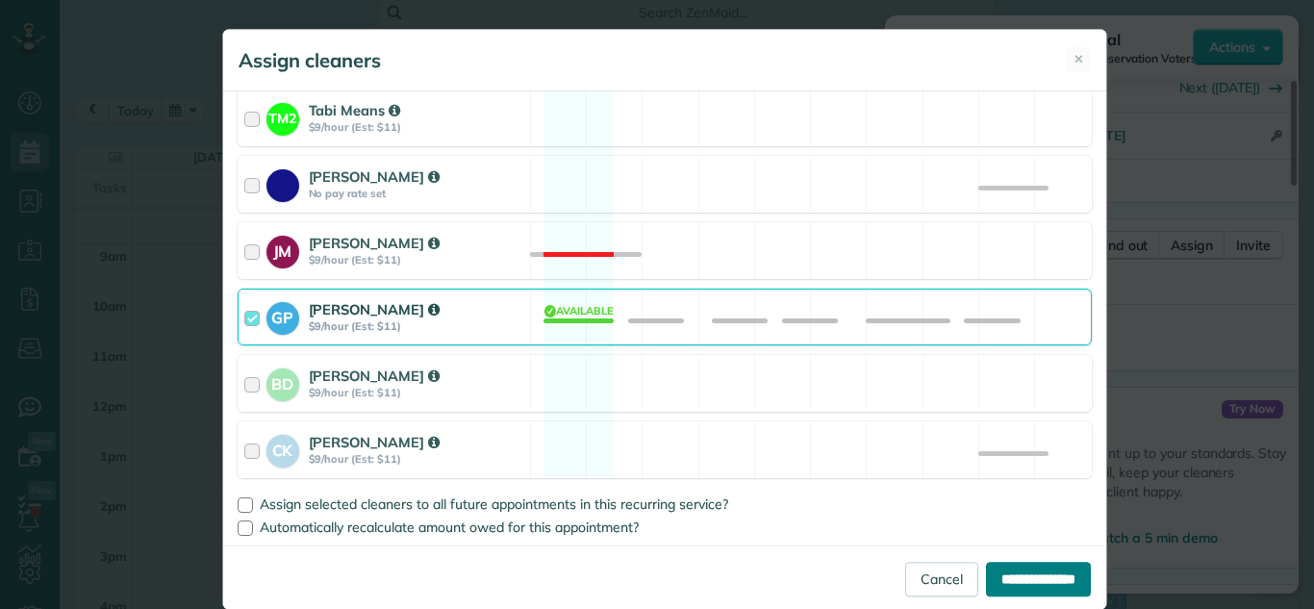
click at [1012, 584] on input "**********" at bounding box center [1038, 579] width 105 height 35
type input "**********"
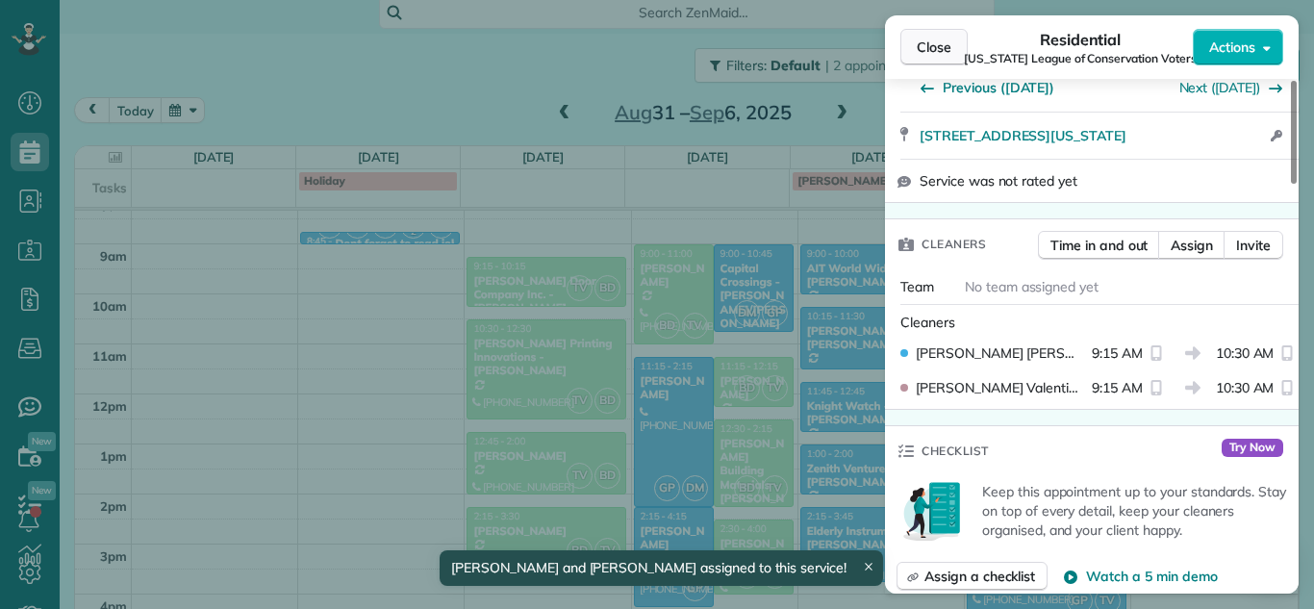
click at [931, 44] on span "Close" at bounding box center [934, 47] width 35 height 19
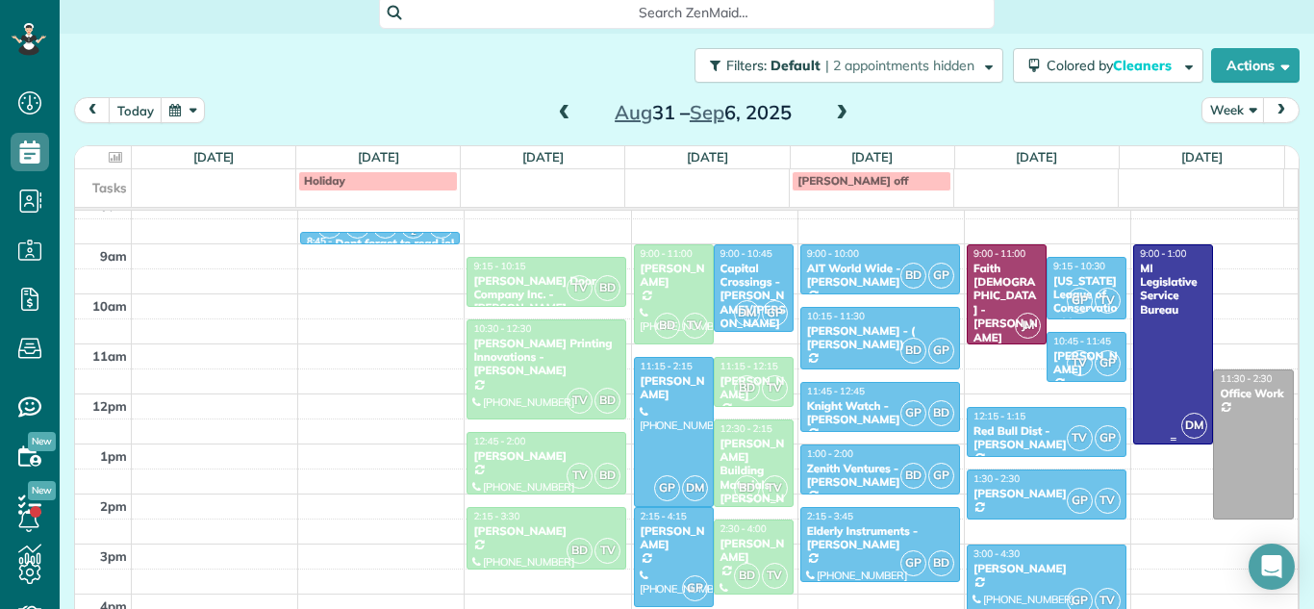
click at [1161, 317] on div "MI Legislative Service Bureau" at bounding box center [1173, 290] width 68 height 56
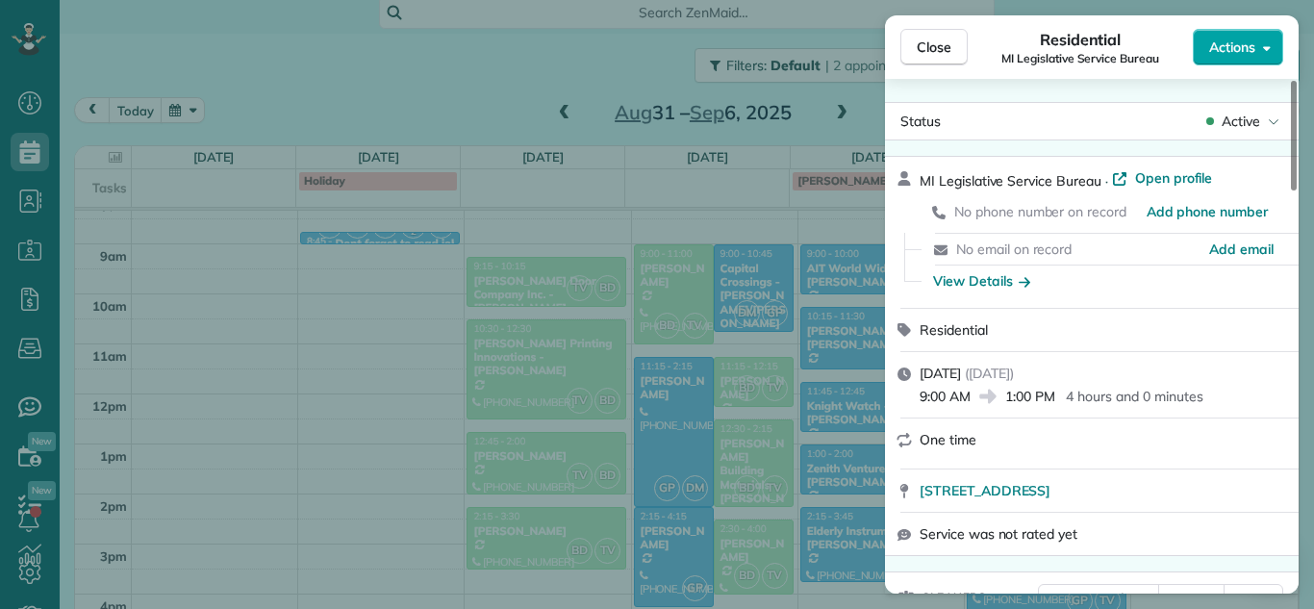
click at [1269, 56] on button "Actions" at bounding box center [1238, 47] width 90 height 37
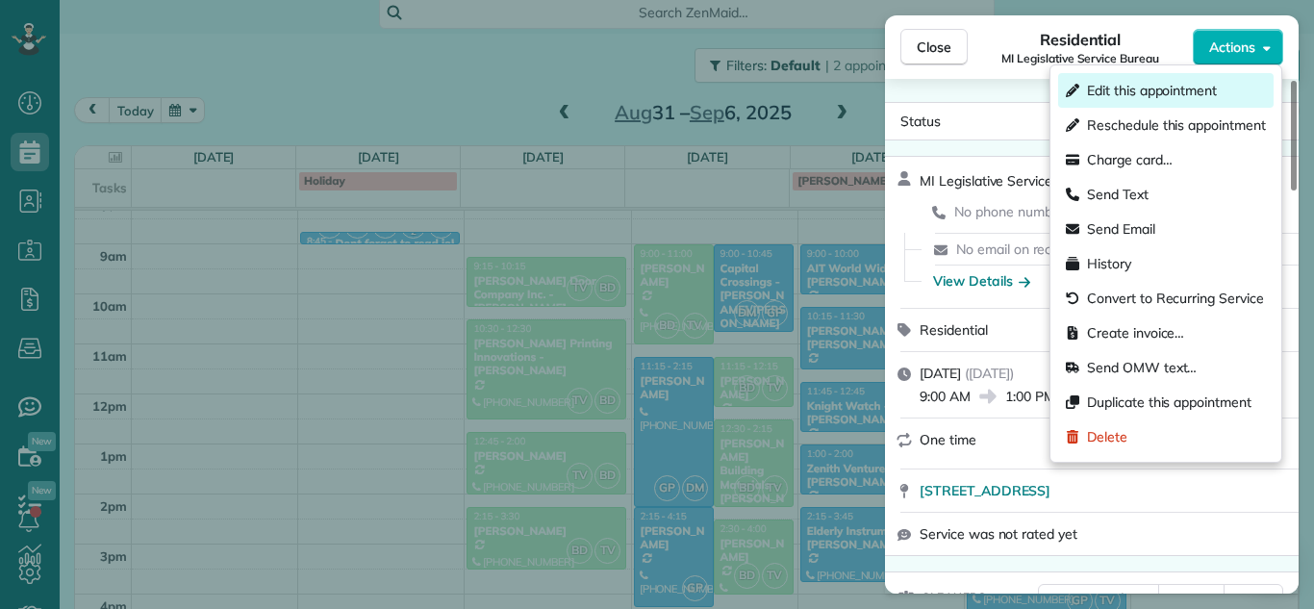
click at [1203, 96] on span "Edit this appointment" at bounding box center [1152, 90] width 130 height 19
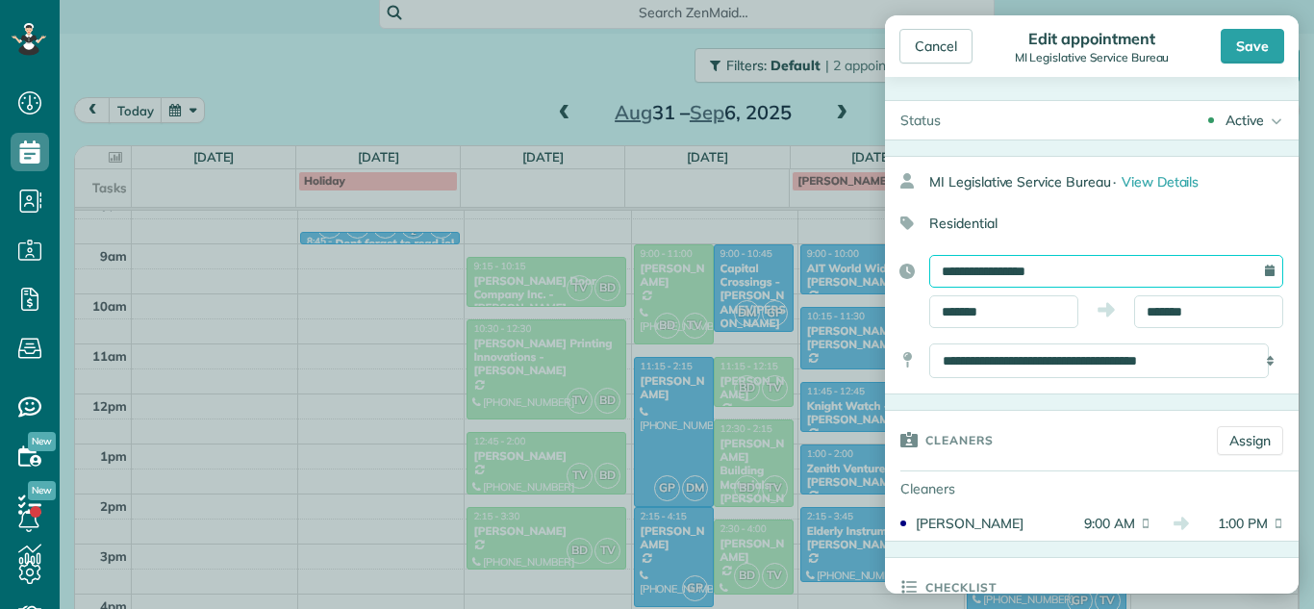
click at [1069, 269] on input "**********" at bounding box center [1107, 271] width 354 height 33
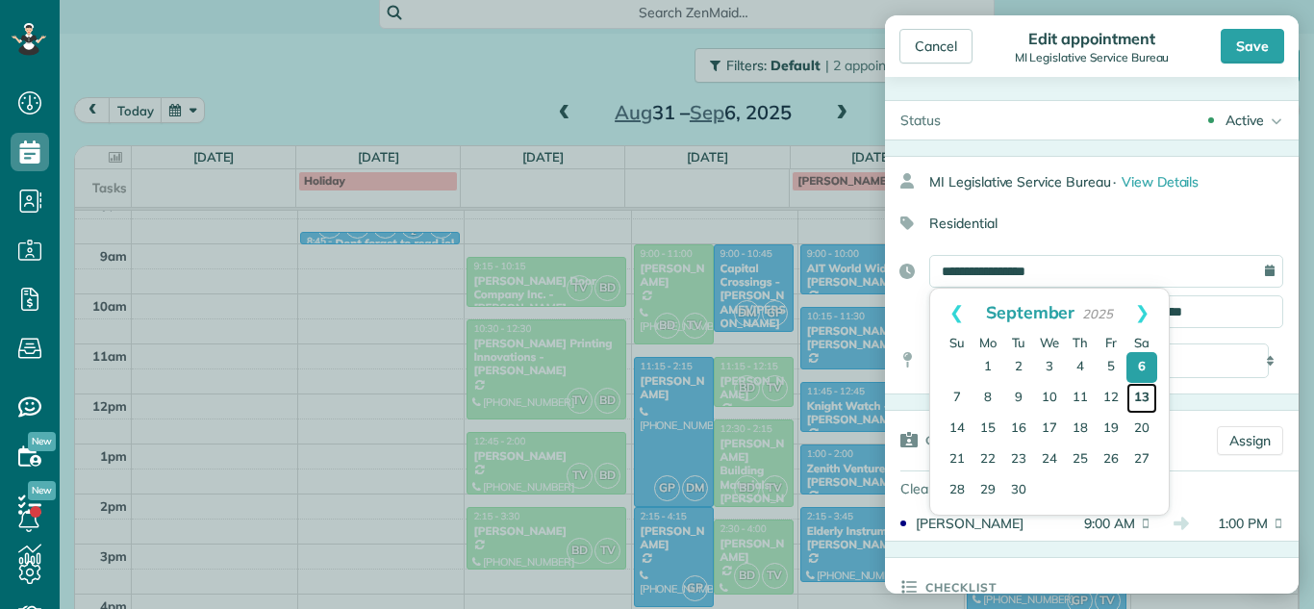
click at [1142, 402] on link "13" at bounding box center [1142, 398] width 31 height 31
type input "**********"
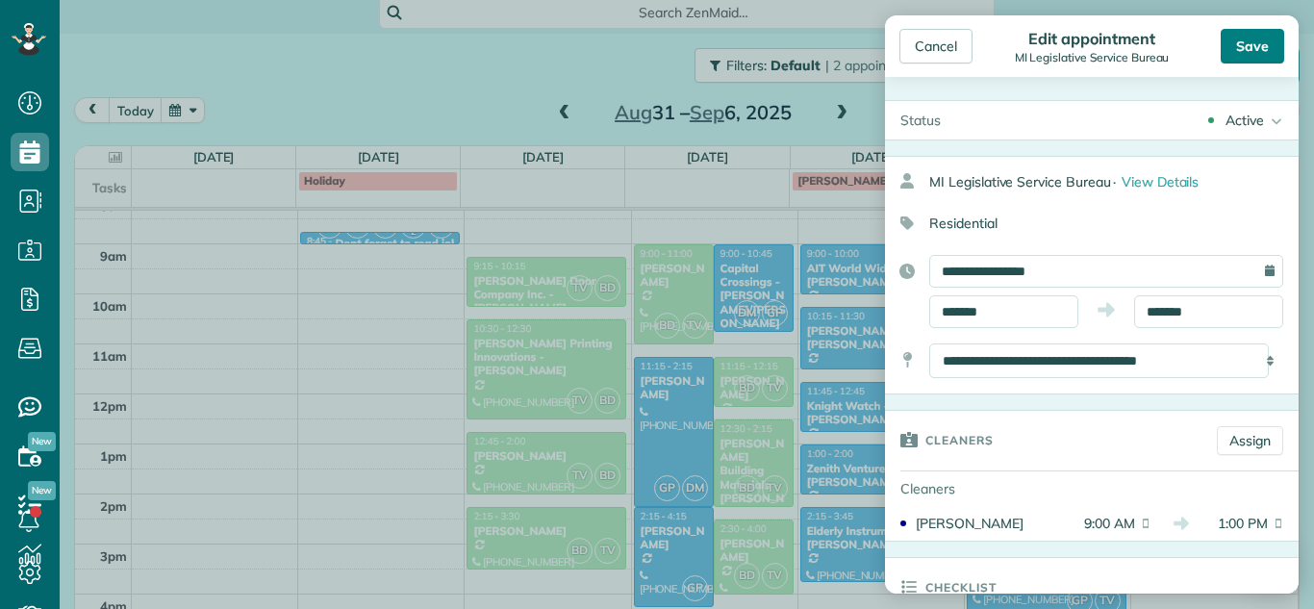
click at [1244, 48] on div "Save" at bounding box center [1253, 46] width 64 height 35
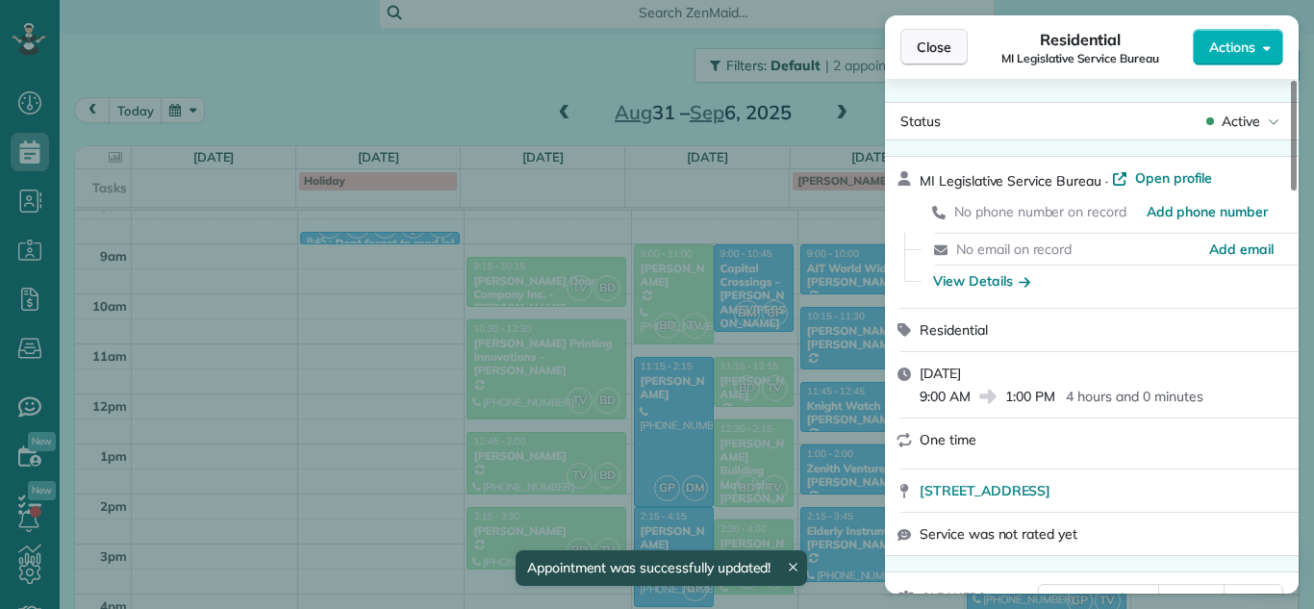
click at [939, 50] on span "Close" at bounding box center [934, 47] width 35 height 19
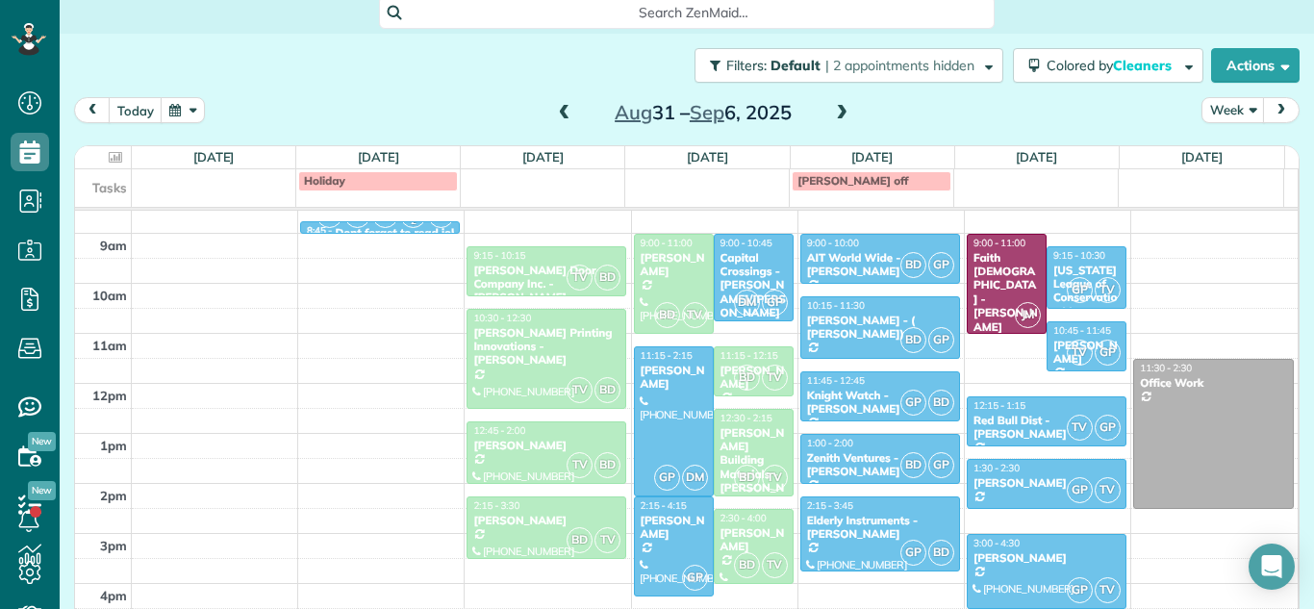
scroll to position [312, 0]
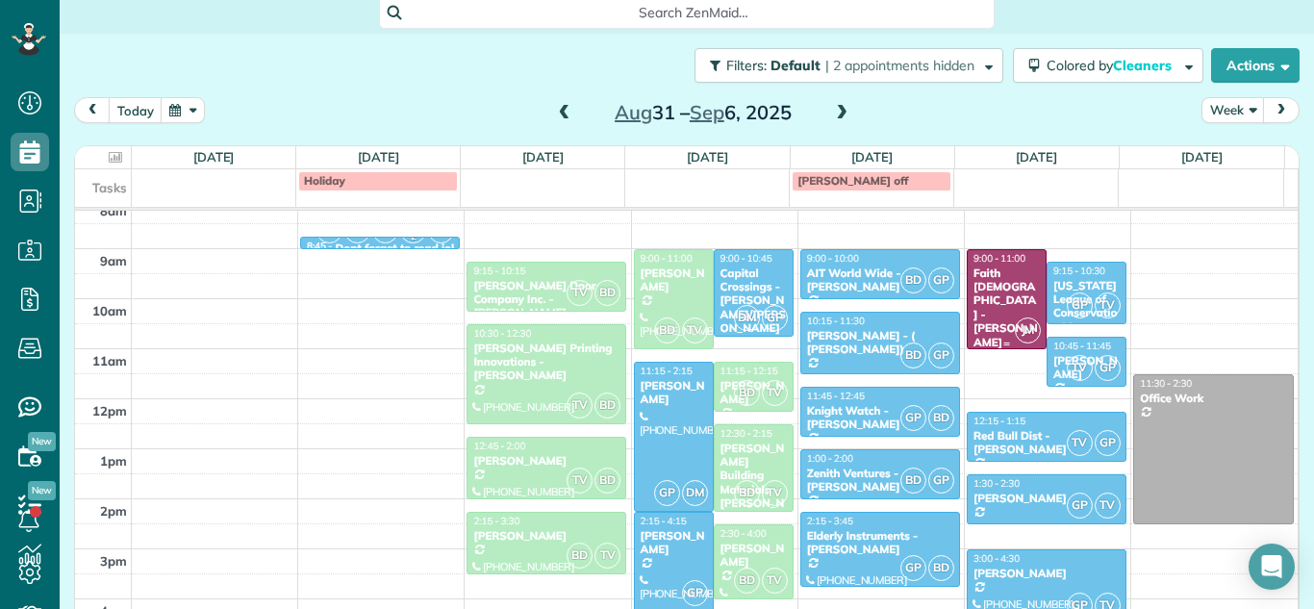
click at [984, 307] on div "Faith [DEMOGRAPHIC_DATA] - [PERSON_NAME]" at bounding box center [1007, 308] width 68 height 83
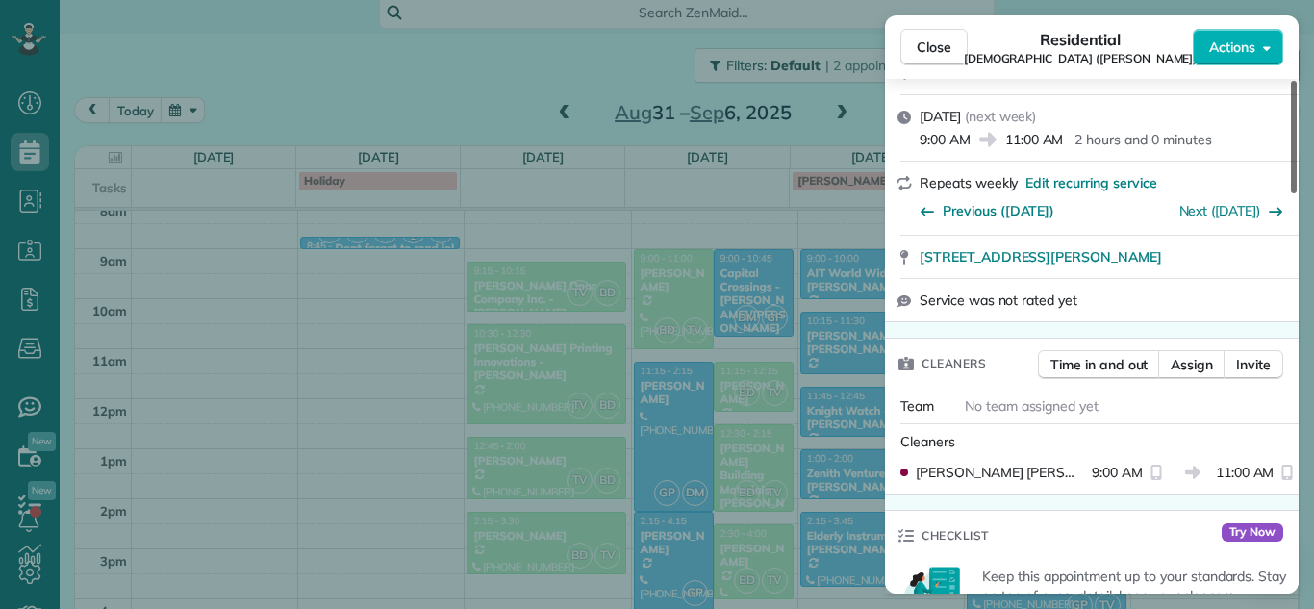
scroll to position [274, 0]
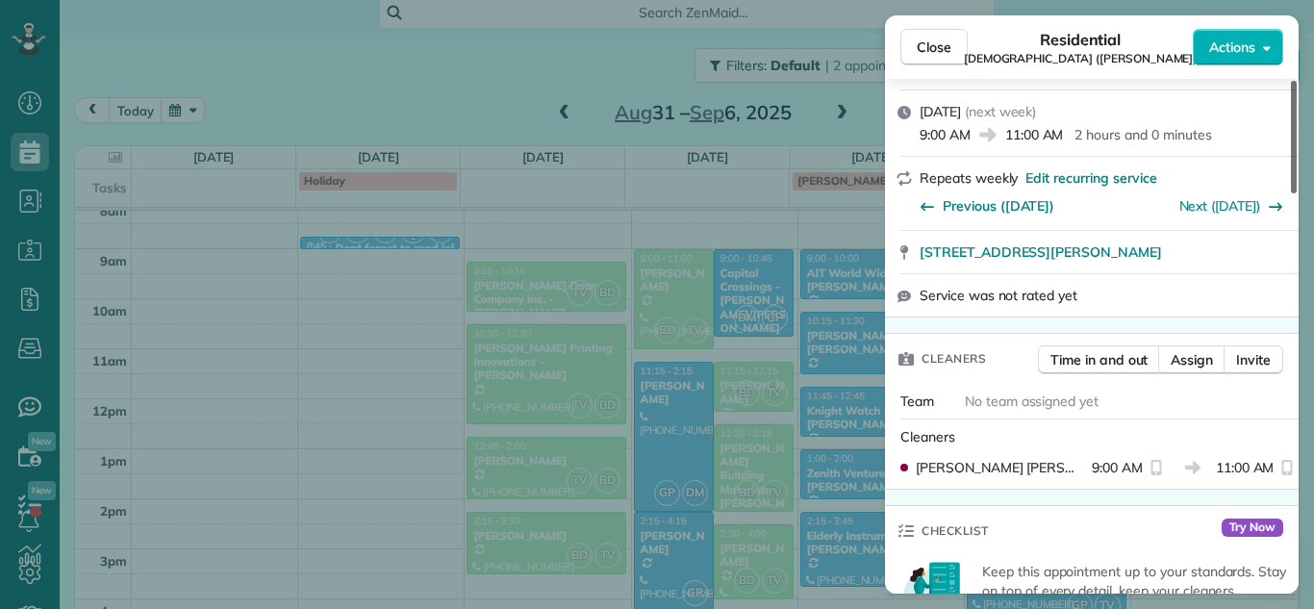
drag, startPoint x: 1290, startPoint y: 162, endPoint x: 1292, endPoint y: 221, distance: 59.7
click at [1292, 193] on div at bounding box center [1294, 137] width 6 height 113
click at [1198, 352] on button "Assign" at bounding box center [1192, 359] width 67 height 29
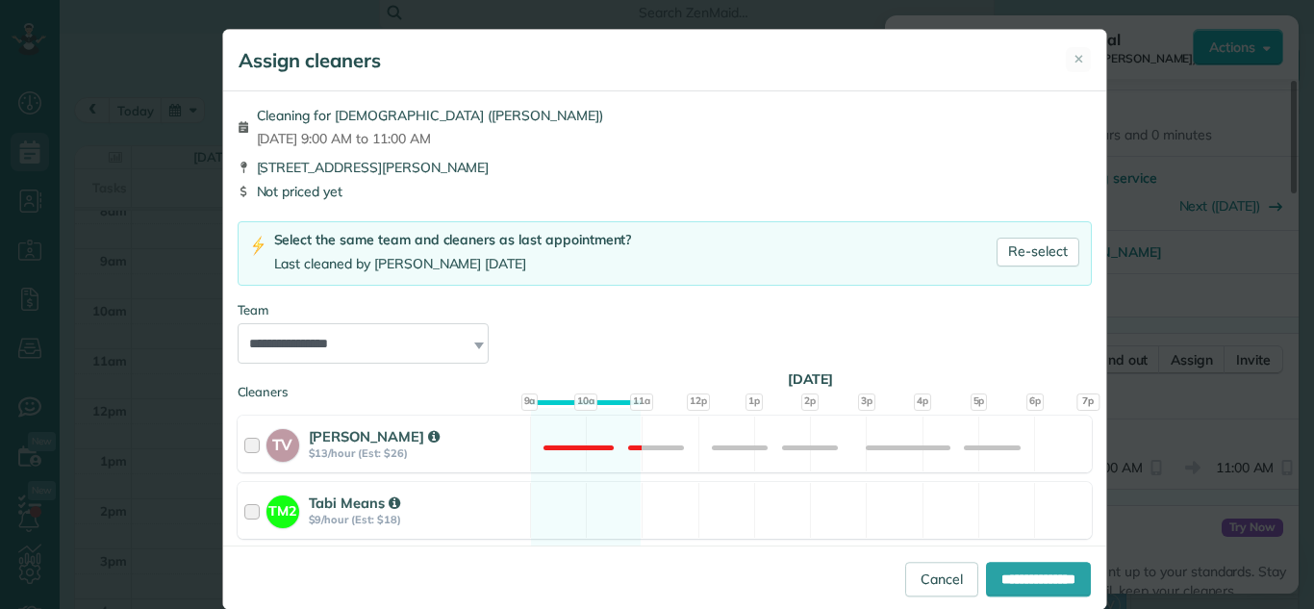
drag, startPoint x: 1083, startPoint y: 314, endPoint x: 1086, endPoint y: 369, distance: 54.9
click at [1086, 369] on div "**********" at bounding box center [664, 319] width 883 height 457
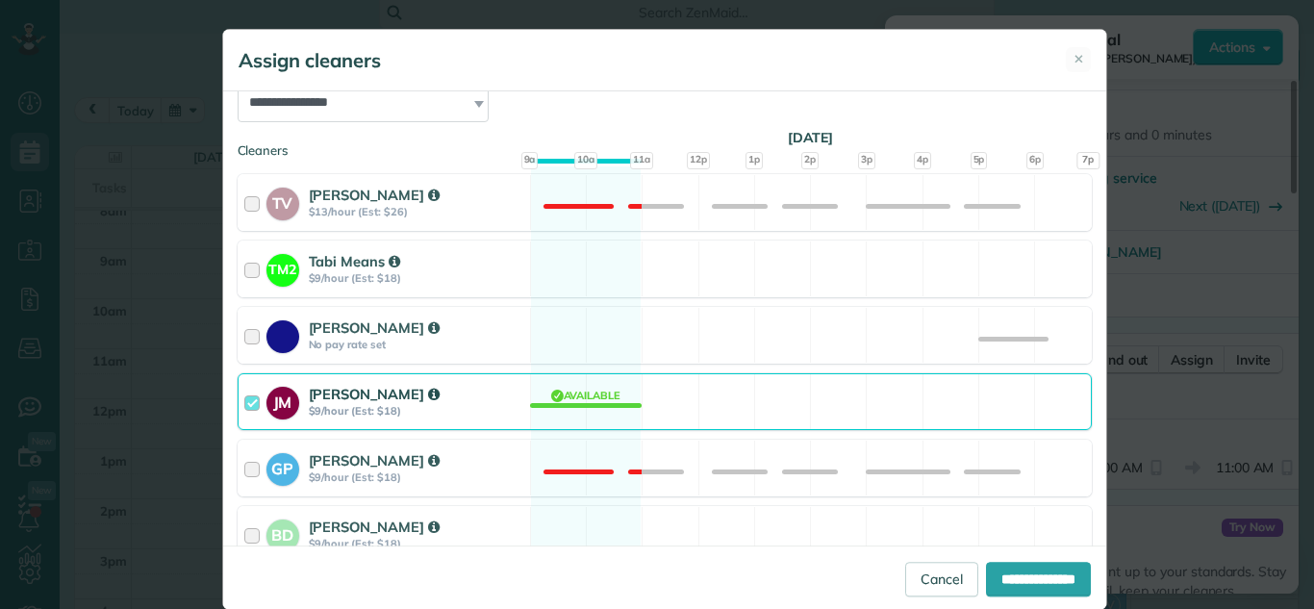
scroll to position [270, 0]
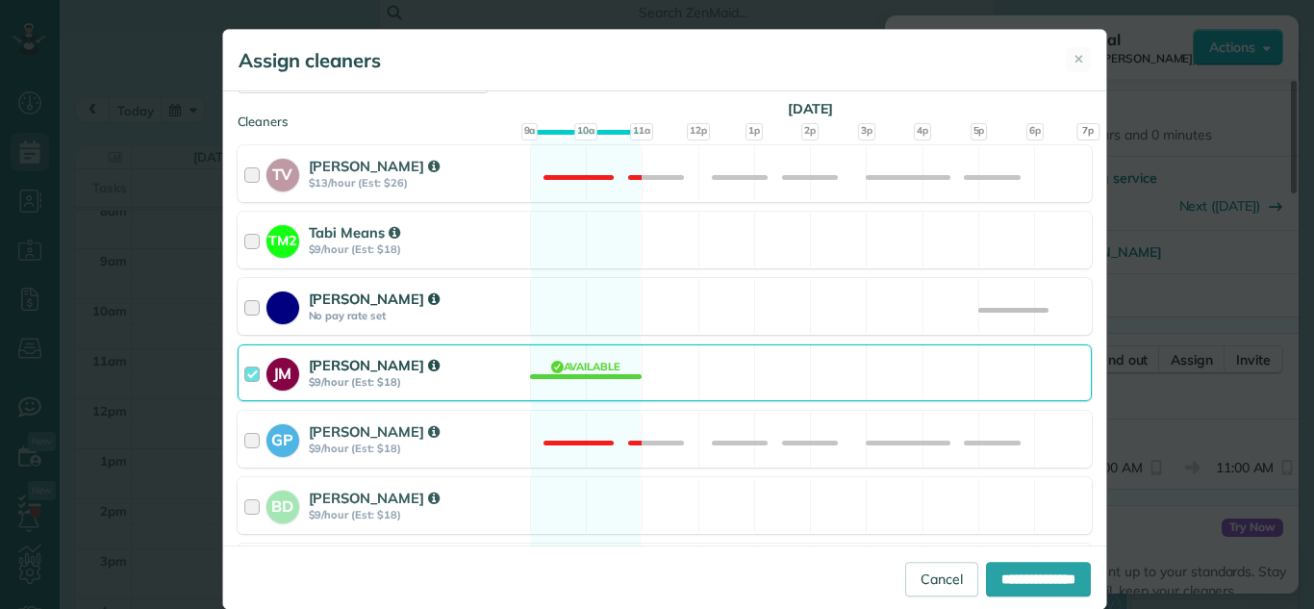
click at [244, 293] on div at bounding box center [255, 307] width 22 height 36
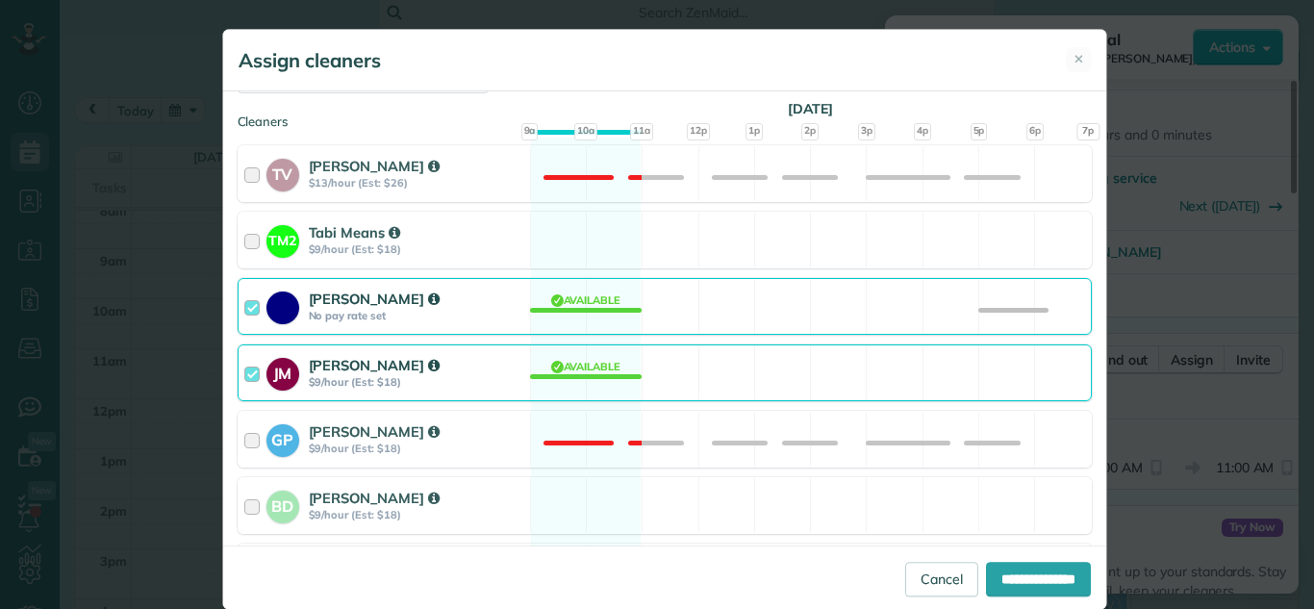
click at [244, 373] on div at bounding box center [255, 373] width 22 height 36
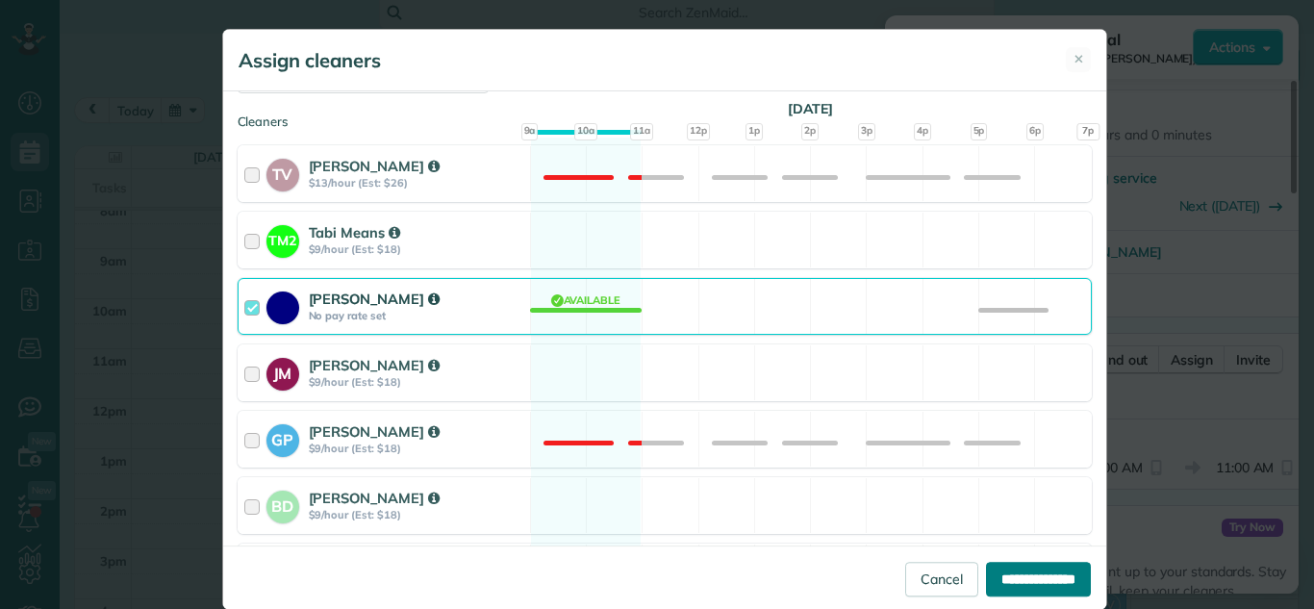
click at [1007, 582] on input "**********" at bounding box center [1038, 579] width 105 height 35
type input "**********"
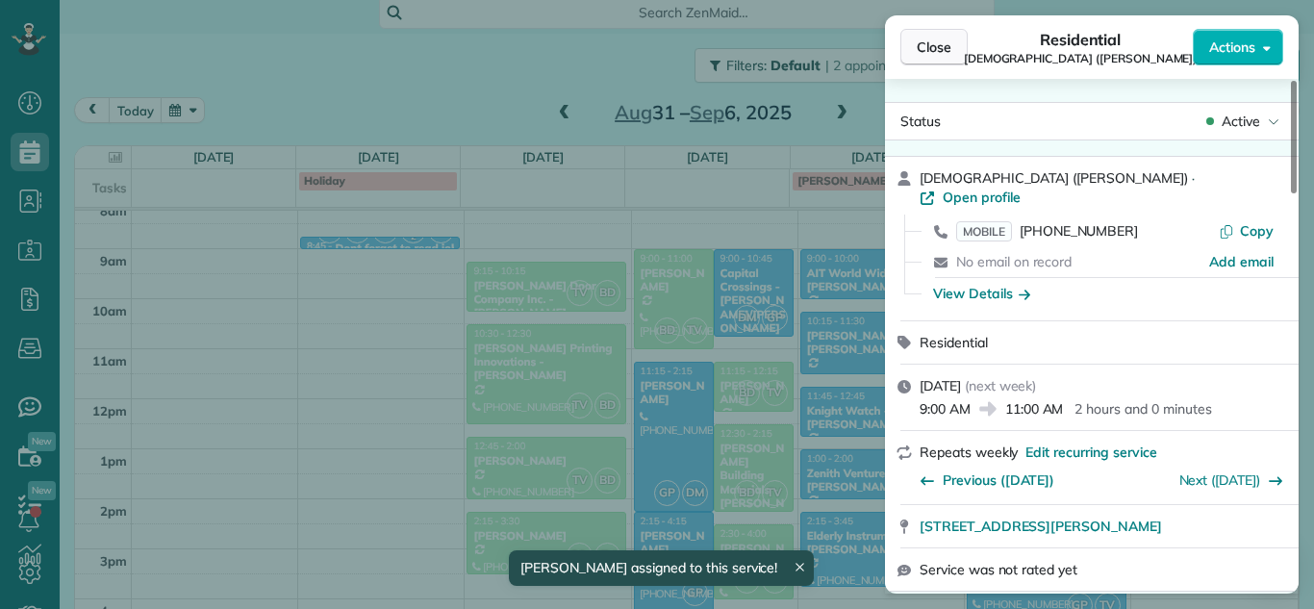
click at [914, 46] on button "Close" at bounding box center [934, 47] width 67 height 37
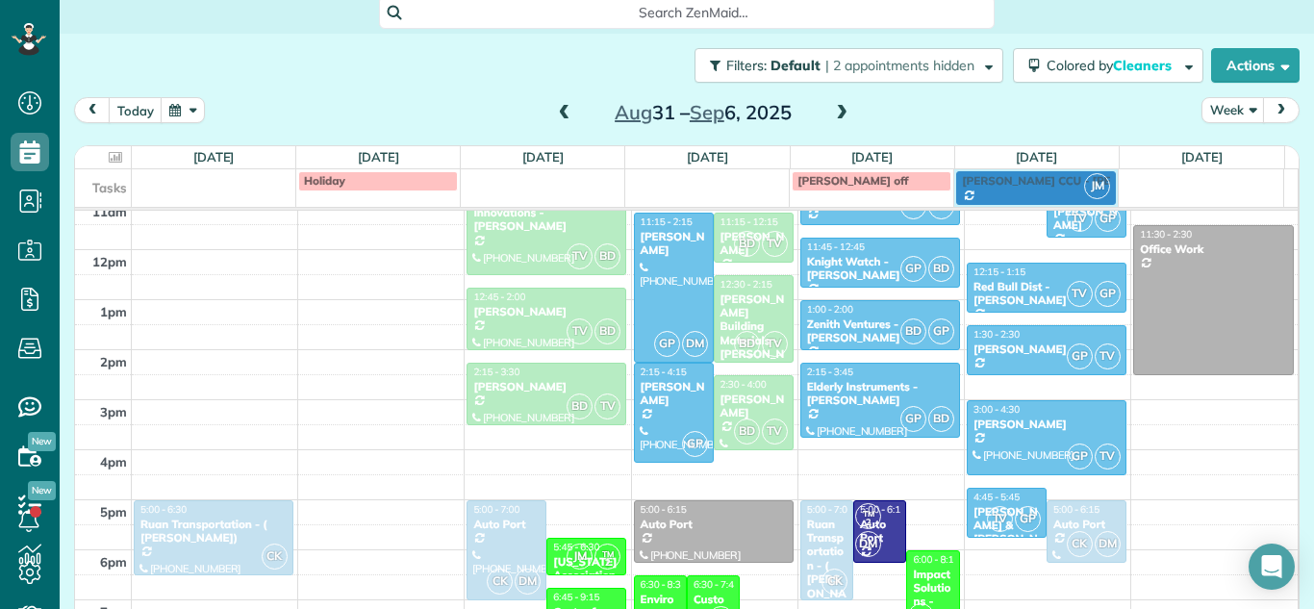
scroll to position [436, 0]
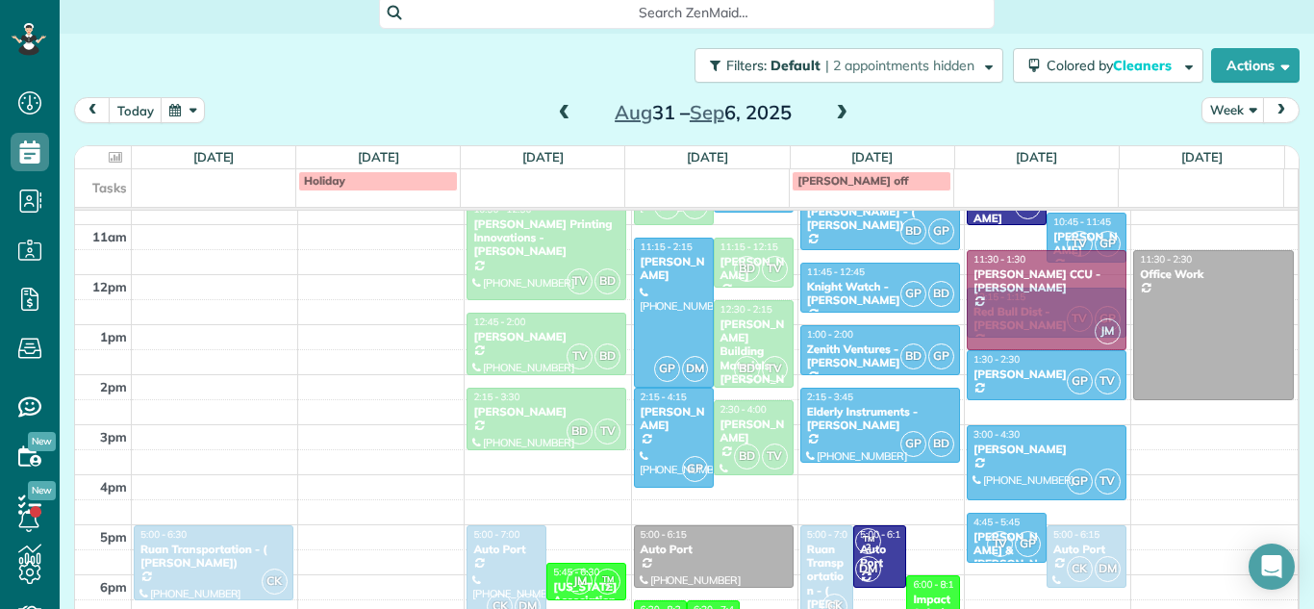
drag, startPoint x: 1217, startPoint y: 536, endPoint x: 1044, endPoint y: 269, distance: 317.9
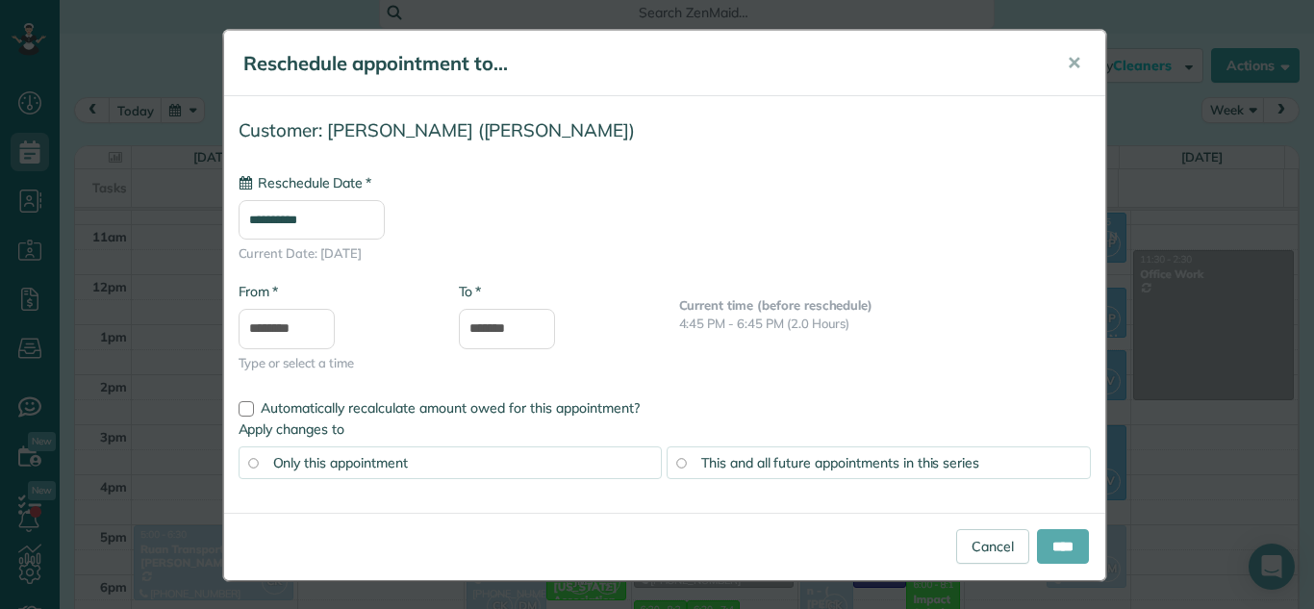
type input "**********"
click at [1055, 545] on input "****" at bounding box center [1063, 546] width 52 height 35
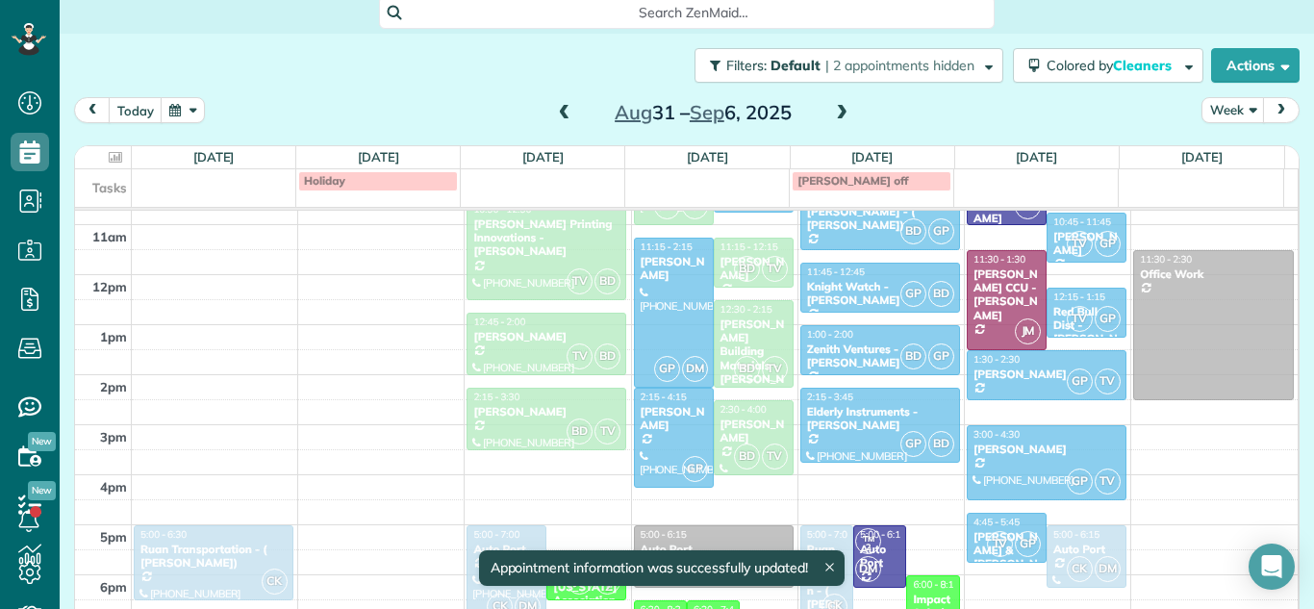
click at [1056, 546] on body "Dashboard Scheduling Calendar View List View Dispatch View - Weekly scheduling …" at bounding box center [657, 304] width 1314 height 609
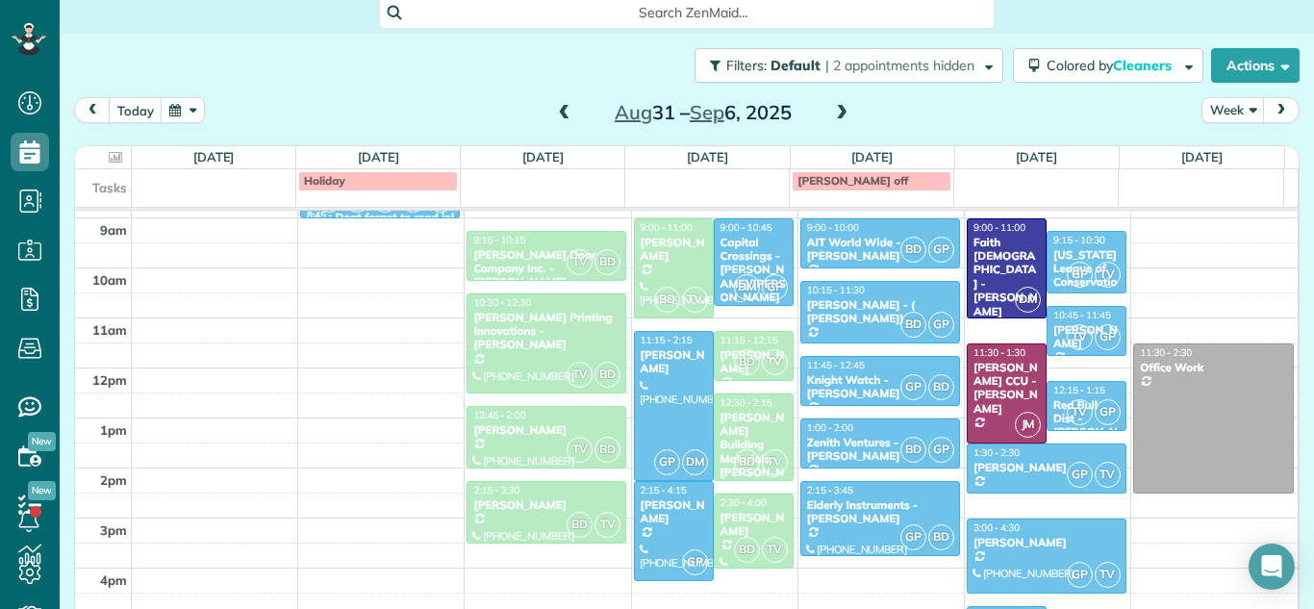
scroll to position [353, 0]
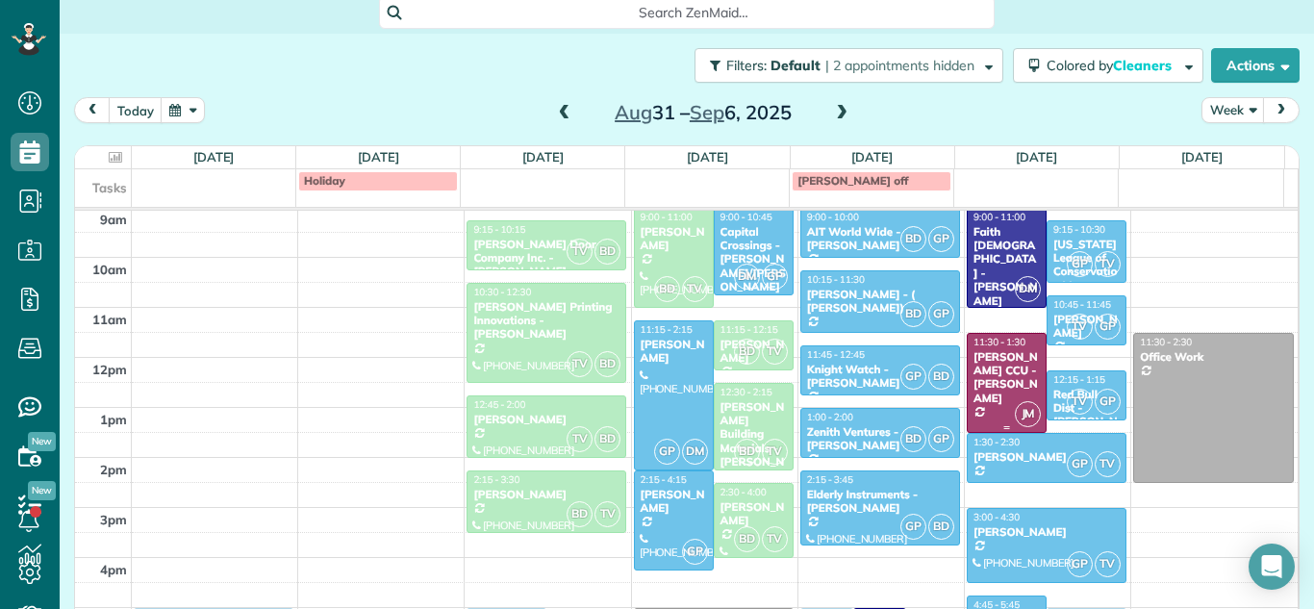
click at [982, 381] on div "[PERSON_NAME] CCU - [PERSON_NAME]" at bounding box center [1007, 378] width 68 height 56
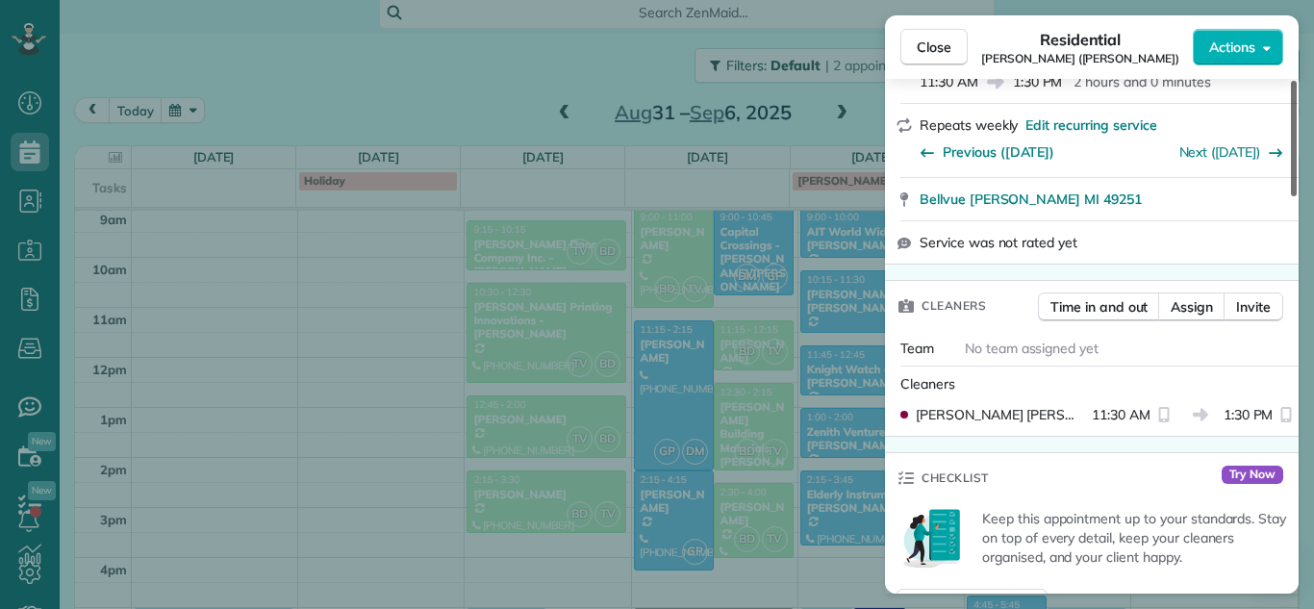
scroll to position [366, 0]
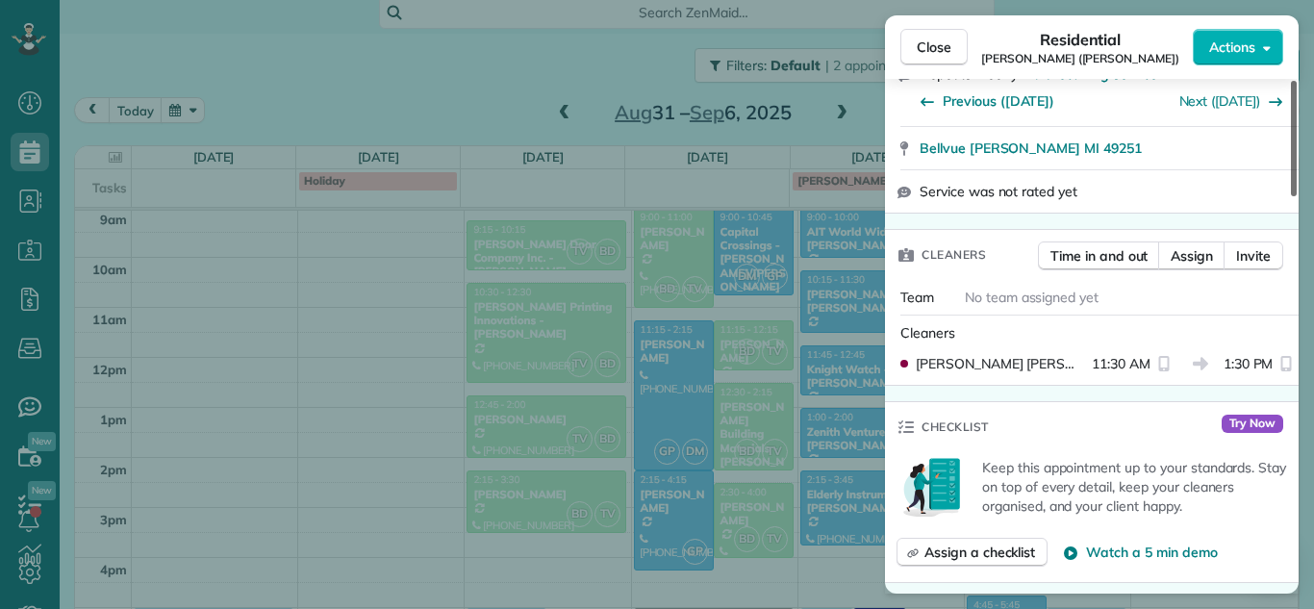
drag, startPoint x: 1295, startPoint y: 176, endPoint x: 1302, endPoint y: 258, distance: 82.1
click at [1297, 196] on div at bounding box center [1294, 138] width 6 height 115
click at [1186, 262] on span "Assign" at bounding box center [1192, 255] width 42 height 19
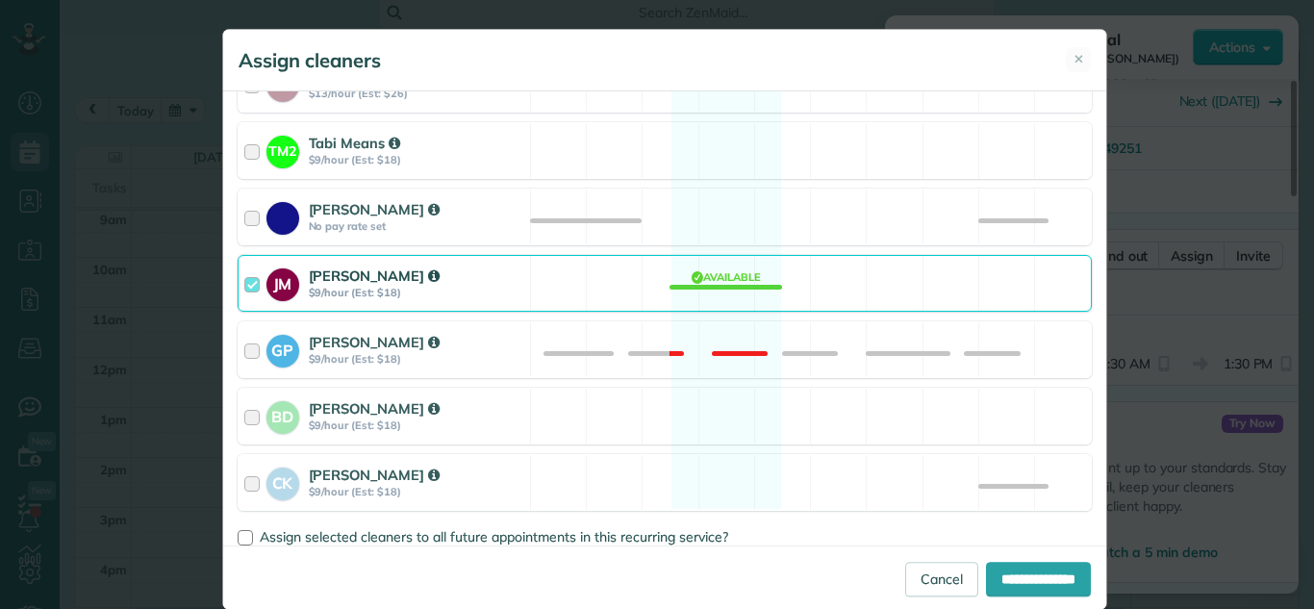
scroll to position [370, 0]
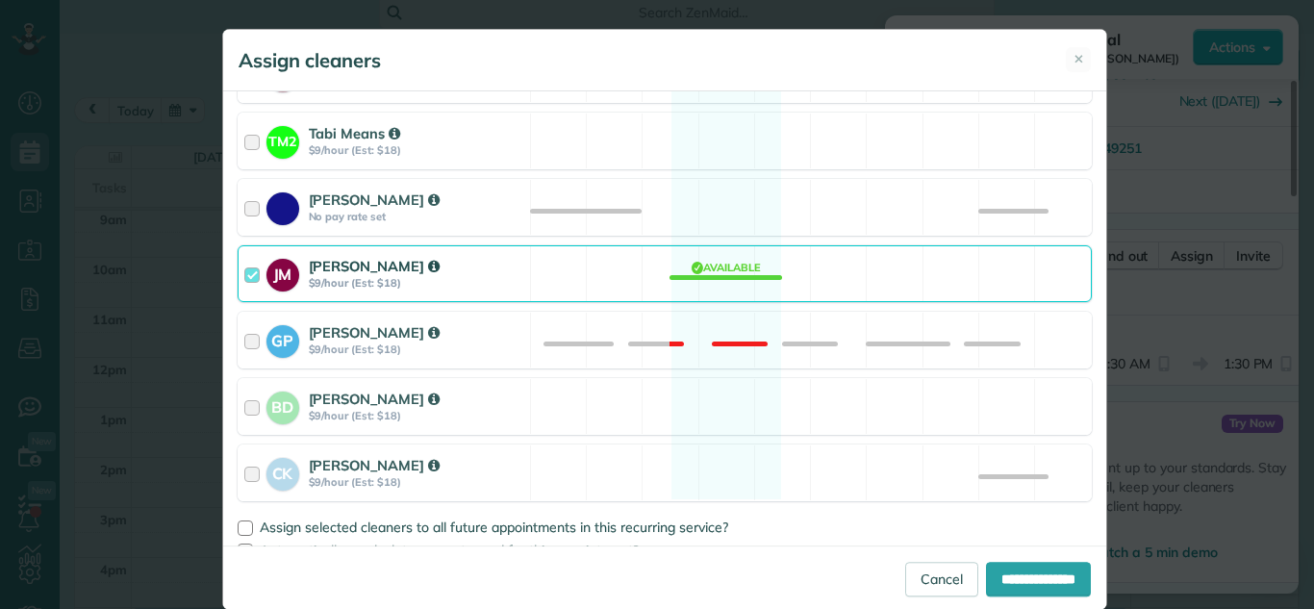
click at [244, 285] on div at bounding box center [255, 274] width 22 height 36
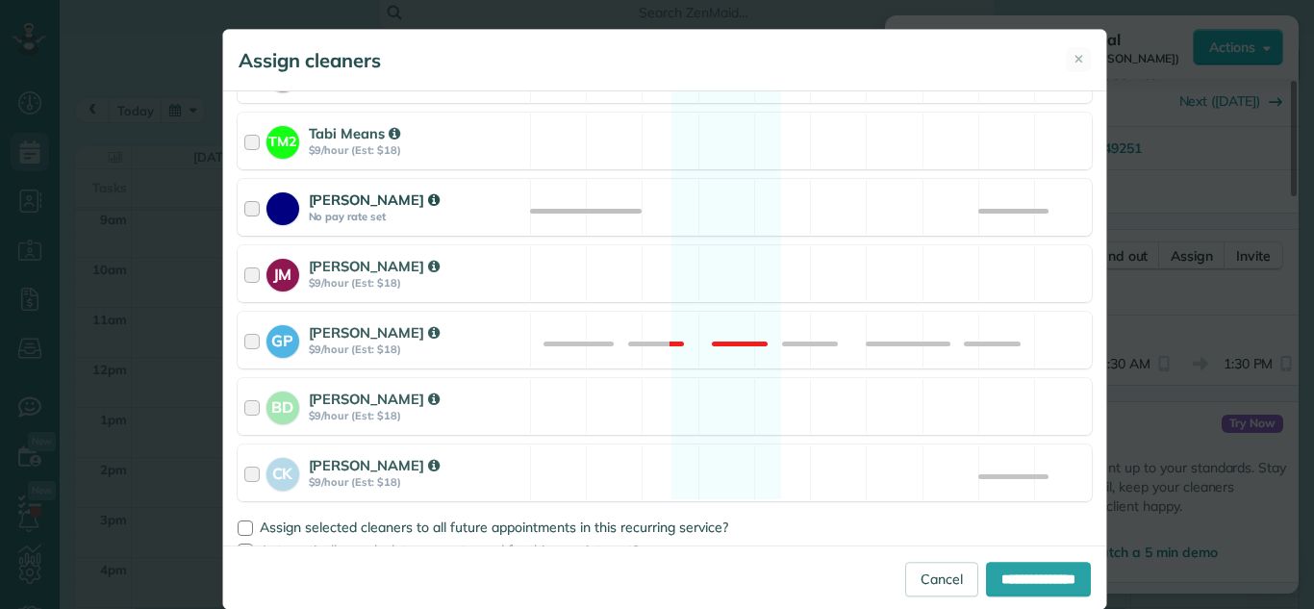
click at [244, 220] on div at bounding box center [255, 208] width 22 height 36
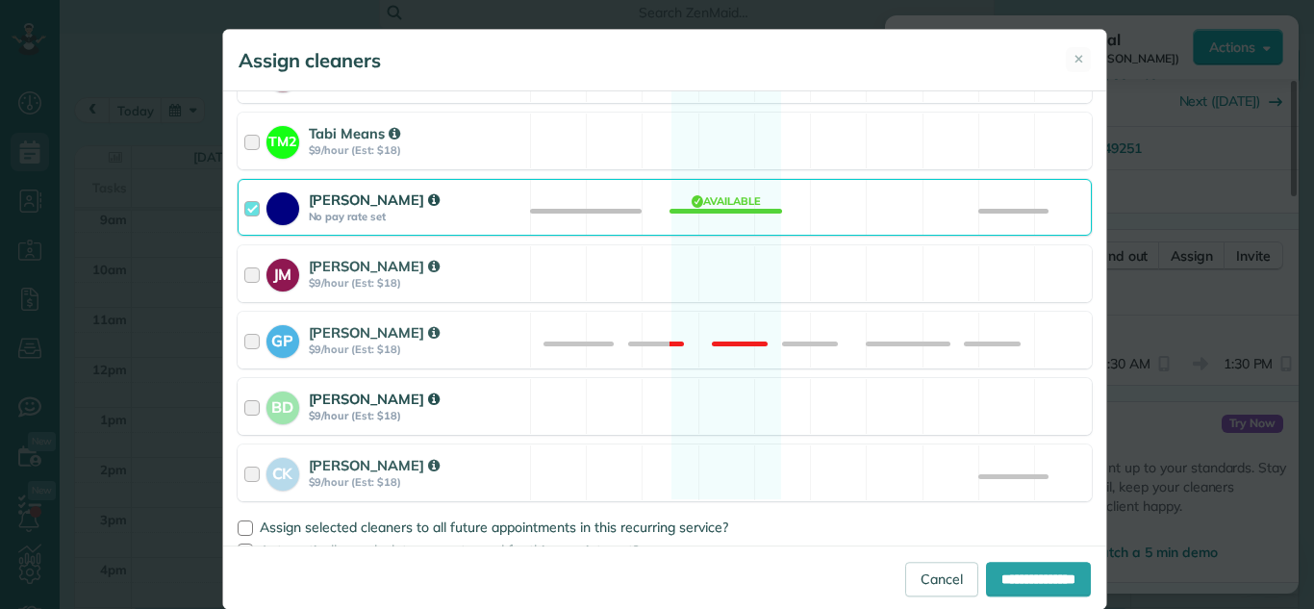
click at [244, 400] on div at bounding box center [255, 407] width 22 height 36
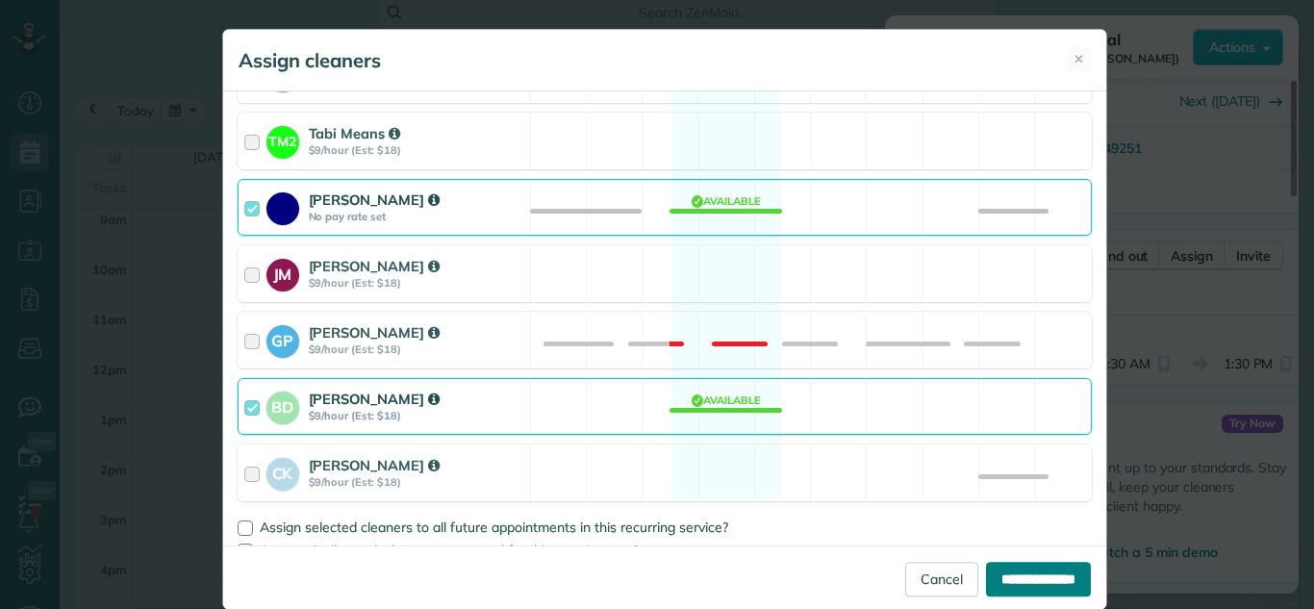
click at [1013, 583] on input "**********" at bounding box center [1038, 579] width 105 height 35
type input "**********"
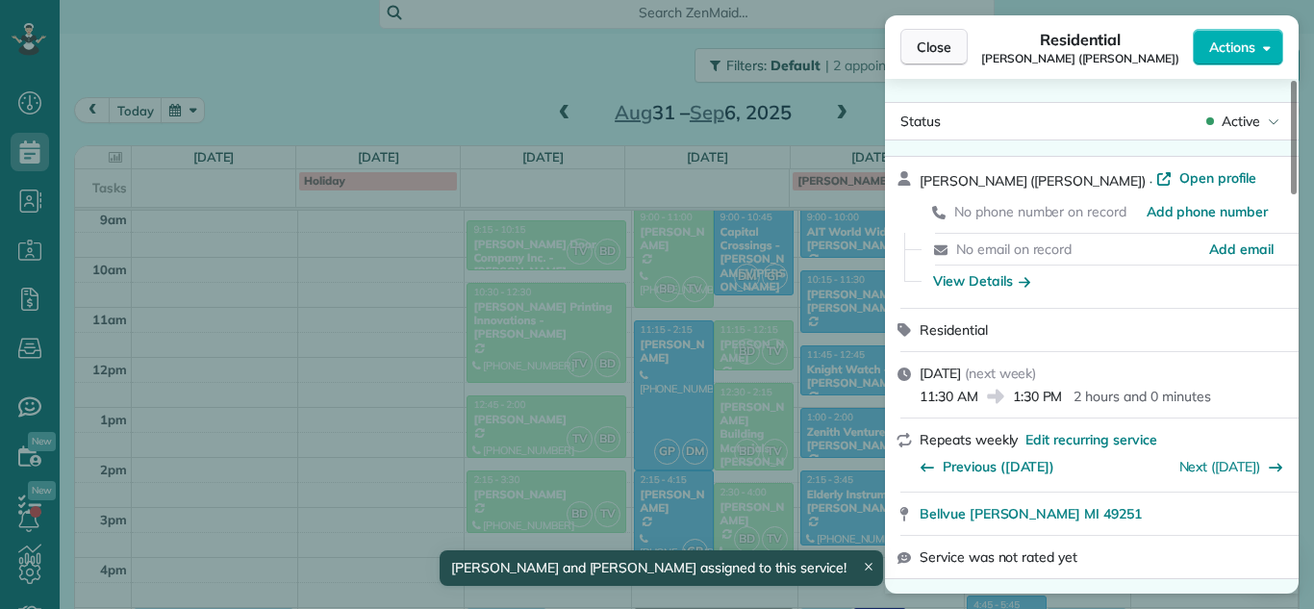
click at [944, 52] on span "Close" at bounding box center [934, 47] width 35 height 19
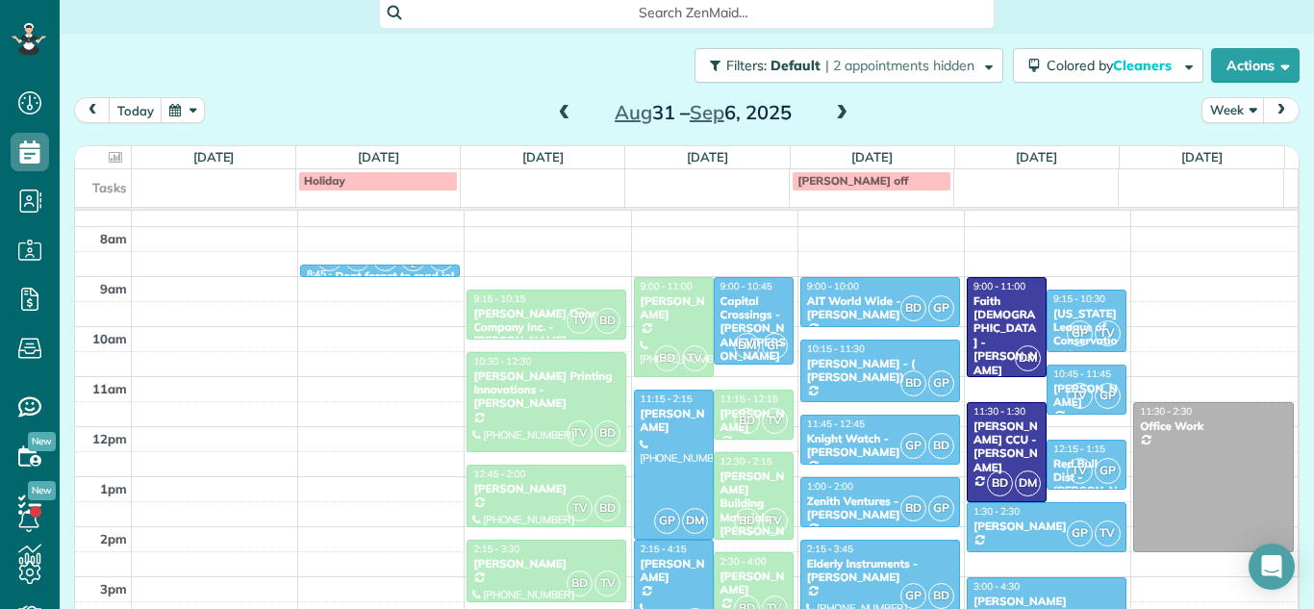
scroll to position [307, 0]
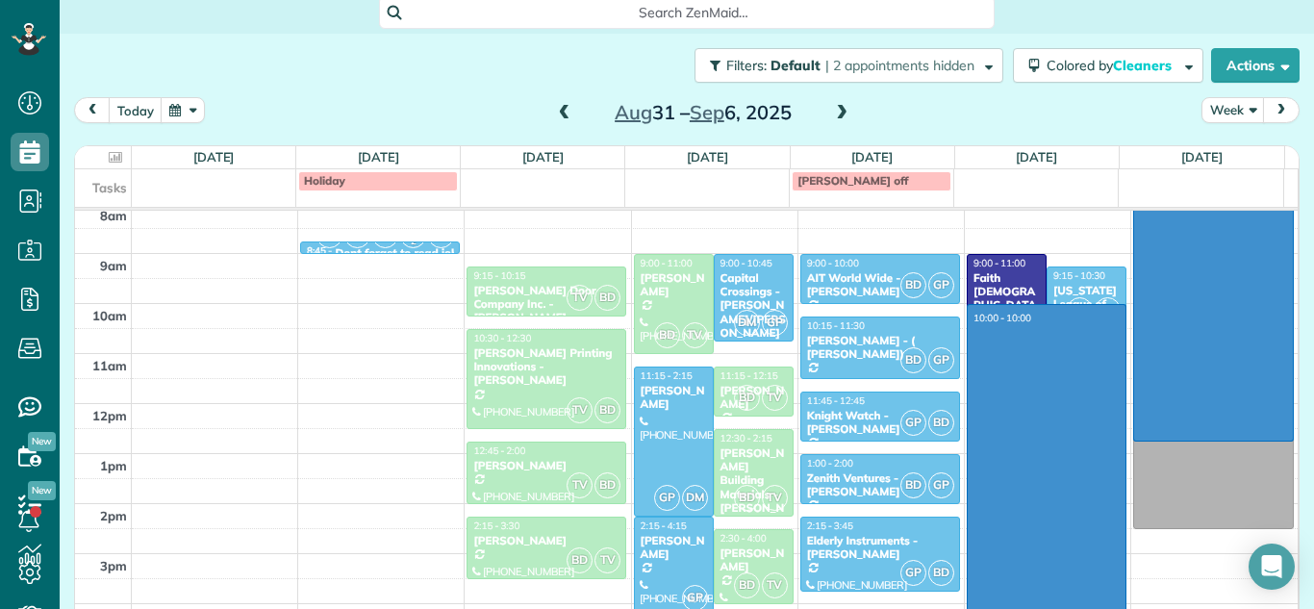
drag, startPoint x: 1265, startPoint y: 439, endPoint x: 1211, endPoint y: 138, distance: 306.0
click at [1211, 138] on div "[DATE] Week [DATE] – [DATE] [DATE] $0.00 1.5 Man Hours 1 Appointments 0% Paid A…" at bounding box center [687, 329] width 1226 height 465
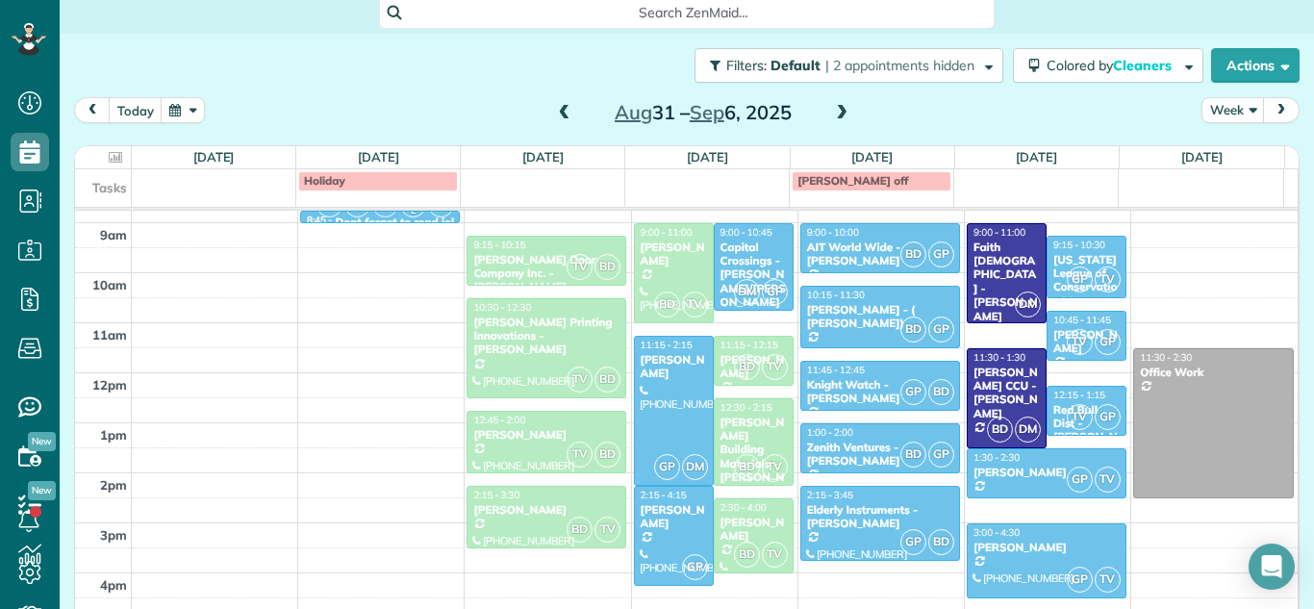
scroll to position [318, 0]
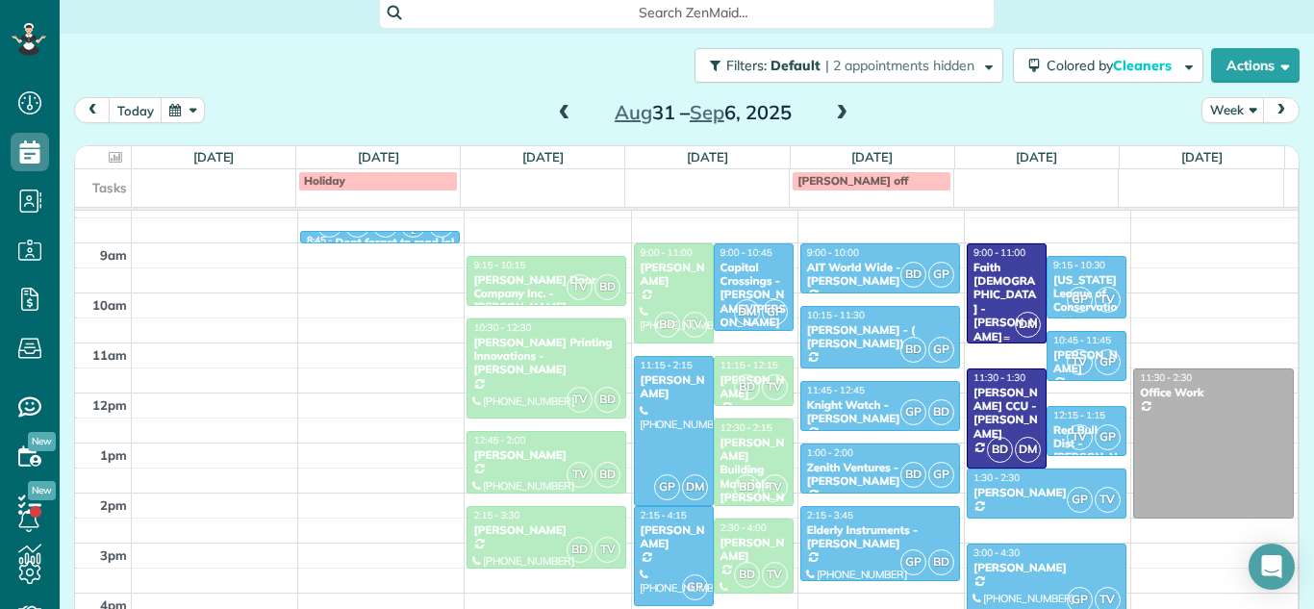
click at [986, 308] on div "Faith [DEMOGRAPHIC_DATA] - [PERSON_NAME]" at bounding box center [1007, 302] width 68 height 83
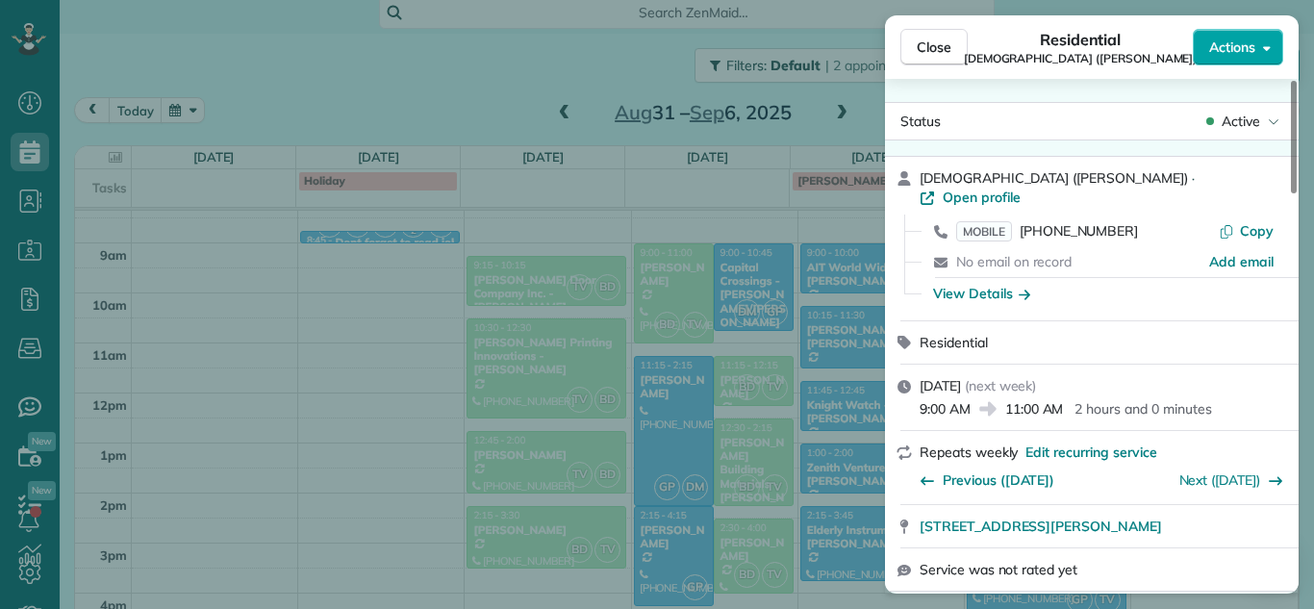
click at [1253, 30] on button "Actions" at bounding box center [1238, 47] width 90 height 37
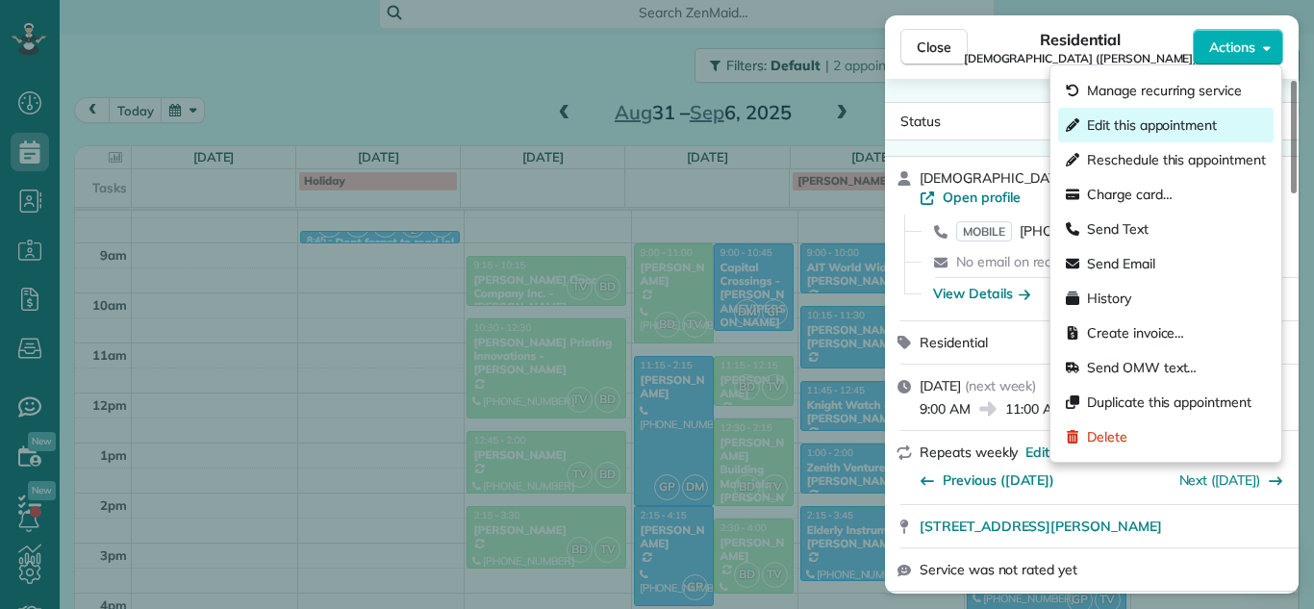
click at [1187, 113] on div "Edit this appointment" at bounding box center [1166, 125] width 216 height 35
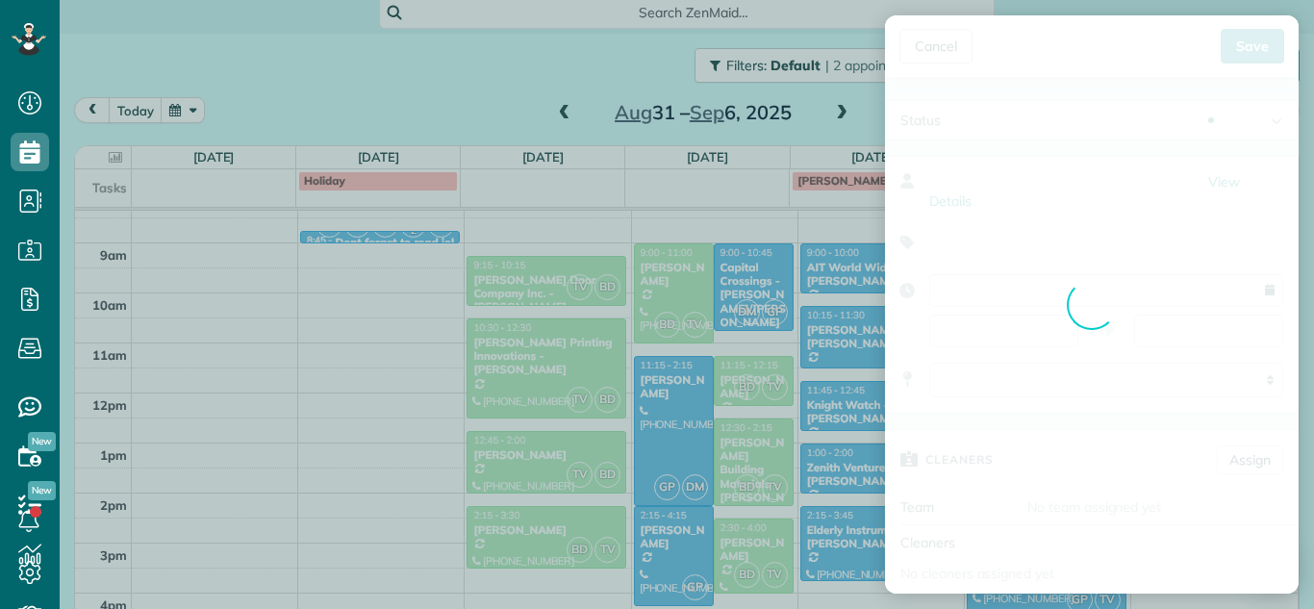
type input "**********"
type input "*****"
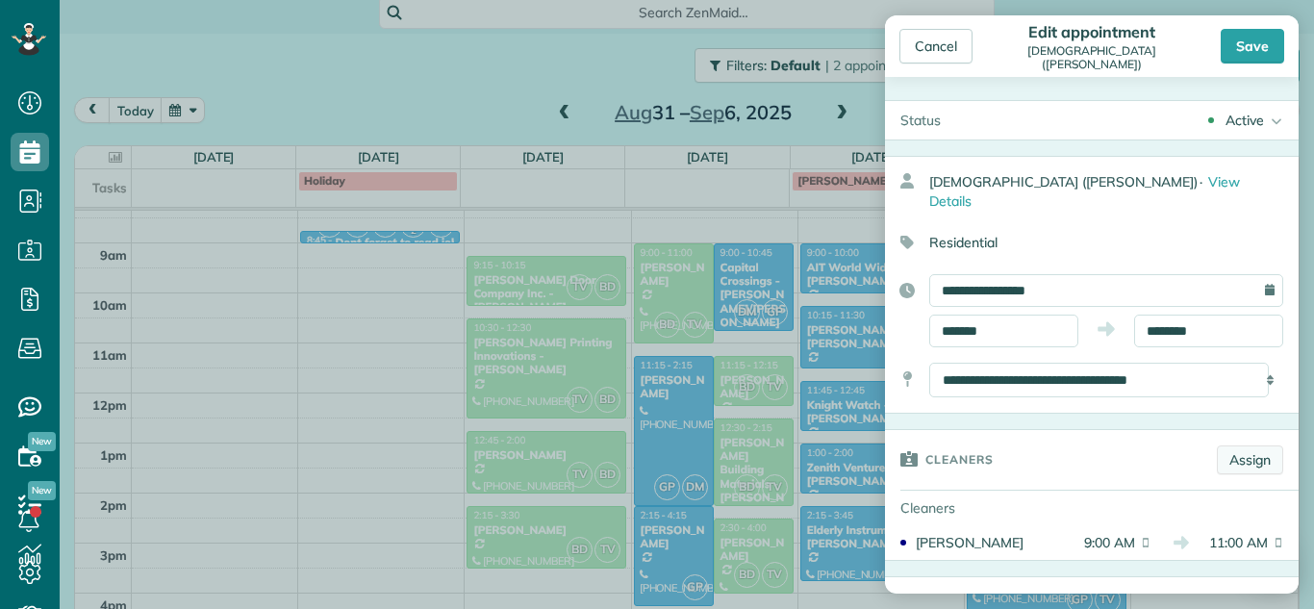
click at [1236, 446] on link "Assign" at bounding box center [1250, 460] width 66 height 29
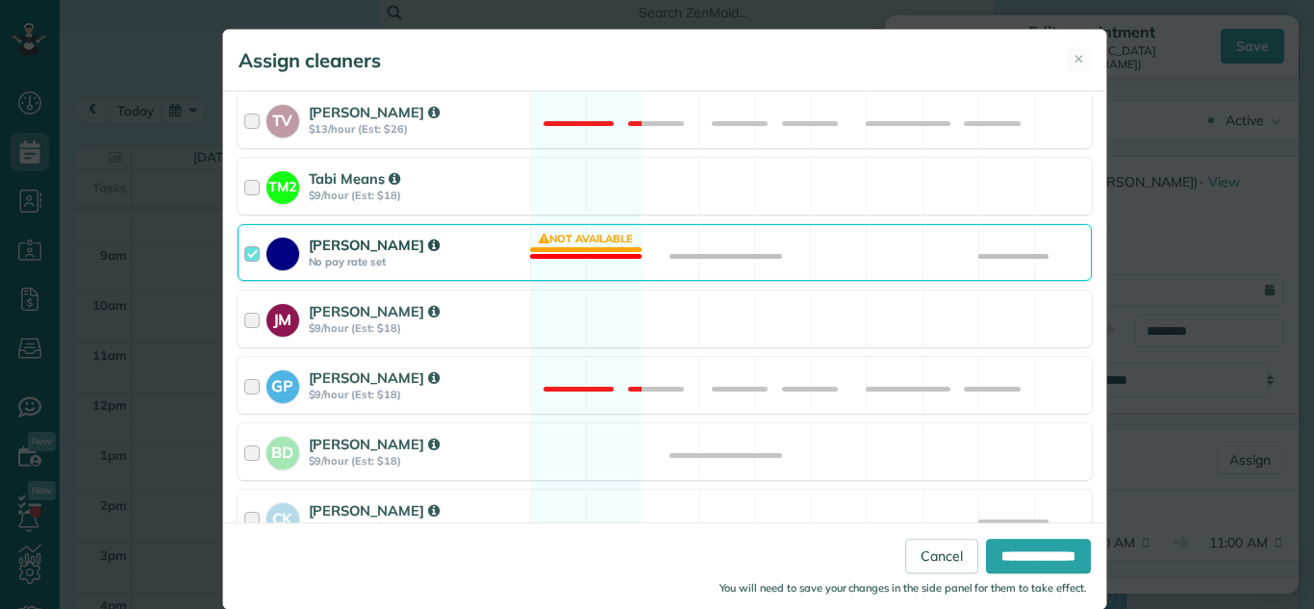
scroll to position [346, 0]
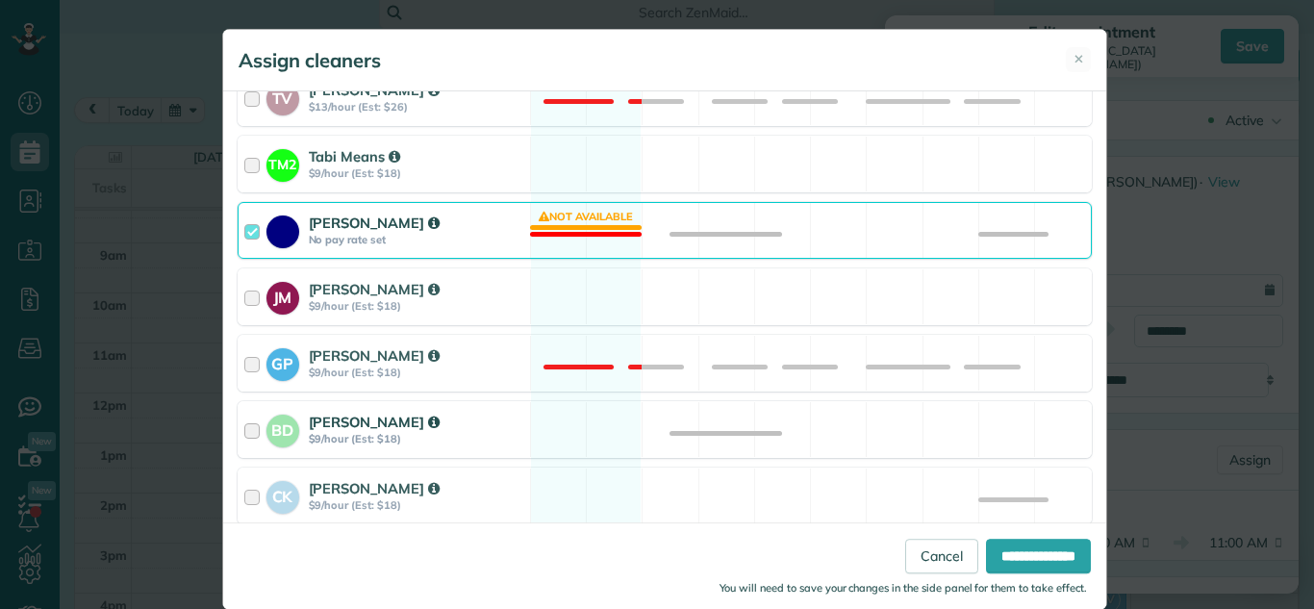
click at [245, 424] on div at bounding box center [255, 430] width 22 height 36
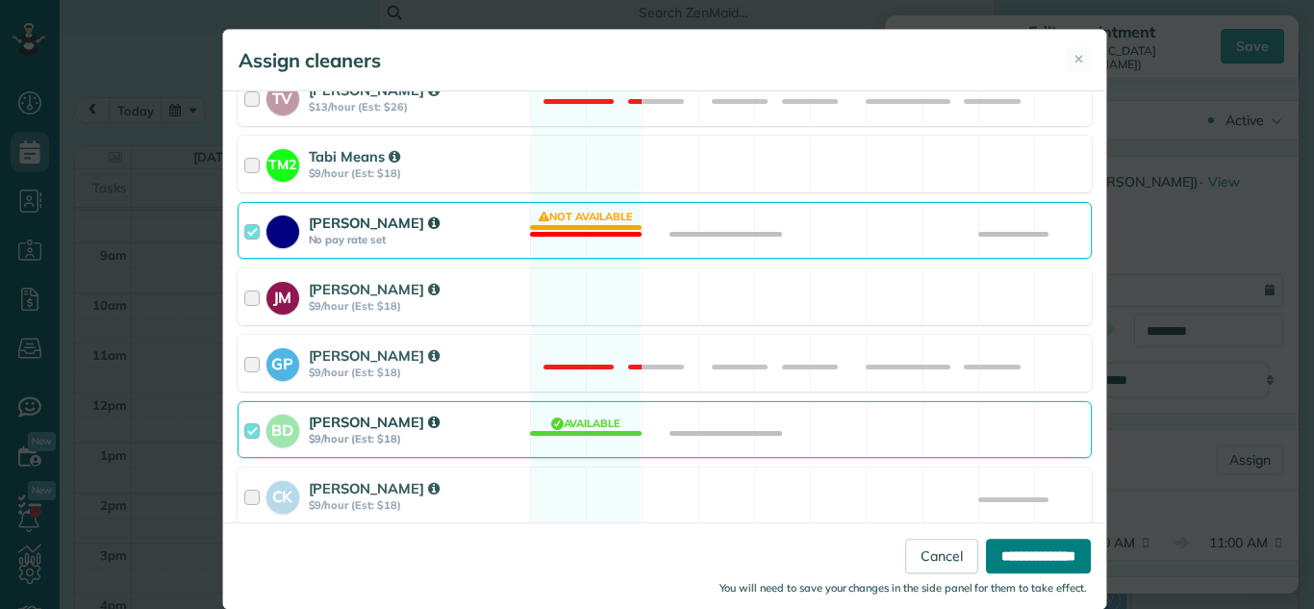
click at [992, 548] on input "**********" at bounding box center [1038, 556] width 105 height 35
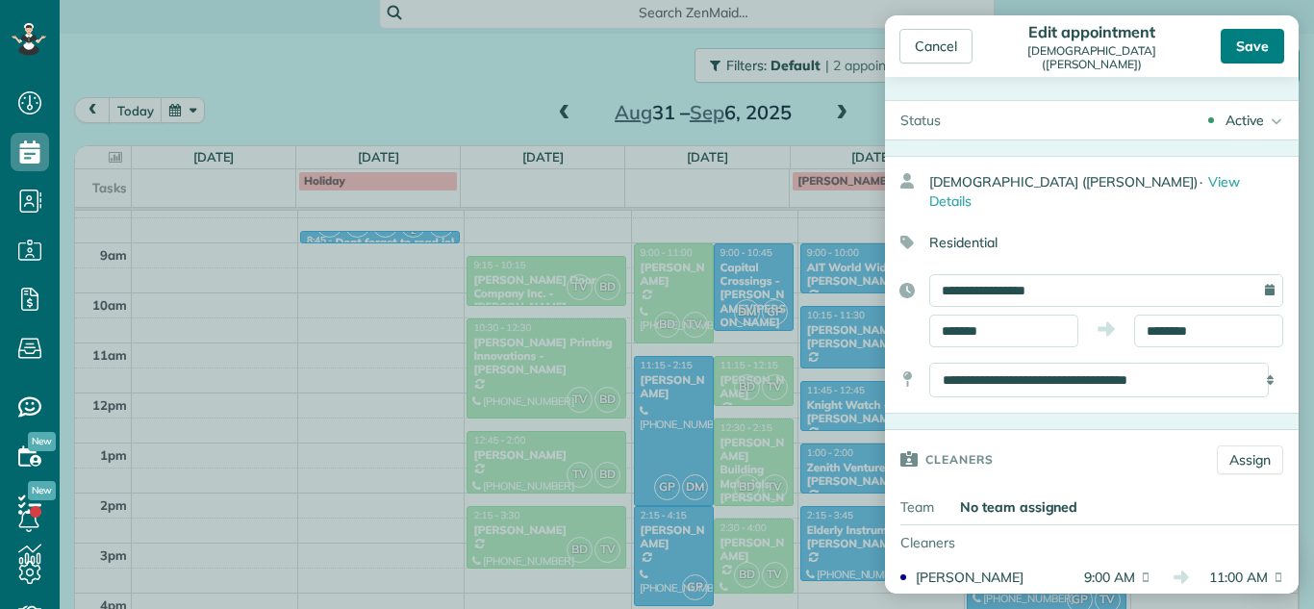
click at [1249, 49] on div "Save" at bounding box center [1253, 46] width 64 height 35
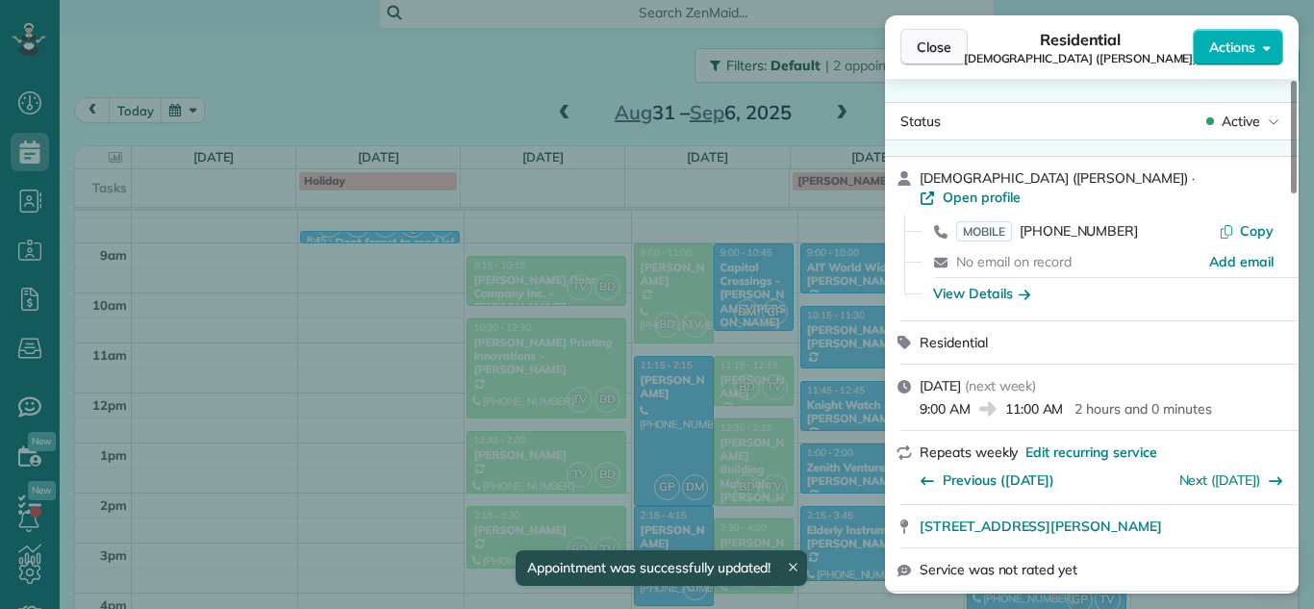
click at [955, 59] on button "Close" at bounding box center [934, 47] width 67 height 37
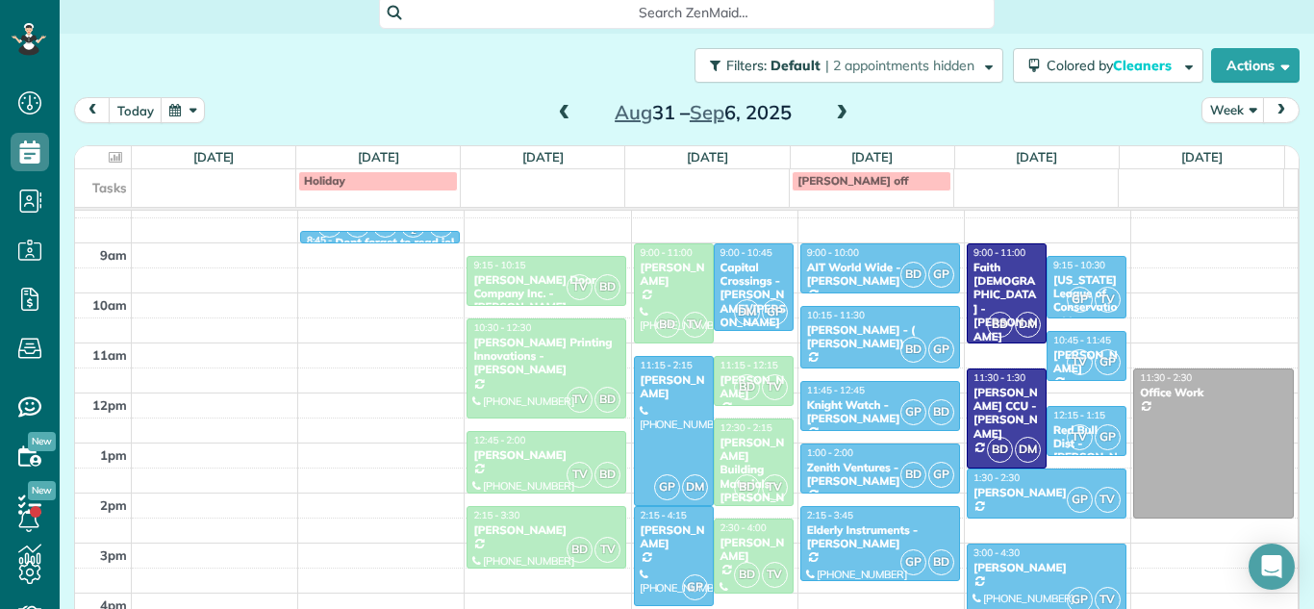
click at [557, 114] on span at bounding box center [564, 113] width 21 height 17
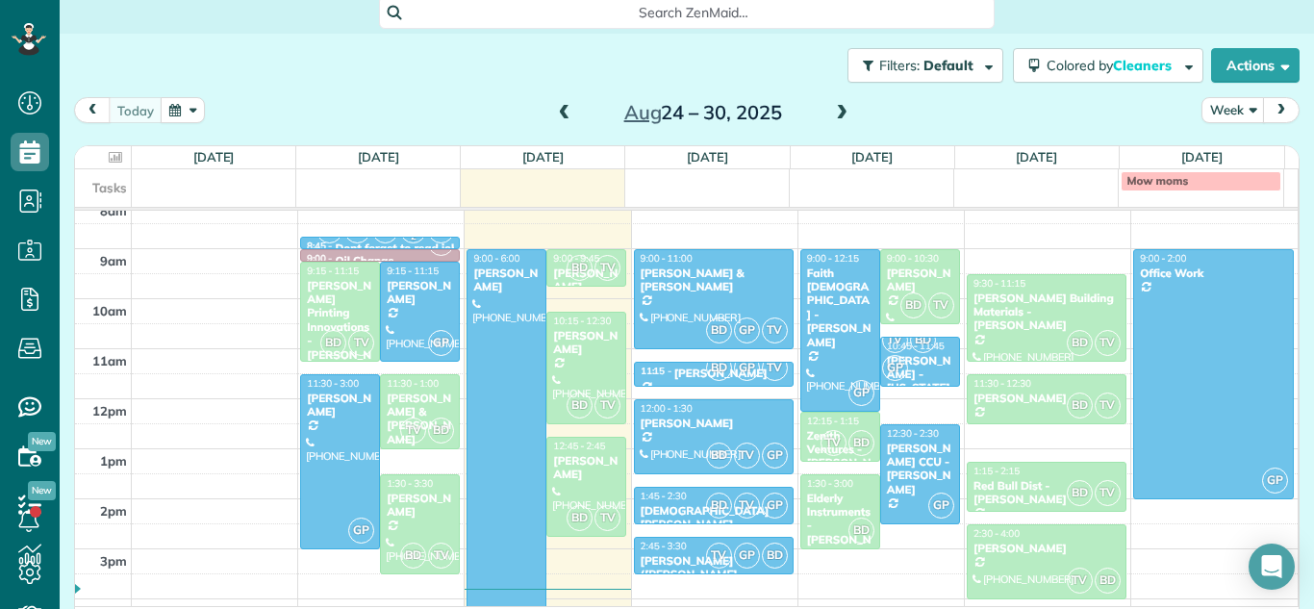
scroll to position [325, 0]
